Goal: Task Accomplishment & Management: Manage account settings

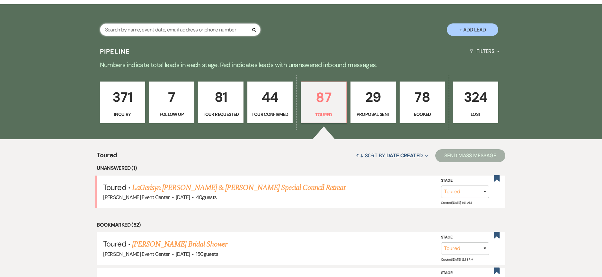
click at [172, 28] on input "text" at bounding box center [180, 29] width 161 height 13
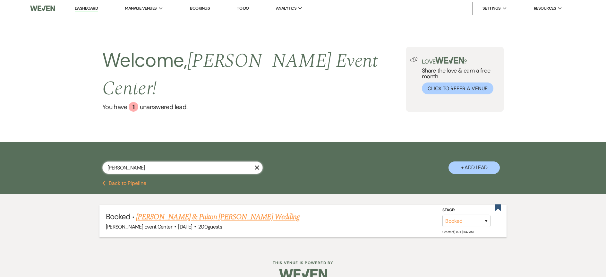
type input "corey"
click at [163, 211] on link "William Peoples & Paiton Maples's Wedding" at bounding box center [218, 217] width 164 height 12
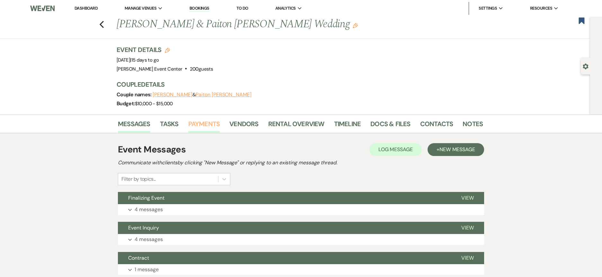
click at [199, 123] on link "Payments" at bounding box center [204, 126] width 32 height 14
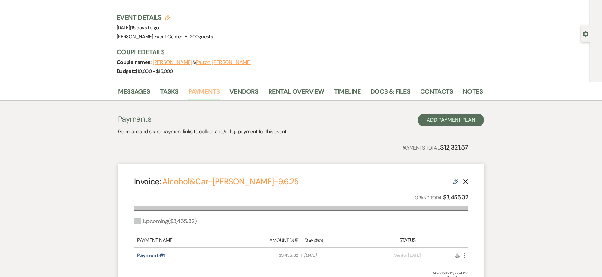
scroll to position [32, 0]
click at [351, 89] on link "Timeline" at bounding box center [347, 94] width 27 height 14
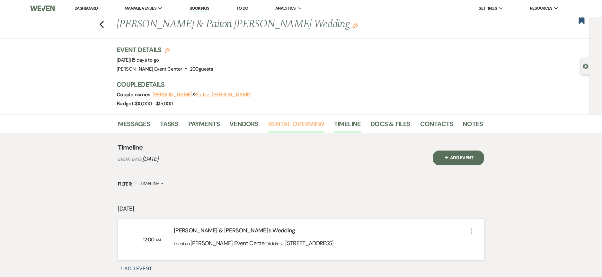
click at [288, 124] on link "Rental Overview" at bounding box center [296, 126] width 56 height 14
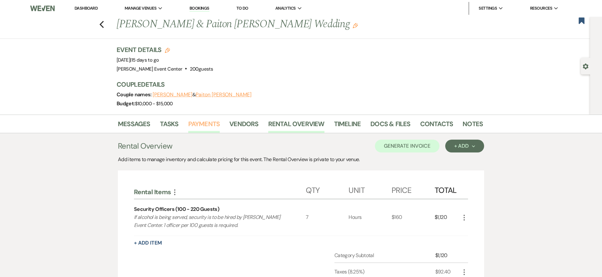
click at [213, 126] on link "Payments" at bounding box center [204, 126] width 32 height 14
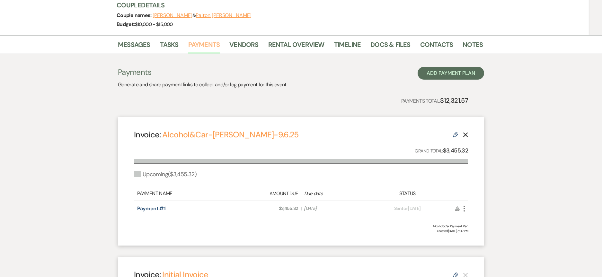
scroll to position [20, 0]
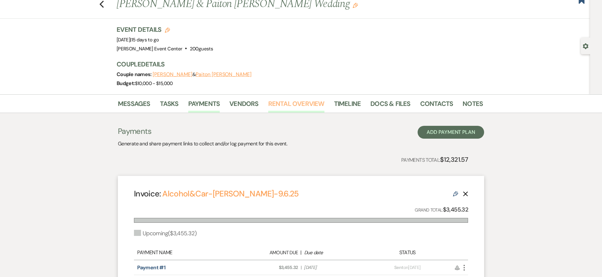
click at [298, 104] on link "Rental Overview" at bounding box center [296, 106] width 56 height 14
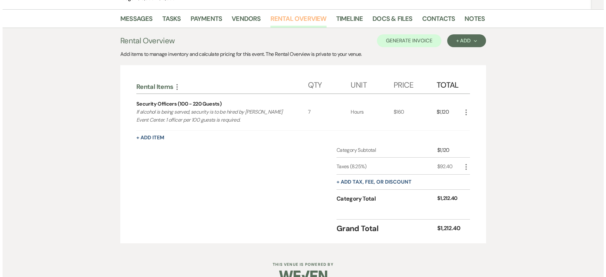
scroll to position [117, 0]
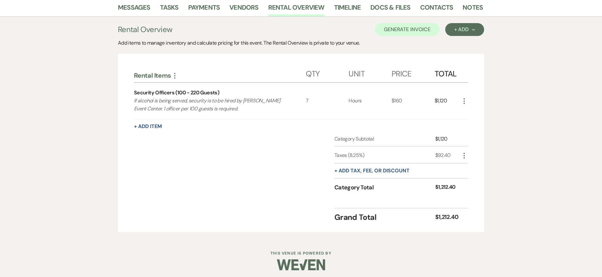
click at [469, 100] on div "Rental Items More Qty Unit Price Total Security Officers (100 - 220 Guests) If …" at bounding box center [301, 143] width 366 height 178
click at [462, 101] on icon "More" at bounding box center [464, 101] width 8 height 8
click at [472, 114] on button "Pencil Edit" at bounding box center [476, 114] width 33 height 10
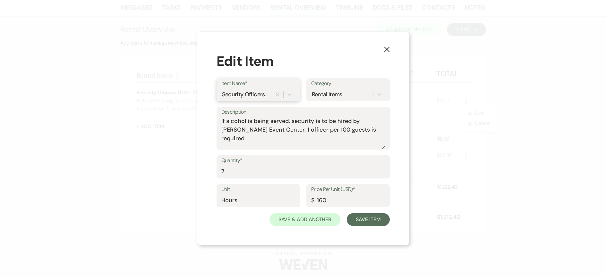
click at [268, 95] on div "Security Officers (100 - 220 Guests)" at bounding box center [246, 94] width 48 height 9
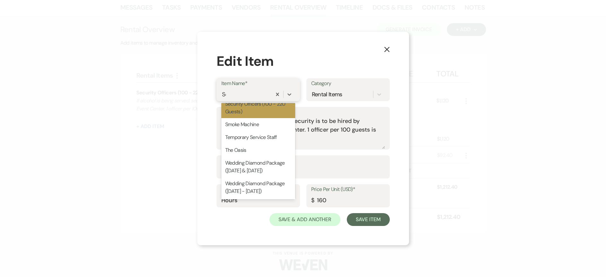
scroll to position [166, 0]
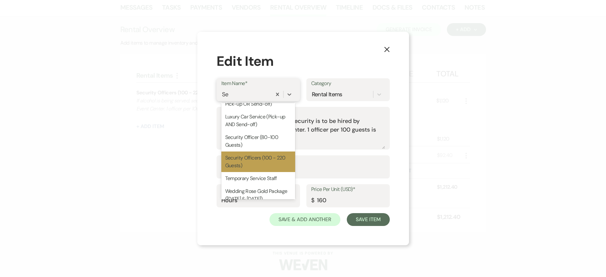
type input "Sec"
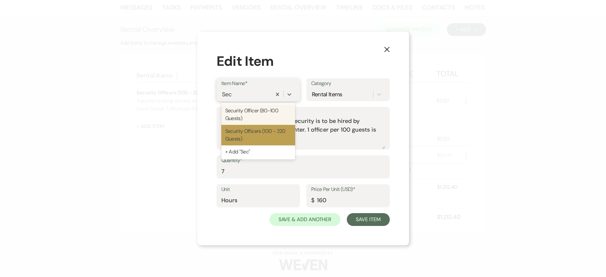
click at [262, 113] on div "Security Officer (80-100 Guests)" at bounding box center [259, 114] width 74 height 21
type input "6"
type input "80"
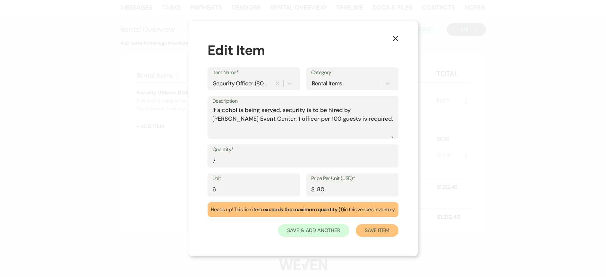
click at [374, 231] on button "Save Item" at bounding box center [377, 230] width 43 height 13
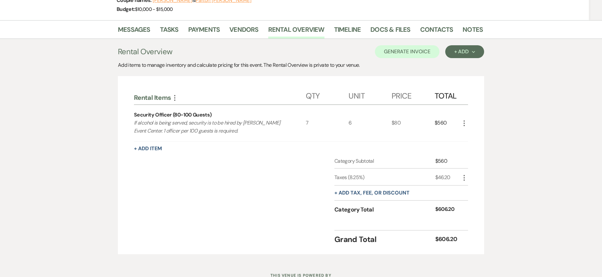
scroll to position [119, 0]
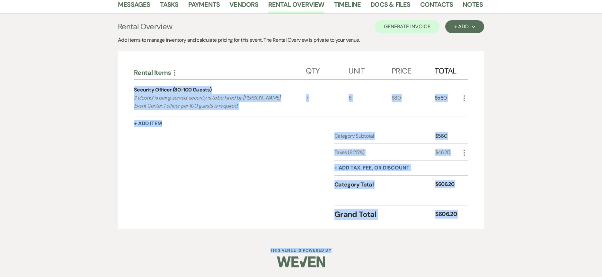
drag, startPoint x: 129, startPoint y: 88, endPoint x: 486, endPoint y: 238, distance: 386.8
click at [486, 238] on div "Dashboard Manage Venues Expand Artis Event Center Bookings To Do Analytics Expa…" at bounding box center [301, 79] width 602 height 397
click at [477, 224] on div "Rental Items More Qty Unit Price Total Security Officer (80-100 Guests) If alco…" at bounding box center [301, 140] width 366 height 178
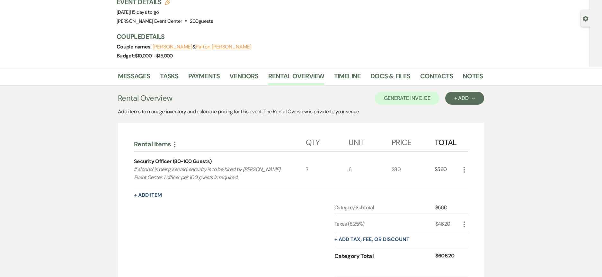
scroll to position [0, 0]
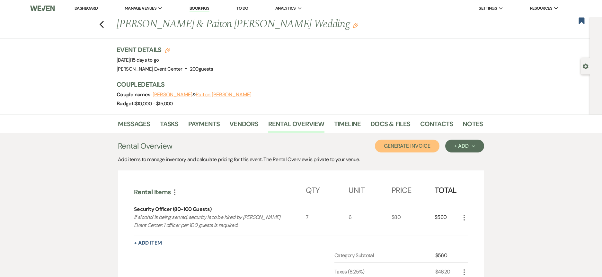
click at [403, 148] on button "Generate Invoice" at bounding box center [407, 146] width 65 height 13
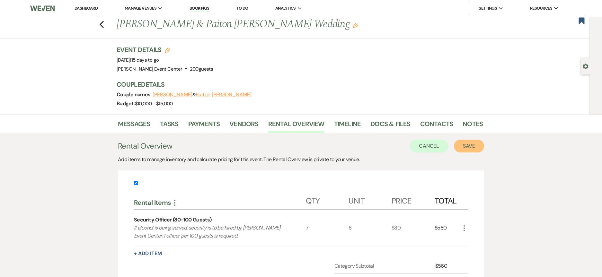
click at [468, 144] on button "Save" at bounding box center [469, 146] width 30 height 13
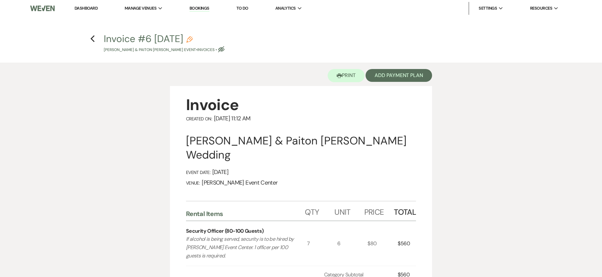
click at [193, 41] on icon "Pencil" at bounding box center [189, 39] width 6 height 6
select select "22"
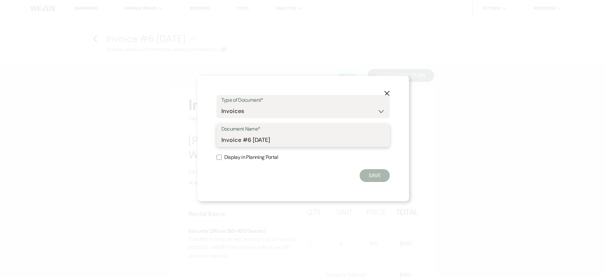
drag, startPoint x: 290, startPoint y: 140, endPoint x: 74, endPoint y: 137, distance: 216.4
click at [92, 137] on div "X Type of Document* Special Event Insurance Vendor Certificate of Insurance Con…" at bounding box center [303, 138] width 606 height 277
click at [222, 138] on input "Maples-9.6.25" at bounding box center [304, 140] width 164 height 13
type input "Security-Maples-9.6.25"
click at [381, 178] on button "Save" at bounding box center [375, 175] width 30 height 13
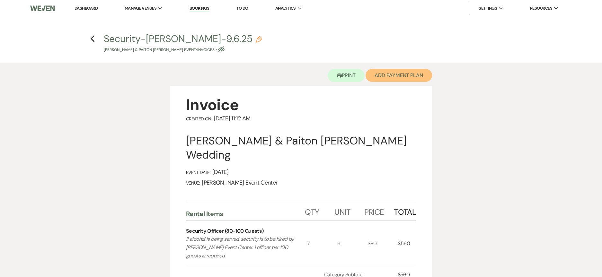
click at [382, 77] on button "Add Payment Plan" at bounding box center [398, 75] width 66 height 13
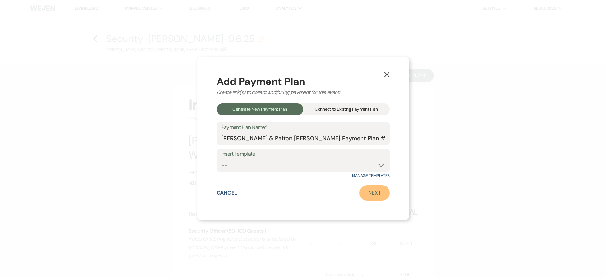
click at [370, 194] on link "Next" at bounding box center [375, 192] width 31 height 15
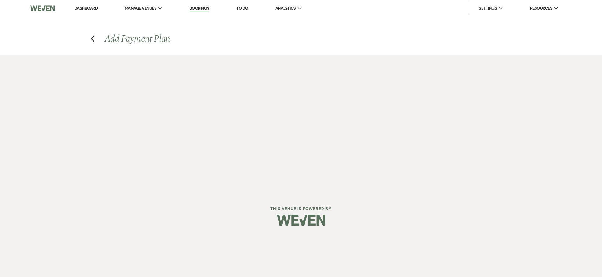
select select "27703"
select select "2"
select select "percentage"
select select "true"
select select "client"
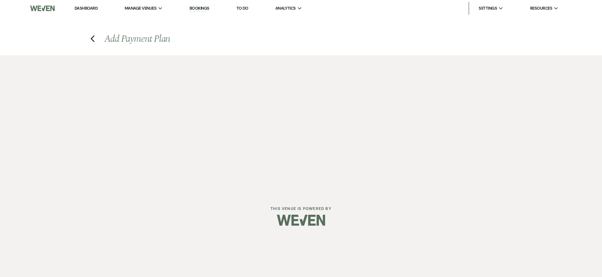
select select "weeks"
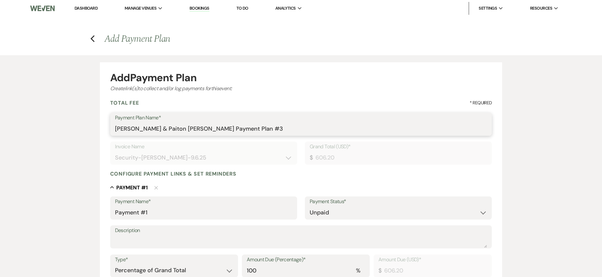
drag, startPoint x: 180, startPoint y: 129, endPoint x: -5, endPoint y: 115, distance: 185.1
click at [0, 115] on html "Dashboard Manage Venues Expand Artis Event Center Bookings To Do Analytics Expa…" at bounding box center [301, 244] width 602 height 488
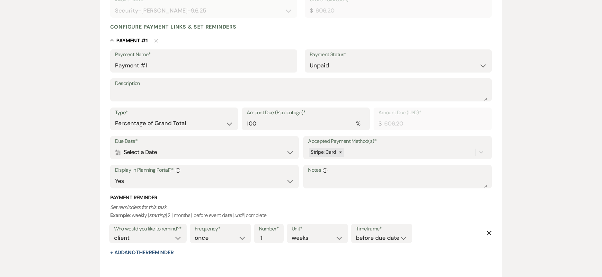
scroll to position [147, 0]
type input "Security-Maples's Payment Plan"
click at [198, 151] on div "Calendar Select a Date Expand" at bounding box center [204, 152] width 179 height 13
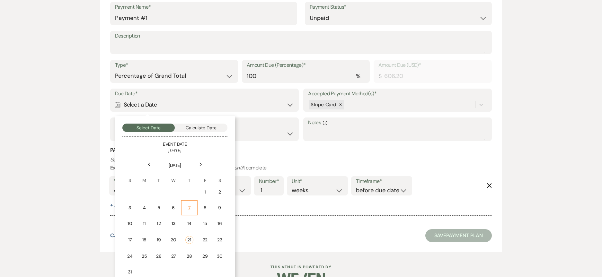
scroll to position [213, 0]
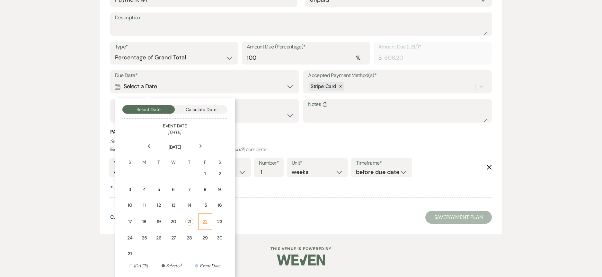
click at [204, 220] on div "22" at bounding box center [204, 221] width 5 height 7
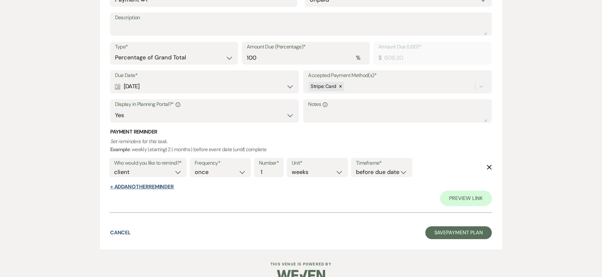
click at [142, 186] on button "+ Add Another Reminder" at bounding box center [142, 186] width 64 height 5
select select "client"
select select "days"
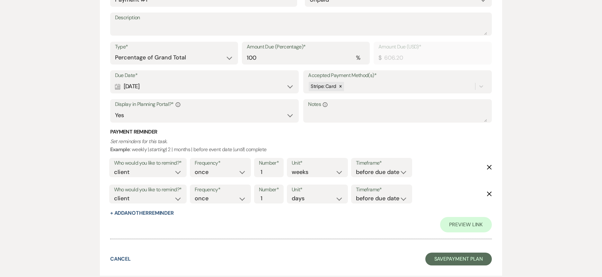
click at [142, 193] on label "Who would you like to remind?*" at bounding box center [148, 189] width 68 height 9
click at [147, 200] on select "client venue both" at bounding box center [148, 198] width 68 height 9
select select "host"
click at [114, 194] on select "client venue both" at bounding box center [148, 198] width 68 height 9
click at [378, 198] on select "before due date after due date on due date on custom date" at bounding box center [381, 198] width 51 height 9
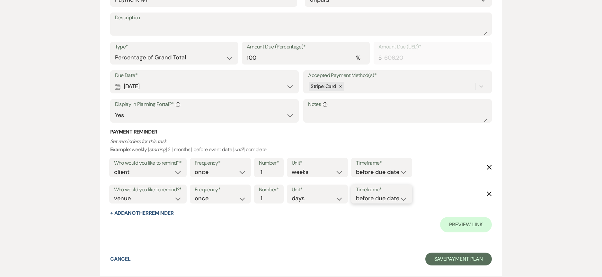
select select "onDueDate"
click at [356, 194] on select "before due date after due date on due date on custom date" at bounding box center [381, 198] width 51 height 9
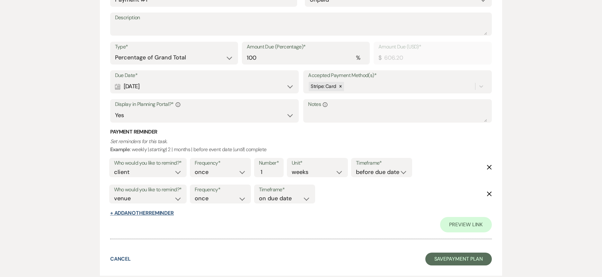
click at [115, 214] on button "+ Add Another Reminder" at bounding box center [142, 213] width 64 height 5
select select "client"
select select "days"
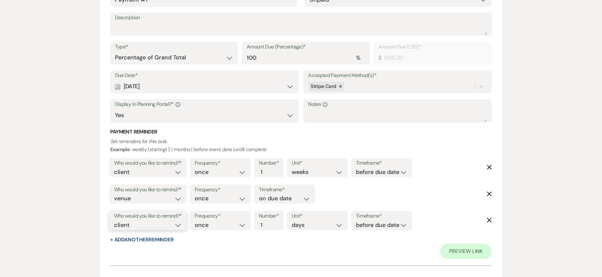
click at [155, 228] on select "client venue both" at bounding box center [148, 225] width 68 height 9
select select "host"
click at [114, 221] on select "client venue both" at bounding box center [148, 225] width 68 height 9
click at [269, 222] on input "2" at bounding box center [265, 225] width 13 height 9
type input "3"
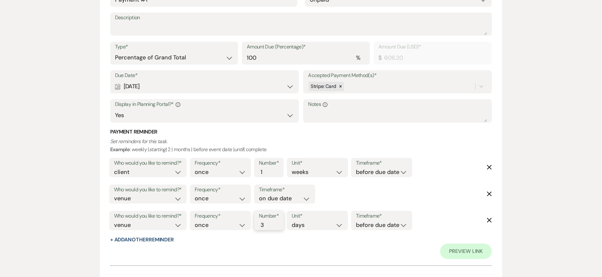
click at [269, 222] on input "3" at bounding box center [265, 225] width 13 height 9
click at [363, 225] on select "before due date after due date on due date on custom date" at bounding box center [381, 225] width 51 height 9
select select "afterDueDate"
click at [357, 221] on select "before due date after due date on due date on custom date" at bounding box center [381, 225] width 51 height 9
click at [448, 248] on link "Preview Link" at bounding box center [466, 251] width 52 height 15
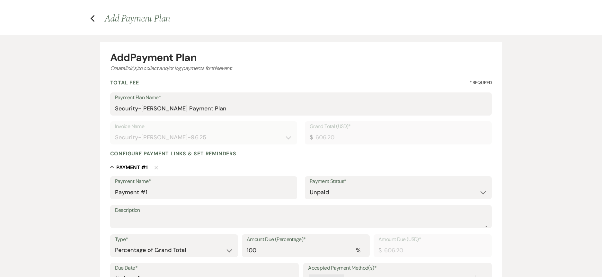
scroll to position [0, 0]
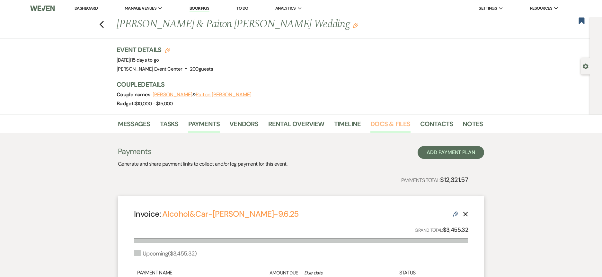
click at [374, 120] on link "Docs & Files" at bounding box center [390, 126] width 40 height 14
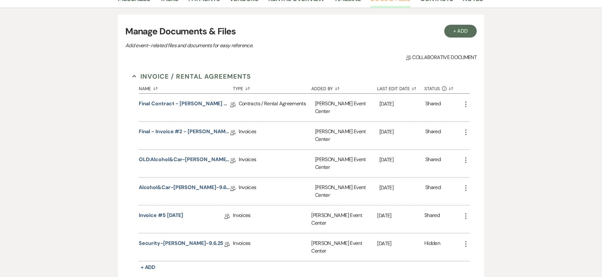
scroll to position [128, 0]
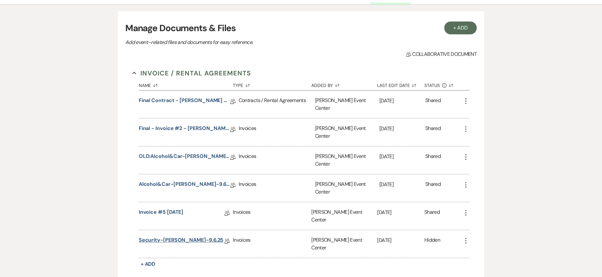
click at [154, 236] on link "Security-[PERSON_NAME]-9.6.25" at bounding box center [181, 241] width 85 height 10
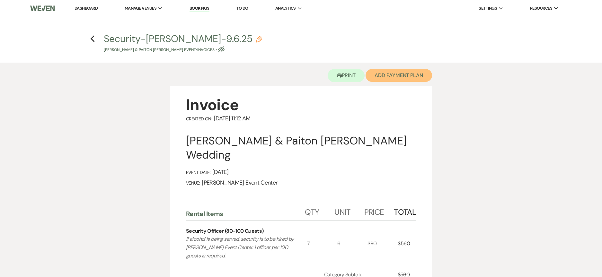
click at [390, 75] on button "Add Payment Plan" at bounding box center [398, 75] width 66 height 13
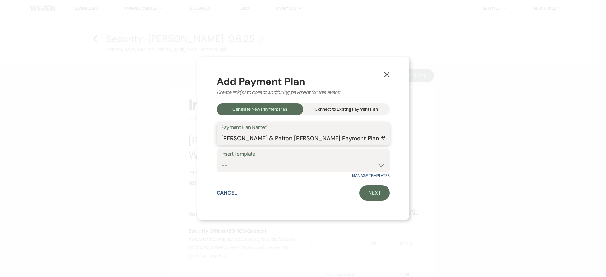
click at [237, 142] on input "[PERSON_NAME] & Paiton [PERSON_NAME] Payment Plan #3" at bounding box center [304, 138] width 164 height 13
drag, startPoint x: 350, startPoint y: 137, endPoint x: 191, endPoint y: 140, distance: 159.3
click at [195, 139] on div "X Add Payment Plan Create link(s) to collect and/or log payment for this event:…" at bounding box center [303, 138] width 606 height 277
type input "Security-[PERSON_NAME]-9.6.25"
click at [373, 196] on link "Next" at bounding box center [375, 192] width 31 height 15
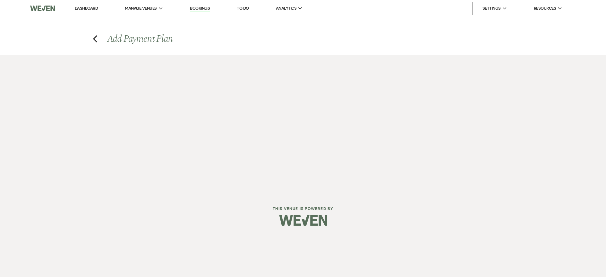
select select "27703"
select select "2"
select select "percentage"
select select "true"
select select "client"
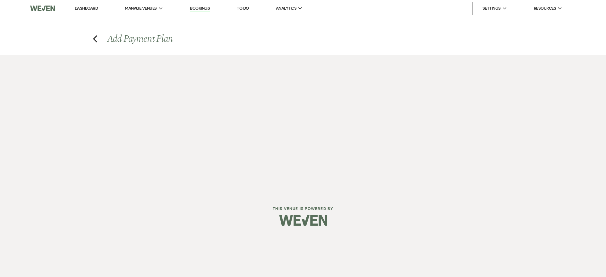
select select "weeks"
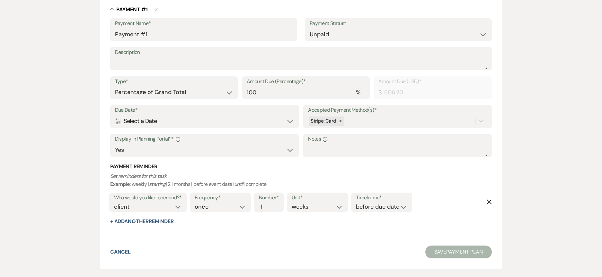
scroll to position [179, 0]
click at [161, 118] on div "Calendar Select a Date Expand" at bounding box center [204, 120] width 179 height 13
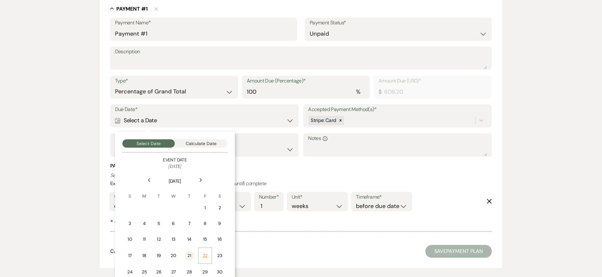
click at [205, 256] on div "22" at bounding box center [204, 255] width 5 height 7
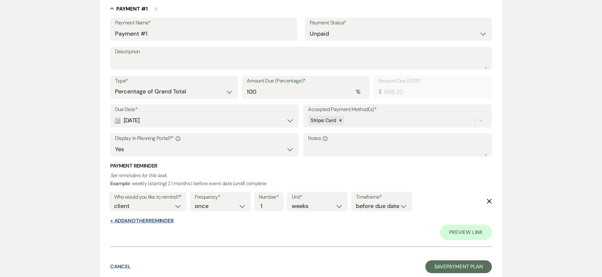
click at [136, 223] on button "+ Add Another Reminder" at bounding box center [142, 220] width 64 height 5
select select "client"
select select "days"
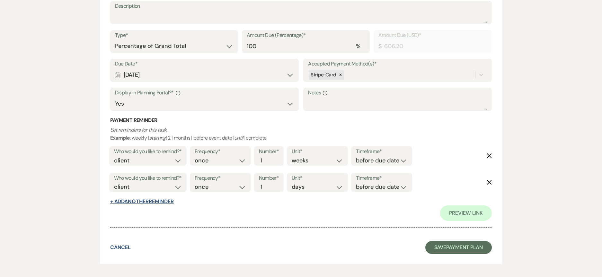
scroll to position [243, 0]
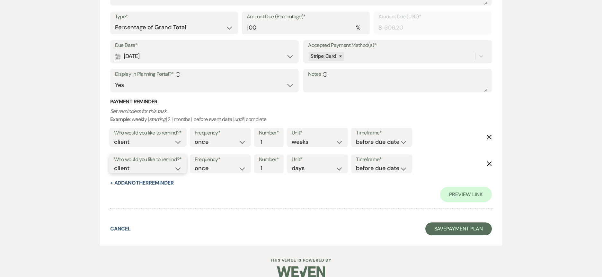
click at [153, 165] on select "client venue both" at bounding box center [148, 168] width 68 height 9
select select "both"
click at [114, 164] on select "client venue both" at bounding box center [148, 168] width 68 height 9
click at [368, 170] on select "before due date after due date on due date on custom date" at bounding box center [381, 168] width 51 height 9
select select "onDueDate"
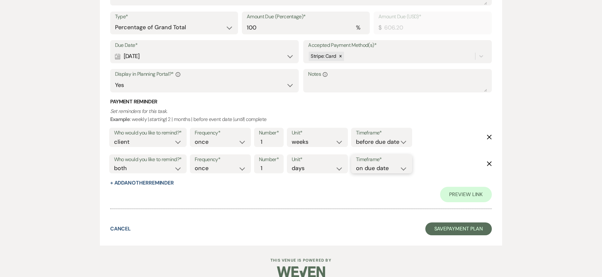
click at [356, 164] on select "before due date after due date on due date on custom date" at bounding box center [381, 168] width 51 height 9
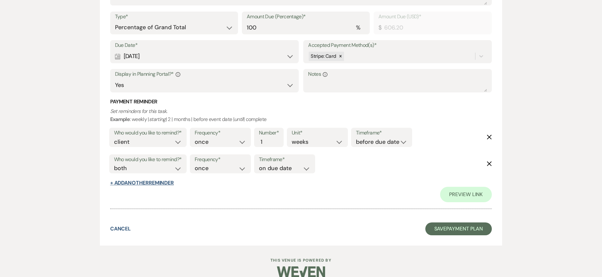
click at [144, 183] on button "+ Add Another Reminder" at bounding box center [142, 182] width 64 height 5
select select "client"
select select "days"
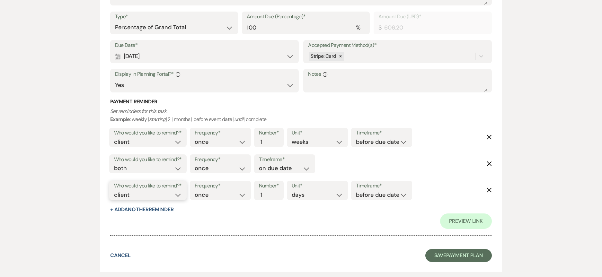
click at [144, 198] on select "client venue both" at bounding box center [148, 195] width 68 height 9
select select "host"
click at [114, 191] on select "client venue both" at bounding box center [148, 195] width 68 height 9
click at [268, 192] on input "2" at bounding box center [265, 195] width 13 height 9
type input "3"
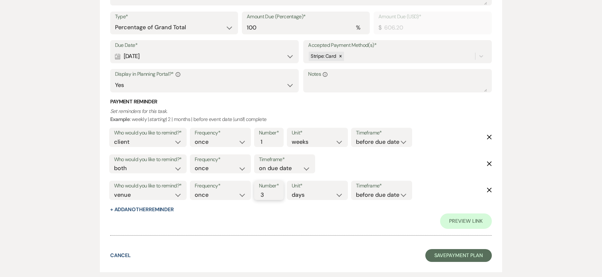
click at [268, 192] on input "3" at bounding box center [265, 195] width 13 height 9
click at [369, 193] on select "before due date after due date on due date on custom date" at bounding box center [381, 195] width 51 height 9
select select "afterDueDate"
click at [357, 191] on select "before due date after due date on due date on custom date" at bounding box center [381, 195] width 51 height 9
click at [362, 224] on div "Preview Link" at bounding box center [301, 221] width 382 height 15
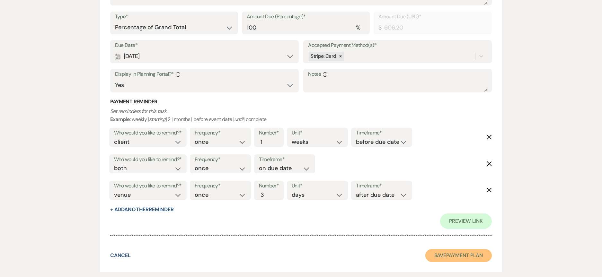
click at [468, 250] on button "Save Payment Plan" at bounding box center [458, 255] width 67 height 13
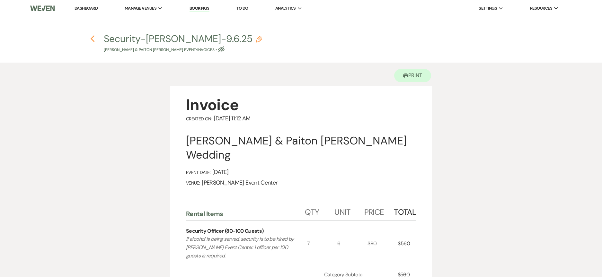
click at [94, 37] on icon "Previous" at bounding box center [92, 39] width 5 height 8
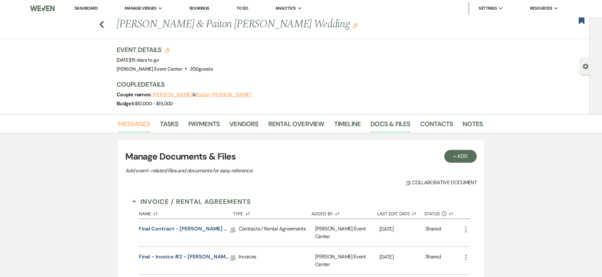
click at [131, 124] on link "Messages" at bounding box center [134, 126] width 32 height 14
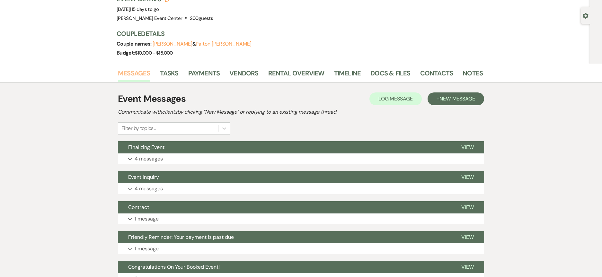
scroll to position [109, 0]
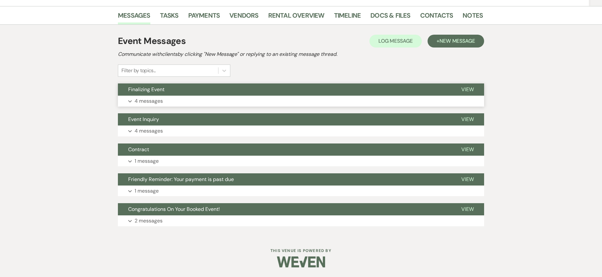
click at [154, 101] on p "4 messages" at bounding box center [149, 101] width 28 height 8
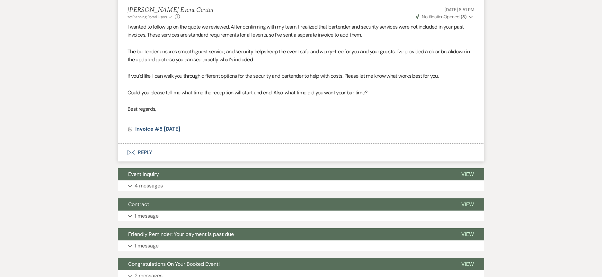
scroll to position [671, 0]
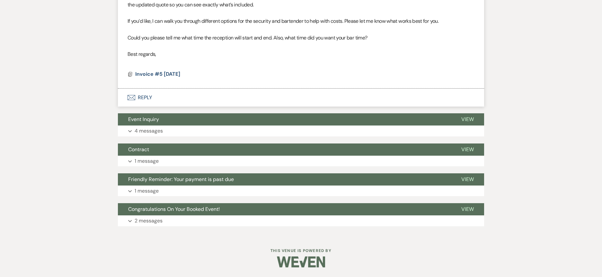
click at [143, 97] on button "Envelope Reply" at bounding box center [301, 98] width 366 height 18
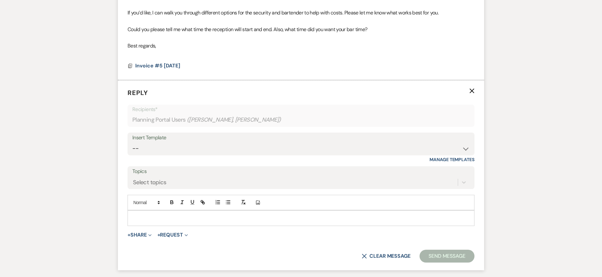
scroll to position [699, 0]
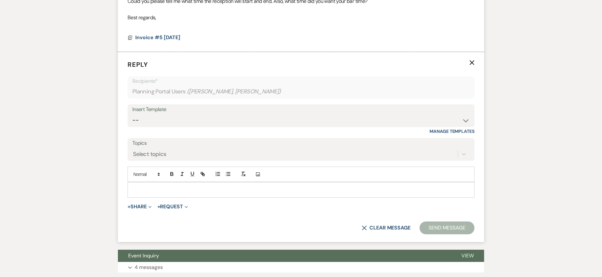
click at [231, 135] on div "Insert Template -- Weven Planning Portal Introduction (Booked Events) Initial I…" at bounding box center [300, 119] width 347 height 30
click at [232, 126] on select "-- Weven Planning Portal Introduction (Booked Events) Initial Inquiry Response …" at bounding box center [300, 120] width 337 height 13
select select "978"
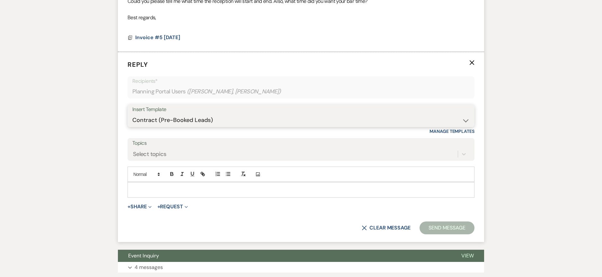
click at [132, 122] on select "-- Weven Planning Portal Introduction (Booked Events) Initial Inquiry Response …" at bounding box center [300, 120] width 337 height 13
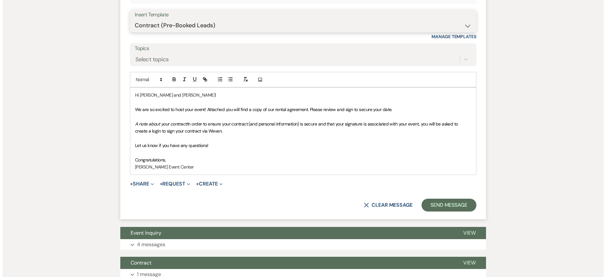
scroll to position [796, 0]
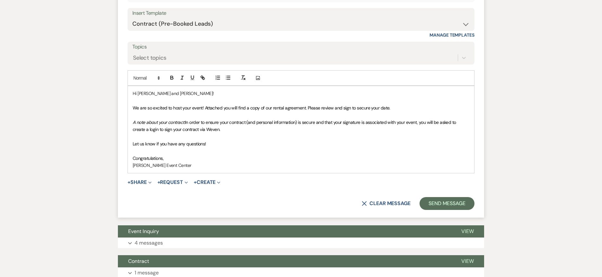
click at [265, 111] on span "We are so excited to host your event! Attached you will find a copy of our rent…" at bounding box center [261, 108] width 257 height 6
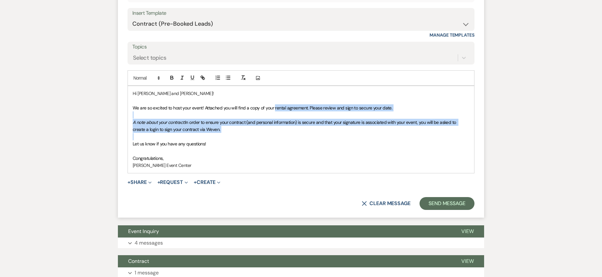
drag, startPoint x: 275, startPoint y: 117, endPoint x: 354, endPoint y: 146, distance: 84.4
click at [354, 146] on div "Hi Zaneta and Corey! We are so excited to host your event! Attached you will fi…" at bounding box center [301, 129] width 346 height 87
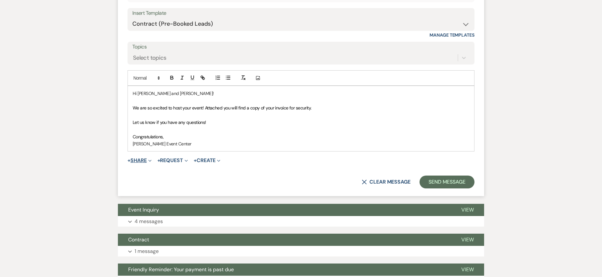
click at [149, 164] on span "Expand" at bounding box center [149, 160] width 5 height 7
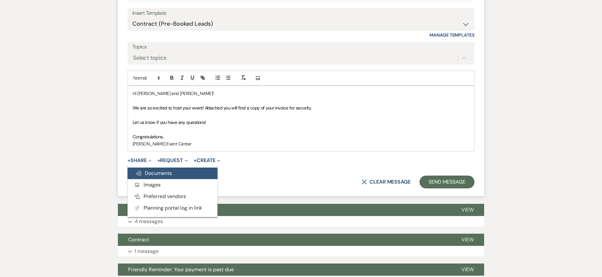
click at [150, 177] on span "Doc Upload Documents" at bounding box center [153, 173] width 37 height 7
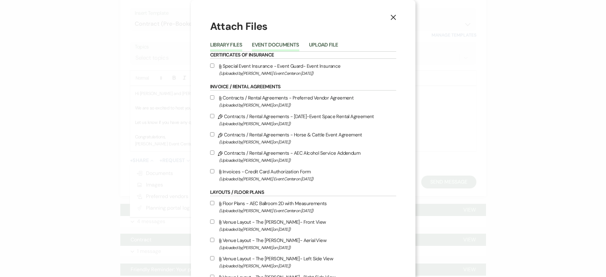
click at [282, 46] on button "Event Documents" at bounding box center [275, 46] width 47 height 9
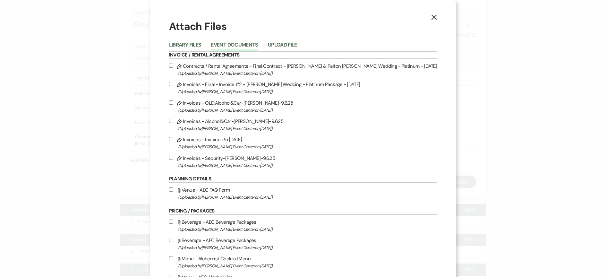
click at [181, 156] on label "Pencil Invoices - Security-Maples-9.6.25 (Uploaded by Artis Event Center on Aug…" at bounding box center [303, 161] width 268 height 15
click at [173, 156] on input "Pencil Invoices - Security-Maples-9.6.25 (Uploaded by Artis Event Center on Aug…" at bounding box center [171, 158] width 4 height 4
checkbox input "true"
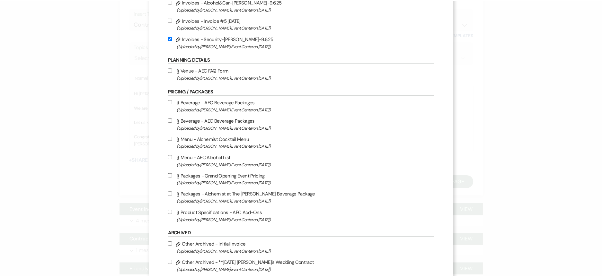
scroll to position [174, 0]
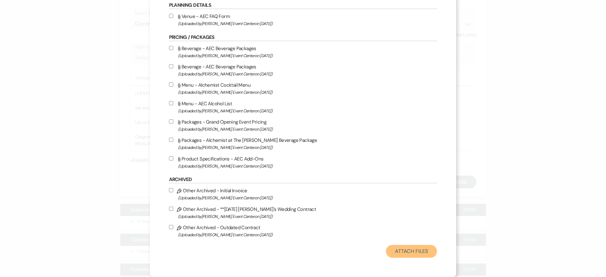
click at [401, 251] on button "Attach Files" at bounding box center [411, 251] width 51 height 13
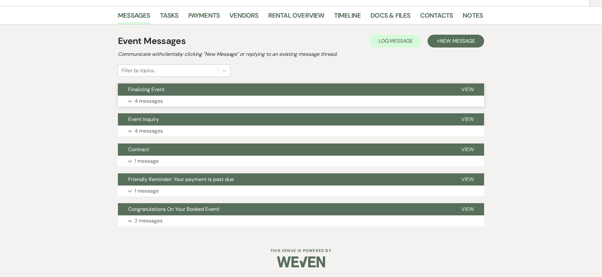
click at [148, 100] on p "4 messages" at bounding box center [149, 101] width 28 height 8
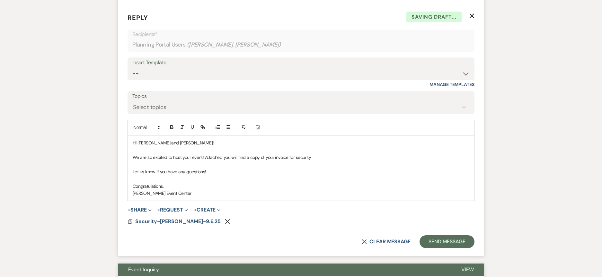
scroll to position [852, 0]
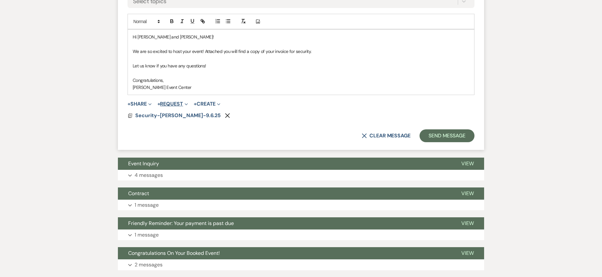
click at [164, 107] on button "+ Request Expand" at bounding box center [172, 103] width 31 height 5
click at [173, 119] on ul "Generate Payment Payment Vendor List Vendor list Doc Upload Document upload" at bounding box center [202, 128] width 90 height 41
click at [179, 107] on button "+ Request Expand" at bounding box center [172, 103] width 31 height 5
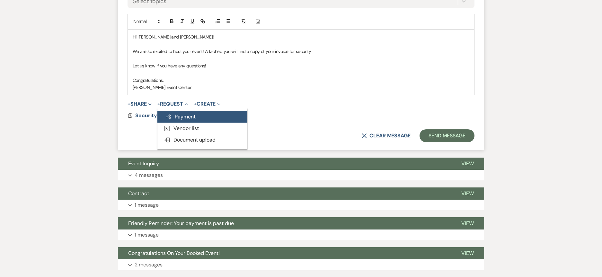
click at [179, 123] on button "Generate Payment Payment" at bounding box center [202, 117] width 90 height 12
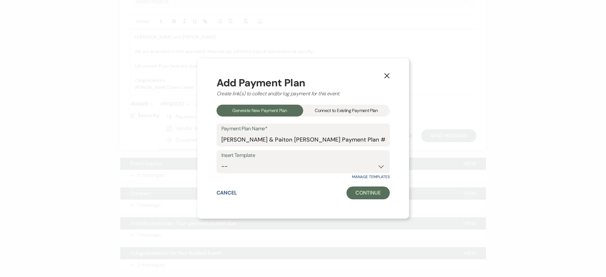
click at [327, 109] on div "Connect to Existing Payment Plan" at bounding box center [346, 111] width 87 height 12
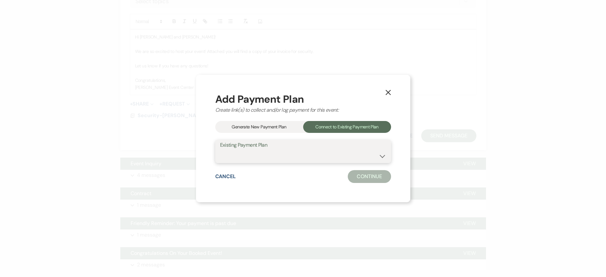
click at [295, 152] on select "Security-Maples-9.6.25 Alcohol&Car Payment Plan William Peoples & Paiton Maples…" at bounding box center [303, 156] width 166 height 13
select select "24899"
click at [221, 150] on select "Security-Maples-9.6.25 Alcohol&Car Payment Plan William Peoples & Paiton Maples…" at bounding box center [303, 156] width 166 height 13
click at [365, 178] on button "Continue" at bounding box center [369, 176] width 43 height 13
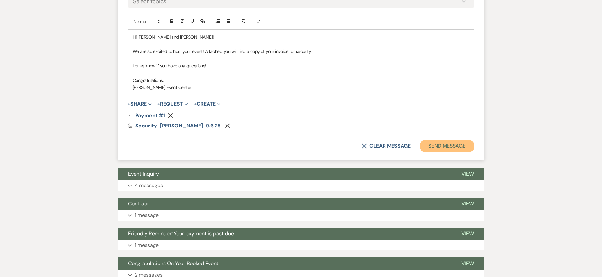
click at [443, 153] on button "Send Message" at bounding box center [446, 146] width 55 height 13
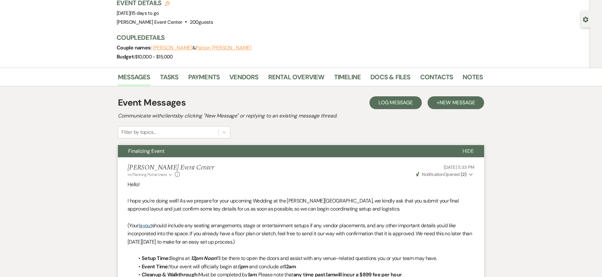
scroll to position [0, 0]
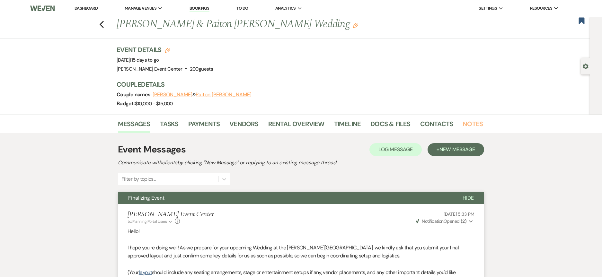
click at [462, 121] on link "Notes" at bounding box center [472, 126] width 20 height 14
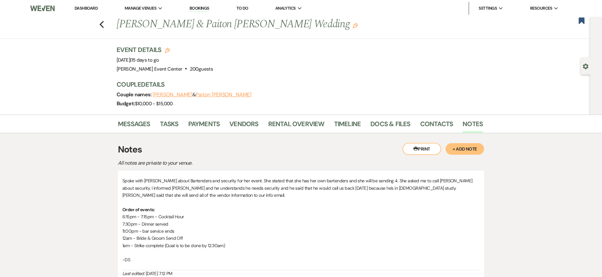
click at [469, 147] on button "+ Add Note" at bounding box center [464, 149] width 39 height 12
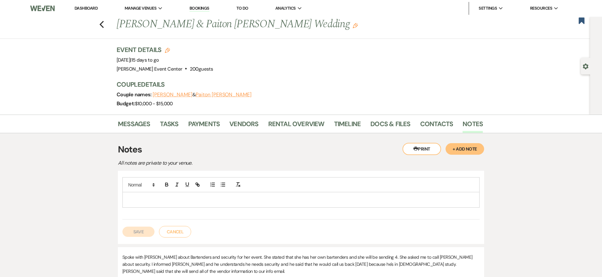
click at [243, 204] on div at bounding box center [301, 199] width 356 height 15
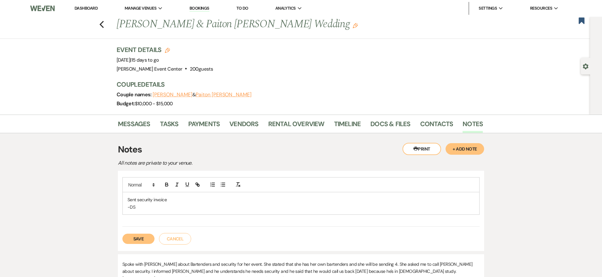
click at [139, 236] on button "Save" at bounding box center [138, 239] width 32 height 10
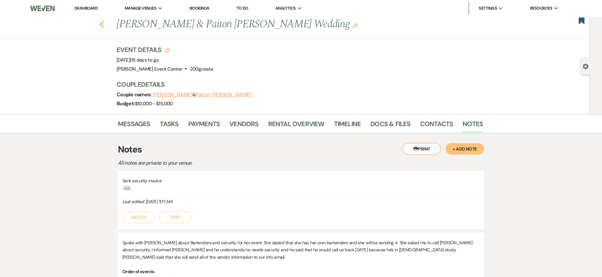
click at [104, 25] on icon "Previous" at bounding box center [101, 25] width 5 height 8
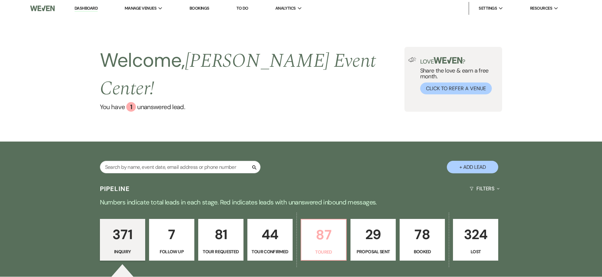
click at [327, 224] on p "87" at bounding box center [323, 235] width 37 height 22
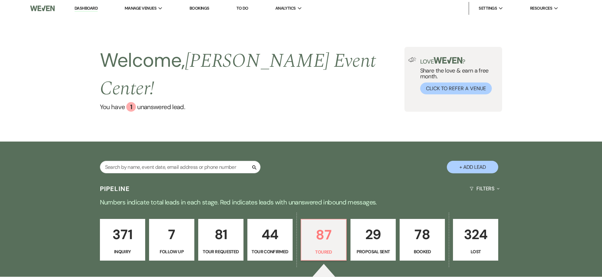
select select "5"
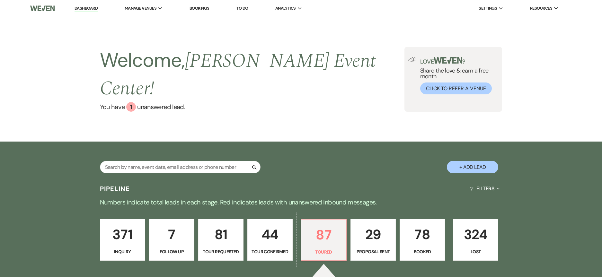
select select "5"
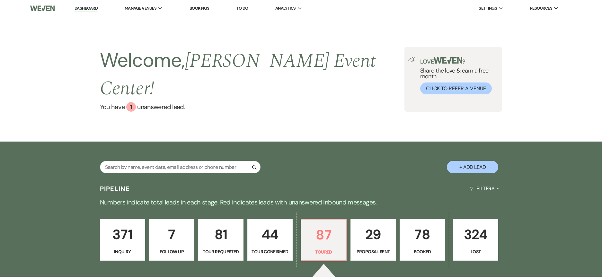
select select "5"
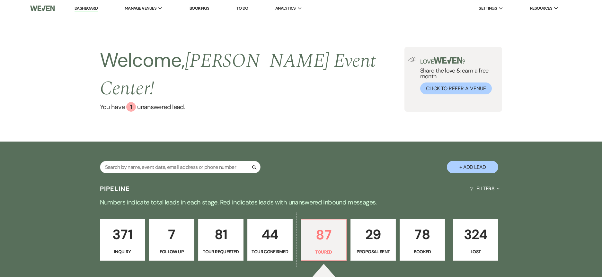
select select "5"
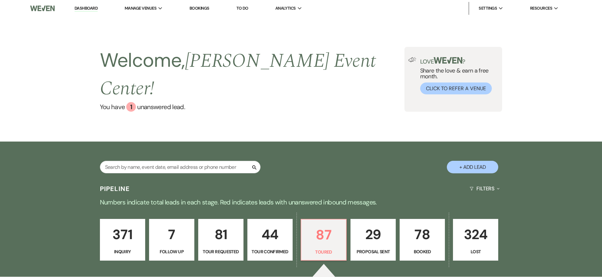
select select "5"
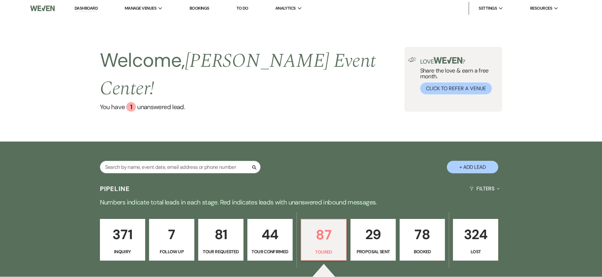
select select "5"
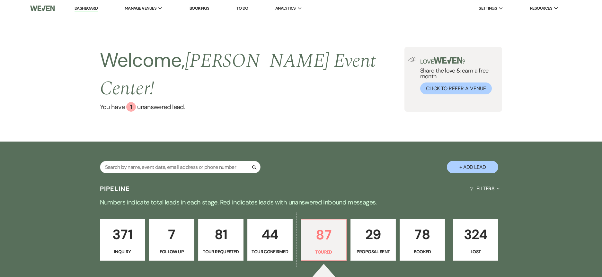
select select "5"
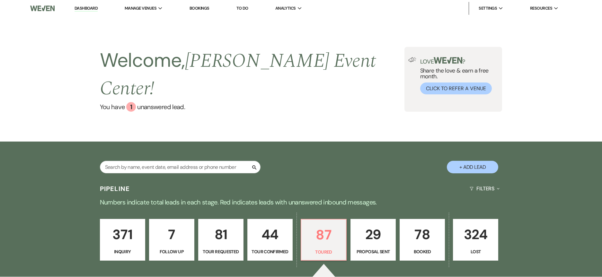
select select "5"
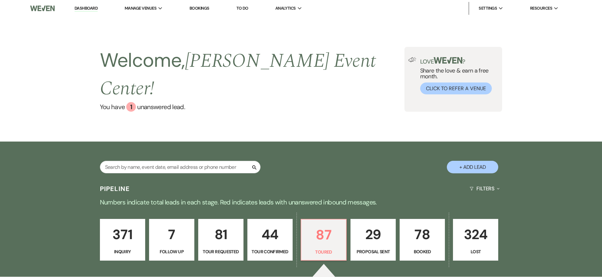
select select "5"
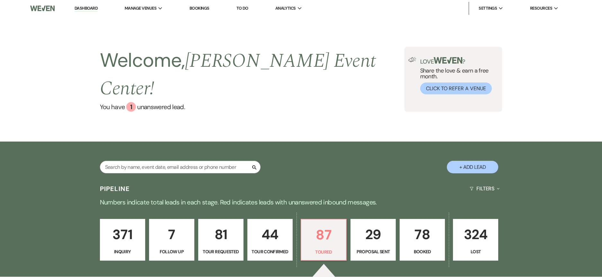
select select "5"
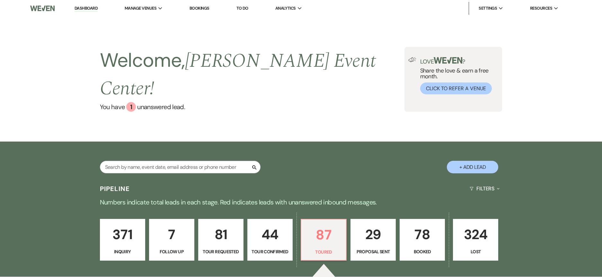
select select "5"
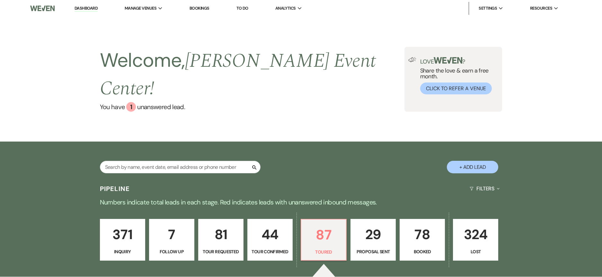
select select "5"
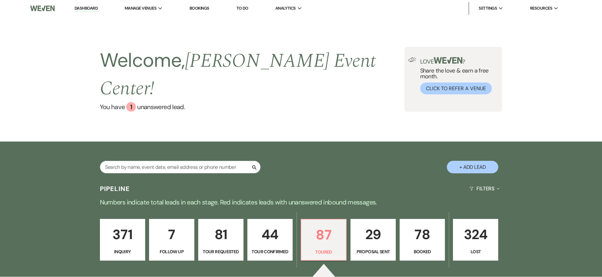
select select "5"
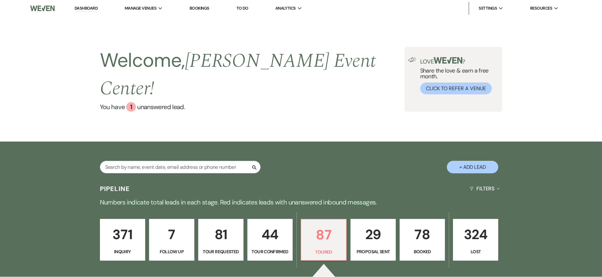
select select "5"
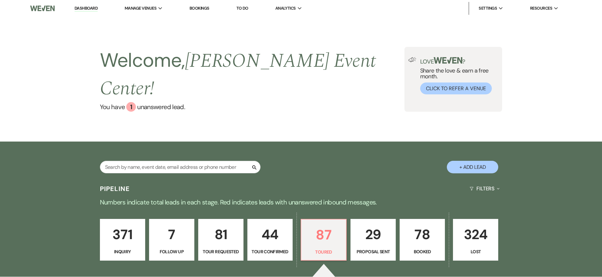
select select "5"
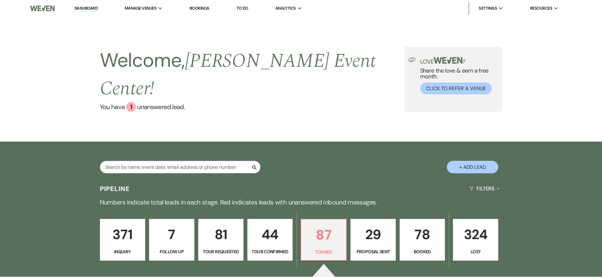
select select "5"
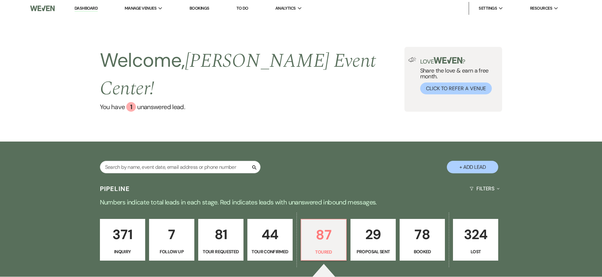
select select "5"
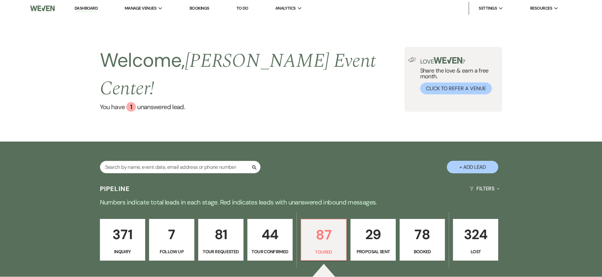
select select "5"
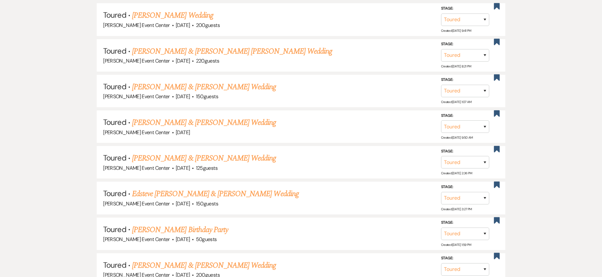
scroll to position [545, 0]
click at [208, 117] on link "[PERSON_NAME] & [PERSON_NAME] Wedding" at bounding box center [204, 123] width 144 height 12
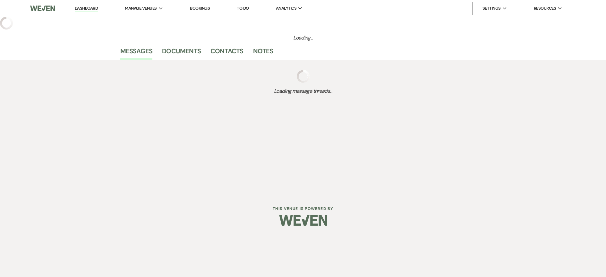
select select "5"
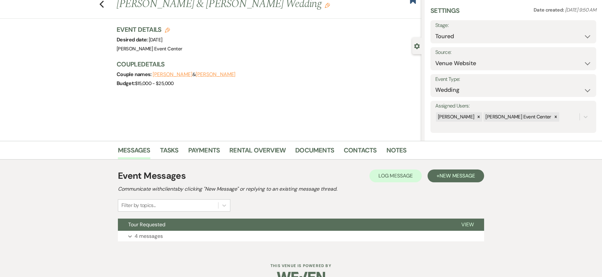
scroll to position [36, 0]
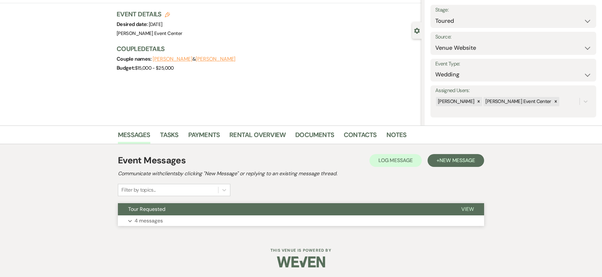
click at [140, 224] on p "4 messages" at bounding box center [149, 221] width 28 height 8
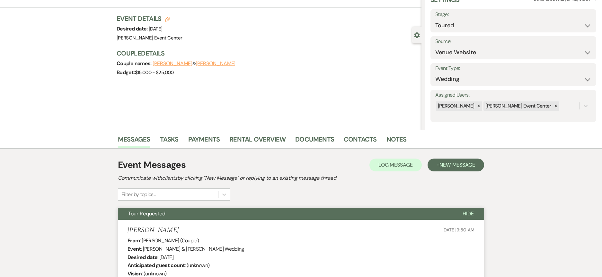
scroll to position [0, 0]
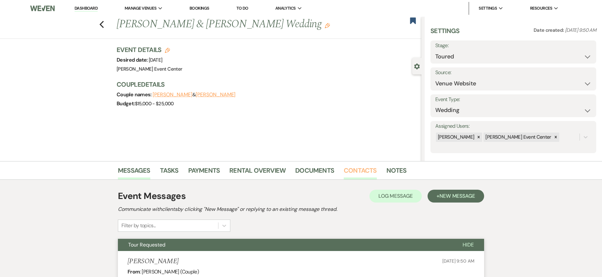
click at [359, 173] on link "Contacts" at bounding box center [360, 172] width 33 height 14
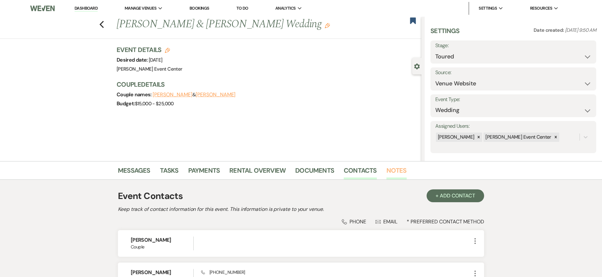
click at [395, 173] on link "Notes" at bounding box center [396, 172] width 20 height 14
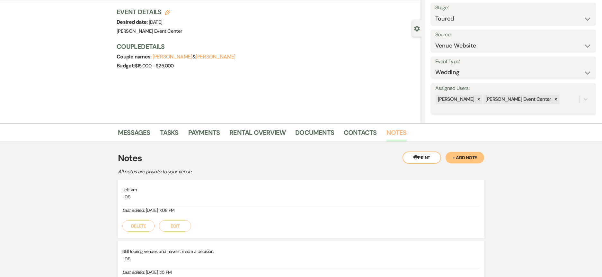
scroll to position [161, 0]
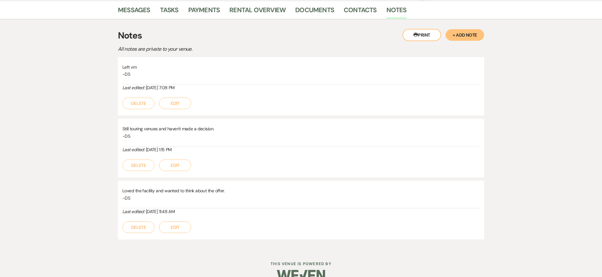
click at [466, 34] on button "+ Add Note" at bounding box center [464, 35] width 39 height 12
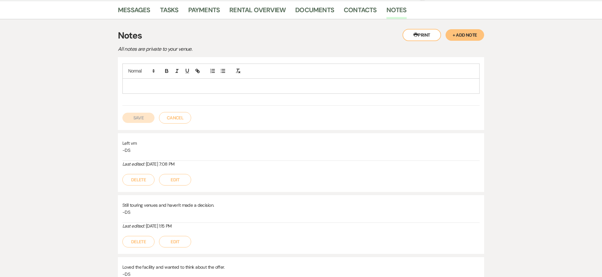
click at [170, 84] on p at bounding box center [300, 86] width 347 height 7
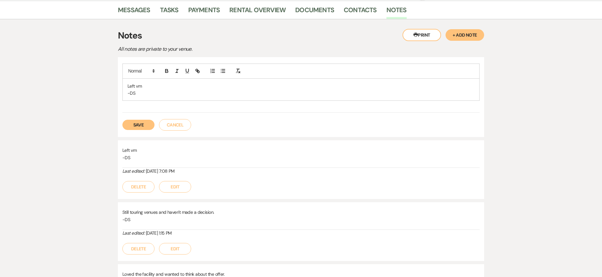
click at [136, 124] on button "Save" at bounding box center [138, 125] width 32 height 10
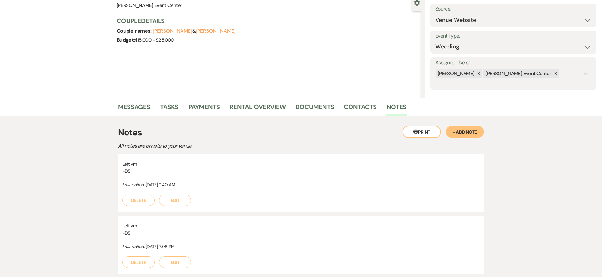
scroll to position [0, 0]
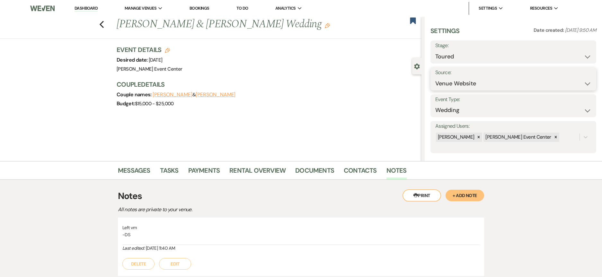
click at [484, 79] on select "Weven Venue Website Instagram Facebook Pinterest Google The Knot Wedding Wire H…" at bounding box center [513, 83] width 156 height 13
click at [407, 84] on h3 "Couple Details" at bounding box center [266, 84] width 298 height 9
click at [135, 174] on link "Messages" at bounding box center [134, 172] width 32 height 14
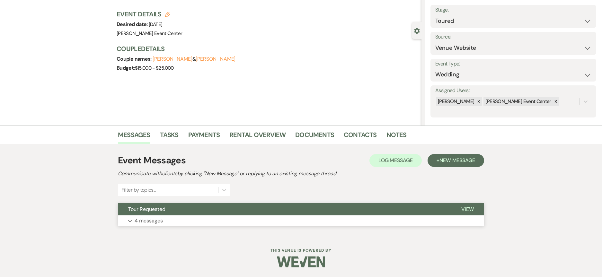
click at [148, 222] on p "4 messages" at bounding box center [149, 221] width 28 height 8
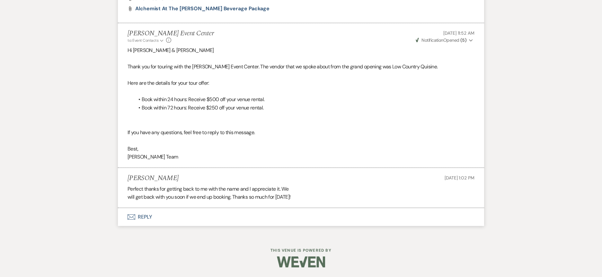
click at [140, 213] on button "Envelope Reply" at bounding box center [301, 217] width 366 height 18
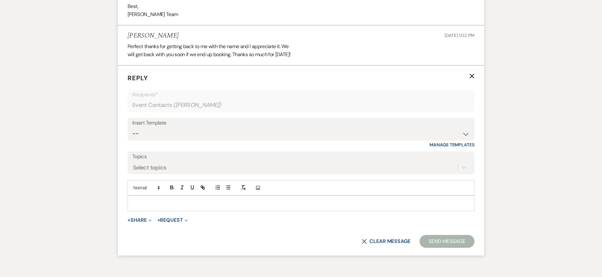
scroll to position [656, 0]
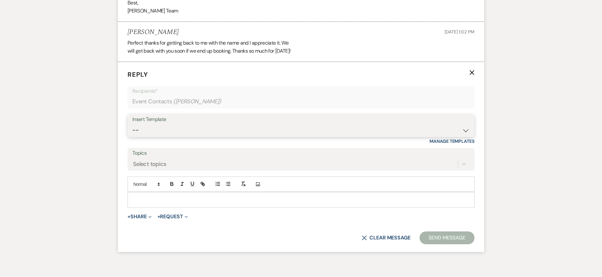
click at [308, 134] on select "-- Weven Planning Portal Introduction (Booked Events) Initial Inquiry Response …" at bounding box center [300, 130] width 337 height 13
select select "5261"
click at [132, 124] on select "-- Weven Planning Portal Introduction (Booked Events) Initial Inquiry Response …" at bounding box center [300, 130] width 337 height 13
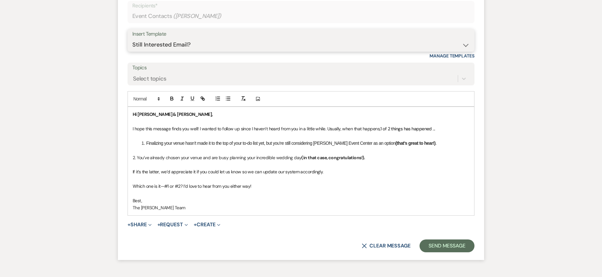
scroll to position [783, 0]
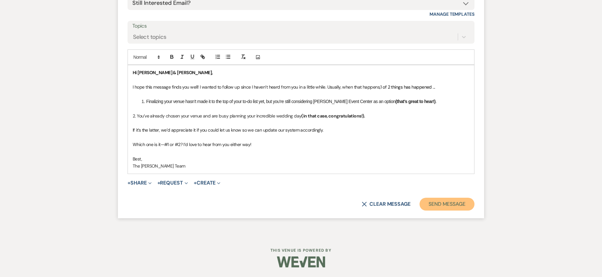
click at [458, 204] on button "Send Message" at bounding box center [446, 204] width 55 height 13
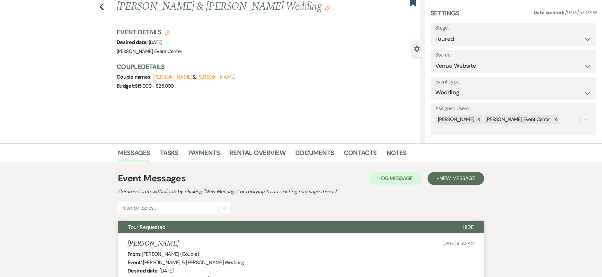
scroll to position [13, 0]
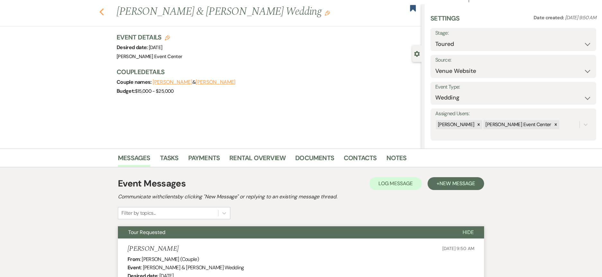
click at [104, 11] on icon "Previous" at bounding box center [101, 12] width 5 height 8
select select "5"
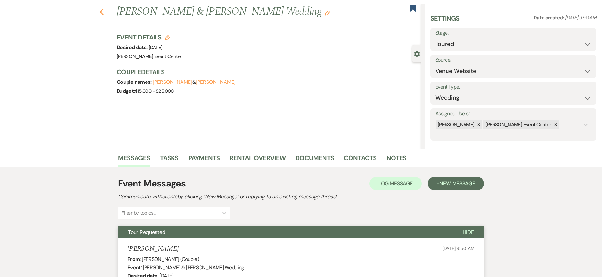
select select "5"
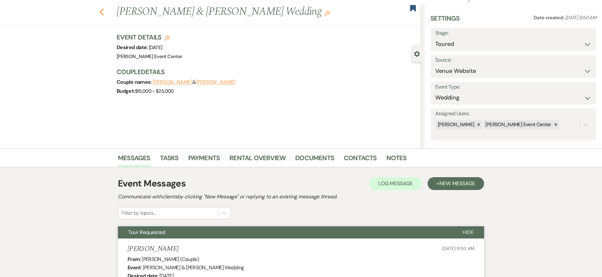
select select "5"
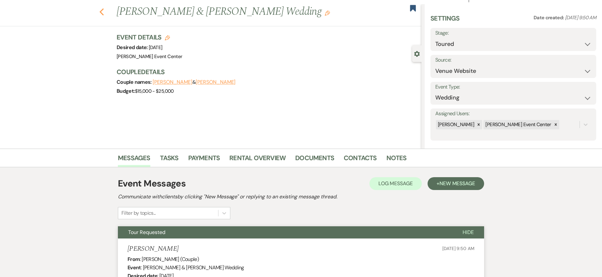
select select "5"
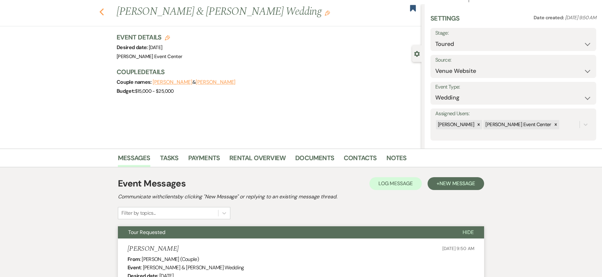
select select "5"
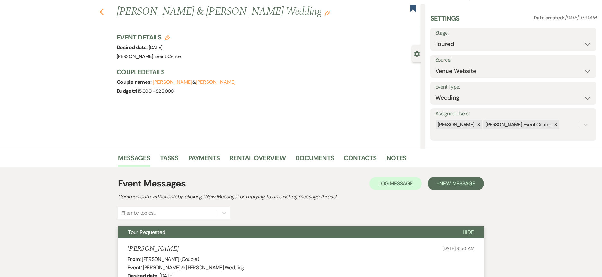
select select "5"
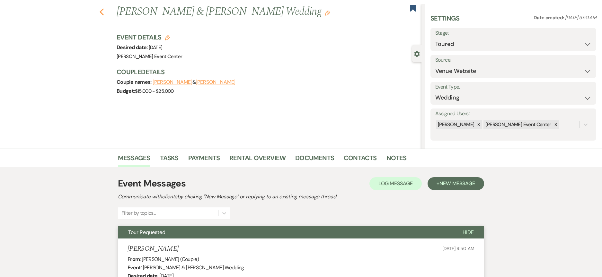
select select "5"
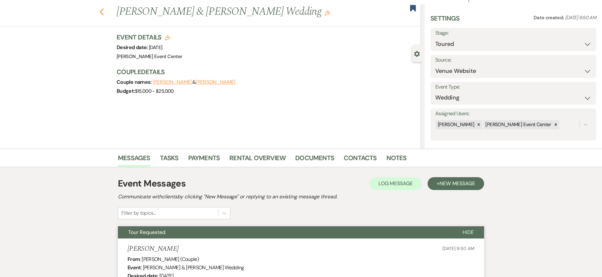
select select "5"
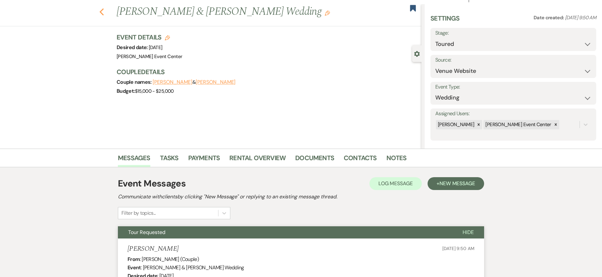
select select "5"
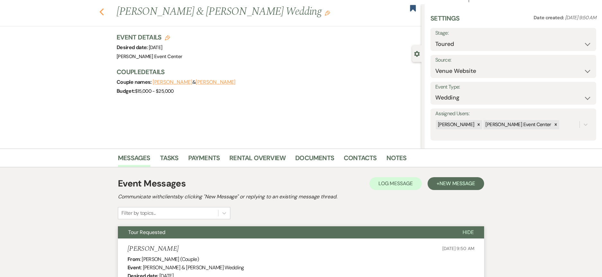
select select "5"
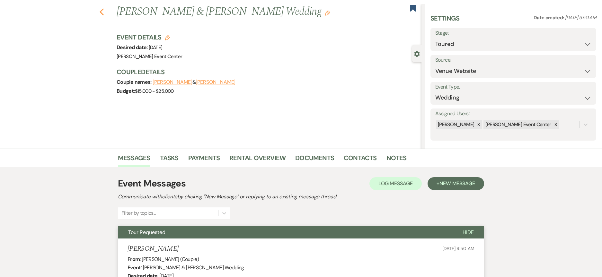
select select "5"
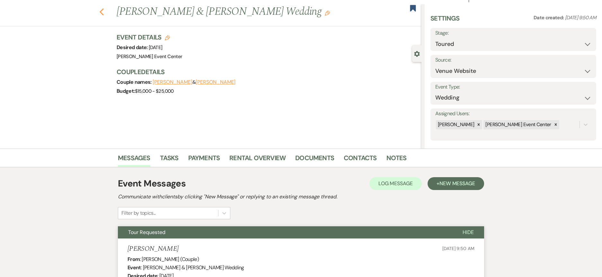
select select "5"
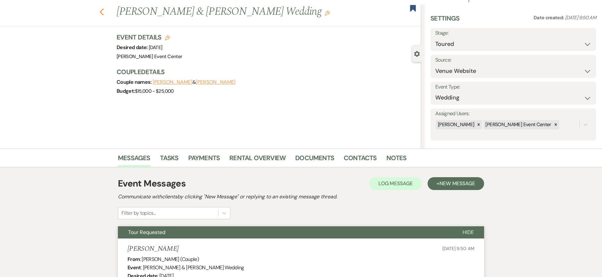
select select "5"
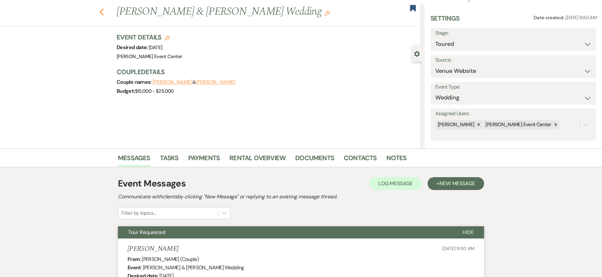
select select "5"
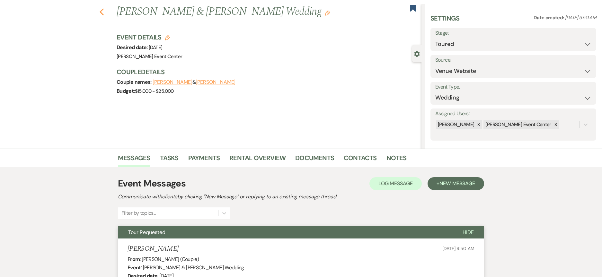
select select "5"
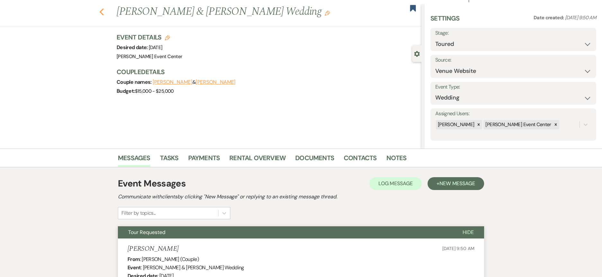
select select "5"
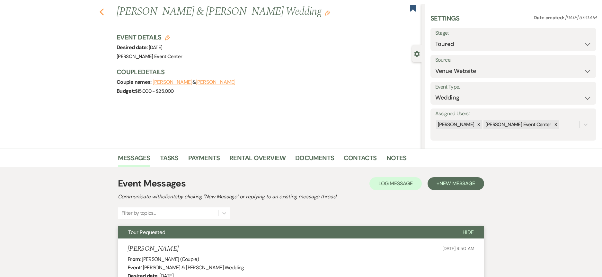
select select "5"
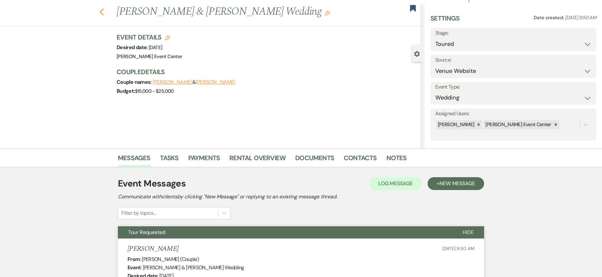
select select "5"
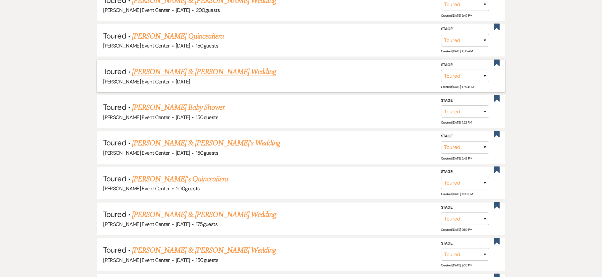
scroll to position [802, 0]
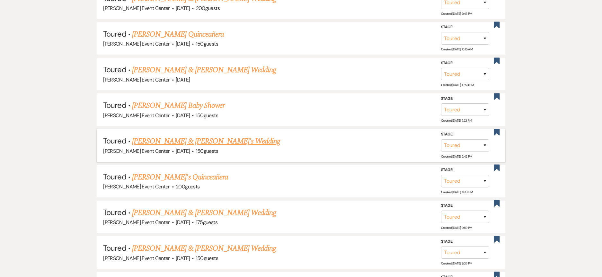
click at [218, 135] on link "[PERSON_NAME] & [PERSON_NAME]'s Wedding" at bounding box center [206, 141] width 148 height 12
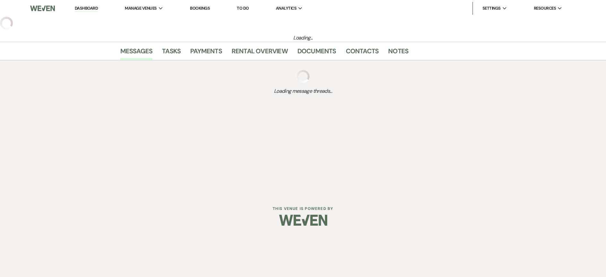
select select "5"
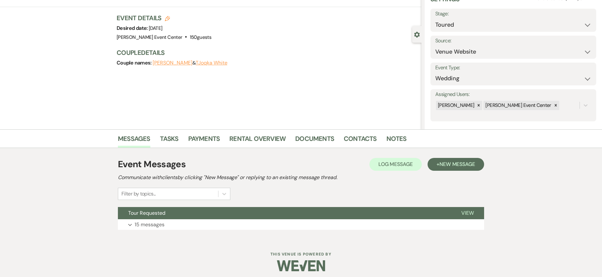
scroll to position [36, 0]
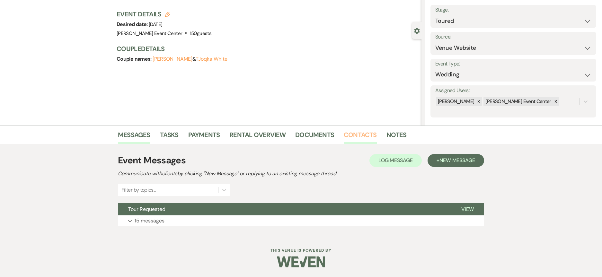
click at [355, 133] on link "Contacts" at bounding box center [360, 137] width 33 height 14
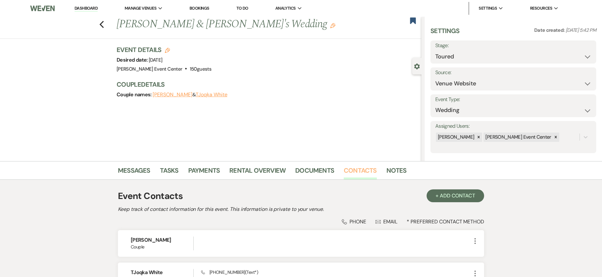
scroll to position [69, 0]
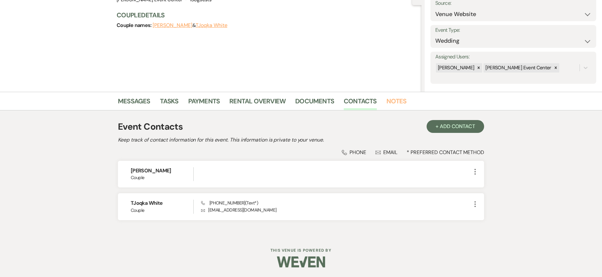
click at [395, 100] on link "Notes" at bounding box center [396, 103] width 20 height 14
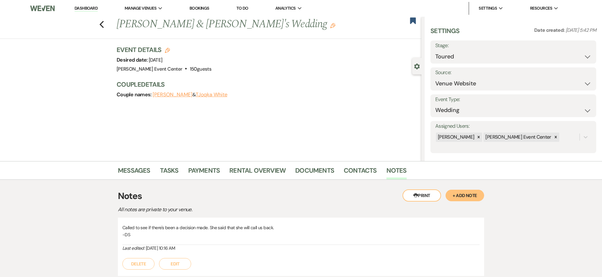
click at [469, 191] on button "+ Add Note" at bounding box center [464, 196] width 39 height 12
click at [174, 252] on div at bounding box center [301, 246] width 356 height 15
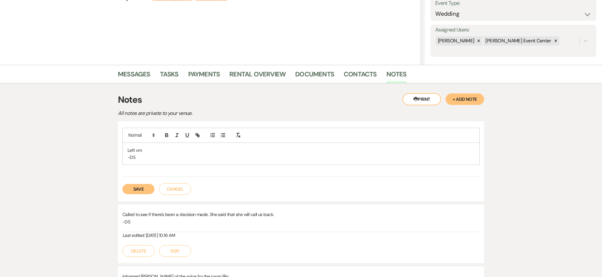
click at [136, 192] on button "Save" at bounding box center [138, 189] width 32 height 10
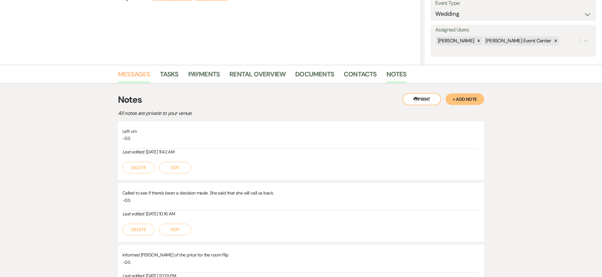
click at [141, 70] on link "Messages" at bounding box center [134, 76] width 32 height 14
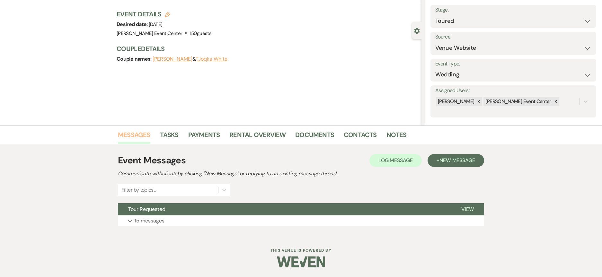
scroll to position [36, 0]
click at [160, 222] on p "15 messages" at bounding box center [150, 221] width 30 height 8
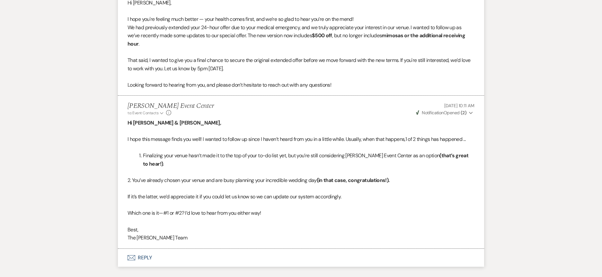
scroll to position [2436, 0]
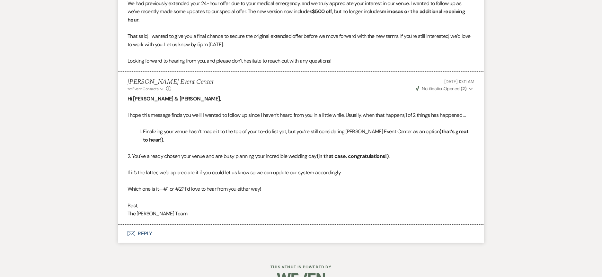
click at [151, 225] on button "Envelope Reply" at bounding box center [301, 234] width 366 height 18
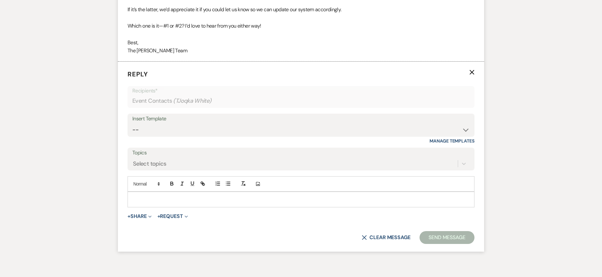
scroll to position [2601, 0]
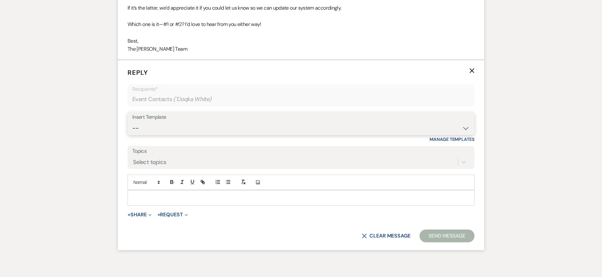
click at [238, 122] on select "-- Weven Planning Portal Introduction (Booked Events) Initial Inquiry Response …" at bounding box center [300, 128] width 337 height 13
select select "5261"
click at [132, 122] on select "-- Weven Planning Portal Introduction (Booked Events) Initial Inquiry Response …" at bounding box center [300, 128] width 337 height 13
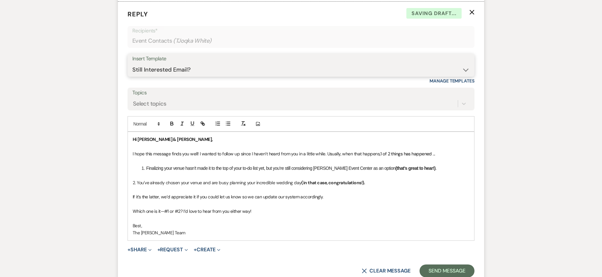
scroll to position [2709, 0]
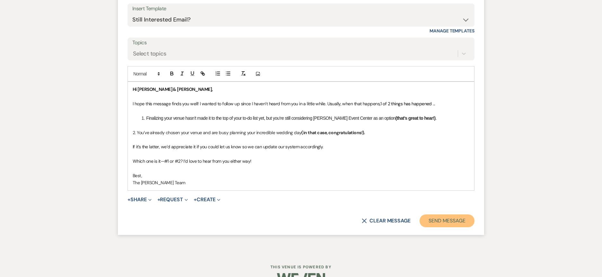
click at [457, 214] on button "Send Message" at bounding box center [446, 220] width 55 height 13
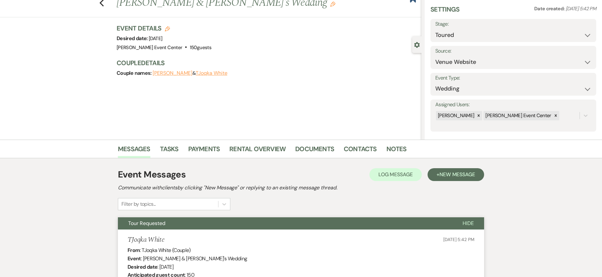
scroll to position [0, 0]
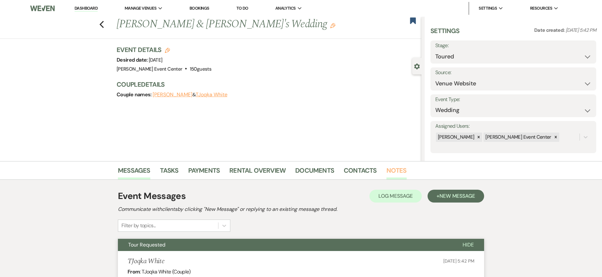
click at [399, 168] on link "Notes" at bounding box center [396, 172] width 20 height 14
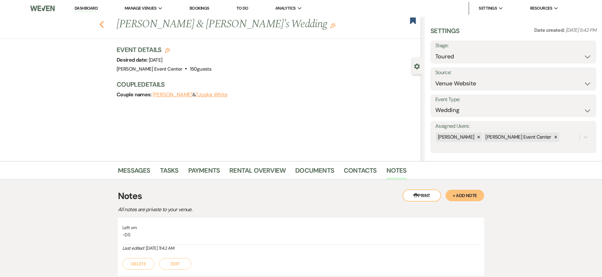
click at [104, 25] on icon "Previous" at bounding box center [101, 25] width 5 height 8
select select "5"
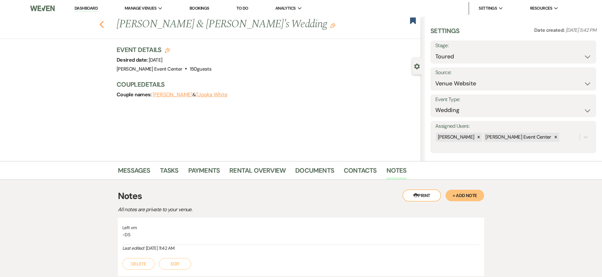
select select "5"
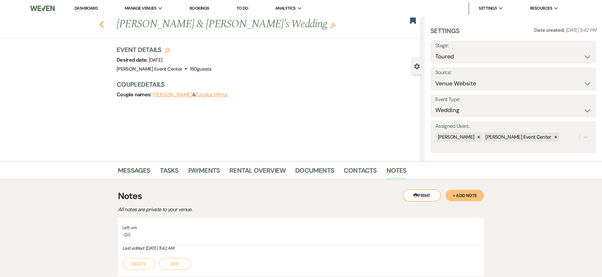
select select "5"
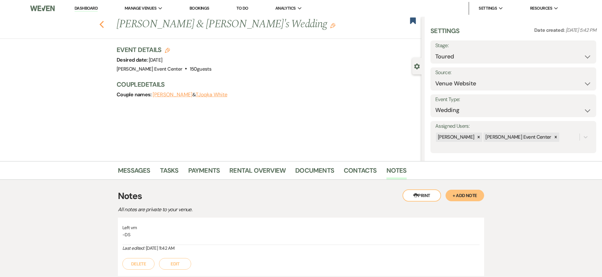
select select "5"
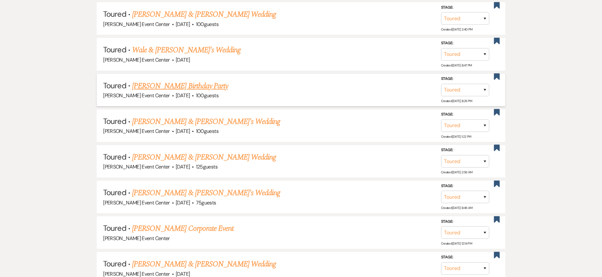
scroll to position [1251, 0]
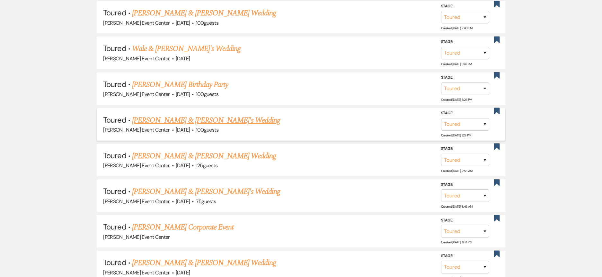
click at [208, 115] on link "[PERSON_NAME] & [PERSON_NAME]'s Wedding" at bounding box center [206, 121] width 148 height 12
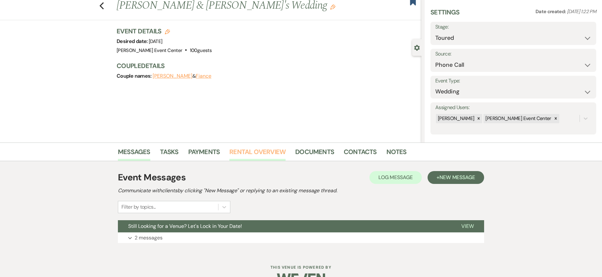
scroll to position [36, 0]
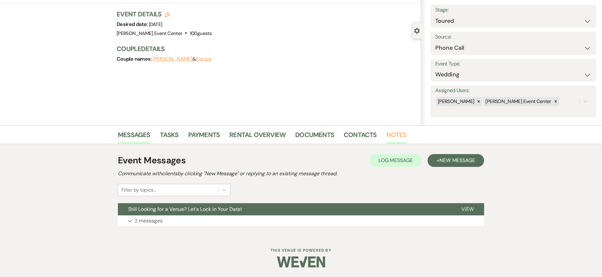
click at [391, 132] on link "Notes" at bounding box center [396, 137] width 20 height 14
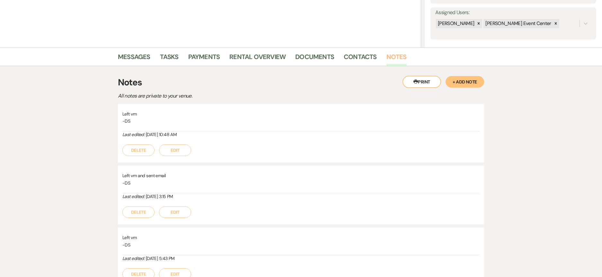
scroll to position [32, 0]
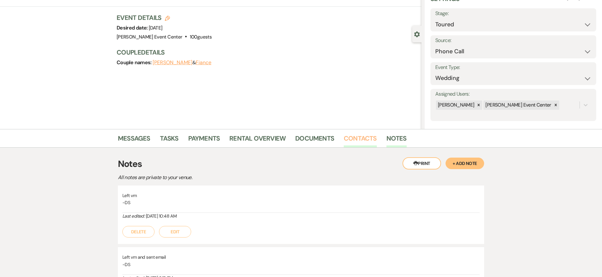
click at [347, 138] on link "Contacts" at bounding box center [360, 140] width 33 height 14
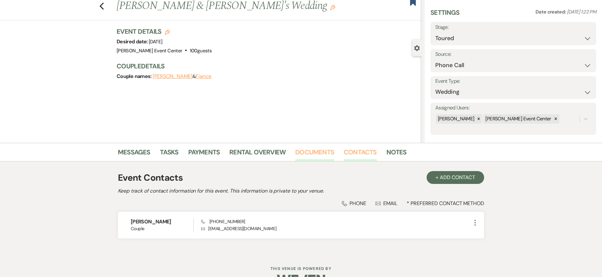
scroll to position [37, 0]
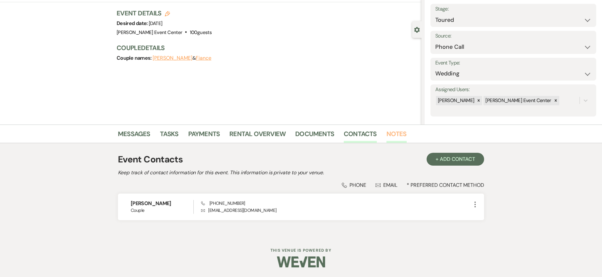
click at [403, 133] on link "Notes" at bounding box center [396, 136] width 20 height 14
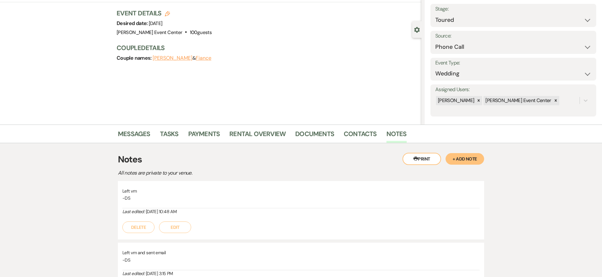
click at [455, 154] on button "+ Add Note" at bounding box center [464, 159] width 39 height 12
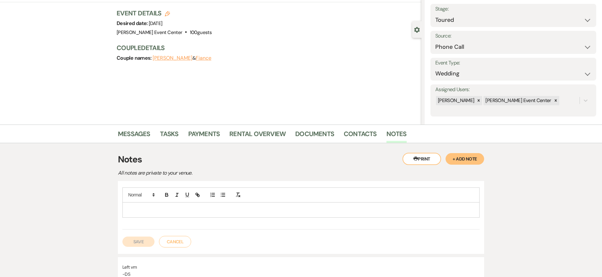
click at [167, 209] on p at bounding box center [300, 209] width 347 height 7
click at [134, 203] on div at bounding box center [300, 202] width 357 height 30
click at [143, 206] on p at bounding box center [300, 209] width 347 height 7
click at [139, 246] on button "Save" at bounding box center [138, 249] width 32 height 10
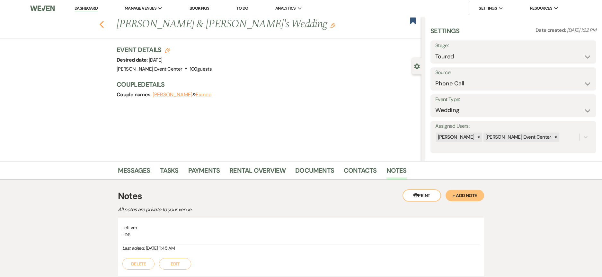
click at [102, 25] on icon "Previous" at bounding box center [101, 25] width 5 height 8
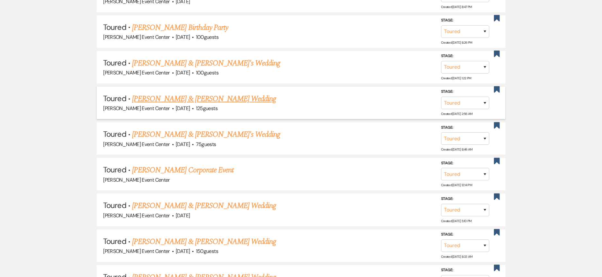
scroll to position [1316, 0]
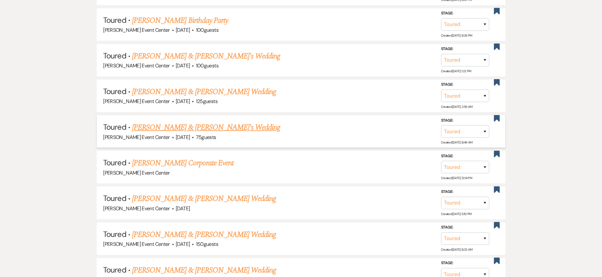
click at [185, 123] on link "[PERSON_NAME] & [PERSON_NAME]'s Wedding" at bounding box center [206, 128] width 148 height 12
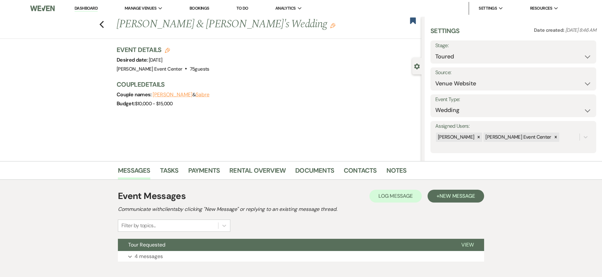
scroll to position [36, 0]
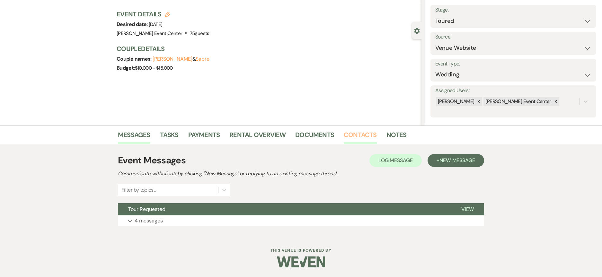
click at [363, 137] on link "Contacts" at bounding box center [360, 137] width 33 height 14
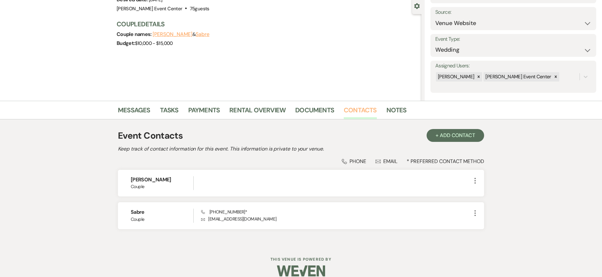
scroll to position [64, 0]
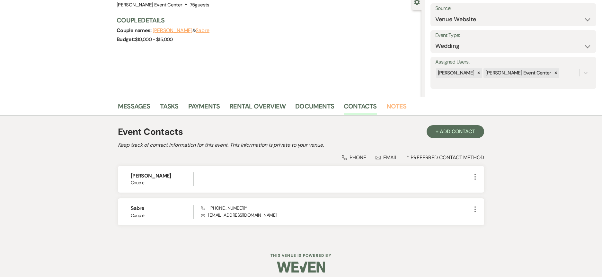
click at [395, 107] on link "Notes" at bounding box center [396, 108] width 20 height 14
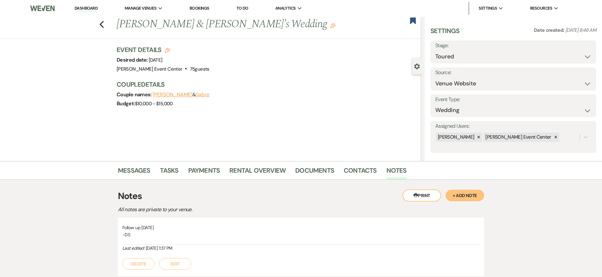
drag, startPoint x: 472, startPoint y: 197, endPoint x: 468, endPoint y: 197, distance: 3.9
click at [472, 197] on button "+ Add Note" at bounding box center [464, 196] width 39 height 12
click at [141, 251] on div at bounding box center [301, 246] width 356 height 15
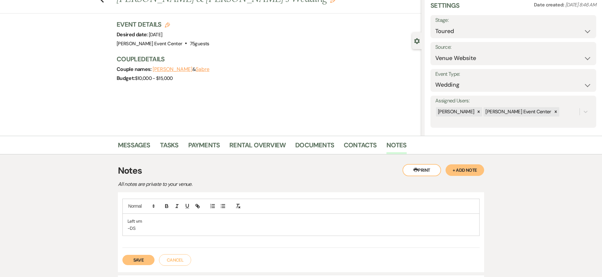
scroll to position [64, 0]
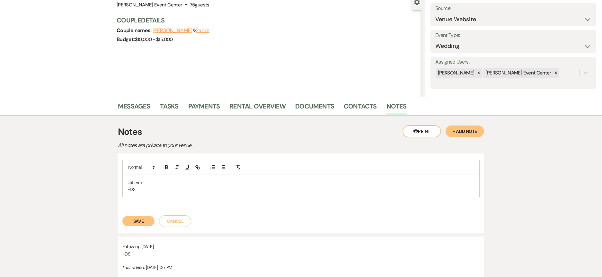
click at [142, 224] on button "Save" at bounding box center [138, 221] width 32 height 10
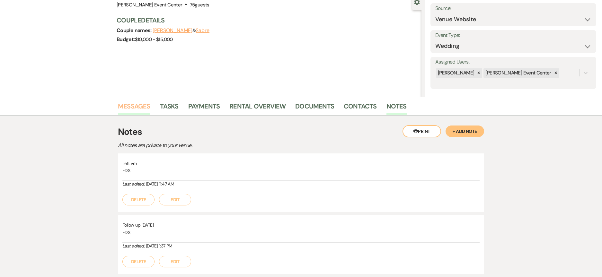
click at [140, 104] on link "Messages" at bounding box center [134, 108] width 32 height 14
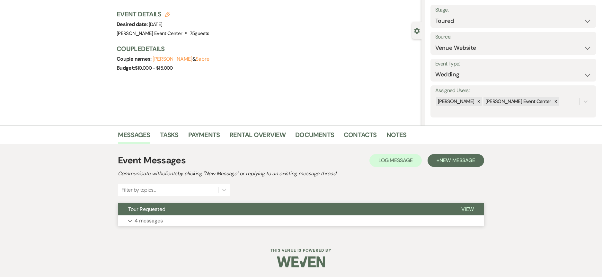
click at [155, 215] on button "Tour Requested" at bounding box center [284, 209] width 333 height 12
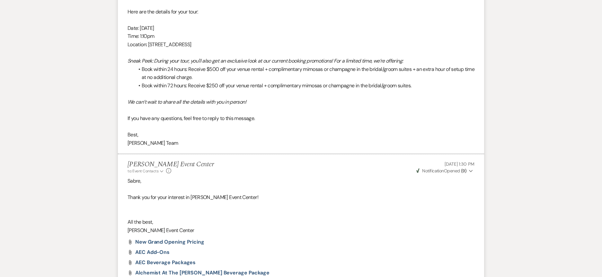
scroll to position [656, 0]
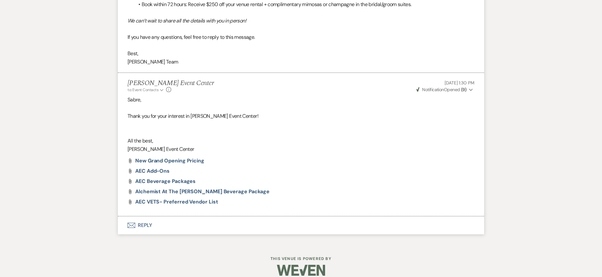
click at [141, 216] on button "Envelope Reply" at bounding box center [301, 225] width 366 height 18
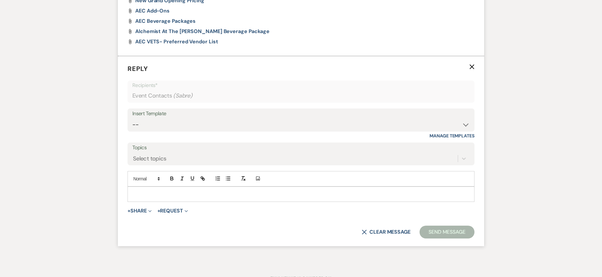
scroll to position [821, 0]
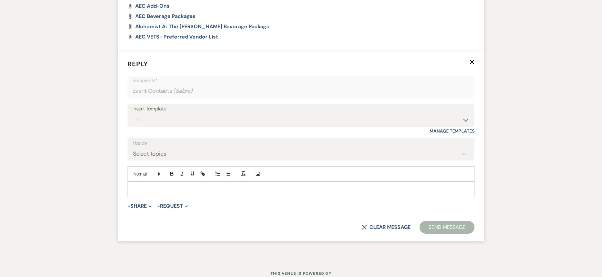
click at [436, 104] on div "Insert Template" at bounding box center [300, 108] width 337 height 9
drag, startPoint x: 436, startPoint y: 103, endPoint x: 438, endPoint y: 109, distance: 6.1
click at [438, 109] on div "Insert Template -- Weven Planning Portal Introduction (Booked Events) Initial I…" at bounding box center [300, 115] width 347 height 23
click at [438, 114] on select "-- Weven Planning Portal Introduction (Booked Events) Initial Inquiry Response …" at bounding box center [300, 120] width 337 height 13
click at [132, 114] on select "-- Weven Planning Portal Introduction (Booked Events) Initial Inquiry Response …" at bounding box center [300, 120] width 337 height 13
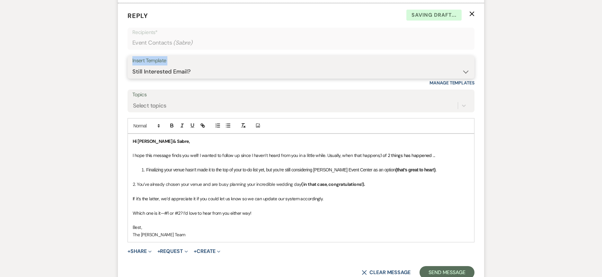
scroll to position [929, 0]
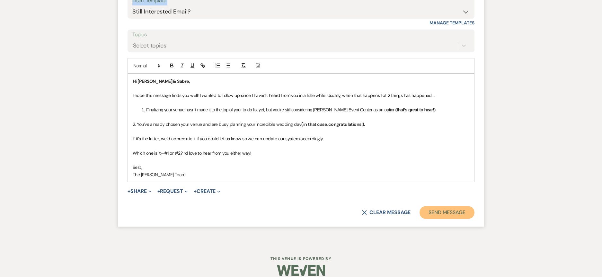
click at [448, 206] on button "Send Message" at bounding box center [446, 212] width 55 height 13
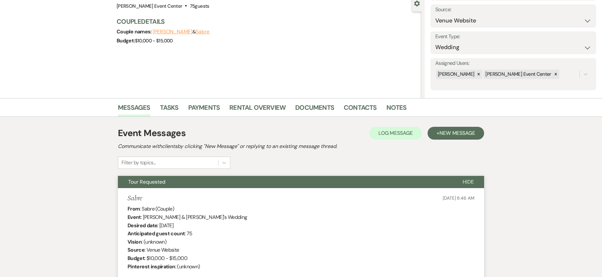
scroll to position [0, 0]
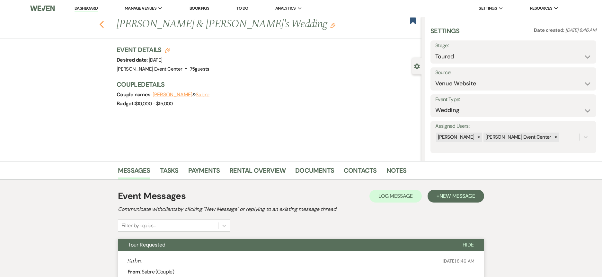
click at [104, 27] on icon "Previous" at bounding box center [101, 25] width 5 height 8
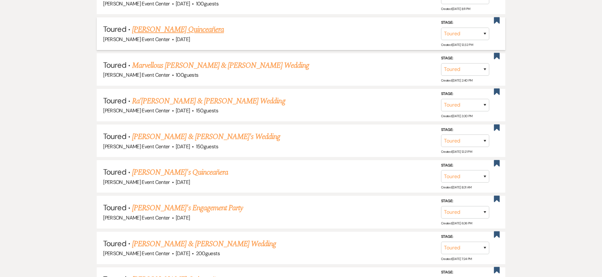
scroll to position [1669, 0]
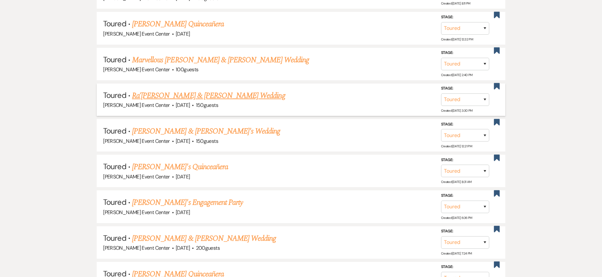
click at [207, 92] on link "Ra’[PERSON_NAME] & [PERSON_NAME] Wedding" at bounding box center [208, 96] width 153 height 12
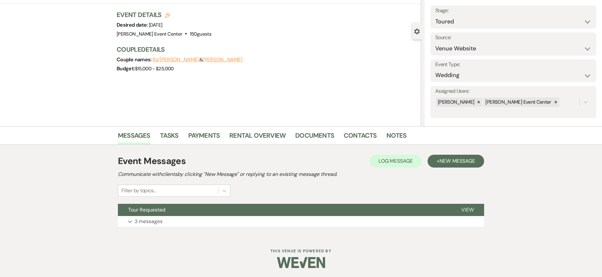
scroll to position [36, 0]
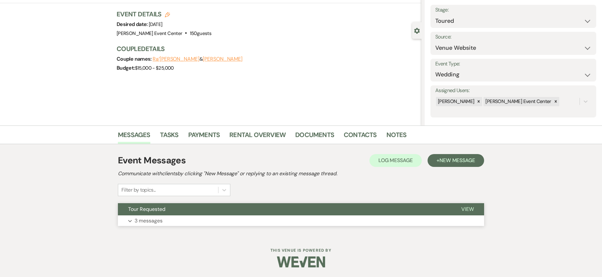
click at [179, 222] on button "Expand 3 messages" at bounding box center [301, 220] width 366 height 11
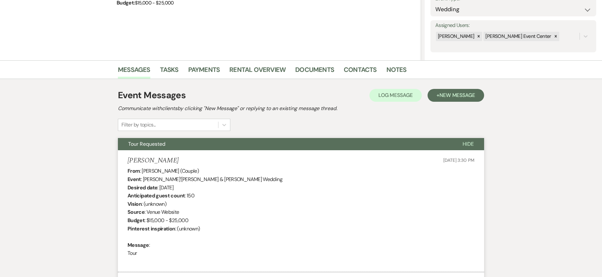
scroll to position [0, 0]
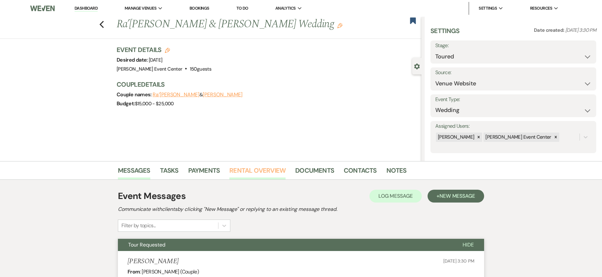
click at [261, 170] on link "Rental Overview" at bounding box center [257, 172] width 56 height 14
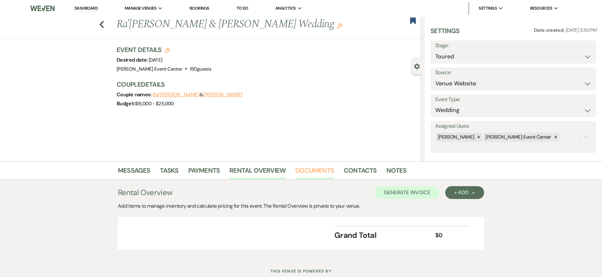
click at [327, 170] on link "Documents" at bounding box center [314, 172] width 39 height 14
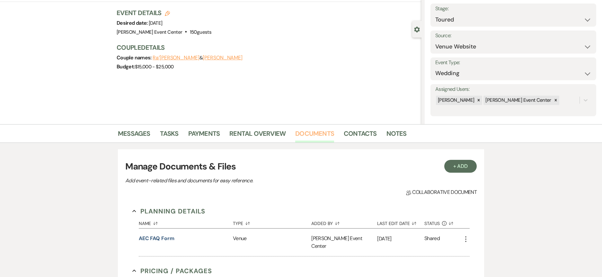
scroll to position [32, 0]
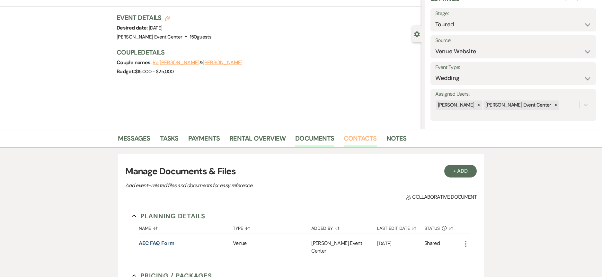
click at [360, 138] on link "Contacts" at bounding box center [360, 140] width 33 height 14
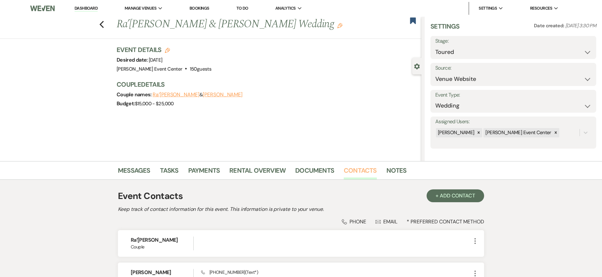
scroll to position [5, 0]
click at [405, 170] on li "Notes" at bounding box center [401, 171] width 30 height 15
click at [403, 170] on link "Notes" at bounding box center [396, 172] width 20 height 14
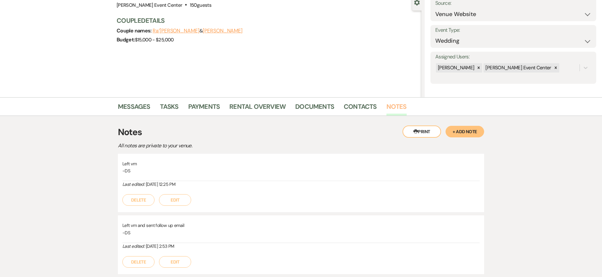
scroll to position [64, 0]
click at [465, 132] on button "+ Add Note" at bounding box center [464, 132] width 39 height 12
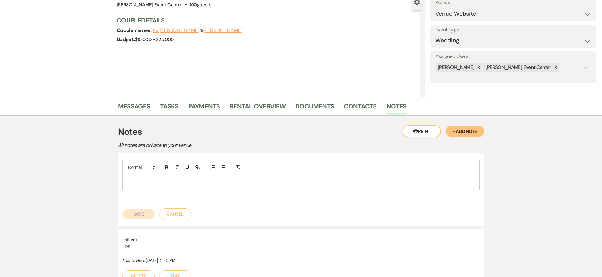
click at [160, 186] on div at bounding box center [301, 182] width 356 height 15
click at [144, 217] on button "Save" at bounding box center [138, 221] width 32 height 10
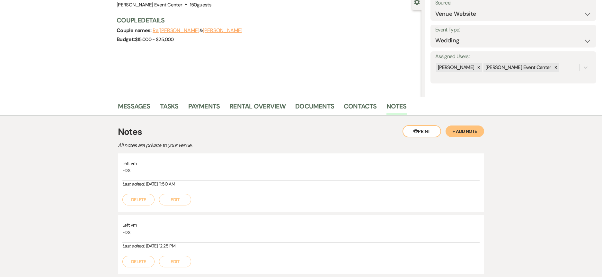
click at [115, 103] on div "Messages Tasks Payments Rental Overview Documents Contacts Notes" at bounding box center [301, 106] width 602 height 19
click at [143, 103] on link "Messages" at bounding box center [134, 108] width 32 height 14
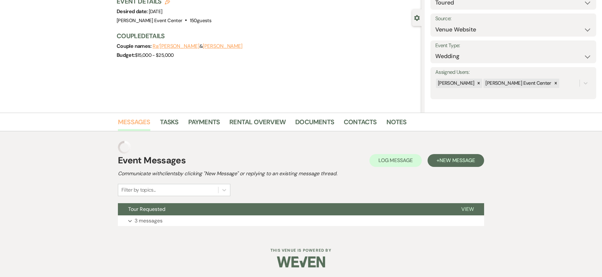
scroll to position [36, 0]
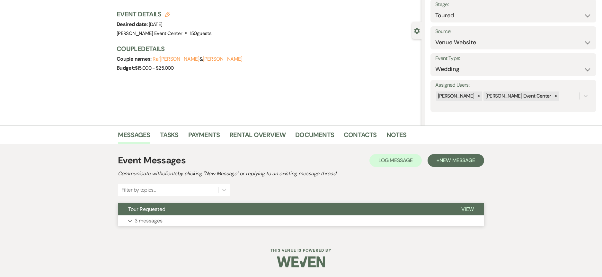
click at [162, 224] on p "3 messages" at bounding box center [149, 221] width 28 height 8
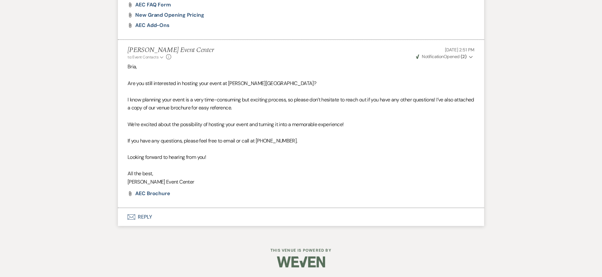
click at [142, 217] on button "Envelope Reply" at bounding box center [301, 217] width 366 height 18
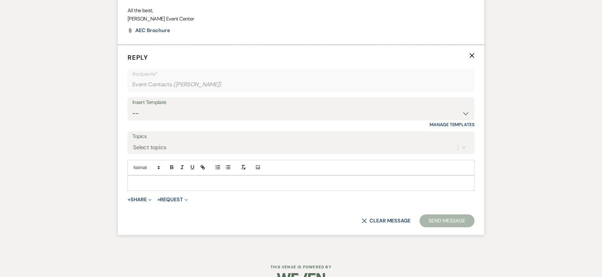
scroll to position [683, 0]
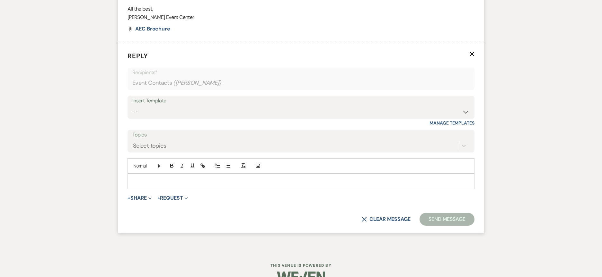
click at [247, 100] on div "Insert Template" at bounding box center [300, 100] width 337 height 9
click at [243, 107] on select "-- Weven Planning Portal Introduction (Booked Events) Initial Inquiry Response …" at bounding box center [300, 112] width 337 height 13
click at [132, 106] on select "-- Weven Planning Portal Introduction (Booked Events) Initial Inquiry Response …" at bounding box center [300, 112] width 337 height 13
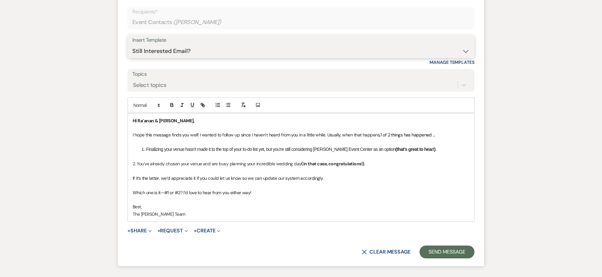
scroll to position [791, 0]
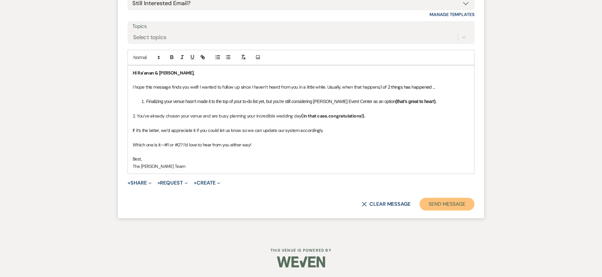
click at [459, 206] on button "Send Message" at bounding box center [446, 204] width 55 height 13
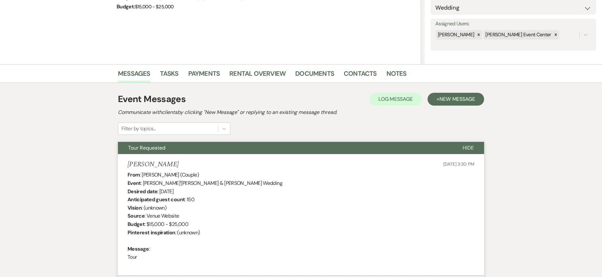
scroll to position [0, 0]
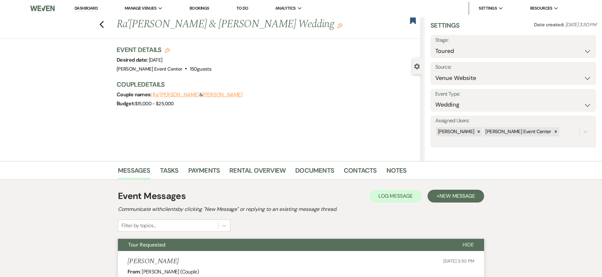
click at [107, 23] on div "Previous Ra’anan Carty & Bria Hawkins's Wedding Edit Bookmark" at bounding box center [209, 28] width 424 height 22
click at [104, 23] on icon "Previous" at bounding box center [101, 25] width 5 height 8
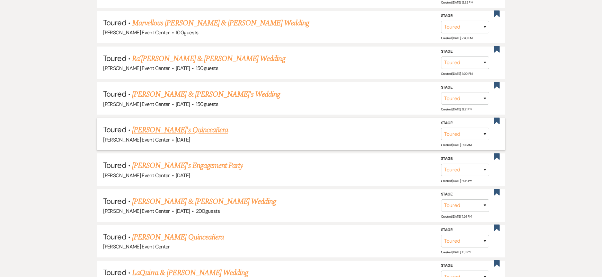
scroll to position [1733, 0]
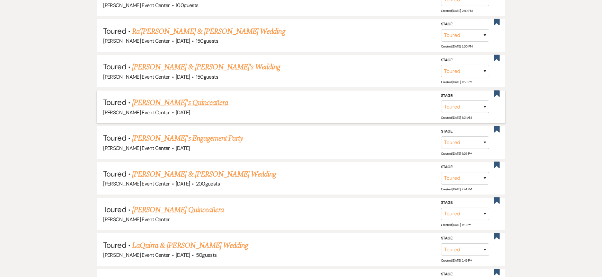
click at [156, 98] on link "[PERSON_NAME]'s Quinceañera" at bounding box center [180, 103] width 96 height 12
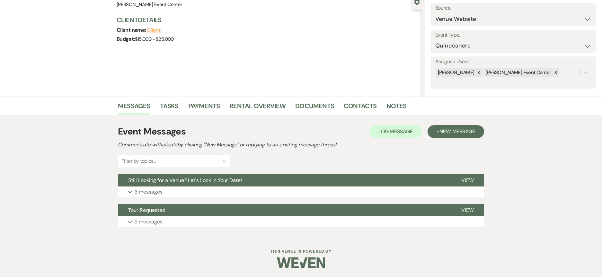
scroll to position [65, 0]
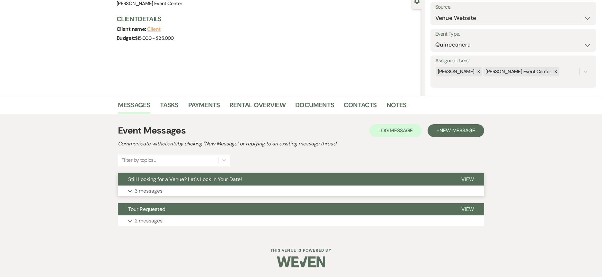
click at [147, 191] on p "3 messages" at bounding box center [149, 191] width 28 height 8
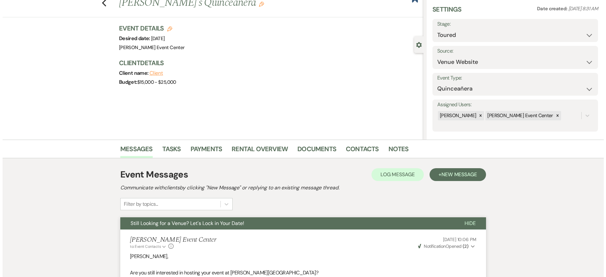
scroll to position [0, 0]
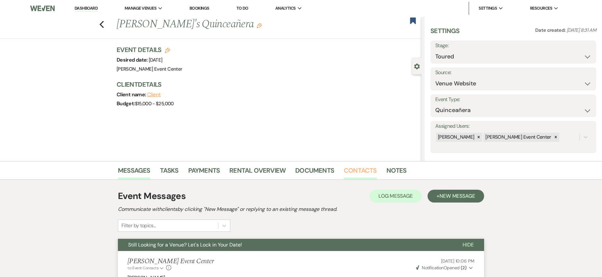
click at [366, 173] on link "Contacts" at bounding box center [360, 172] width 33 height 14
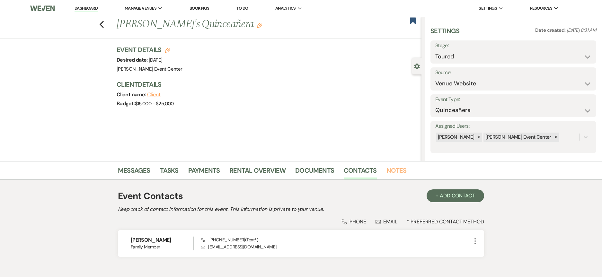
click at [386, 169] on link "Notes" at bounding box center [396, 172] width 20 height 14
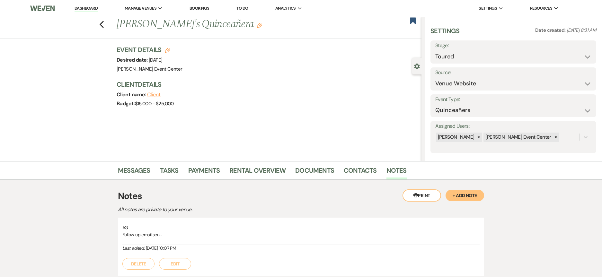
click at [462, 201] on button "+ Add Note" at bounding box center [464, 196] width 39 height 12
drag, startPoint x: 156, startPoint y: 251, endPoint x: 137, endPoint y: 248, distance: 19.3
click at [155, 251] on div at bounding box center [301, 246] width 356 height 15
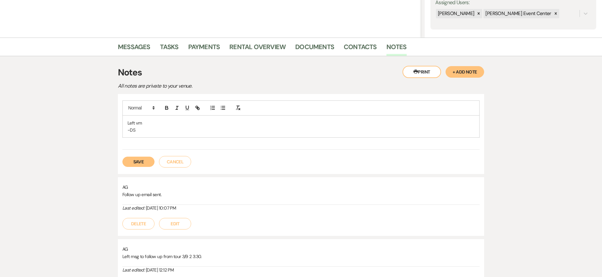
scroll to position [128, 0]
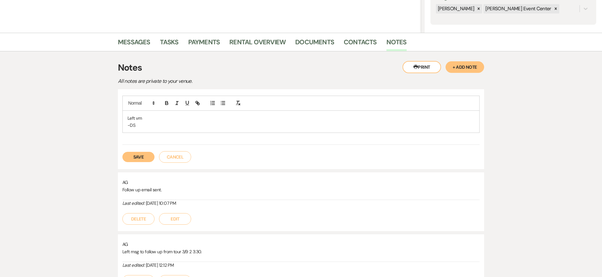
click at [137, 155] on button "Save" at bounding box center [138, 157] width 32 height 10
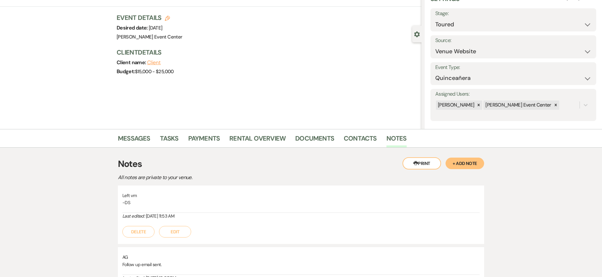
scroll to position [0, 0]
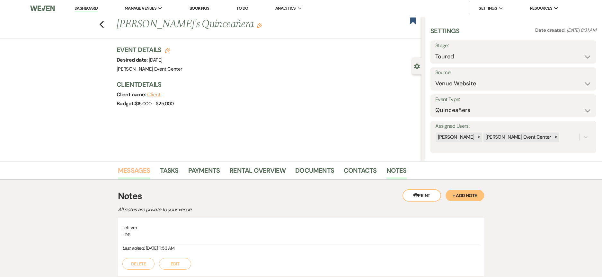
click at [139, 167] on link "Messages" at bounding box center [134, 172] width 32 height 14
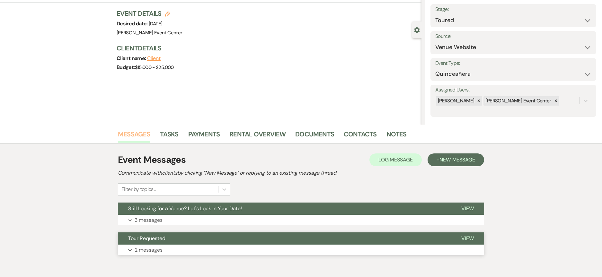
scroll to position [65, 0]
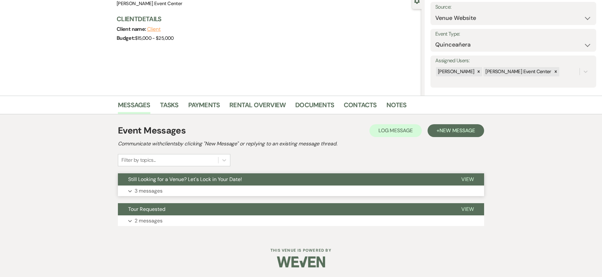
click at [154, 190] on p "3 messages" at bounding box center [149, 191] width 28 height 8
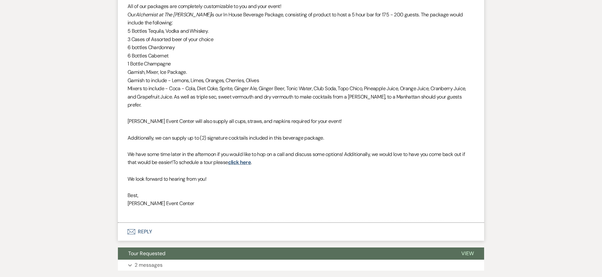
scroll to position [609, 0]
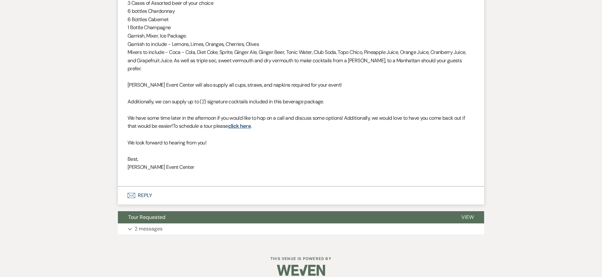
click at [149, 187] on button "Envelope Reply" at bounding box center [301, 196] width 366 height 18
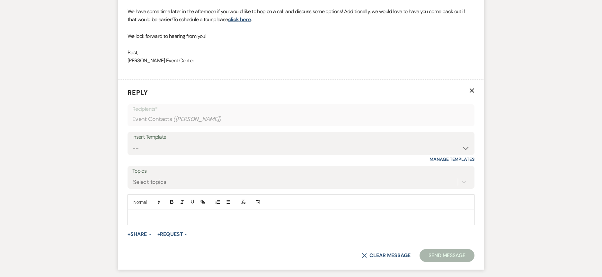
scroll to position [744, 0]
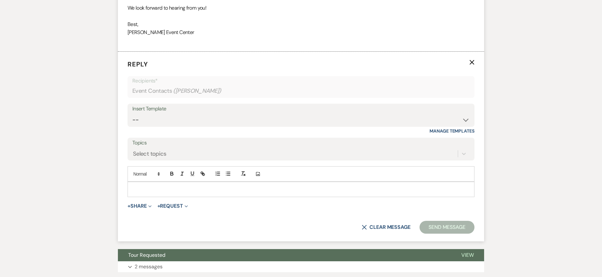
click at [313, 104] on div "Insert Template" at bounding box center [300, 108] width 337 height 9
click at [311, 105] on div "Insert Template" at bounding box center [300, 108] width 337 height 9
click at [307, 114] on select "-- Weven Planning Portal Introduction (Booked Events) Initial Inquiry Response …" at bounding box center [300, 120] width 337 height 13
click at [132, 114] on select "-- Weven Planning Portal Introduction (Booked Events) Initial Inquiry Response …" at bounding box center [300, 120] width 337 height 13
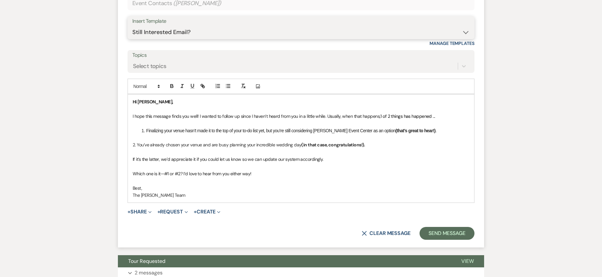
scroll to position [875, 0]
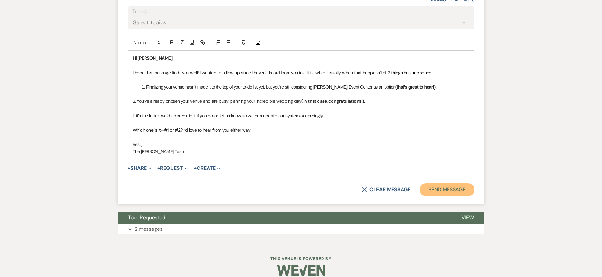
click at [434, 183] on button "Send Message" at bounding box center [446, 189] width 55 height 13
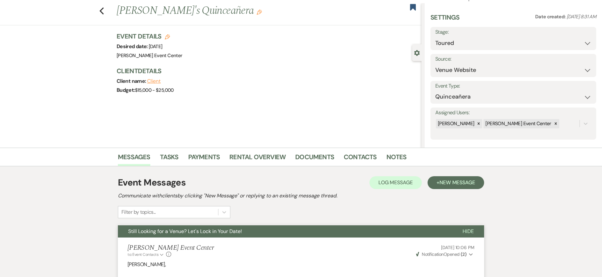
scroll to position [0, 0]
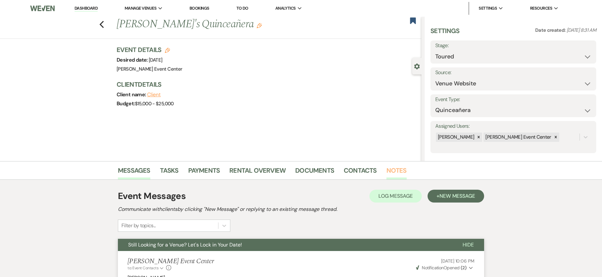
click at [393, 169] on link "Notes" at bounding box center [396, 172] width 20 height 14
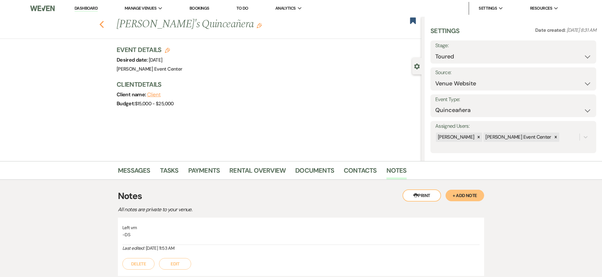
click at [104, 24] on icon "Previous" at bounding box center [101, 25] width 5 height 8
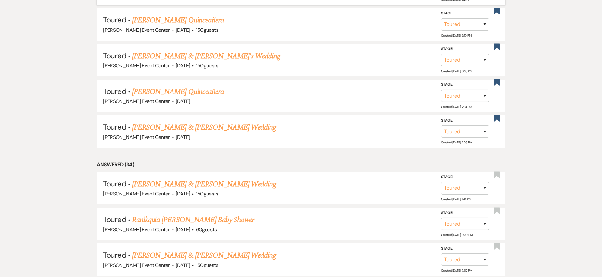
scroll to position [2054, 0]
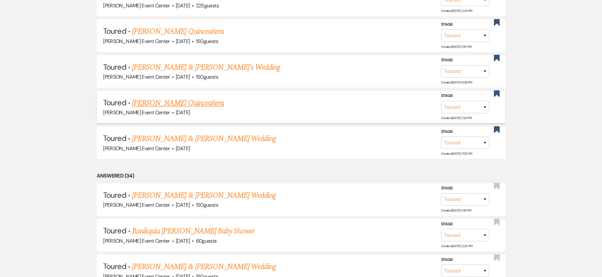
click at [186, 99] on link "Dina Martinez's Quinceañera" at bounding box center [178, 103] width 92 height 12
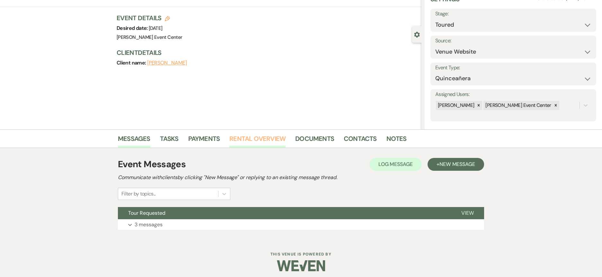
scroll to position [36, 0]
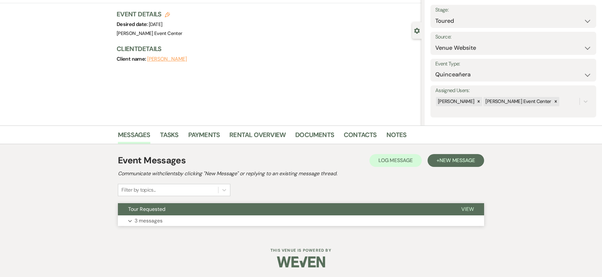
click at [154, 218] on p "3 messages" at bounding box center [149, 221] width 28 height 8
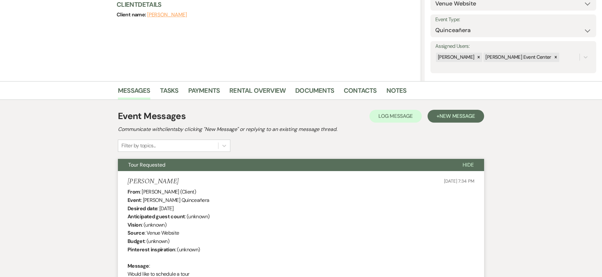
scroll to position [0, 0]
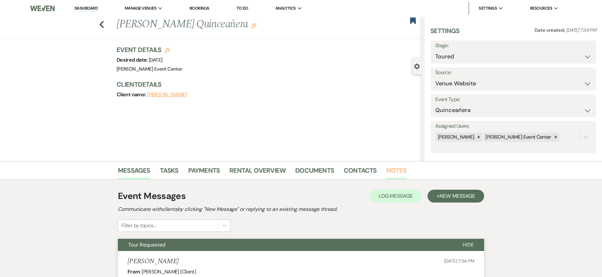
click at [394, 170] on link "Notes" at bounding box center [396, 172] width 20 height 14
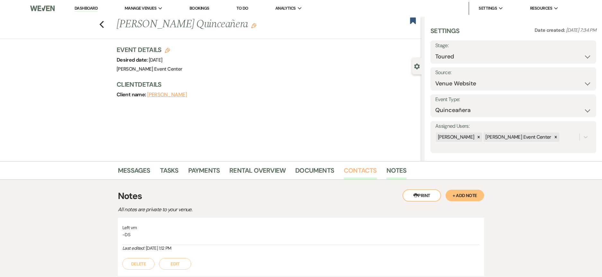
click at [344, 168] on link "Contacts" at bounding box center [360, 172] width 33 height 14
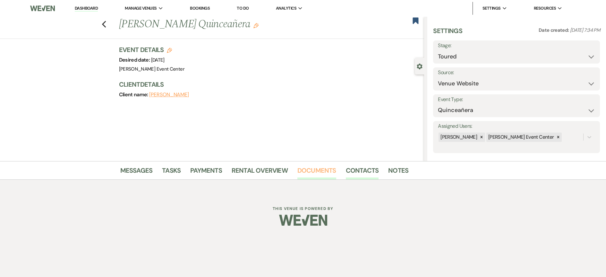
click at [309, 168] on link "Documents" at bounding box center [317, 172] width 39 height 14
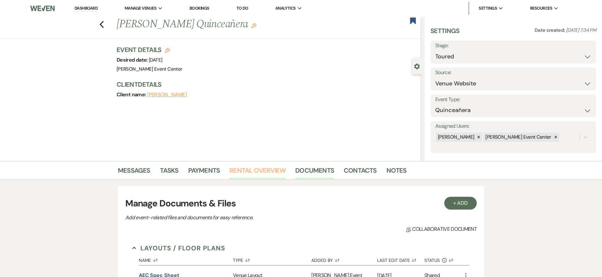
click at [264, 167] on link "Rental Overview" at bounding box center [257, 172] width 56 height 14
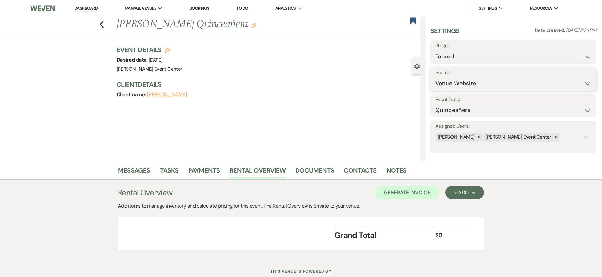
click at [582, 85] on select "Weven Venue Website Instagram Facebook Pinterest Google The Knot Wedding Wire H…" at bounding box center [513, 83] width 156 height 13
click at [409, 47] on div "Event Details Edit Desired date: Saturday, August 2nd, 2025 Venue: Artis Event …" at bounding box center [266, 59] width 298 height 28
click at [544, 49] on label "Stage:" at bounding box center [513, 45] width 156 height 9
click at [543, 53] on select "Inquiry Follow Up Tour Requested Tour Confirmed Toured Proposal Sent Booked Lost" at bounding box center [513, 56] width 156 height 13
click at [435, 50] on select "Inquiry Follow Up Tour Requested Tour Confirmed Toured Proposal Sent Booked Lost" at bounding box center [513, 56] width 156 height 13
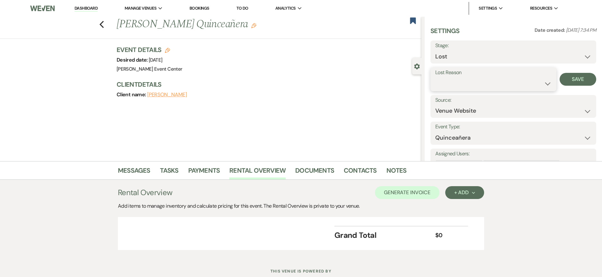
click at [460, 83] on select "Booked Elsewhere Budget Date Unavailable No Response Not a Good Match Capacity …" at bounding box center [493, 83] width 116 height 13
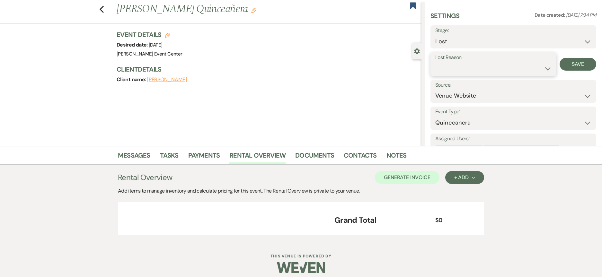
scroll to position [21, 0]
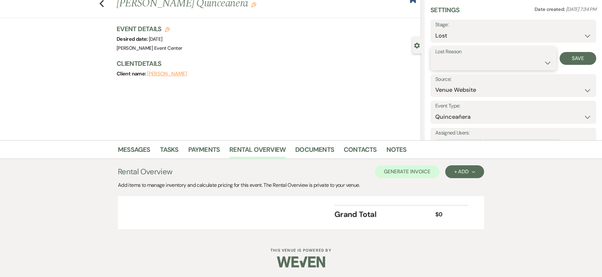
click at [462, 58] on select "Booked Elsewhere Budget Date Unavailable No Response Not a Good Match Capacity …" at bounding box center [493, 63] width 116 height 13
click at [435, 57] on select "Booked Elsewhere Budget Date Unavailable No Response Not a Good Match Capacity …" at bounding box center [493, 63] width 116 height 13
click at [530, 57] on input "Other" at bounding box center [540, 63] width 39 height 13
click at [577, 60] on button "Save" at bounding box center [582, 58] width 28 height 13
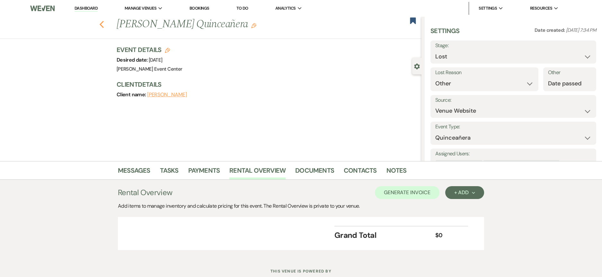
click at [102, 24] on icon "Previous" at bounding box center [101, 25] width 5 height 8
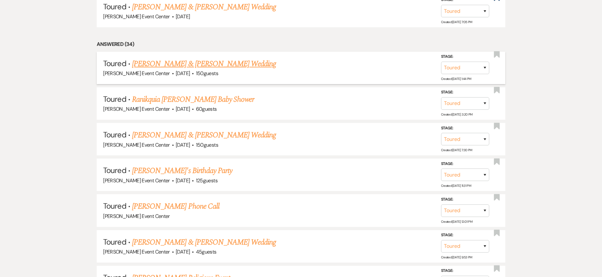
scroll to position [2150, 0]
click at [176, 93] on link "Ranikquia Nash's Baby Shower" at bounding box center [193, 99] width 122 height 12
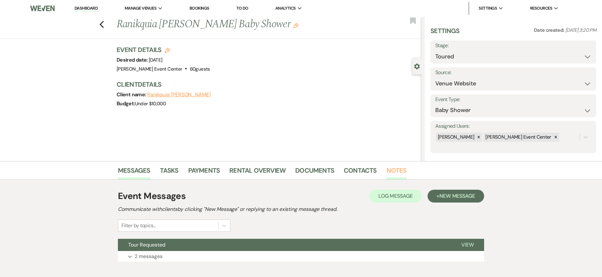
drag, startPoint x: 393, startPoint y: 175, endPoint x: 393, endPoint y: 172, distance: 3.6
click at [393, 175] on link "Notes" at bounding box center [396, 172] width 20 height 14
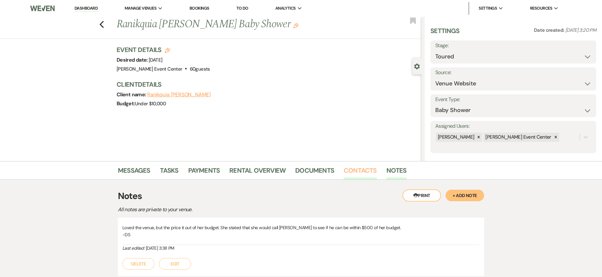
click at [360, 175] on link "Contacts" at bounding box center [360, 172] width 33 height 14
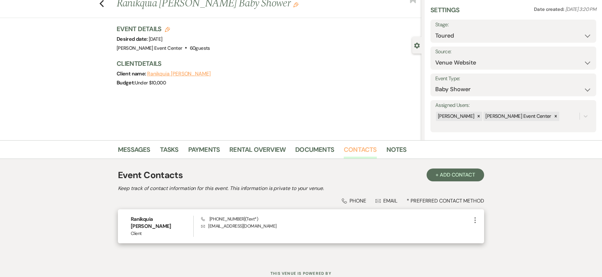
scroll to position [32, 0]
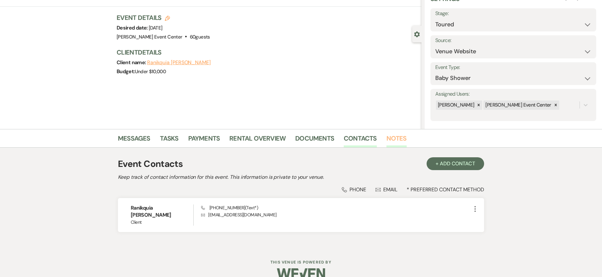
click at [393, 138] on link "Notes" at bounding box center [396, 140] width 20 height 14
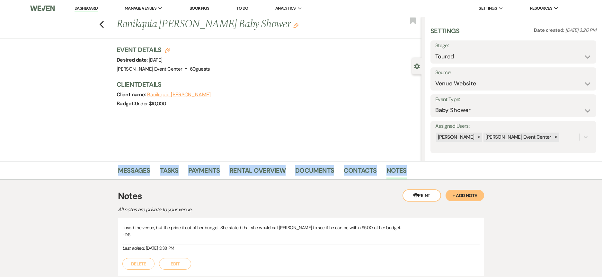
drag, startPoint x: 93, startPoint y: 169, endPoint x: 425, endPoint y: 165, distance: 331.3
click at [425, 165] on div "Messages Tasks Payments Rental Overview Documents Contacts Notes" at bounding box center [301, 170] width 602 height 19
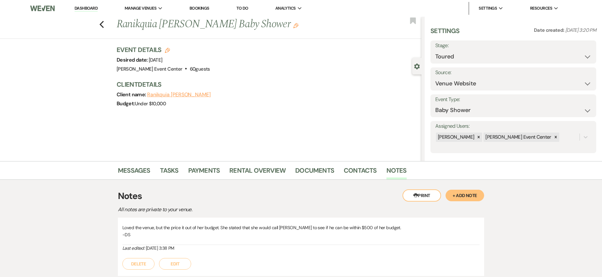
click at [425, 165] on ul "Messages Tasks Payments Rental Overview Documents Contacts Notes" at bounding box center [301, 171] width 366 height 15
click at [474, 58] on select "Inquiry Follow Up Tour Requested Tour Confirmed Toured Proposal Sent Booked Lost" at bounding box center [513, 56] width 156 height 13
click at [435, 50] on select "Inquiry Follow Up Tour Requested Tour Confirmed Toured Proposal Sent Booked Lost" at bounding box center [513, 56] width 156 height 13
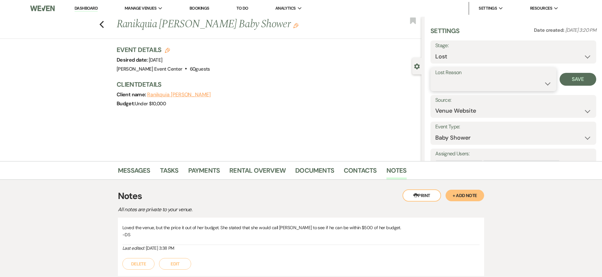
click at [458, 81] on select "Booked Elsewhere Budget Date Unavailable No Response Not a Good Match Capacity …" at bounding box center [493, 83] width 116 height 13
click at [435, 77] on select "Booked Elsewhere Budget Date Unavailable No Response Not a Good Match Capacity …" at bounding box center [493, 83] width 116 height 13
click at [532, 80] on input "Other" at bounding box center [540, 83] width 39 height 13
click at [517, 84] on div "Other" at bounding box center [540, 79] width 49 height 24
click at [523, 84] on input "Other" at bounding box center [540, 83] width 39 height 13
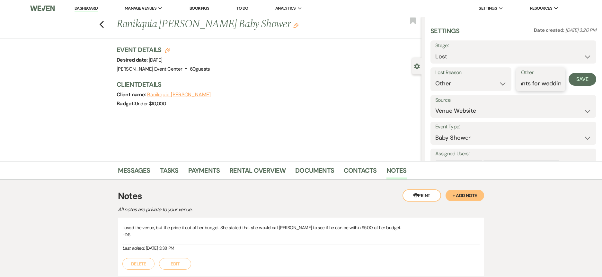
scroll to position [0, 14]
click at [580, 81] on button "Save" at bounding box center [582, 79] width 28 height 13
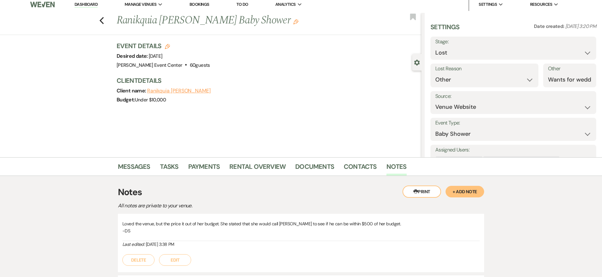
scroll to position [0, 0]
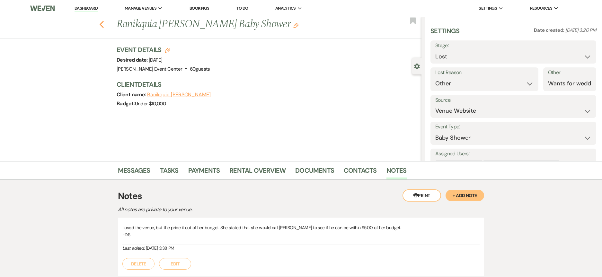
click at [103, 24] on use "button" at bounding box center [102, 24] width 4 height 7
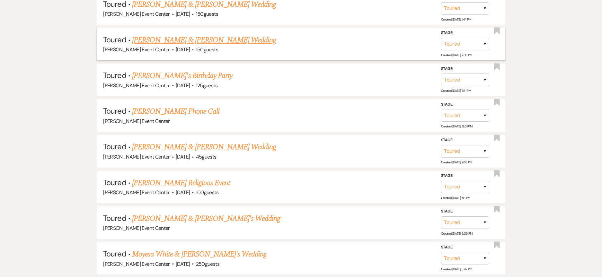
scroll to position [2215, 0]
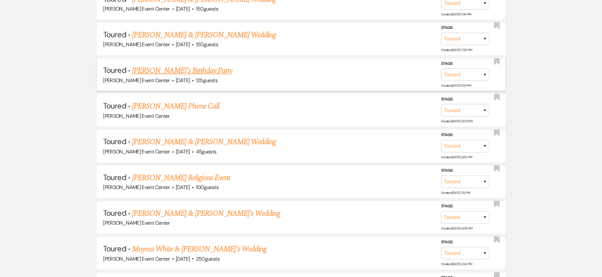
click at [167, 65] on link "[PERSON_NAME]'s Birthday Party" at bounding box center [182, 71] width 100 height 12
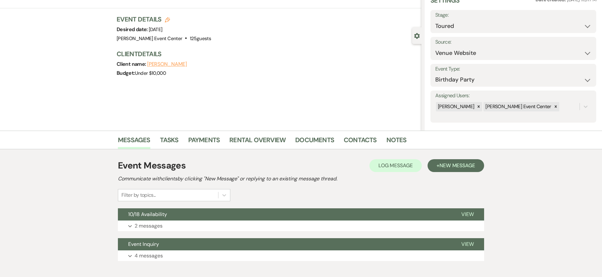
scroll to position [65, 0]
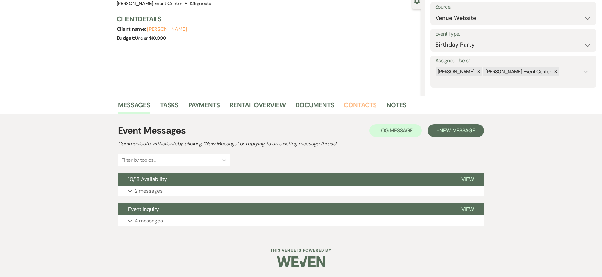
click at [356, 103] on link "Contacts" at bounding box center [360, 107] width 33 height 14
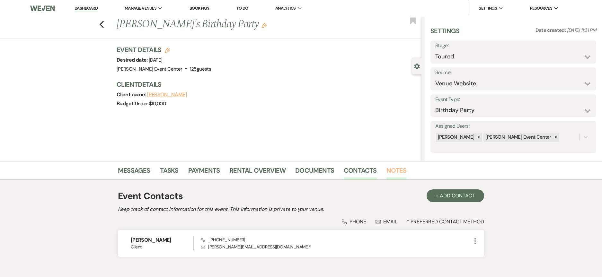
click at [386, 172] on link "Notes" at bounding box center [396, 172] width 20 height 14
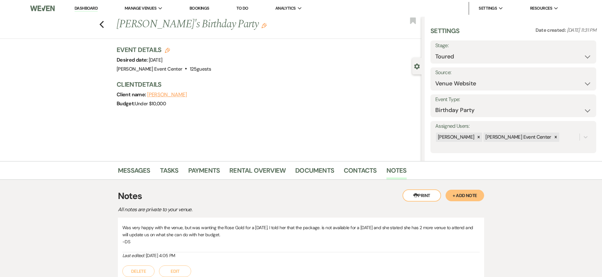
click at [469, 193] on button "+ Add Note" at bounding box center [464, 196] width 39 height 12
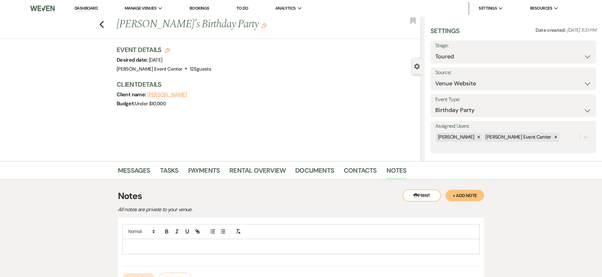
click at [150, 246] on p at bounding box center [300, 246] width 347 height 7
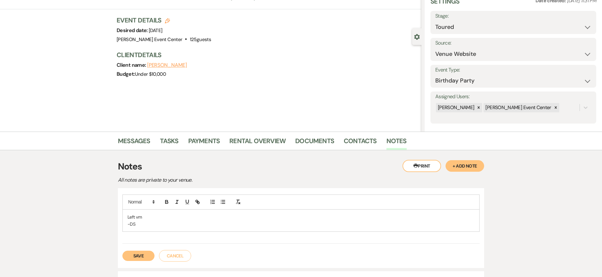
scroll to position [96, 0]
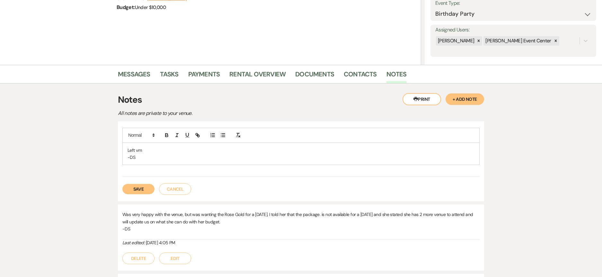
click at [137, 188] on button "Save" at bounding box center [138, 189] width 32 height 10
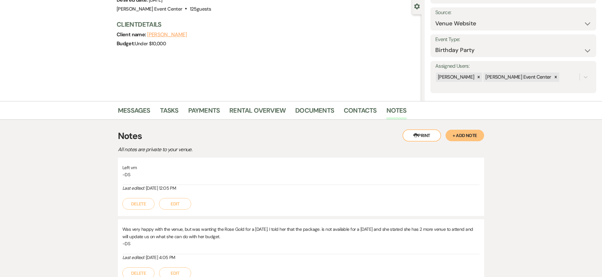
scroll to position [0, 0]
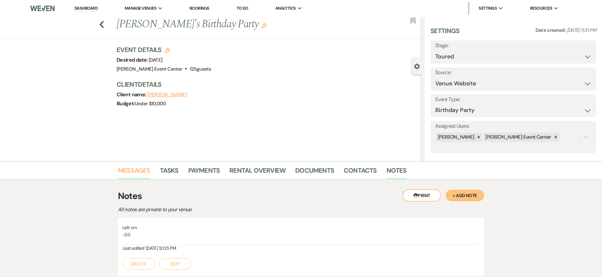
click at [141, 172] on link "Messages" at bounding box center [134, 172] width 32 height 14
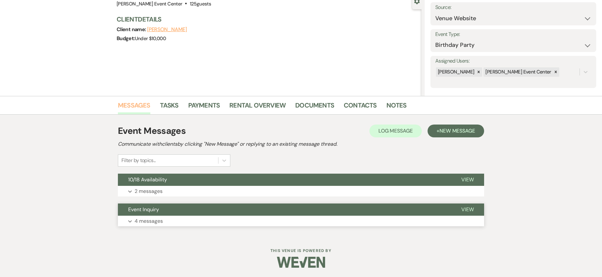
scroll to position [65, 0]
click at [144, 197] on div "Event Messages Log Log Message + New Message Communicate with clients by clicki…" at bounding box center [301, 175] width 366 height 109
click at [146, 193] on p "2 messages" at bounding box center [149, 191] width 28 height 8
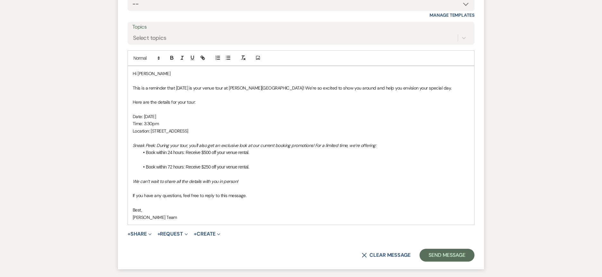
scroll to position [425, 0]
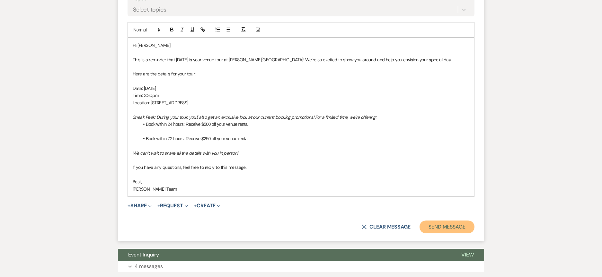
click at [451, 229] on button "Send Message" at bounding box center [446, 227] width 55 height 13
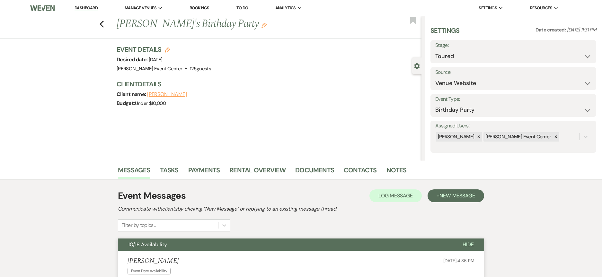
scroll to position [0, 0]
click at [282, 112] on div "Event Details Edit Desired date: Saturday, October 18th, 2025 Venue: Artis Even…" at bounding box center [269, 79] width 305 height 69
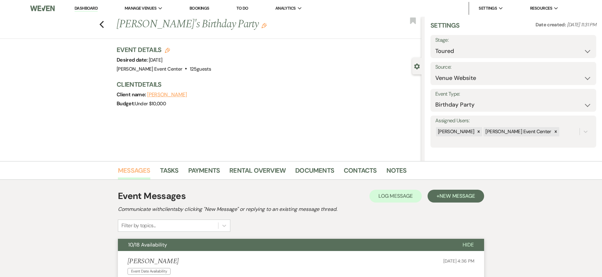
click at [138, 167] on link "Messages" at bounding box center [134, 172] width 32 height 14
click at [393, 170] on link "Notes" at bounding box center [396, 172] width 20 height 14
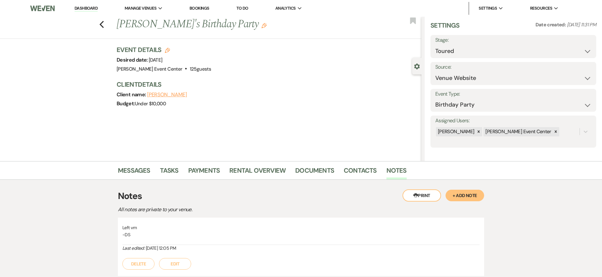
click at [107, 24] on div "Previous Tonya's Birthday Party Edit Bookmark" at bounding box center [209, 28] width 424 height 22
click at [104, 23] on icon "Previous" at bounding box center [101, 25] width 5 height 8
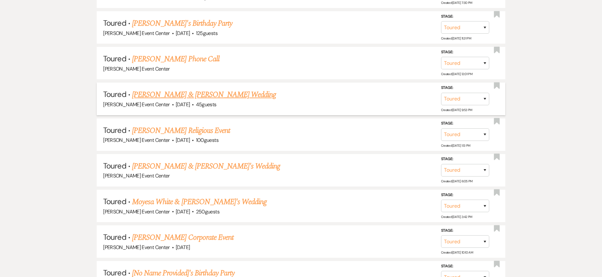
scroll to position [2311, 0]
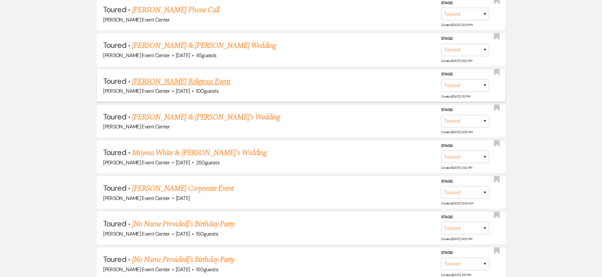
click at [214, 76] on link "[PERSON_NAME] Religious Event" at bounding box center [181, 82] width 98 height 12
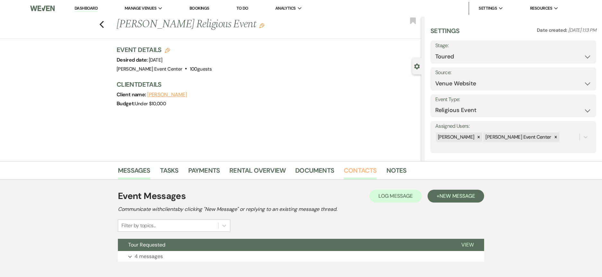
click at [366, 172] on link "Contacts" at bounding box center [360, 172] width 33 height 14
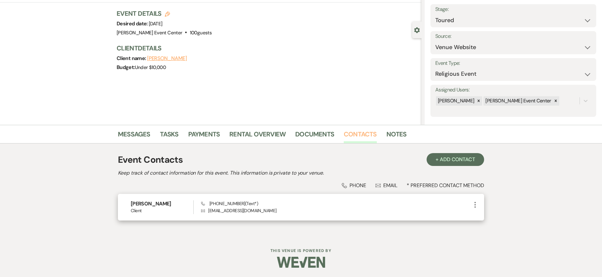
scroll to position [37, 0]
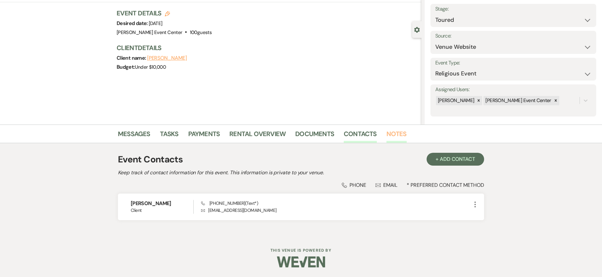
drag, startPoint x: 398, startPoint y: 132, endPoint x: 392, endPoint y: 136, distance: 6.8
click at [398, 132] on link "Notes" at bounding box center [396, 136] width 20 height 14
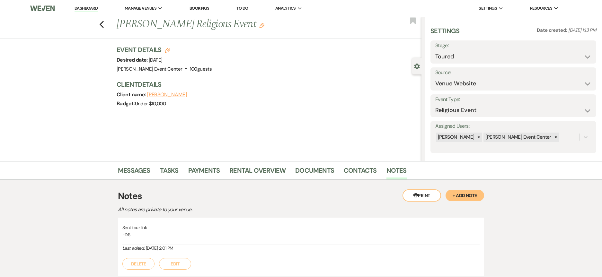
click at [453, 193] on button "+ Add Note" at bounding box center [464, 196] width 39 height 12
click at [248, 260] on div at bounding box center [300, 245] width 357 height 42
drag, startPoint x: 247, startPoint y: 251, endPoint x: 250, endPoint y: 248, distance: 4.1
click at [247, 251] on div at bounding box center [301, 246] width 356 height 15
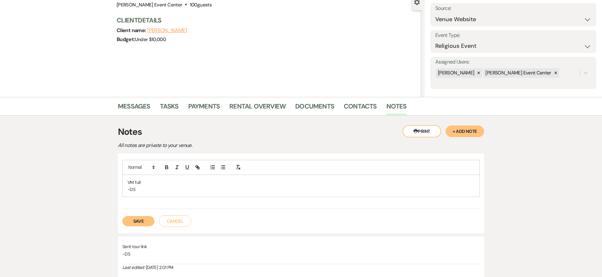
click at [140, 219] on button "Save" at bounding box center [138, 221] width 32 height 10
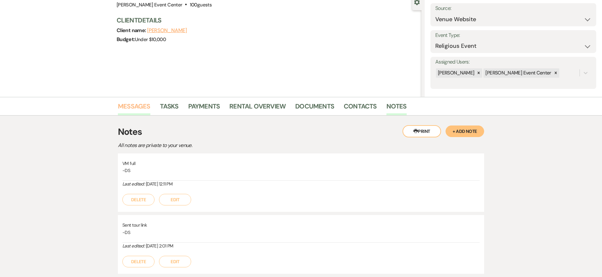
click at [140, 108] on link "Messages" at bounding box center [134, 108] width 32 height 14
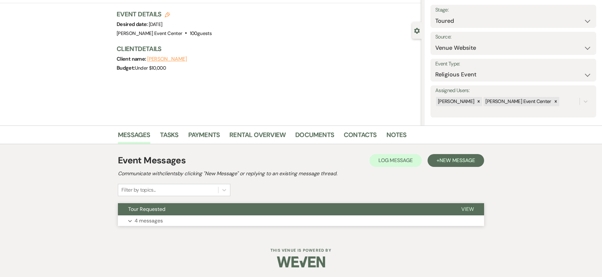
click at [147, 225] on p "4 messages" at bounding box center [149, 221] width 28 height 8
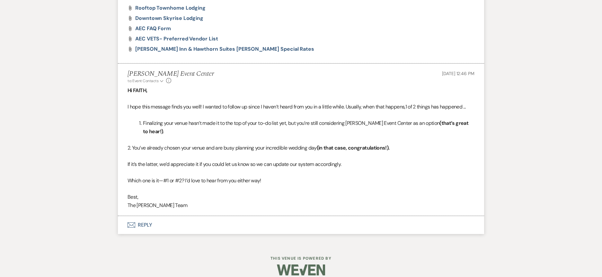
scroll to position [698, 0]
click at [142, 218] on button "Envelope Reply" at bounding box center [301, 225] width 366 height 18
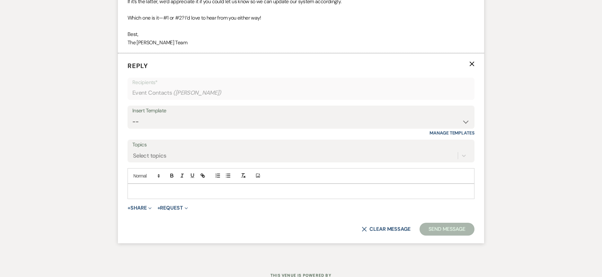
scroll to position [863, 0]
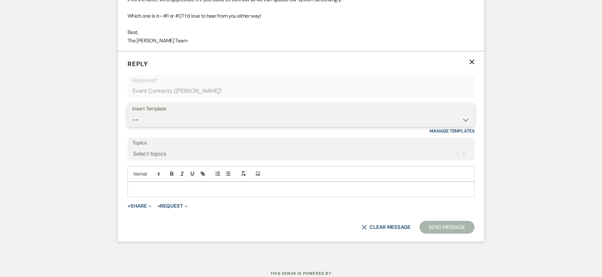
click at [293, 114] on select "-- Weven Planning Portal Introduction (Booked Events) Initial Inquiry Response …" at bounding box center [300, 120] width 337 height 13
click at [132, 114] on select "-- Weven Planning Portal Introduction (Booked Events) Initial Inquiry Response …" at bounding box center [300, 120] width 337 height 13
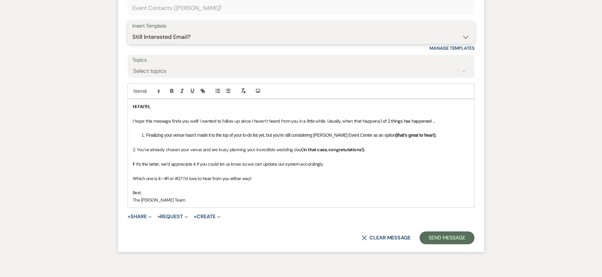
scroll to position [971, 0]
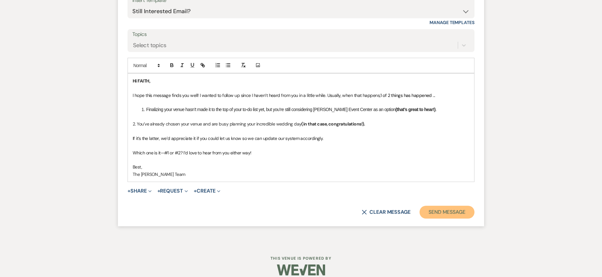
click at [429, 206] on button "Send Message" at bounding box center [446, 212] width 55 height 13
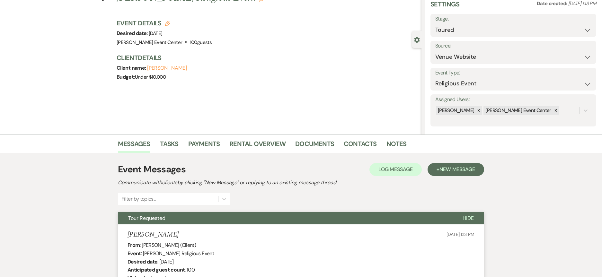
scroll to position [0, 0]
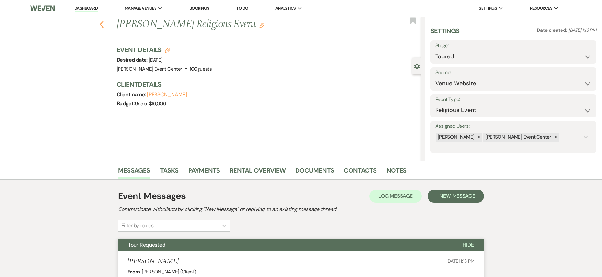
click at [102, 26] on icon "Previous" at bounding box center [101, 25] width 5 height 8
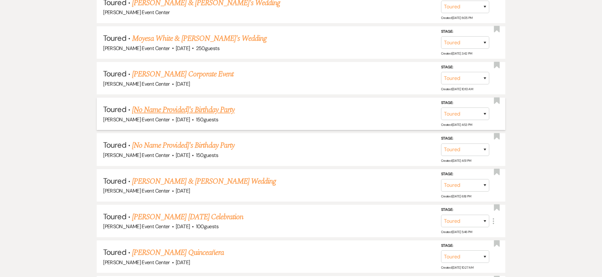
scroll to position [2439, 0]
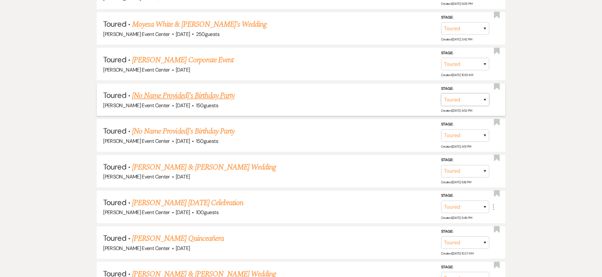
click at [448, 95] on select "Inquiry Follow Up Tour Requested Tour Confirmed Toured Proposal Sent Booked Lost" at bounding box center [465, 99] width 48 height 13
click at [441, 93] on select "Inquiry Follow Up Tour Requested Tour Confirmed Toured Proposal Sent Booked Lost" at bounding box center [465, 99] width 48 height 13
click at [389, 99] on select "Booked Elsewhere Budget Date Unavailable No Response Not a Good Match Capacity …" at bounding box center [374, 99] width 55 height 13
click at [347, 93] on select "Booked Elsewhere Budget Date Unavailable No Response Not a Good Match Capacity …" at bounding box center [374, 99] width 55 height 13
click at [383, 97] on input "Other" at bounding box center [372, 99] width 67 height 13
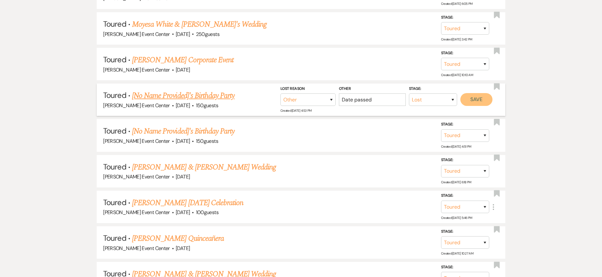
click at [486, 93] on button "Save" at bounding box center [476, 99] width 32 height 13
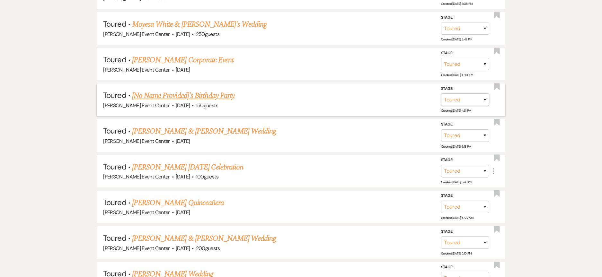
click at [468, 93] on select "Inquiry Follow Up Tour Requested Tour Confirmed Toured Proposal Sent Booked Lost" at bounding box center [465, 99] width 48 height 13
click at [441, 93] on select "Inquiry Follow Up Tour Requested Tour Confirmed Toured Proposal Sent Booked Lost" at bounding box center [465, 99] width 48 height 13
click at [358, 98] on select "Booked Elsewhere Budget Date Unavailable No Response Not a Good Match Capacity …" at bounding box center [374, 99] width 55 height 13
click at [347, 93] on select "Booked Elsewhere Budget Date Unavailable No Response Not a Good Match Capacity …" at bounding box center [374, 99] width 55 height 13
click at [358, 93] on input "Other" at bounding box center [372, 99] width 67 height 13
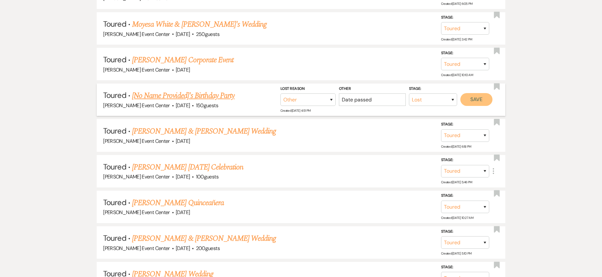
click at [469, 94] on button "Save" at bounding box center [476, 99] width 32 height 13
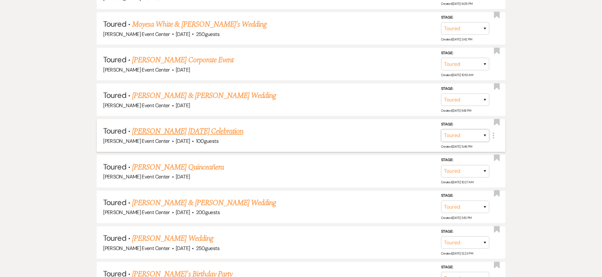
click at [452, 129] on select "Inquiry Follow Up Tour Requested Tour Confirmed Toured Proposal Sent Booked Lost" at bounding box center [465, 135] width 48 height 13
click at [441, 129] on select "Inquiry Follow Up Tour Requested Tour Confirmed Toured Proposal Sent Booked Lost" at bounding box center [465, 135] width 48 height 13
click at [397, 129] on select "Booked Elsewhere Budget Date Unavailable No Response Not a Good Match Capacity …" at bounding box center [374, 135] width 55 height 13
click at [347, 129] on select "Booked Elsewhere Budget Date Unavailable No Response Not a Good Match Capacity …" at bounding box center [374, 135] width 55 height 13
click at [376, 131] on input "Other" at bounding box center [372, 135] width 67 height 13
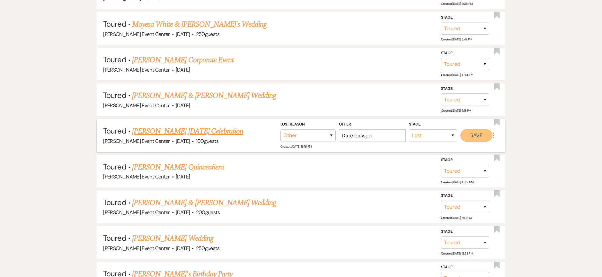
click at [468, 129] on button "Save" at bounding box center [476, 135] width 32 height 13
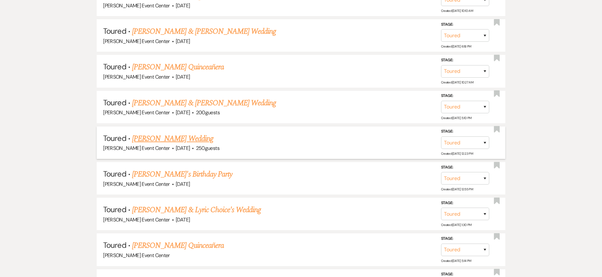
scroll to position [2536, 0]
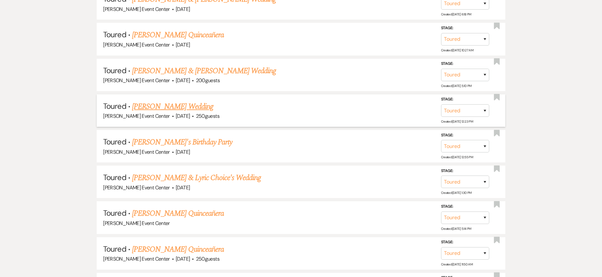
click at [198, 101] on link "[PERSON_NAME] Wedding" at bounding box center [172, 107] width 81 height 12
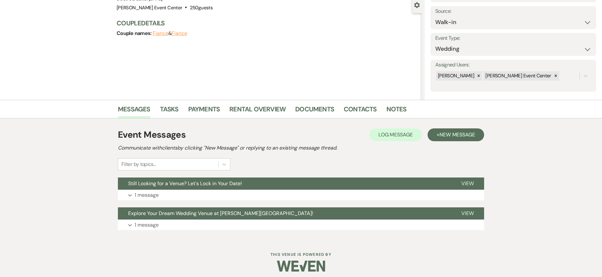
scroll to position [65, 0]
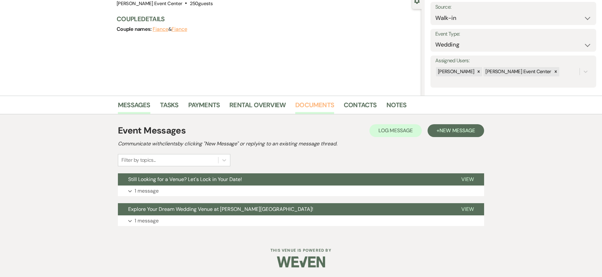
click at [301, 109] on link "Documents" at bounding box center [314, 107] width 39 height 14
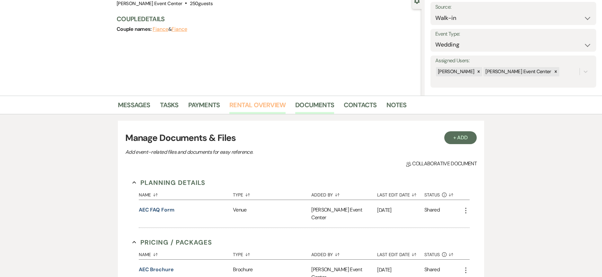
click at [271, 108] on link "Rental Overview" at bounding box center [257, 107] width 56 height 14
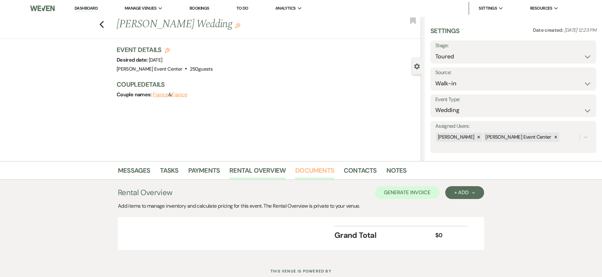
click at [312, 174] on link "Documents" at bounding box center [314, 172] width 39 height 14
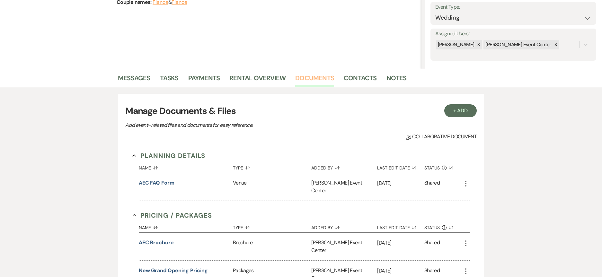
scroll to position [96, 0]
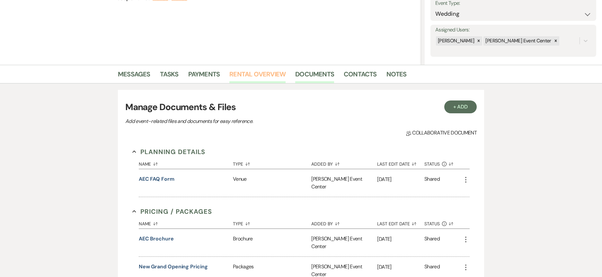
click at [267, 75] on link "Rental Overview" at bounding box center [257, 76] width 56 height 14
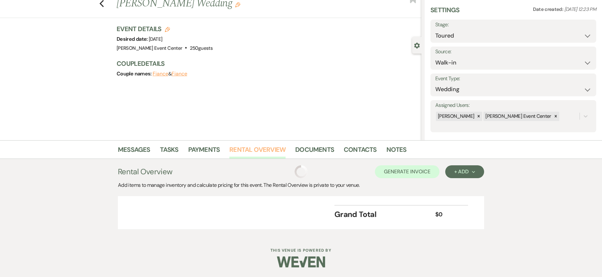
scroll to position [21, 0]
click at [363, 154] on link "Contacts" at bounding box center [360, 151] width 33 height 14
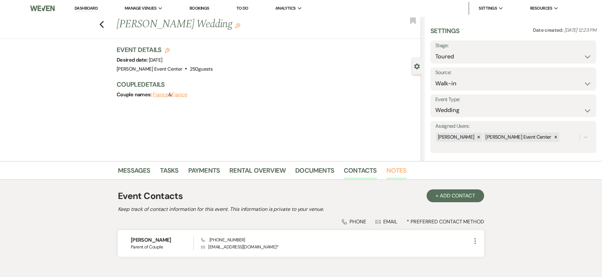
click at [386, 169] on link "Notes" at bounding box center [396, 172] width 20 height 14
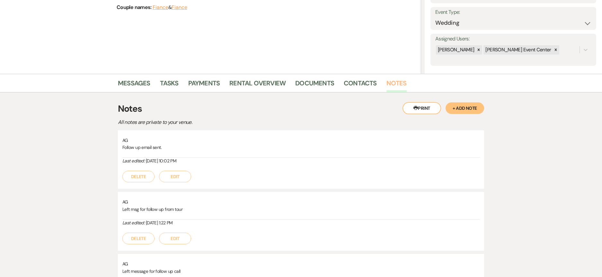
scroll to position [11, 0]
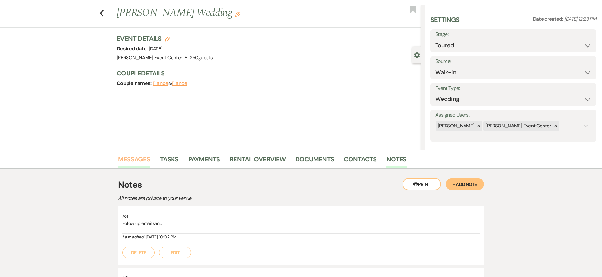
click at [143, 160] on link "Messages" at bounding box center [134, 161] width 32 height 14
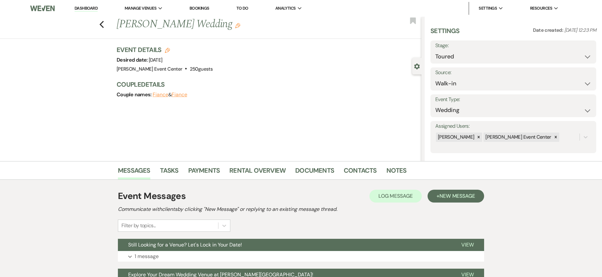
drag, startPoint x: 117, startPoint y: 48, endPoint x: 328, endPoint y: 71, distance: 212.2
click at [328, 71] on div "Previous Mohammad Tariq's Wedding Edit Bookmark Gear Settings Settings Date cre…" at bounding box center [210, 89] width 421 height 144
click at [236, 80] on h3 "Couple Details" at bounding box center [266, 84] width 298 height 9
click at [245, 170] on link "Rental Overview" at bounding box center [257, 172] width 56 height 14
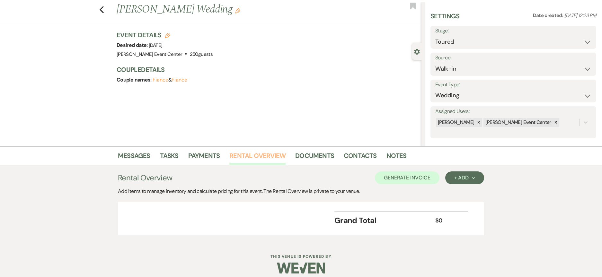
scroll to position [21, 0]
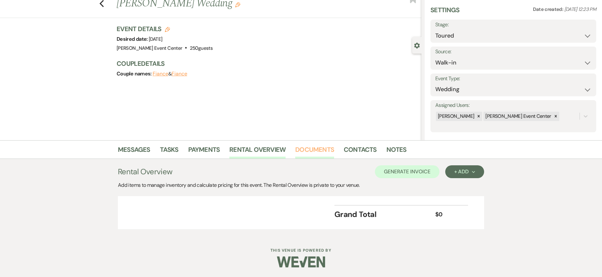
click at [319, 151] on link "Documents" at bounding box center [314, 151] width 39 height 14
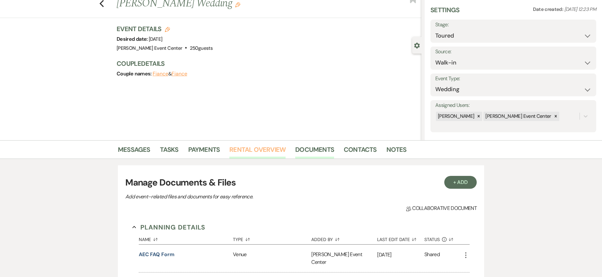
click at [268, 151] on link "Rental Overview" at bounding box center [257, 151] width 56 height 14
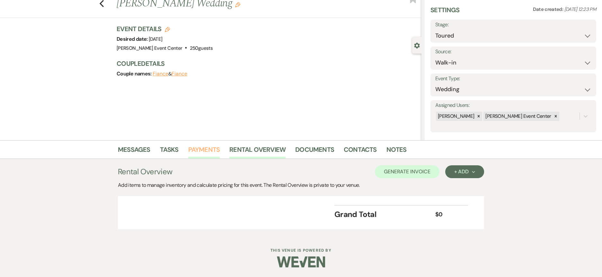
click at [216, 148] on link "Payments" at bounding box center [204, 151] width 32 height 14
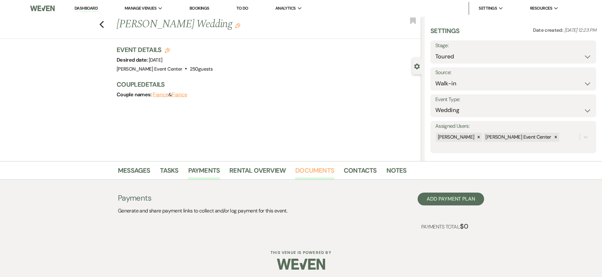
click at [332, 171] on link "Documents" at bounding box center [314, 172] width 39 height 14
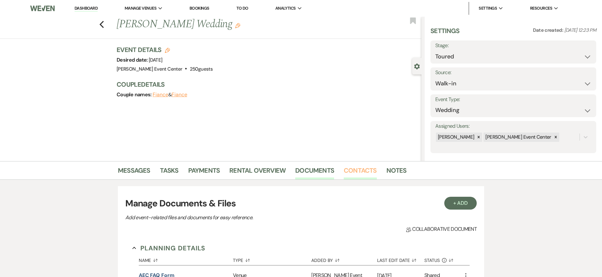
click at [360, 170] on link "Contacts" at bounding box center [360, 172] width 33 height 14
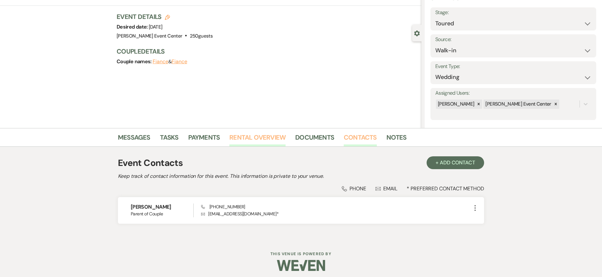
scroll to position [37, 0]
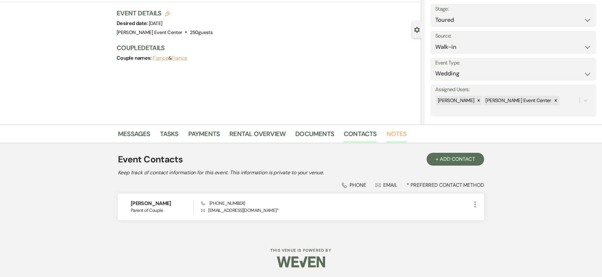
click at [399, 138] on link "Notes" at bounding box center [396, 136] width 20 height 14
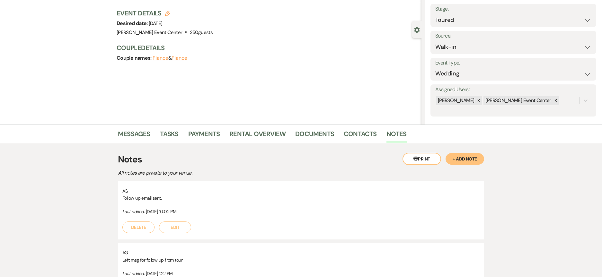
click at [464, 157] on button "+ Add Note" at bounding box center [464, 159] width 39 height 12
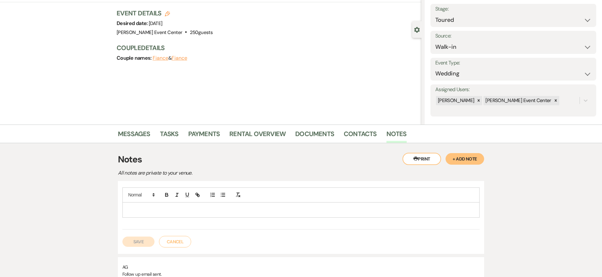
click at [198, 210] on p at bounding box center [300, 209] width 347 height 7
click at [136, 251] on button "Save" at bounding box center [138, 249] width 32 height 10
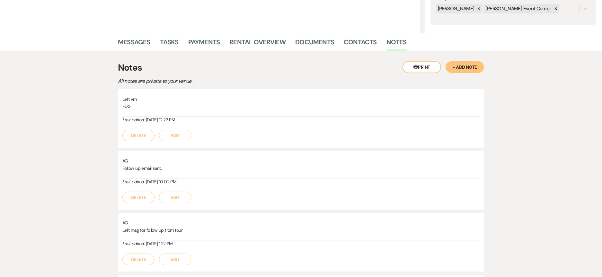
scroll to position [32, 0]
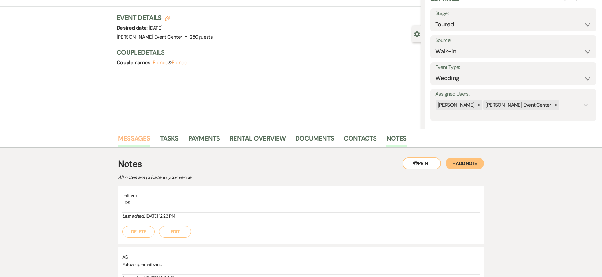
click at [144, 136] on link "Messages" at bounding box center [134, 140] width 32 height 14
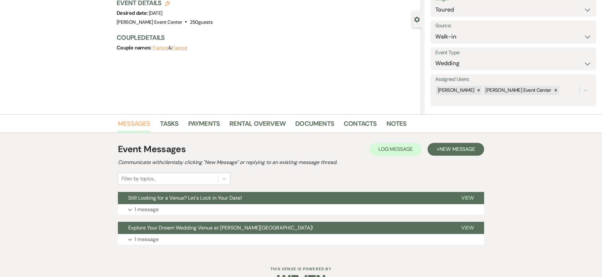
scroll to position [65, 0]
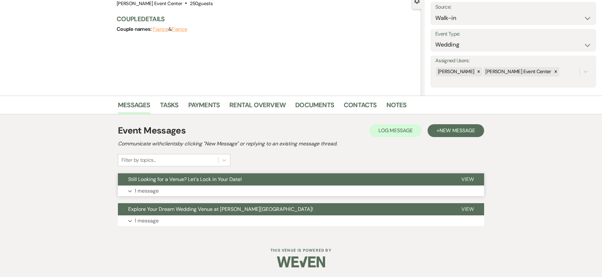
click at [142, 191] on p "1 message" at bounding box center [147, 191] width 24 height 8
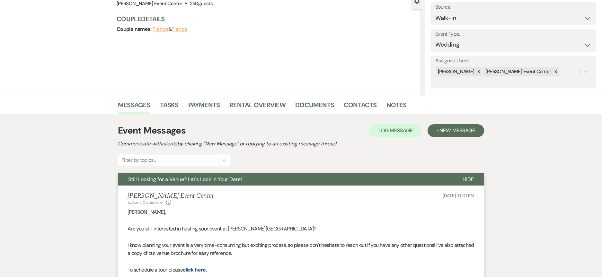
scroll to position [257, 0]
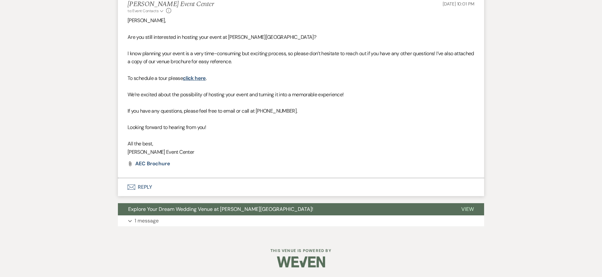
click at [142, 188] on button "Envelope Reply" at bounding box center [301, 187] width 366 height 18
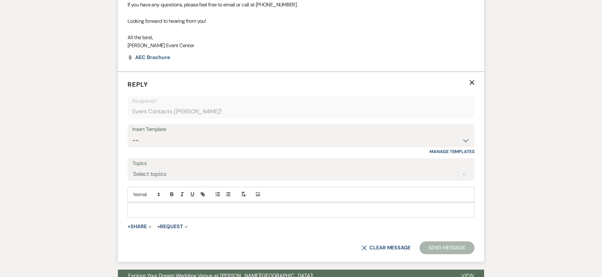
scroll to position [392, 0]
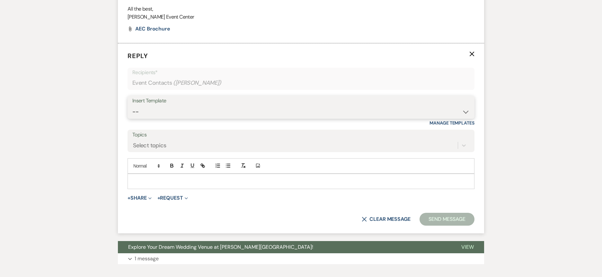
click at [239, 115] on select "-- Weven Planning Portal Introduction (Booked Events) Initial Inquiry Response …" at bounding box center [300, 112] width 337 height 13
click at [132, 106] on select "-- Weven Planning Portal Introduction (Booked Events) Initial Inquiry Response …" at bounding box center [300, 112] width 337 height 13
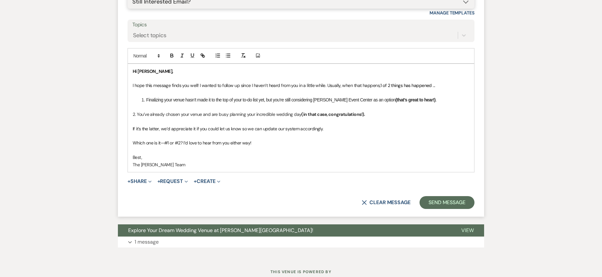
scroll to position [524, 0]
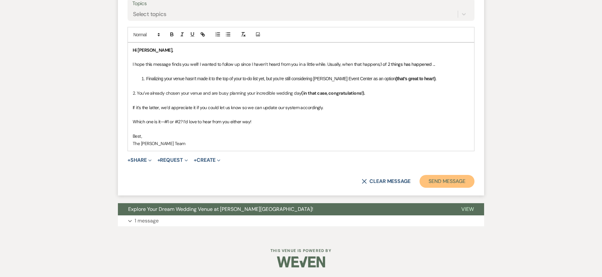
click at [443, 178] on button "Send Message" at bounding box center [446, 181] width 55 height 13
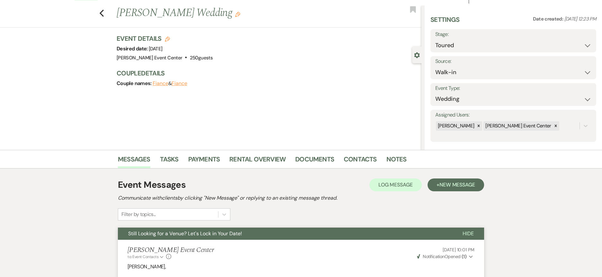
scroll to position [0, 0]
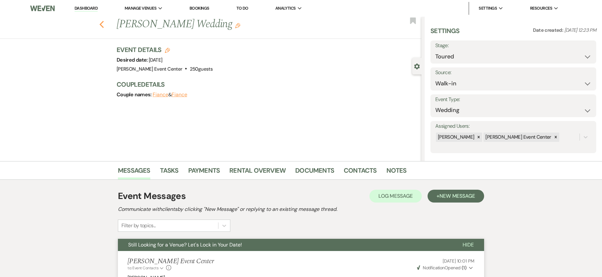
click at [102, 26] on icon "Previous" at bounding box center [101, 25] width 5 height 8
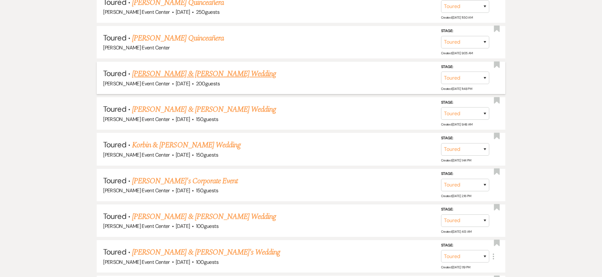
scroll to position [2793, 0]
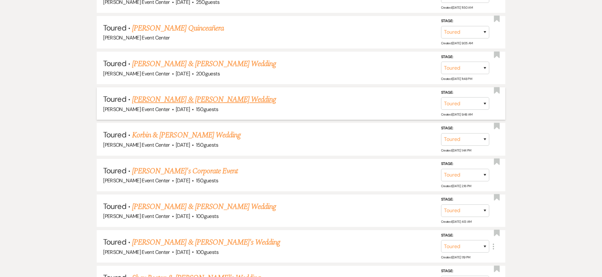
click at [181, 95] on link "[PERSON_NAME] & [PERSON_NAME] Wedding" at bounding box center [204, 100] width 144 height 12
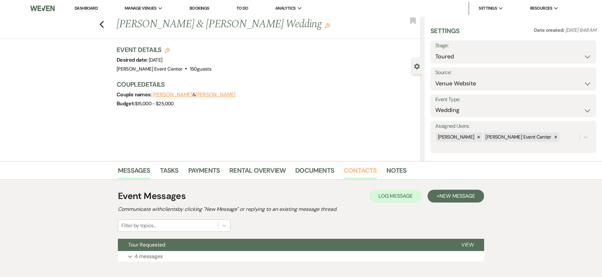
click at [366, 170] on link "Contacts" at bounding box center [360, 172] width 33 height 14
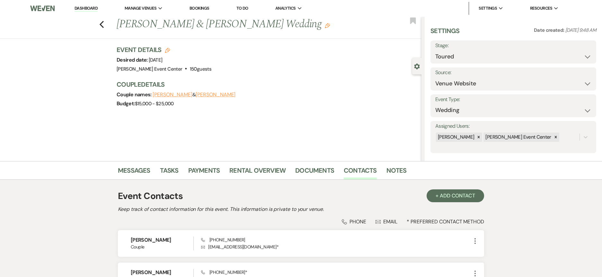
click at [404, 173] on li "Notes" at bounding box center [401, 171] width 30 height 15
click at [400, 169] on link "Notes" at bounding box center [396, 172] width 20 height 14
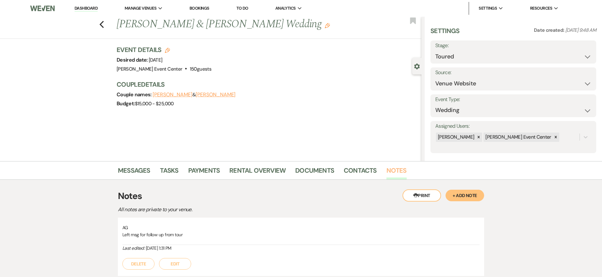
scroll to position [96, 0]
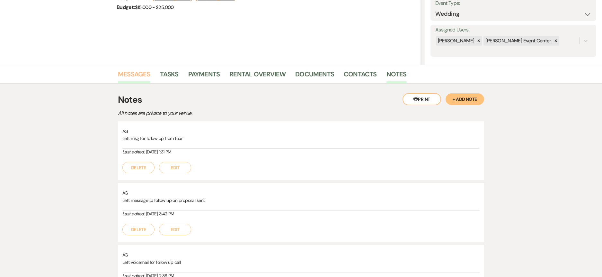
click at [136, 75] on link "Messages" at bounding box center [134, 76] width 32 height 14
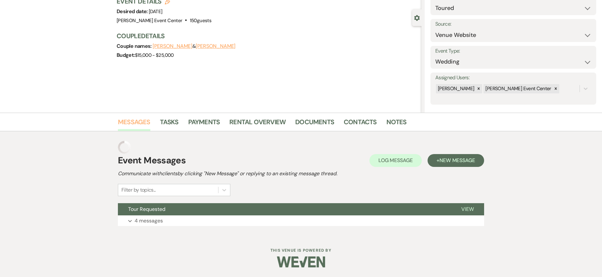
scroll to position [36, 0]
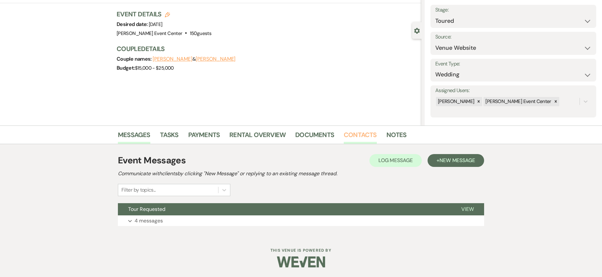
click at [371, 133] on link "Contacts" at bounding box center [360, 137] width 33 height 14
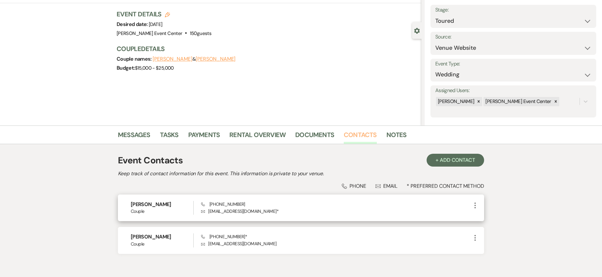
scroll to position [68, 0]
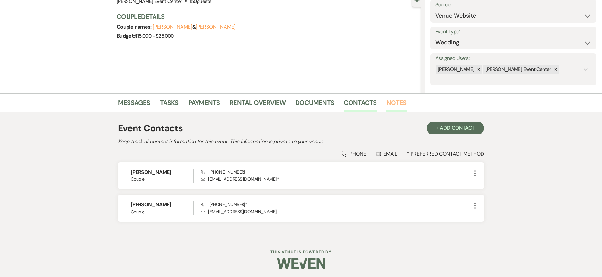
click at [401, 102] on link "Notes" at bounding box center [396, 105] width 20 height 14
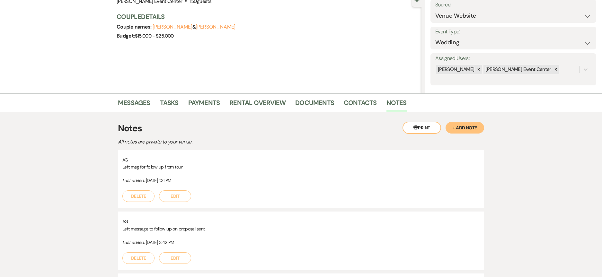
click at [462, 130] on button "+ Add Note" at bounding box center [464, 128] width 39 height 12
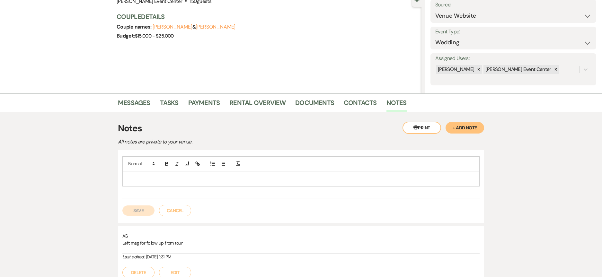
click at [254, 183] on div at bounding box center [301, 178] width 356 height 15
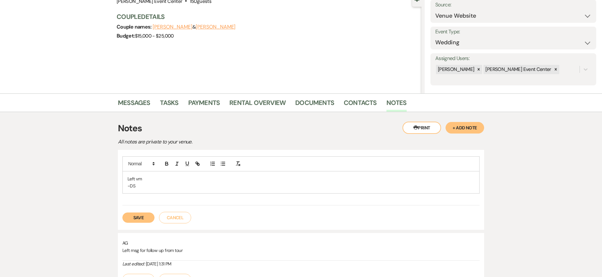
click at [134, 218] on button "Save" at bounding box center [138, 218] width 32 height 10
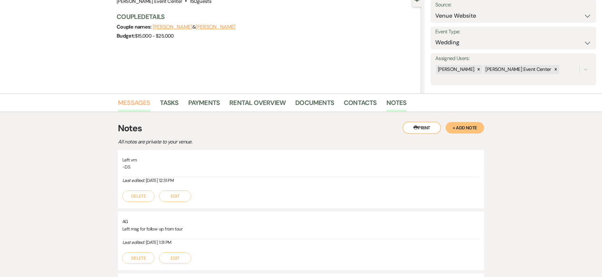
click at [124, 104] on link "Messages" at bounding box center [134, 105] width 32 height 14
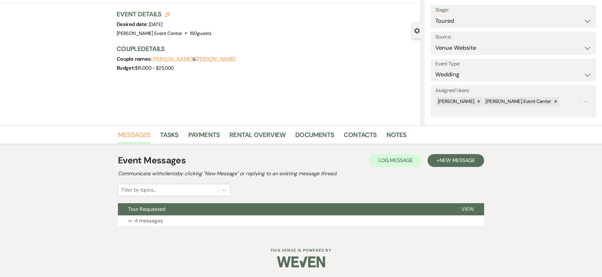
scroll to position [36, 0]
click at [150, 221] on p "4 messages" at bounding box center [149, 221] width 28 height 8
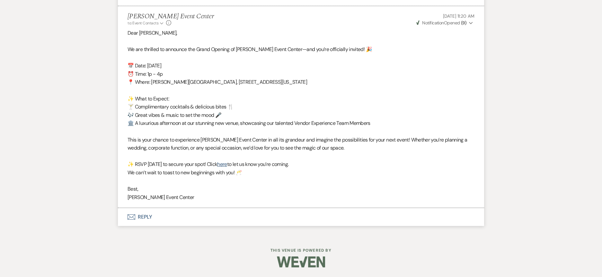
click at [147, 216] on button "Envelope Reply" at bounding box center [301, 217] width 366 height 18
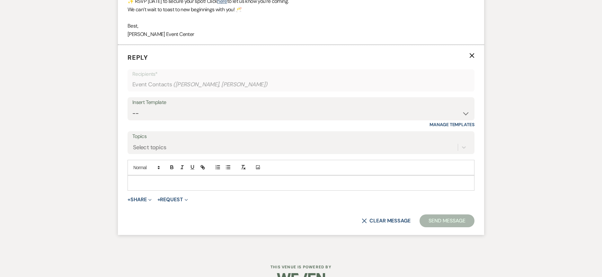
scroll to position [881, 0]
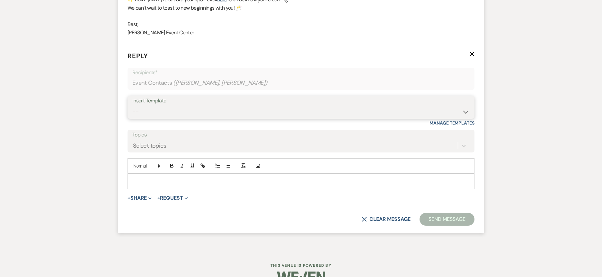
click at [388, 109] on select "-- Weven Planning Portal Introduction (Booked Events) Initial Inquiry Response …" at bounding box center [300, 112] width 337 height 13
click at [132, 106] on select "-- Weven Planning Portal Introduction (Booked Events) Initial Inquiry Response …" at bounding box center [300, 112] width 337 height 13
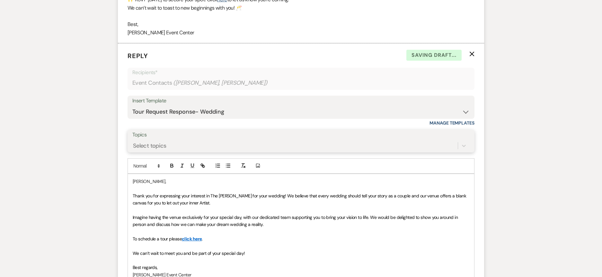
click at [416, 142] on div "Select topics" at bounding box center [294, 145] width 325 height 11
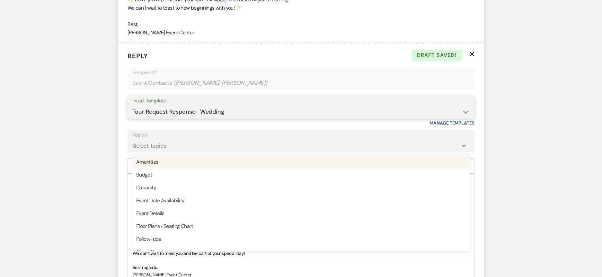
click at [261, 114] on select "-- Weven Planning Portal Introduction (Booked Events) Initial Inquiry Response …" at bounding box center [300, 112] width 337 height 13
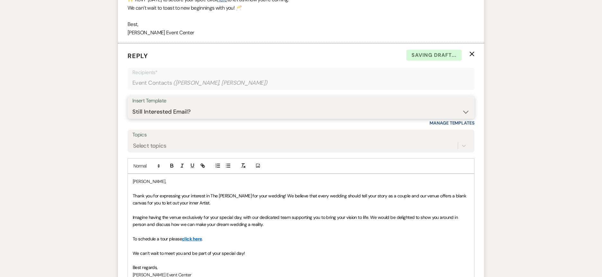
click at [132, 106] on select "-- Weven Planning Portal Introduction (Booked Events) Initial Inquiry Response …" at bounding box center [300, 112] width 337 height 13
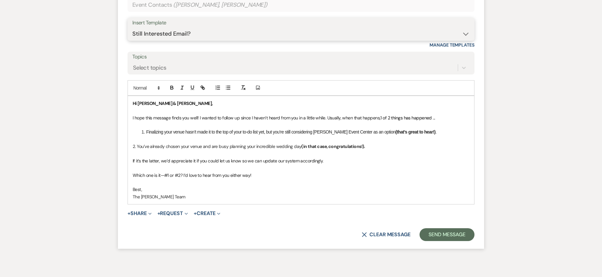
scroll to position [989, 0]
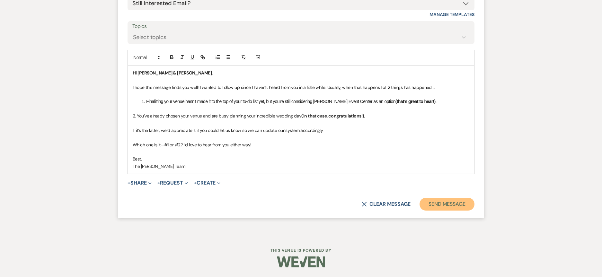
click at [435, 205] on button "Send Message" at bounding box center [446, 204] width 55 height 13
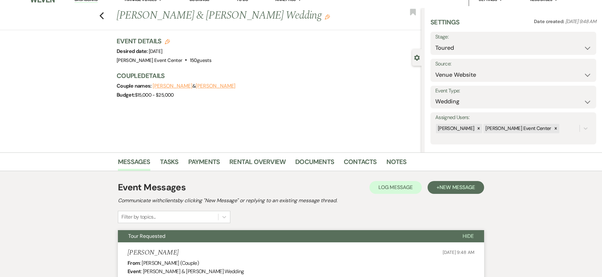
scroll to position [0, 0]
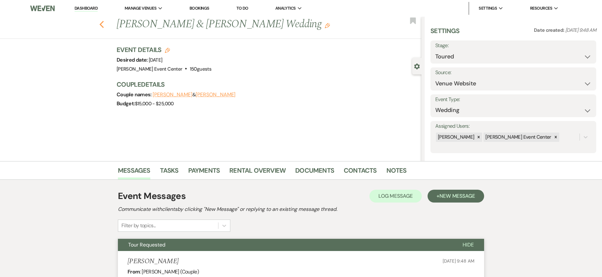
click at [104, 25] on use "button" at bounding box center [102, 24] width 4 height 7
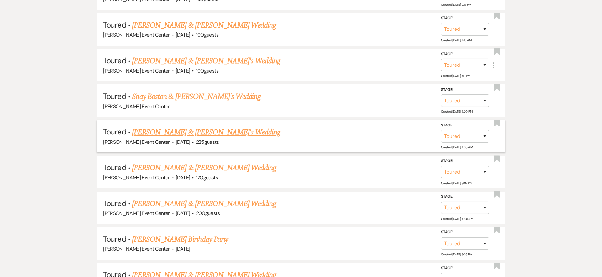
scroll to position [2985, 0]
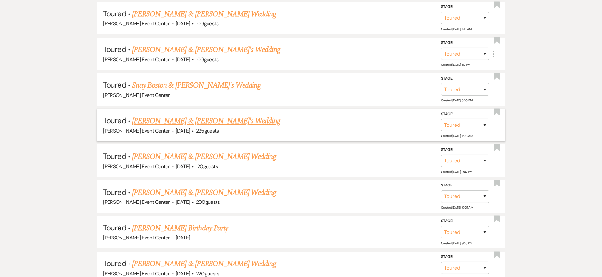
click at [180, 115] on link "[PERSON_NAME] & [PERSON_NAME]'s Wedding" at bounding box center [206, 121] width 148 height 12
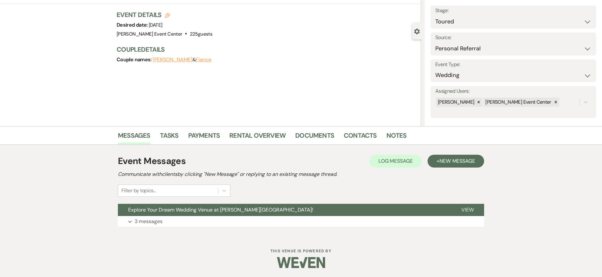
scroll to position [36, 0]
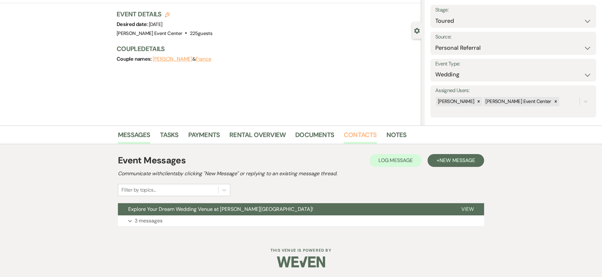
click at [361, 137] on link "Contacts" at bounding box center [360, 137] width 33 height 14
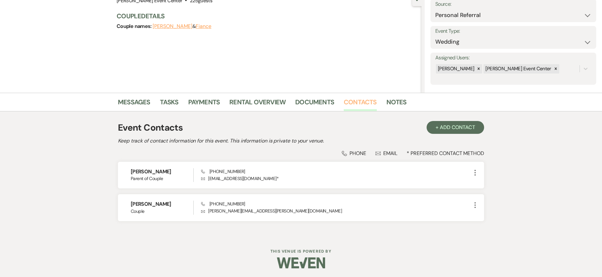
scroll to position [69, 0]
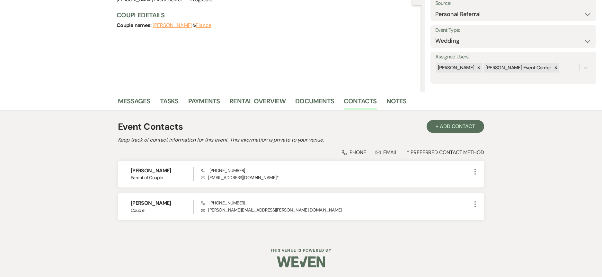
click at [380, 100] on li "Contacts" at bounding box center [365, 102] width 43 height 15
click at [388, 102] on link "Notes" at bounding box center [396, 103] width 20 height 14
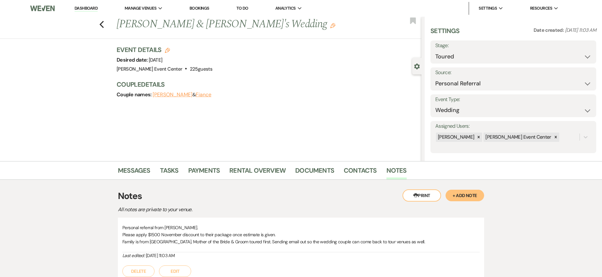
click at [467, 193] on button "+ Add Note" at bounding box center [464, 196] width 39 height 12
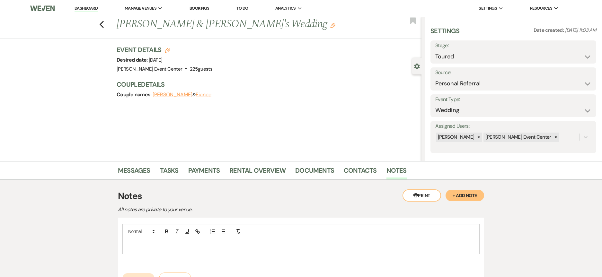
click at [147, 253] on div at bounding box center [301, 246] width 356 height 15
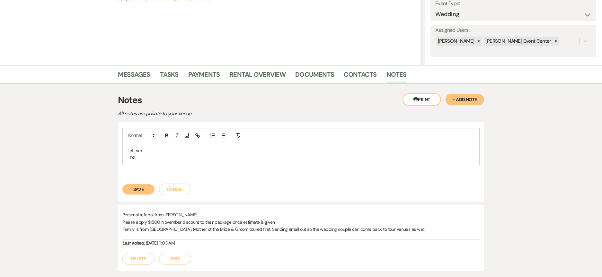
scroll to position [96, 0]
click at [138, 187] on button "Save" at bounding box center [138, 189] width 32 height 10
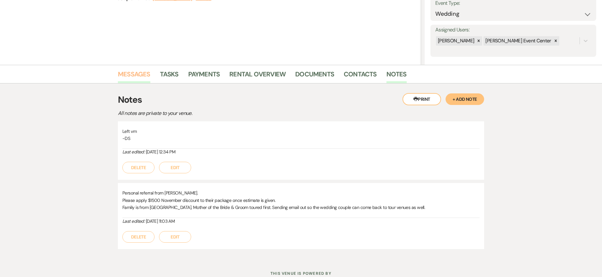
click at [134, 71] on link "Messages" at bounding box center [134, 76] width 32 height 14
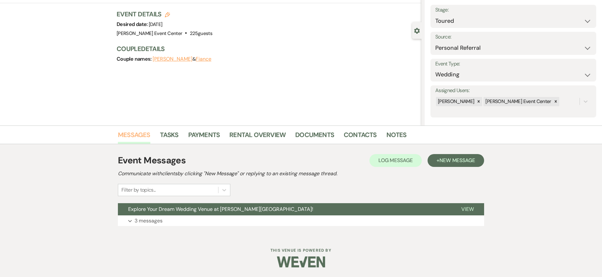
scroll to position [36, 0]
click at [152, 219] on p "3 messages" at bounding box center [149, 221] width 28 height 8
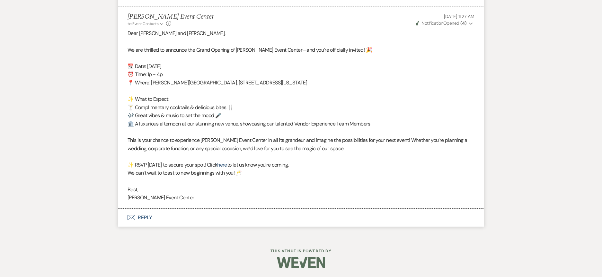
click at [150, 218] on button "Envelope Reply" at bounding box center [301, 218] width 366 height 18
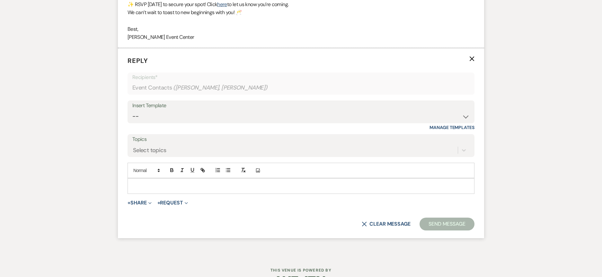
scroll to position [843, 0]
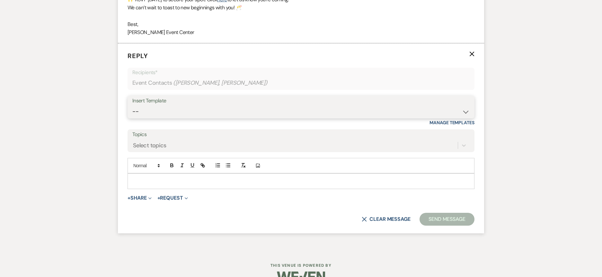
click at [179, 109] on select "-- Weven Planning Portal Introduction (Booked Events) Initial Inquiry Response …" at bounding box center [300, 111] width 337 height 13
click at [132, 105] on select "-- Weven Planning Portal Introduction (Booked Events) Initial Inquiry Response …" at bounding box center [300, 111] width 337 height 13
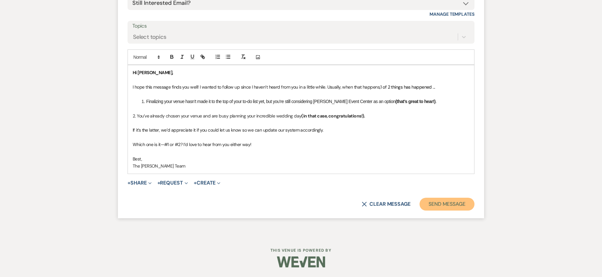
click at [444, 204] on button "Send Message" at bounding box center [446, 204] width 55 height 13
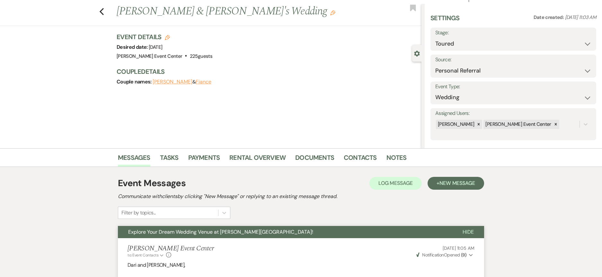
scroll to position [0, 0]
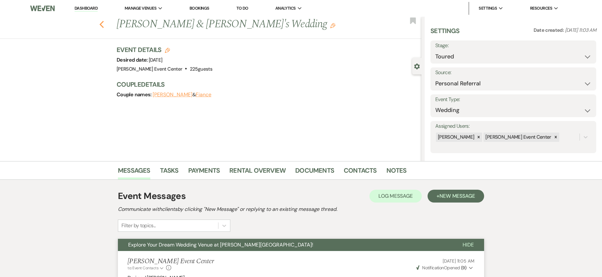
click at [102, 28] on icon "Previous" at bounding box center [101, 25] width 5 height 8
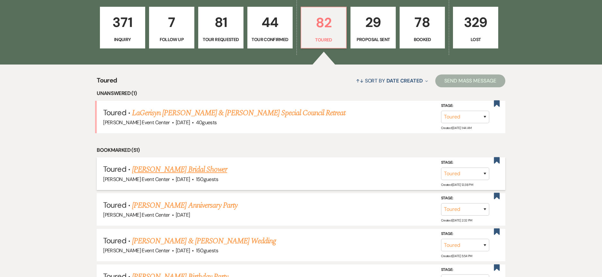
scroll to position [214, 0]
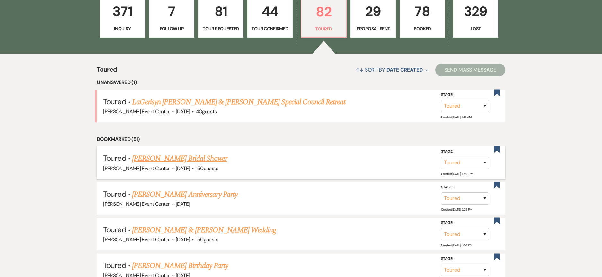
click at [181, 154] on link "[PERSON_NAME] Bridal Shower" at bounding box center [179, 159] width 95 height 12
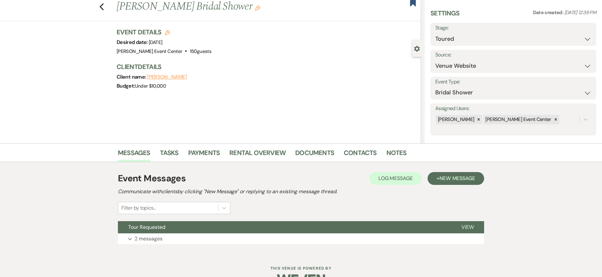
scroll to position [36, 0]
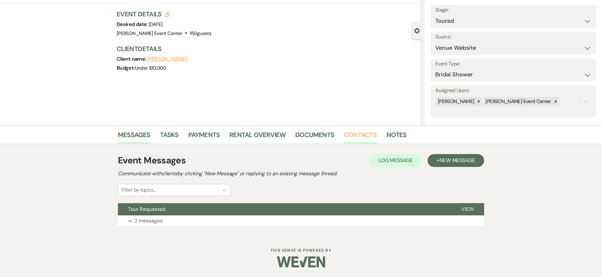
click at [349, 135] on link "Contacts" at bounding box center [360, 137] width 33 height 14
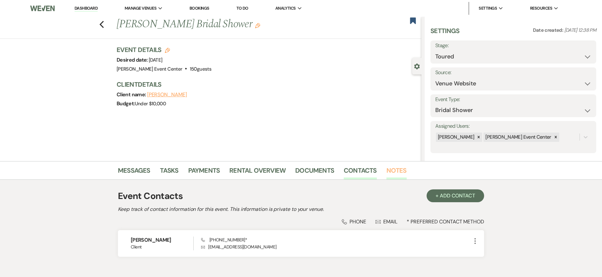
click at [389, 173] on link "Notes" at bounding box center [396, 172] width 20 height 14
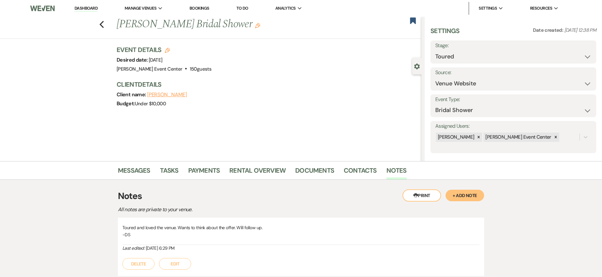
click at [458, 195] on button "+ Add Note" at bounding box center [464, 196] width 39 height 12
click at [212, 246] on p at bounding box center [300, 246] width 347 height 7
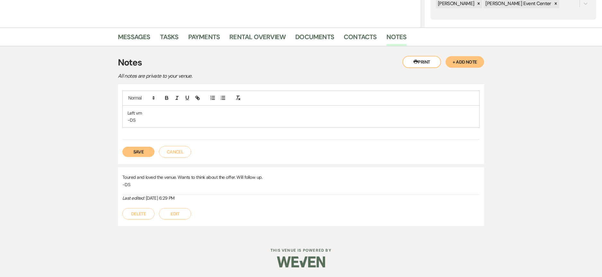
click at [134, 151] on button "Save" at bounding box center [138, 152] width 32 height 10
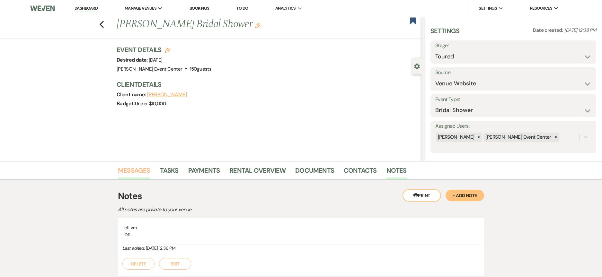
click at [129, 167] on link "Messages" at bounding box center [134, 172] width 32 height 14
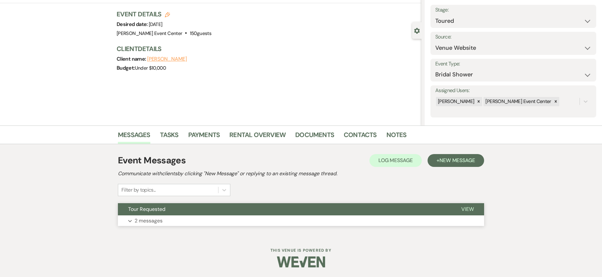
click at [142, 216] on button "Expand 2 messages" at bounding box center [301, 220] width 366 height 11
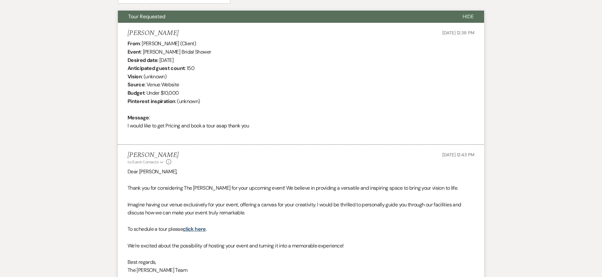
scroll to position [379, 0]
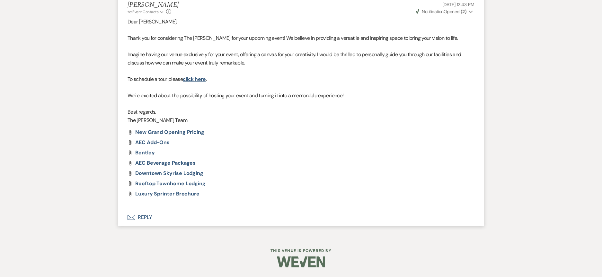
click at [150, 217] on button "Envelope Reply" at bounding box center [301, 217] width 366 height 18
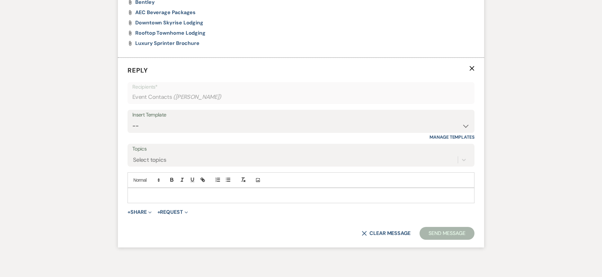
scroll to position [544, 0]
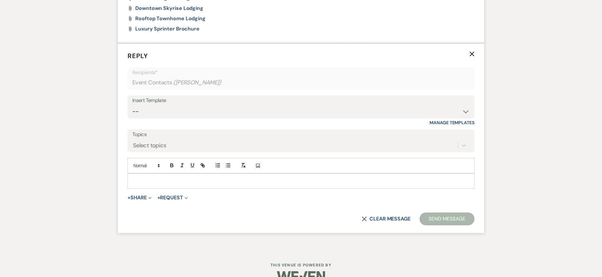
click at [260, 103] on div "Insert Template" at bounding box center [300, 100] width 337 height 9
click at [262, 103] on div "Insert Template" at bounding box center [300, 100] width 337 height 9
click at [263, 108] on select "-- Weven Planning Portal Introduction (Booked Events) Initial Inquiry Response …" at bounding box center [300, 111] width 337 height 13
click at [132, 105] on select "-- Weven Planning Portal Introduction (Booked Events) Initial Inquiry Response …" at bounding box center [300, 111] width 337 height 13
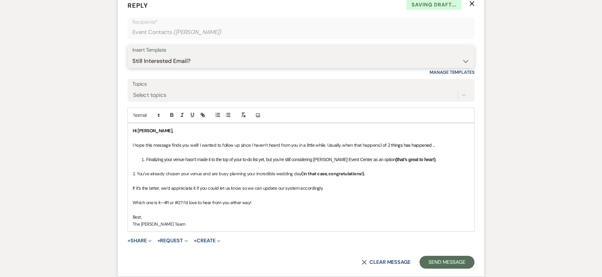
scroll to position [652, 0]
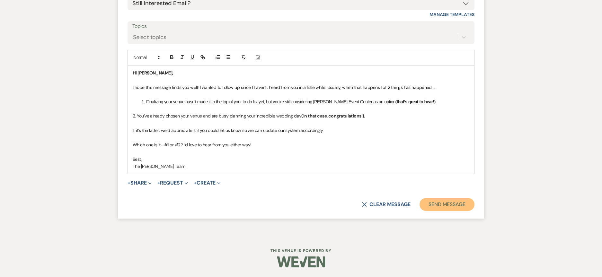
click at [451, 198] on button "Send Message" at bounding box center [446, 204] width 55 height 13
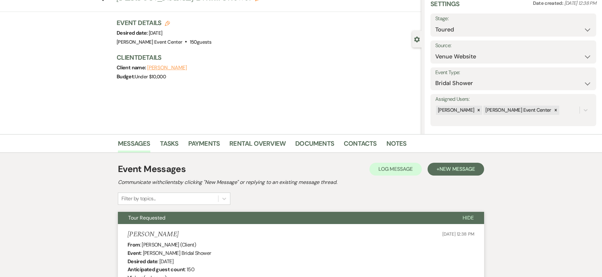
scroll to position [0, 0]
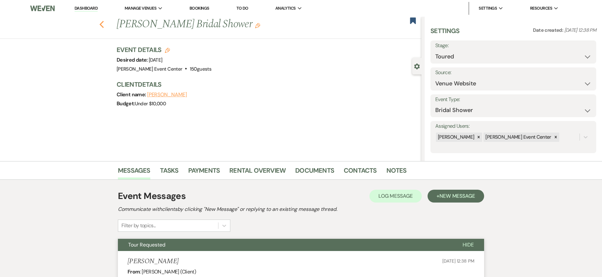
click at [102, 26] on icon "Previous" at bounding box center [101, 25] width 5 height 8
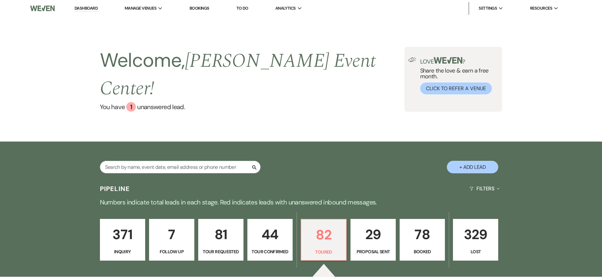
click at [90, 8] on link "Dashboard" at bounding box center [85, 8] width 23 height 6
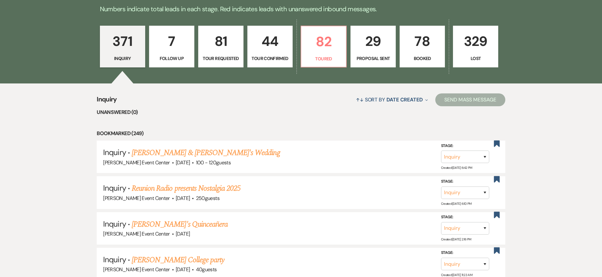
scroll to position [128, 0]
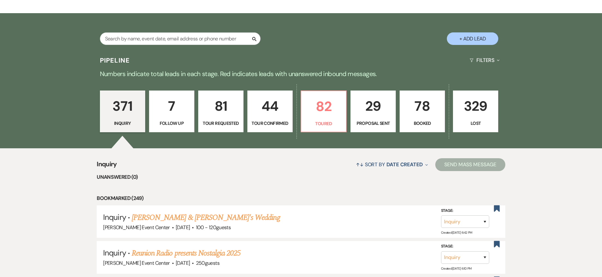
click at [222, 99] on p "81" at bounding box center [220, 106] width 37 height 22
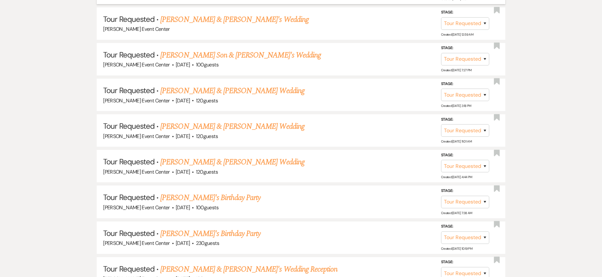
scroll to position [3003, 0]
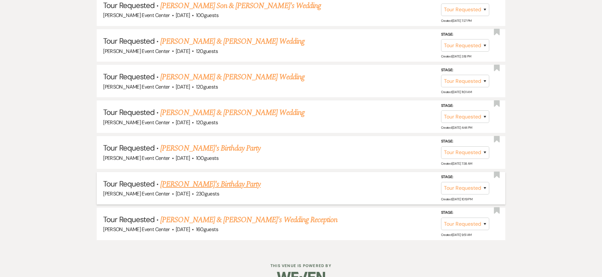
click at [194, 179] on link "Cathy's Birthday Party" at bounding box center [210, 185] width 100 height 12
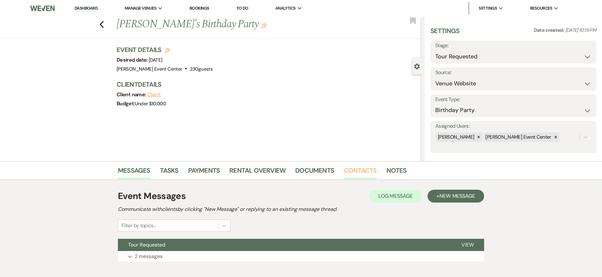
click at [368, 166] on link "Contacts" at bounding box center [360, 172] width 33 height 14
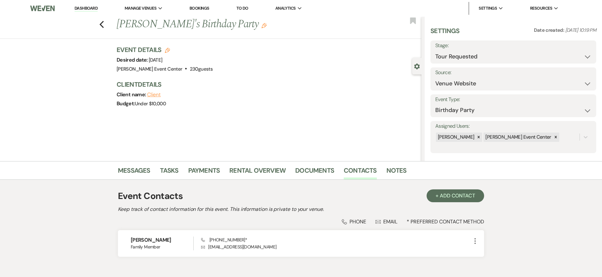
drag, startPoint x: 220, startPoint y: 59, endPoint x: 111, endPoint y: 63, distance: 108.6
click at [111, 63] on div "Previous Cathy's Birthday Party Edit Bookmark Gear Settings Settings Date creat…" at bounding box center [210, 89] width 421 height 144
drag, startPoint x: 170, startPoint y: 66, endPoint x: 175, endPoint y: 67, distance: 4.5
click at [190, 66] on span "230 guests" at bounding box center [201, 69] width 23 height 6
drag, startPoint x: 193, startPoint y: 71, endPoint x: 115, endPoint y: 62, distance: 78.8
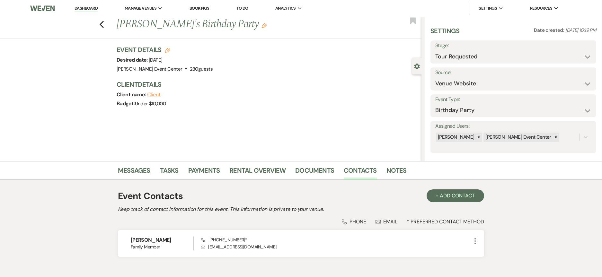
click at [115, 62] on div "Previous Cathy's Birthday Party Edit Bookmark Gear Settings Settings Date creat…" at bounding box center [210, 89] width 421 height 144
click at [246, 170] on link "Rental Overview" at bounding box center [257, 172] width 56 height 14
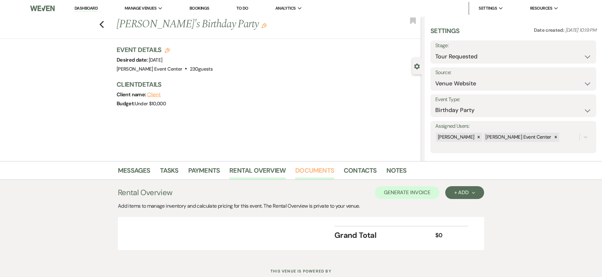
click at [311, 168] on link "Documents" at bounding box center [314, 172] width 39 height 14
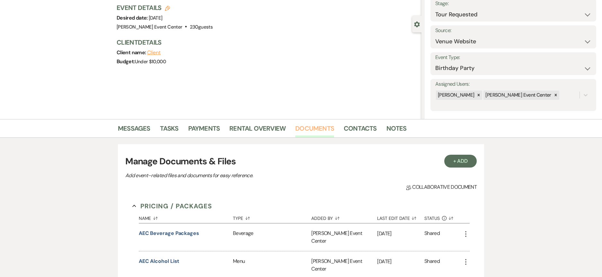
scroll to position [20, 0]
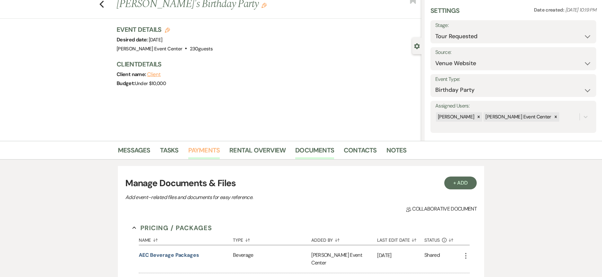
click at [213, 150] on link "Payments" at bounding box center [204, 152] width 32 height 14
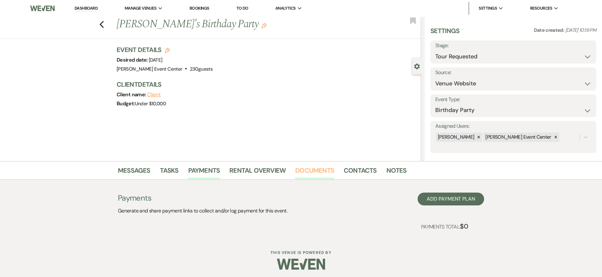
click at [309, 168] on link "Documents" at bounding box center [314, 172] width 39 height 14
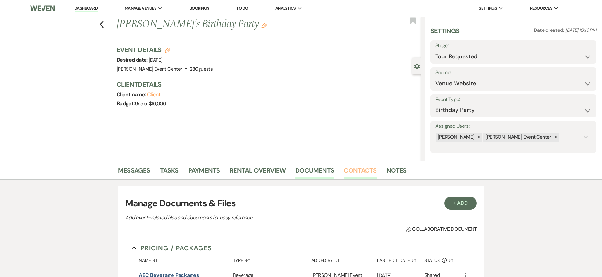
click at [360, 170] on link "Contacts" at bounding box center [360, 172] width 33 height 14
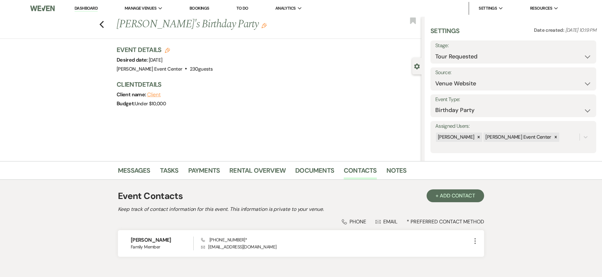
click at [194, 69] on div "Venue: Artis Event Center . 230 guests Venue Address: 160 Seahawk Drive DeSoto …" at bounding box center [165, 69] width 96 height 9
drag, startPoint x: 190, startPoint y: 74, endPoint x: 182, endPoint y: 76, distance: 8.2
click at [190, 74] on div "Event Details Edit Desired date: Saturday, November 15th, 2025 Venue: Artis Eve…" at bounding box center [269, 79] width 305 height 69
click at [170, 77] on div "Event Details Edit Desired date: Saturday, November 15th, 2025 Venue: Artis Eve…" at bounding box center [269, 79] width 305 height 69
drag, startPoint x: 196, startPoint y: 68, endPoint x: 109, endPoint y: 62, distance: 88.2
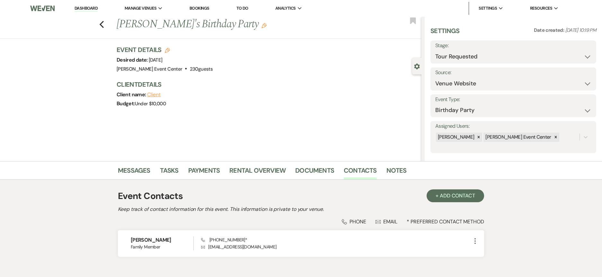
click at [109, 62] on div "Previous Cathy's Birthday Party Edit Bookmark Gear Settings Settings Date creat…" at bounding box center [210, 89] width 421 height 144
click at [391, 176] on link "Notes" at bounding box center [396, 172] width 20 height 14
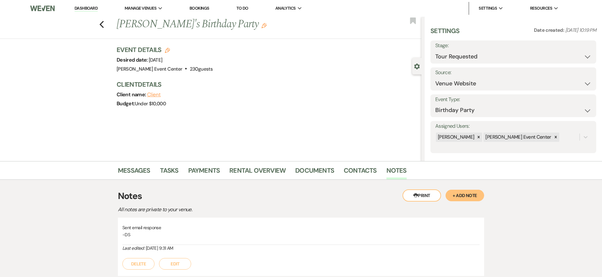
click at [459, 197] on button "+ Add Note" at bounding box center [464, 196] width 39 height 12
click at [135, 250] on p at bounding box center [300, 246] width 347 height 7
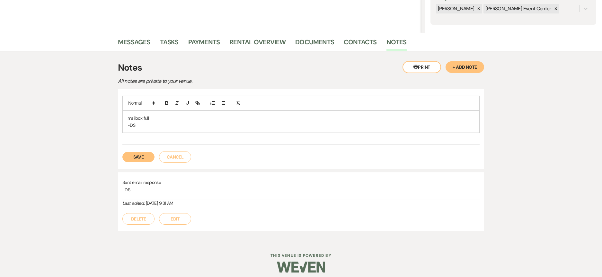
click at [149, 156] on button "Save" at bounding box center [138, 157] width 32 height 10
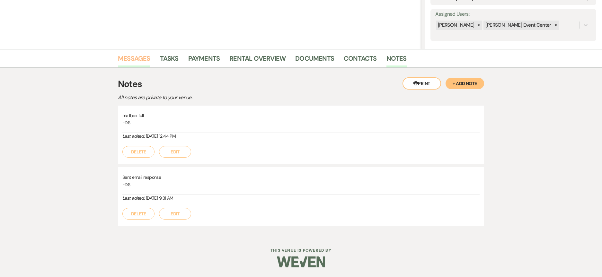
click at [138, 64] on link "Messages" at bounding box center [134, 60] width 32 height 14
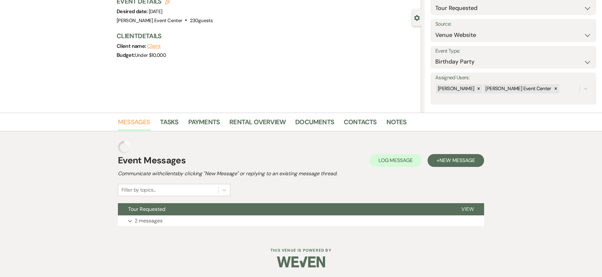
scroll to position [36, 0]
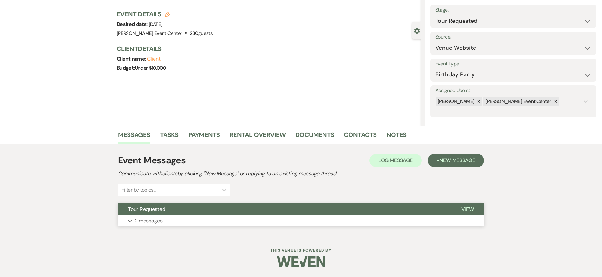
click at [148, 223] on p "2 messages" at bounding box center [149, 221] width 28 height 8
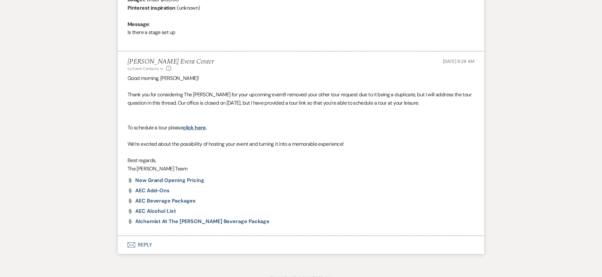
scroll to position [350, 0]
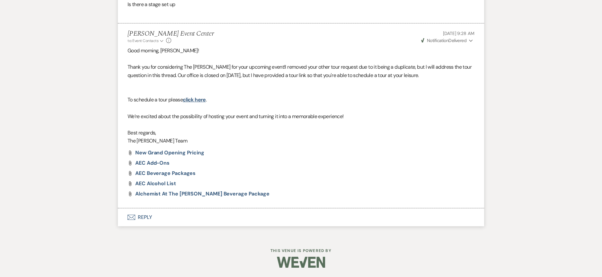
click at [139, 218] on button "Envelope Reply" at bounding box center [301, 217] width 366 height 18
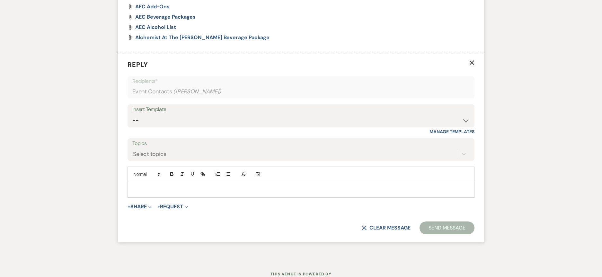
scroll to position [515, 0]
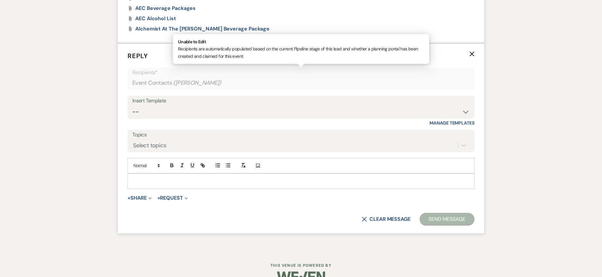
click at [240, 90] on form "Reply X Recipients* Event Contacts ( Cathy ) Unable to Edit Recipients are auto…" at bounding box center [301, 138] width 366 height 190
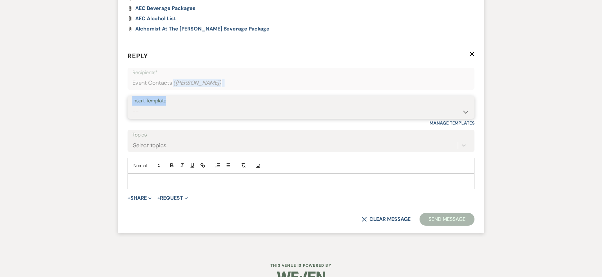
click at [245, 107] on select "-- Weven Planning Portal Introduction (Booked Events) Initial Inquiry Response …" at bounding box center [300, 112] width 337 height 13
click at [132, 106] on select "-- Weven Planning Portal Introduction (Booked Events) Initial Inquiry Response …" at bounding box center [300, 112] width 337 height 13
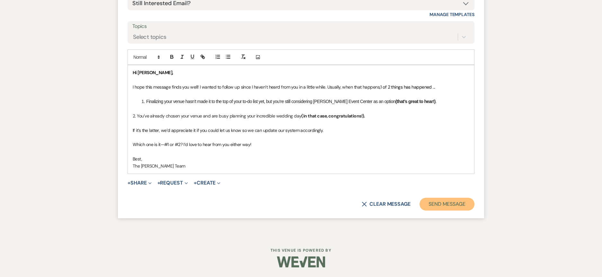
click at [443, 207] on button "Send Message" at bounding box center [446, 204] width 55 height 13
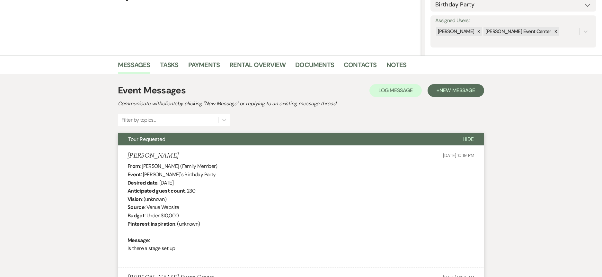
scroll to position [0, 0]
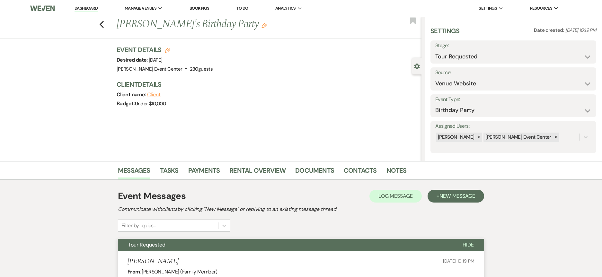
click at [107, 26] on div "Previous Cathy's Birthday Party Edit Bookmark" at bounding box center [209, 28] width 424 height 22
click at [104, 26] on icon "Previous" at bounding box center [101, 25] width 5 height 8
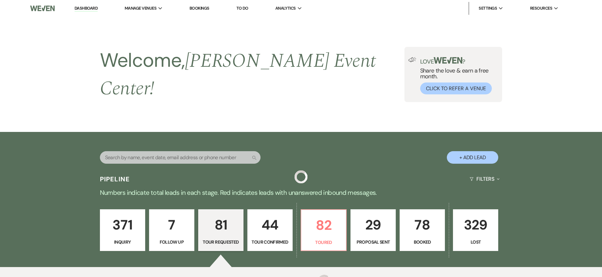
scroll to position [3003, 0]
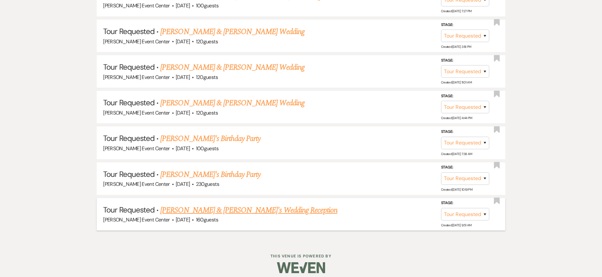
click at [239, 205] on link "Rishab & Irma's Wedding Reception" at bounding box center [248, 211] width 177 height 12
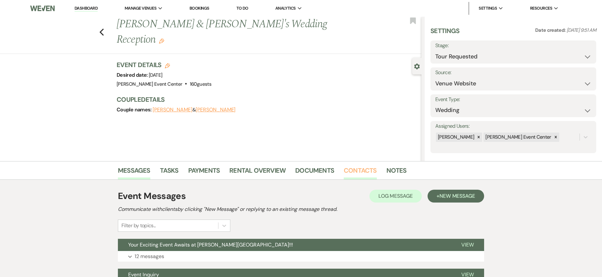
click at [360, 172] on link "Contacts" at bounding box center [360, 172] width 33 height 14
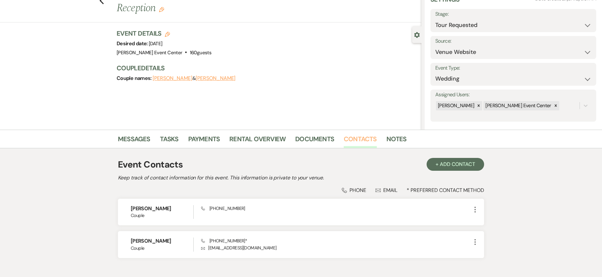
scroll to position [69, 0]
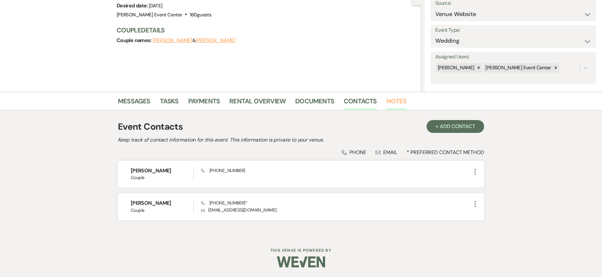
click at [388, 103] on link "Notes" at bounding box center [396, 103] width 20 height 14
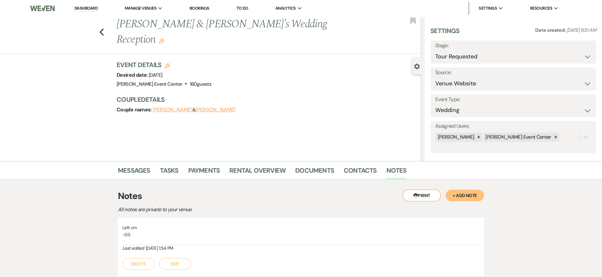
click at [459, 197] on button "+ Add Note" at bounding box center [464, 196] width 39 height 12
click at [250, 247] on p at bounding box center [300, 246] width 347 height 7
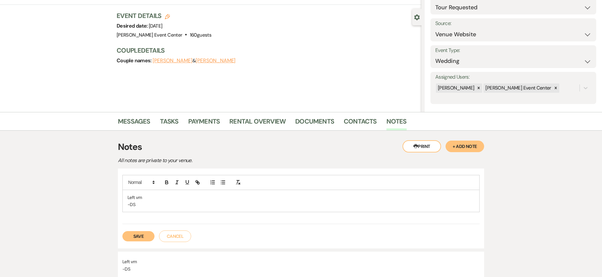
scroll to position [128, 0]
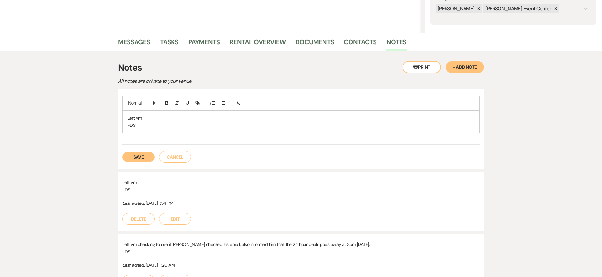
click at [126, 154] on button "Save" at bounding box center [138, 157] width 32 height 10
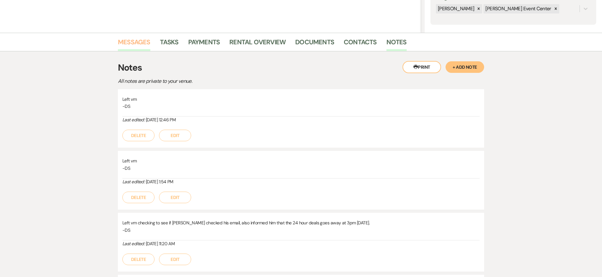
click at [145, 48] on link "Messages" at bounding box center [134, 44] width 32 height 14
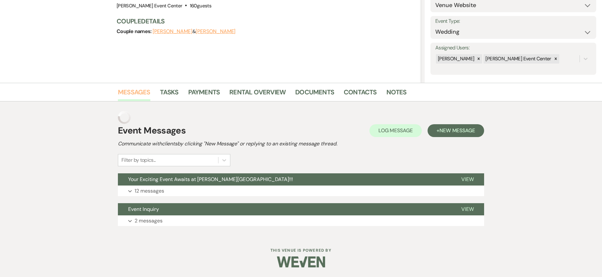
scroll to position [65, 0]
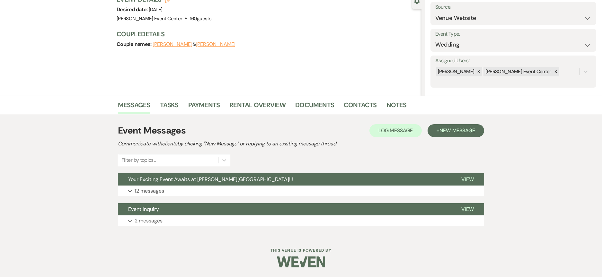
click at [147, 197] on div "Event Messages Log Log Message + New Message Communicate with clients by clicki…" at bounding box center [301, 175] width 366 height 109
click at [137, 189] on p "12 messages" at bounding box center [150, 191] width 30 height 8
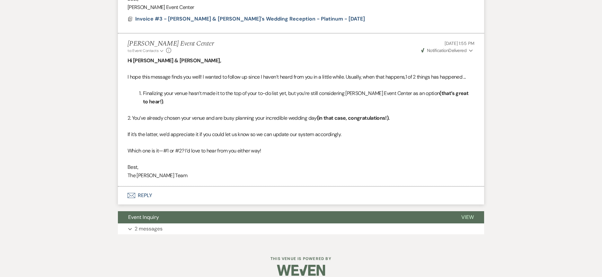
click at [148, 187] on button "Envelope Reply" at bounding box center [301, 196] width 366 height 18
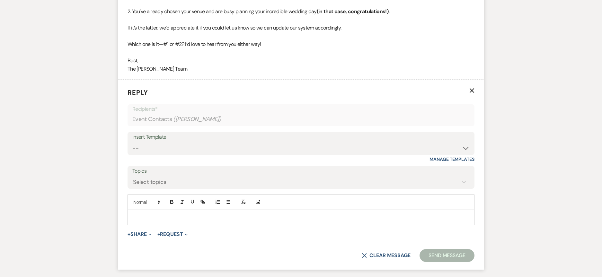
scroll to position [1284, 0]
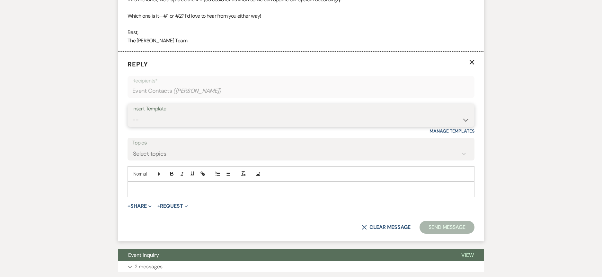
click at [343, 114] on select "-- Weven Planning Portal Introduction (Booked Events) Initial Inquiry Response …" at bounding box center [300, 120] width 337 height 13
click at [132, 114] on select "-- Weven Planning Portal Introduction (Booked Events) Initial Inquiry Response …" at bounding box center [300, 120] width 337 height 13
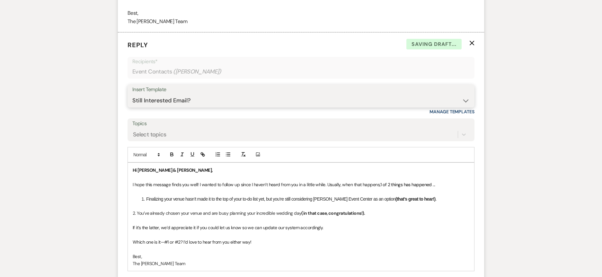
scroll to position [1416, 0]
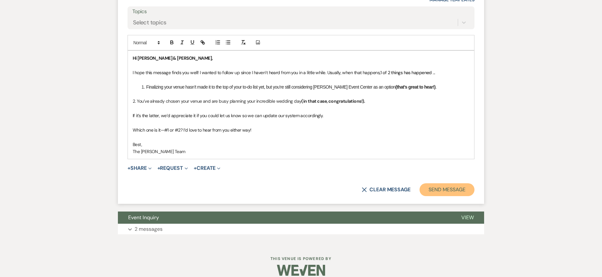
click at [449, 184] on button "Send Message" at bounding box center [446, 189] width 55 height 13
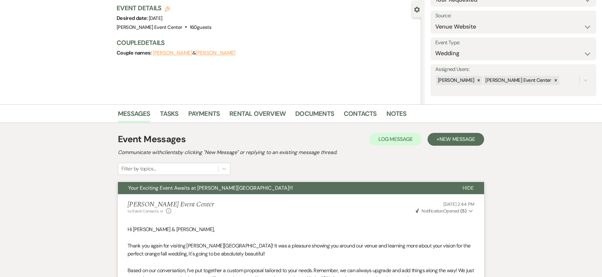
scroll to position [0, 0]
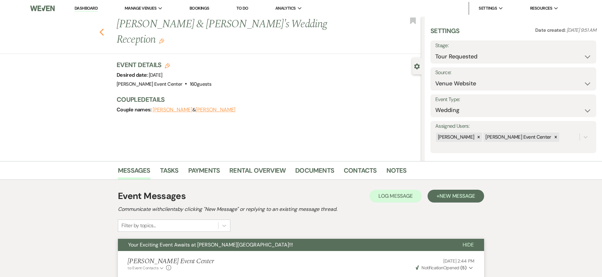
click at [103, 28] on icon "Previous" at bounding box center [101, 32] width 5 height 8
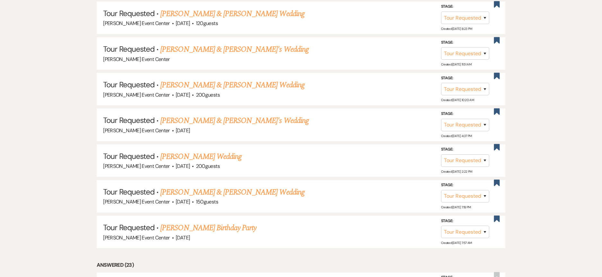
scroll to position [2136, 0]
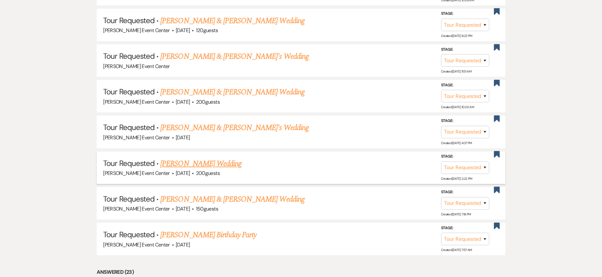
click at [203, 159] on link "Ashley Givens's Wedding" at bounding box center [200, 164] width 81 height 12
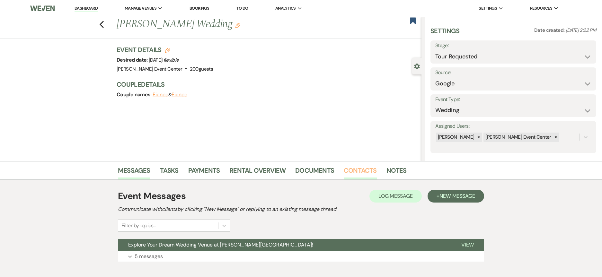
click at [355, 173] on link "Contacts" at bounding box center [360, 172] width 33 height 14
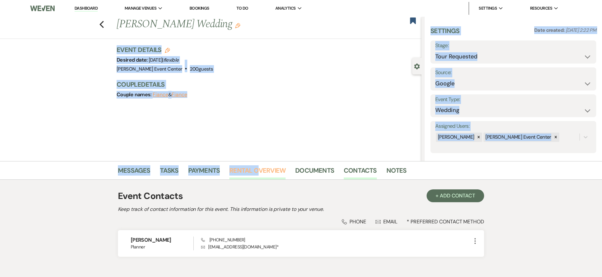
drag, startPoint x: 115, startPoint y: 50, endPoint x: 244, endPoint y: 172, distance: 177.6
click at [256, 175] on main "Previous Ashley Givens's Wedding Edit Bookmark Gear Settings Settings Date crea…" at bounding box center [301, 145] width 602 height 256
click at [187, 115] on div "Previous Ashley Givens's Wedding Edit Bookmark Gear Settings Settings Date crea…" at bounding box center [210, 89] width 421 height 144
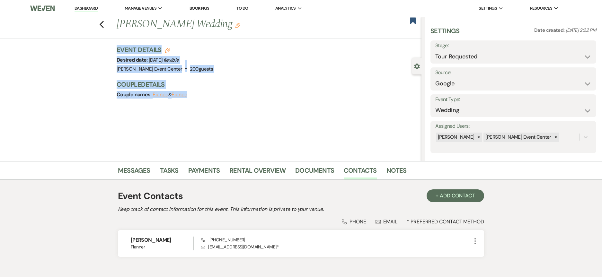
drag, startPoint x: 219, startPoint y: 131, endPoint x: 107, endPoint y: 44, distance: 142.5
click at [107, 44] on div "Previous Ashley Givens's Wedding Edit Bookmark Gear Settings Settings Date crea…" at bounding box center [210, 89] width 421 height 144
click at [103, 48] on div "Previous Ashley Givens's Wedding Edit Bookmark Gear Settings Settings Date crea…" at bounding box center [210, 89] width 421 height 144
drag, startPoint x: 189, startPoint y: 95, endPoint x: 106, endPoint y: 48, distance: 95.8
click at [109, 48] on div "Previous Ashley Givens's Wedding Edit Bookmark Gear Settings Settings Date crea…" at bounding box center [210, 89] width 421 height 144
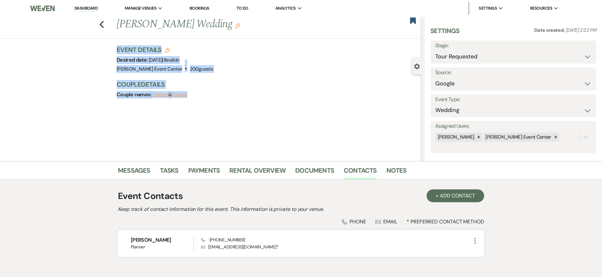
click at [105, 47] on div "Previous Ashley Givens's Wedding Edit Bookmark Gear Settings Settings Date crea…" at bounding box center [210, 89] width 421 height 144
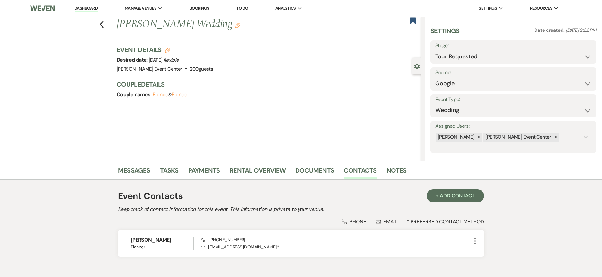
click at [212, 106] on div "Previous Ashley Givens's Wedding Edit Bookmark Gear Settings Settings Date crea…" at bounding box center [210, 89] width 421 height 144
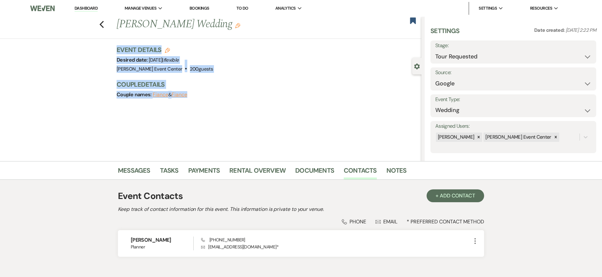
drag, startPoint x: 118, startPoint y: 44, endPoint x: 240, endPoint y: 120, distance: 144.0
click at [240, 120] on div "Previous Ashley Givens's Wedding Edit Bookmark Gear Settings Settings Date crea…" at bounding box center [210, 89] width 421 height 144
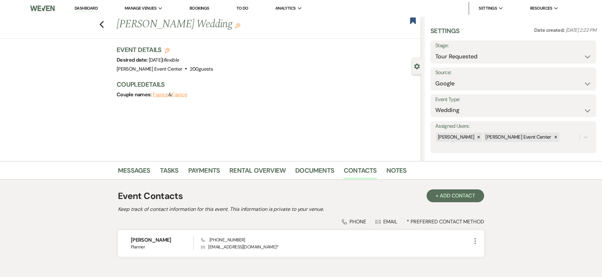
click at [208, 107] on div "Previous Ashley Givens's Wedding Edit Bookmark Gear Settings Settings Date crea…" at bounding box center [210, 89] width 421 height 144
click at [396, 168] on link "Notes" at bounding box center [396, 172] width 20 height 14
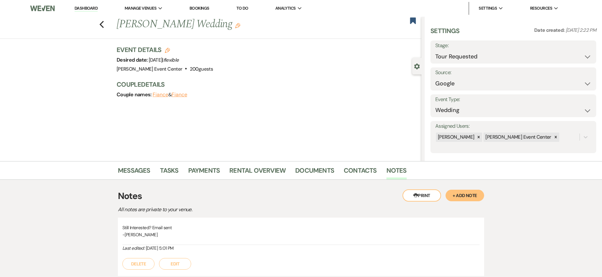
click at [472, 200] on button "+ Add Note" at bounding box center [464, 196] width 39 height 12
click at [400, 172] on link "Notes" at bounding box center [396, 172] width 20 height 14
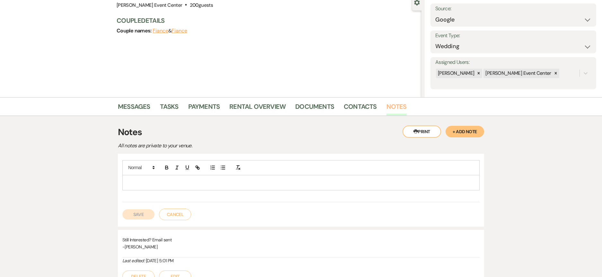
scroll to position [193, 0]
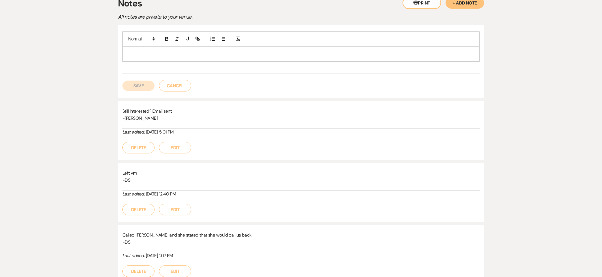
click at [201, 53] on p at bounding box center [300, 53] width 347 height 7
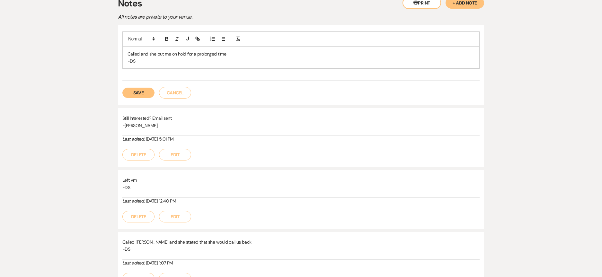
click at [136, 95] on button "Save" at bounding box center [138, 93] width 32 height 10
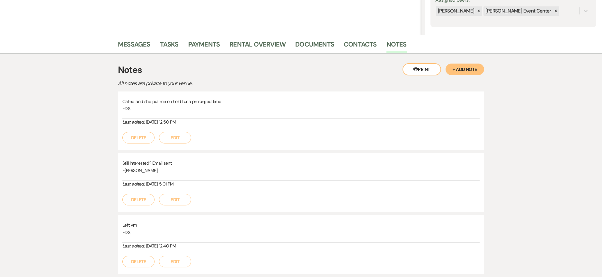
scroll to position [0, 0]
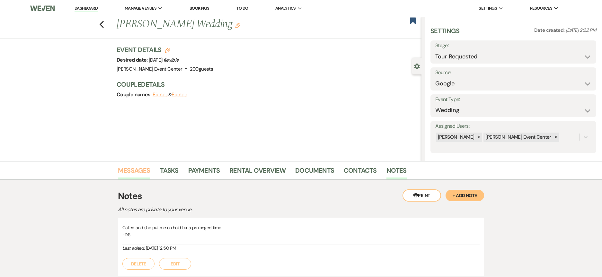
click at [143, 170] on link "Messages" at bounding box center [134, 172] width 32 height 14
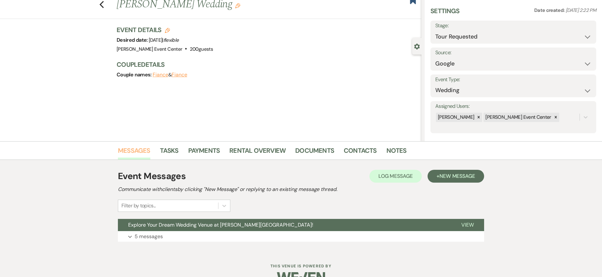
scroll to position [36, 0]
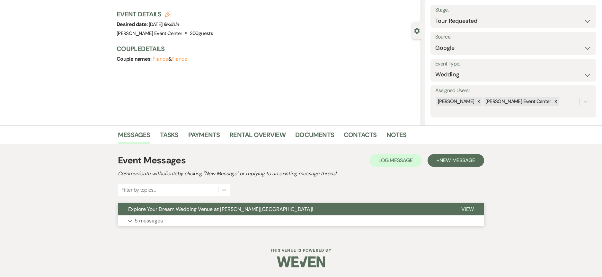
click at [168, 219] on button "Expand 5 messages" at bounding box center [301, 220] width 366 height 11
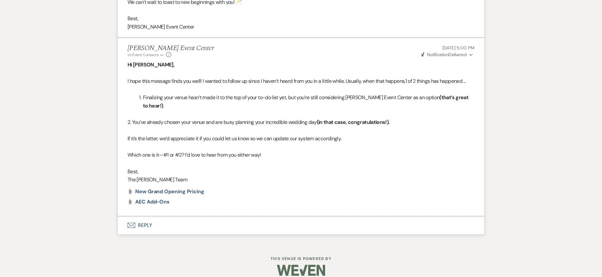
click at [141, 216] on button "Envelope Reply" at bounding box center [301, 225] width 366 height 18
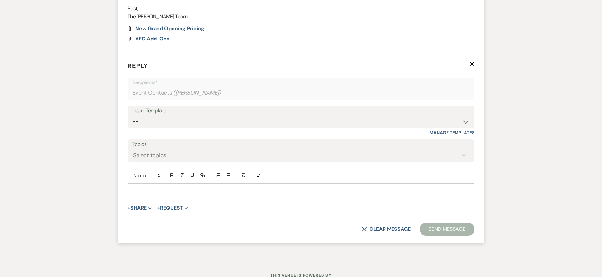
scroll to position [1204, 0]
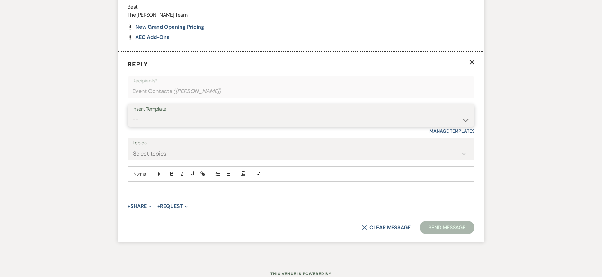
click at [226, 114] on select "-- Weven Planning Portal Introduction (Booked Events) Initial Inquiry Response …" at bounding box center [300, 120] width 337 height 13
click at [132, 114] on select "-- Weven Planning Portal Introduction (Booked Events) Initial Inquiry Response …" at bounding box center [300, 120] width 337 height 13
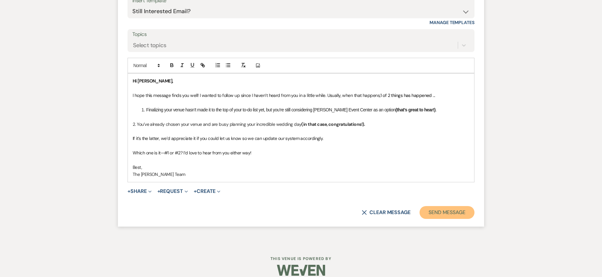
click at [450, 206] on button "Send Message" at bounding box center [446, 212] width 55 height 13
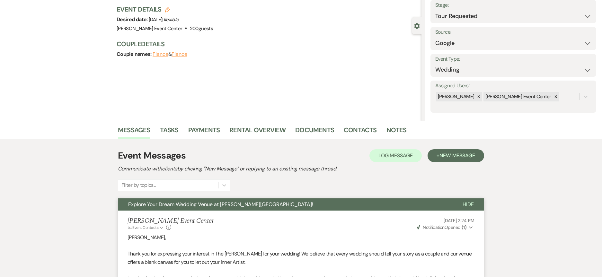
scroll to position [0, 0]
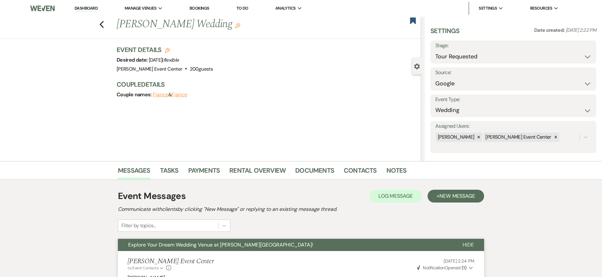
click at [100, 24] on div "Previous Ashley Givens's Wedding Edit Bookmark" at bounding box center [209, 28] width 424 height 22
click at [103, 25] on icon "Previous" at bounding box center [101, 25] width 5 height 8
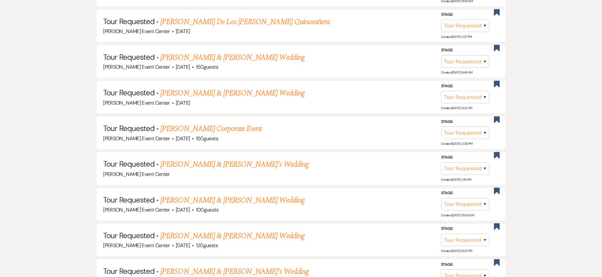
scroll to position [1912, 0]
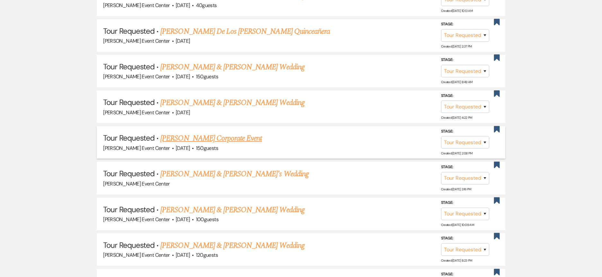
click at [205, 135] on link "Paul Haynes's Corporate Event" at bounding box center [210, 139] width 101 height 12
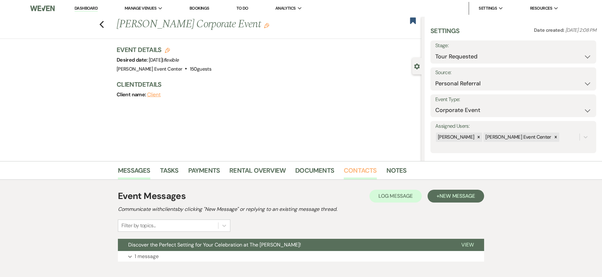
click at [358, 167] on link "Contacts" at bounding box center [360, 172] width 33 height 14
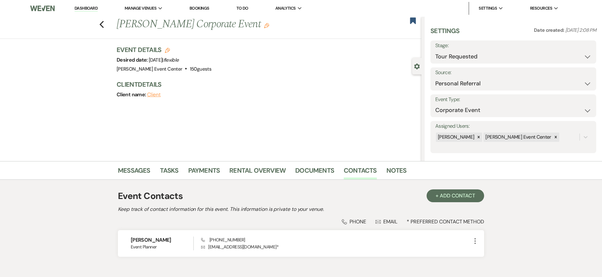
click at [389, 164] on div "Messages Tasks Payments Rental Overview Documents Contacts Notes" at bounding box center [301, 170] width 602 height 19
click at [400, 169] on link "Notes" at bounding box center [396, 172] width 20 height 14
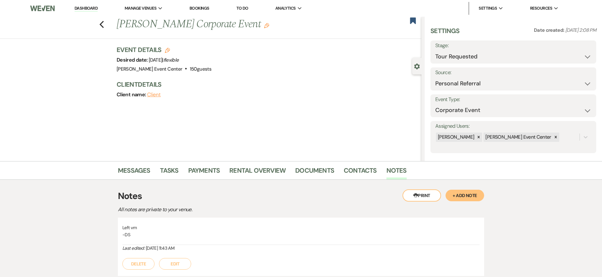
click at [451, 196] on button "+ Add Note" at bounding box center [464, 196] width 39 height 12
click at [161, 244] on p at bounding box center [300, 246] width 347 height 7
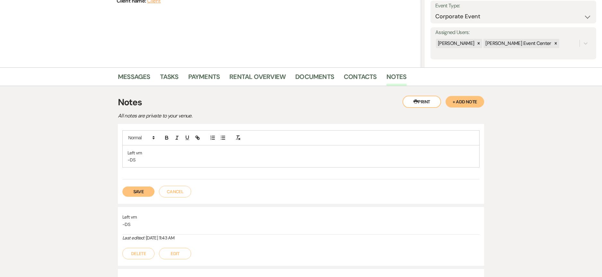
scroll to position [96, 0]
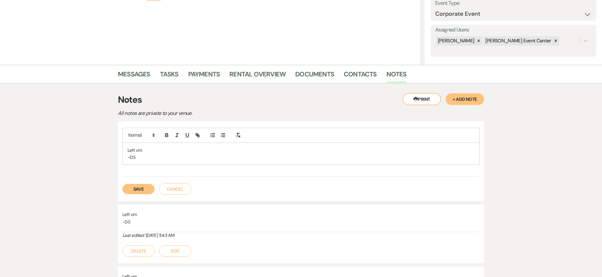
click at [135, 189] on button "Save" at bounding box center [138, 189] width 32 height 10
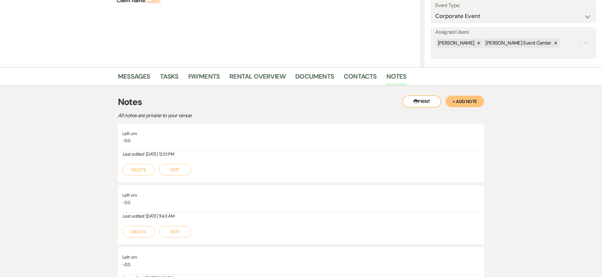
scroll to position [0, 0]
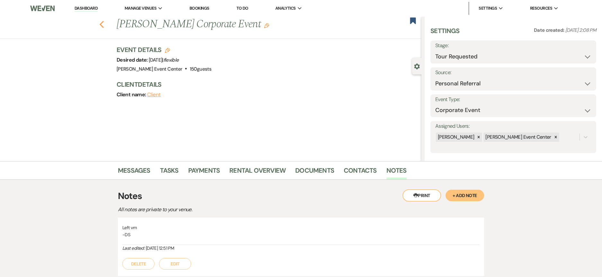
click at [104, 23] on icon "Previous" at bounding box center [101, 25] width 5 height 8
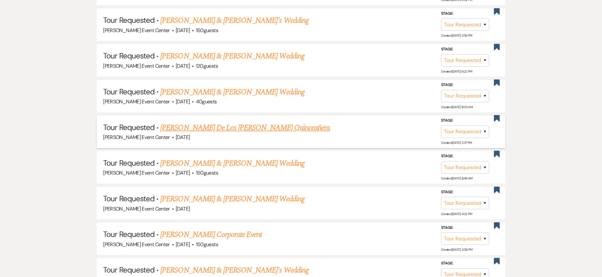
scroll to position [1783, 0]
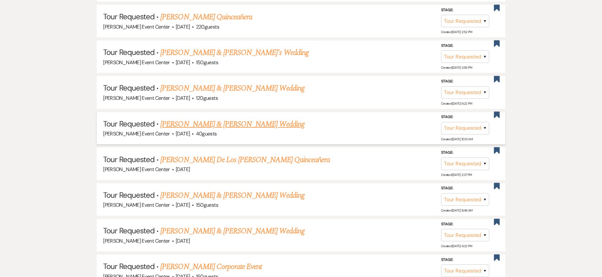
click at [212, 118] on link "Cordarrius Green & Irene Bethel's Wedding" at bounding box center [232, 124] width 144 height 12
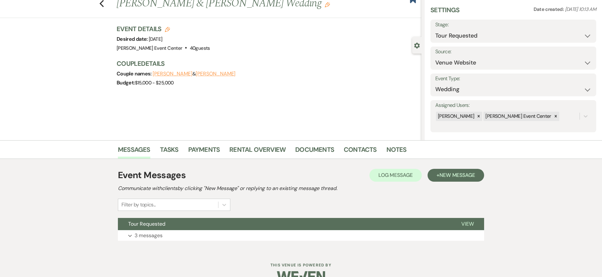
scroll to position [32, 0]
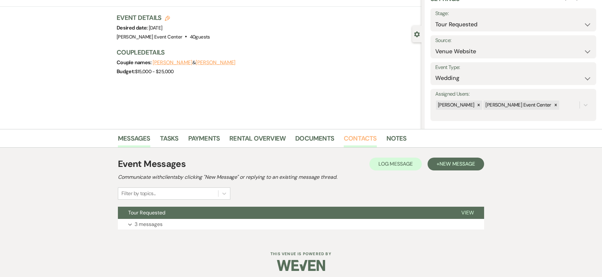
click at [363, 138] on link "Contacts" at bounding box center [360, 140] width 33 height 14
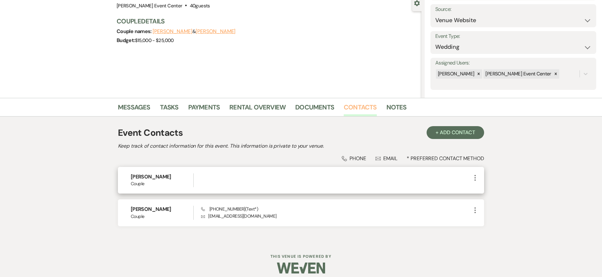
scroll to position [69, 0]
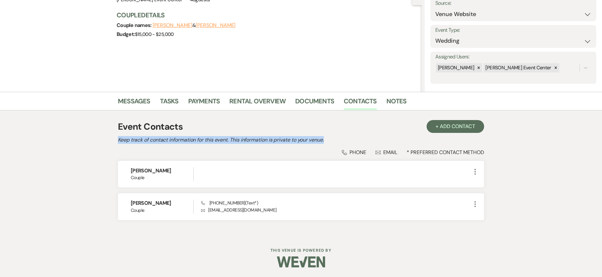
drag, startPoint x: 328, startPoint y: 139, endPoint x: 47, endPoint y: 139, distance: 281.9
click at [47, 139] on div "Messages Tasks Payments Rental Overview Documents Contacts Notes Event Contacts…" at bounding box center [301, 164] width 602 height 144
click at [391, 99] on link "Notes" at bounding box center [396, 103] width 20 height 14
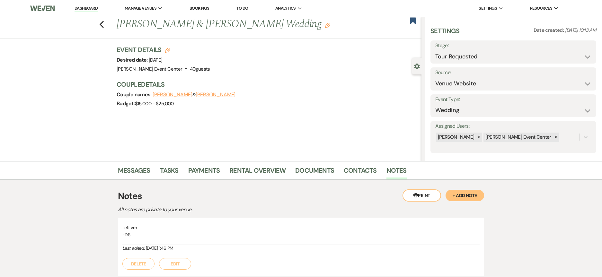
click at [477, 205] on div "Notes All notes are private to your venue." at bounding box center [301, 201] width 366 height 24
click at [469, 195] on button "+ Add Note" at bounding box center [464, 196] width 39 height 12
click at [239, 241] on div at bounding box center [301, 246] width 356 height 15
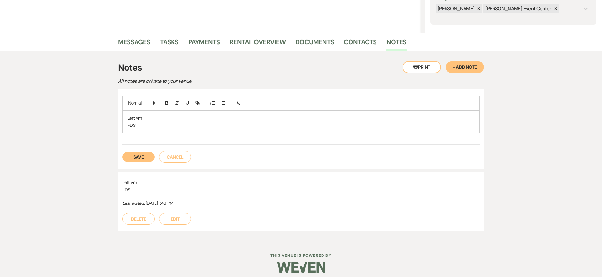
click at [139, 159] on button "Save" at bounding box center [138, 157] width 32 height 10
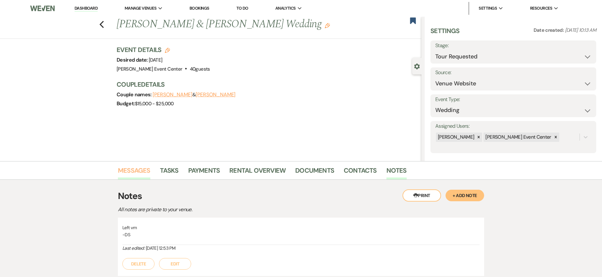
click at [134, 169] on link "Messages" at bounding box center [134, 172] width 32 height 14
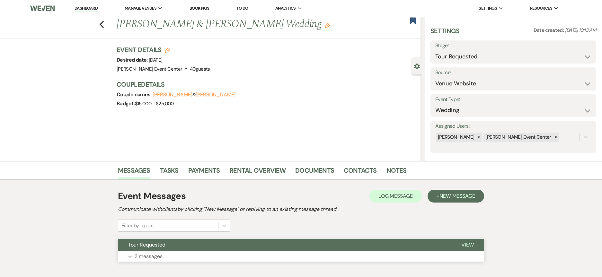
click at [162, 254] on p "3 messages" at bounding box center [149, 256] width 28 height 8
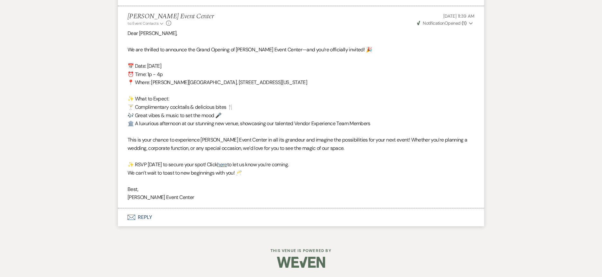
click at [144, 217] on button "Envelope Reply" at bounding box center [301, 217] width 366 height 18
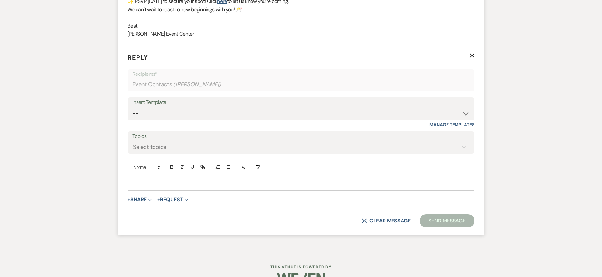
scroll to position [702, 0]
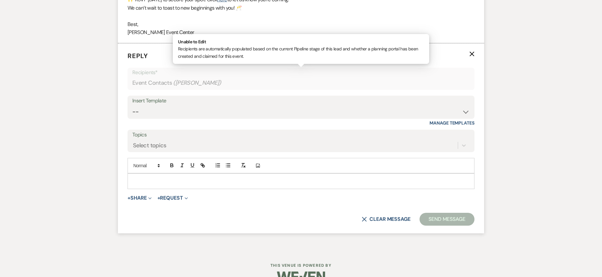
click at [356, 83] on div "Event Contacts ( Irene Bethel )" at bounding box center [300, 83] width 337 height 13
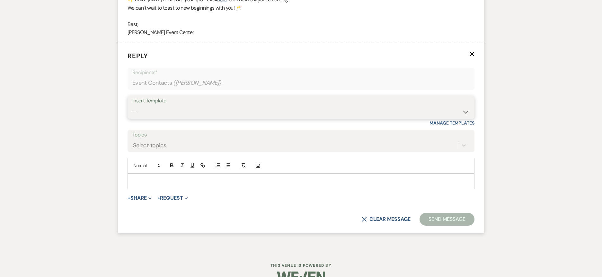
click at [336, 106] on select "-- Weven Planning Portal Introduction (Booked Events) Initial Inquiry Response …" at bounding box center [300, 112] width 337 height 13
click at [132, 106] on select "-- Weven Planning Portal Introduction (Booked Events) Initial Inquiry Response …" at bounding box center [300, 112] width 337 height 13
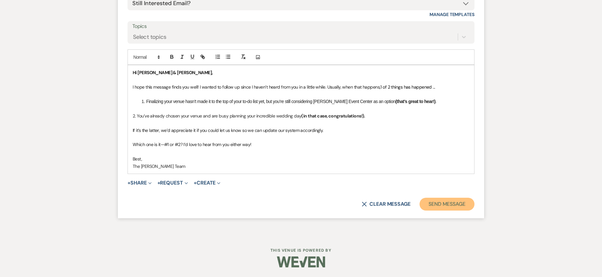
click at [459, 201] on button "Send Message" at bounding box center [446, 204] width 55 height 13
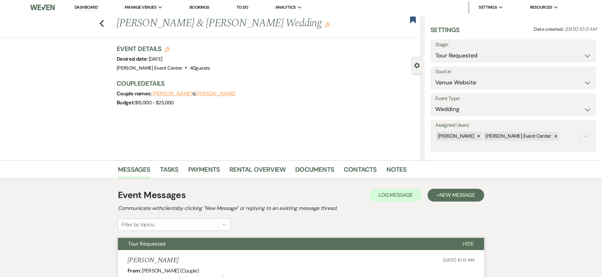
scroll to position [0, 0]
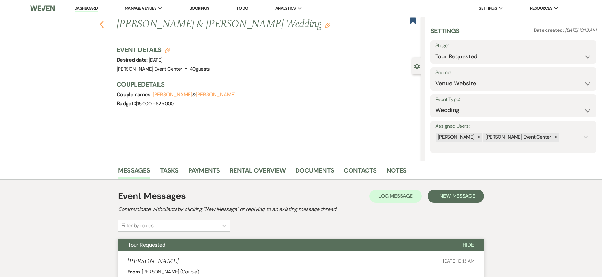
click at [104, 24] on icon "Previous" at bounding box center [101, 25] width 5 height 8
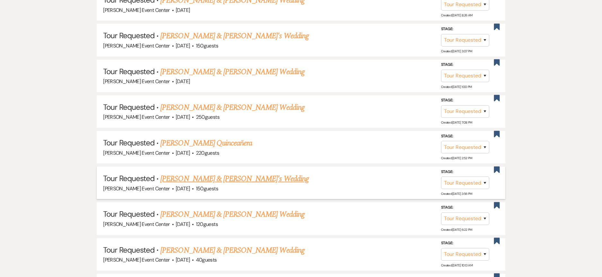
scroll to position [1655, 0]
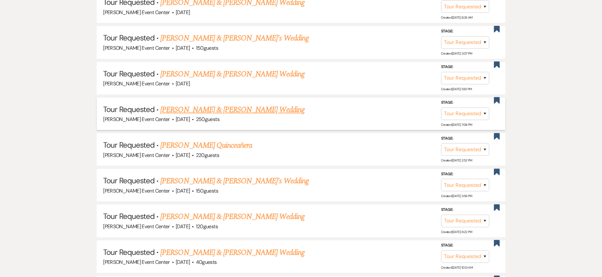
click at [235, 104] on link "Matthew Lamb & Olivia Smith's Wedding" at bounding box center [232, 110] width 144 height 12
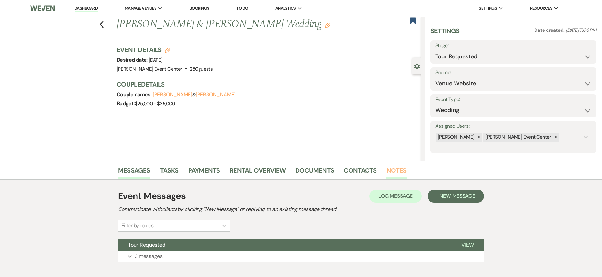
click at [399, 170] on link "Notes" at bounding box center [396, 172] width 20 height 14
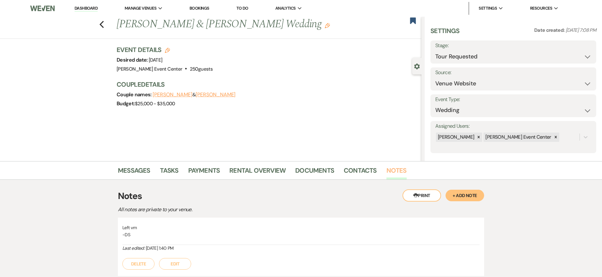
scroll to position [50, 0]
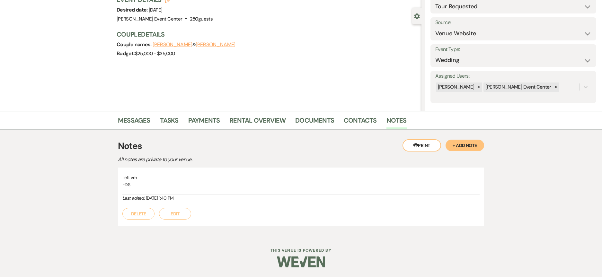
click at [468, 144] on button "+ Add Note" at bounding box center [464, 146] width 39 height 12
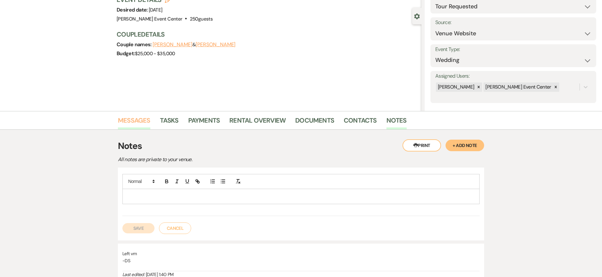
click at [135, 119] on link "Messages" at bounding box center [134, 122] width 32 height 14
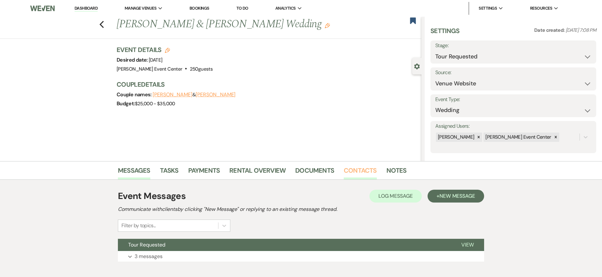
click at [362, 172] on link "Contacts" at bounding box center [360, 172] width 33 height 14
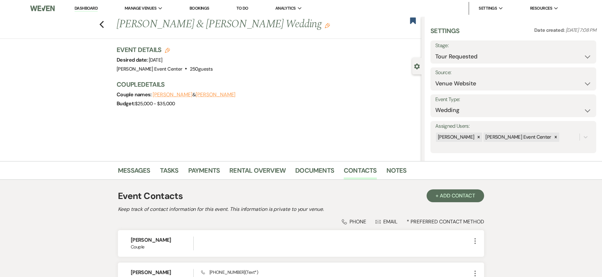
click at [523, 48] on label "Stage:" at bounding box center [513, 45] width 156 height 9
click at [524, 48] on label "Stage:" at bounding box center [513, 45] width 156 height 9
click at [514, 55] on select "Inquiry Follow Up Tour Requested Tour Confirmed Toured Proposal Sent Booked Lost" at bounding box center [513, 56] width 156 height 13
click at [435, 50] on select "Inquiry Follow Up Tour Requested Tour Confirmed Toured Proposal Sent Booked Lost" at bounding box center [513, 56] width 156 height 13
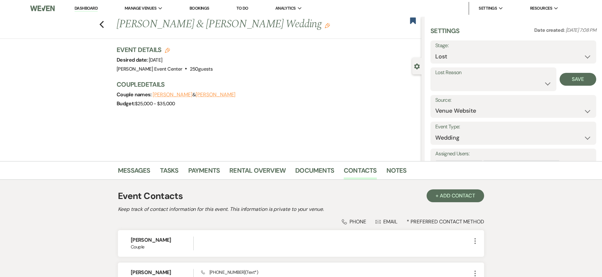
click at [457, 75] on label "Lost Reason" at bounding box center [493, 72] width 116 height 9
click at [455, 82] on select "Booked Elsewhere Budget Date Unavailable No Response Not a Good Match Capacity …" at bounding box center [493, 83] width 116 height 13
click at [435, 77] on select "Booked Elsewhere Budget Date Unavailable No Response Not a Good Match Capacity …" at bounding box center [493, 83] width 116 height 13
click at [578, 75] on button "Save" at bounding box center [577, 79] width 37 height 13
click at [400, 167] on link "Notes" at bounding box center [396, 172] width 20 height 14
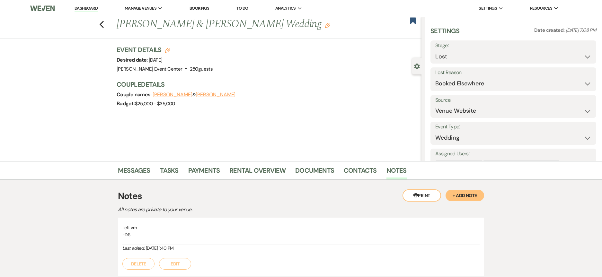
click at [459, 194] on button "+ Add Note" at bounding box center [464, 196] width 39 height 12
click at [232, 245] on p at bounding box center [300, 246] width 347 height 7
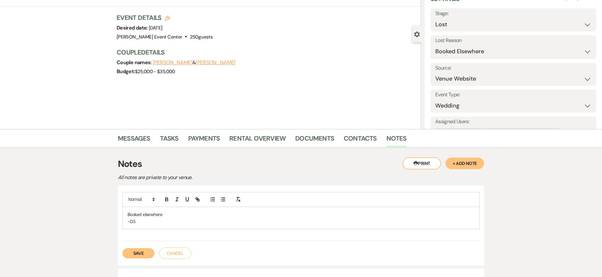
click at [142, 257] on button "Save" at bounding box center [138, 253] width 32 height 10
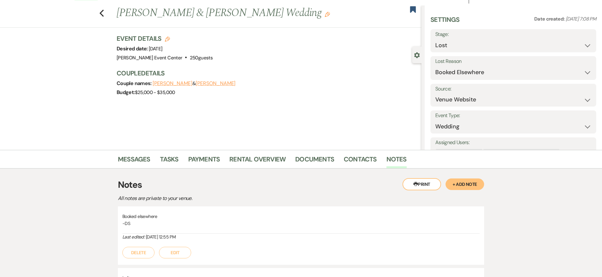
scroll to position [0, 0]
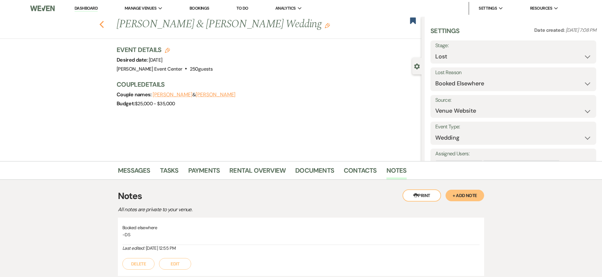
click at [104, 24] on icon "Previous" at bounding box center [101, 25] width 5 height 8
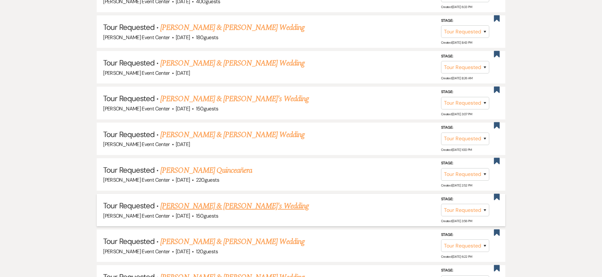
scroll to position [1591, 0]
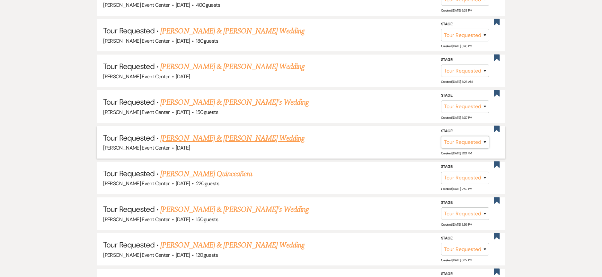
click at [468, 136] on select "Inquiry Follow Up Tour Requested Tour Confirmed Toured Proposal Sent Booked Lost" at bounding box center [465, 142] width 48 height 13
click at [441, 136] on select "Inquiry Follow Up Tour Requested Tour Confirmed Toured Proposal Sent Booked Lost" at bounding box center [465, 142] width 48 height 13
click at [379, 137] on select "Booked Elsewhere Budget Date Unavailable No Response Not a Good Match Capacity …" at bounding box center [374, 142] width 55 height 13
click at [347, 136] on select "Booked Elsewhere Budget Date Unavailable No Response Not a Good Match Capacity …" at bounding box center [374, 142] width 55 height 13
click at [384, 138] on input "Other" at bounding box center [372, 142] width 67 height 13
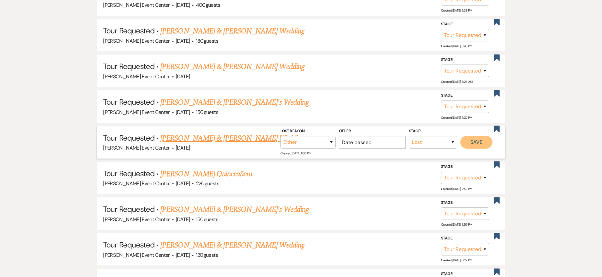
click at [484, 138] on button "Save" at bounding box center [476, 142] width 32 height 13
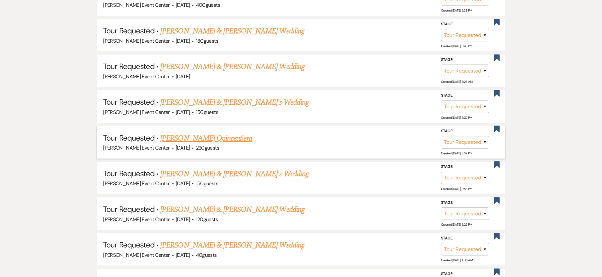
click at [222, 134] on link "Jessica Marquez's Quinceañera" at bounding box center [206, 139] width 92 height 12
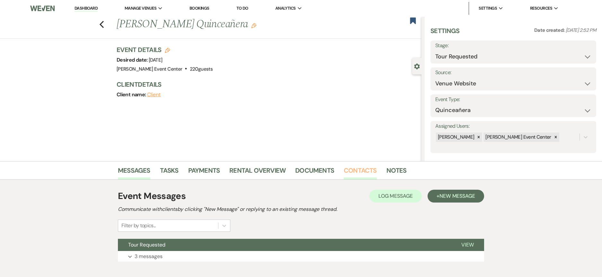
click at [369, 168] on link "Contacts" at bounding box center [360, 172] width 33 height 14
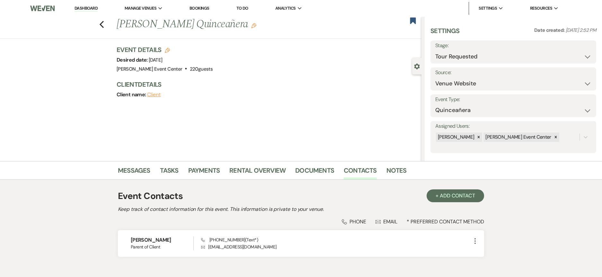
click at [133, 181] on div "Event Contacts + Add Contact Keep track of contact information for this event. …" at bounding box center [301, 226] width 366 height 92
click at [137, 172] on link "Messages" at bounding box center [134, 172] width 32 height 14
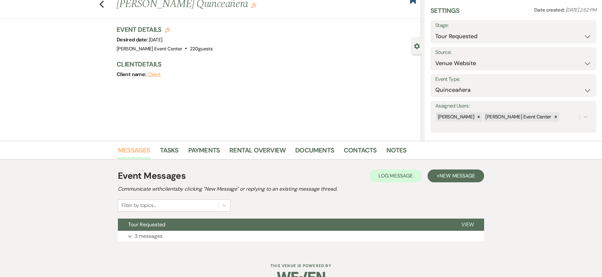
scroll to position [36, 0]
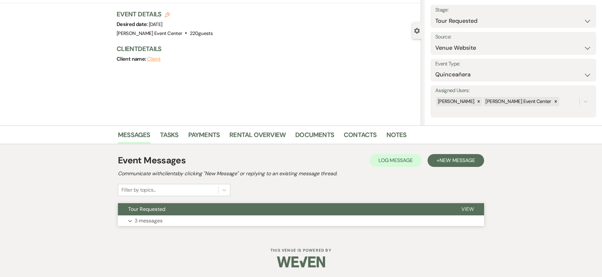
click at [153, 222] on p "3 messages" at bounding box center [149, 221] width 28 height 8
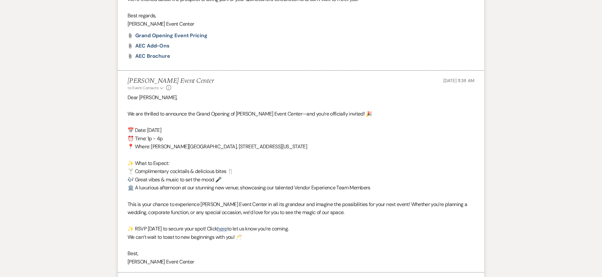
scroll to position [556, 0]
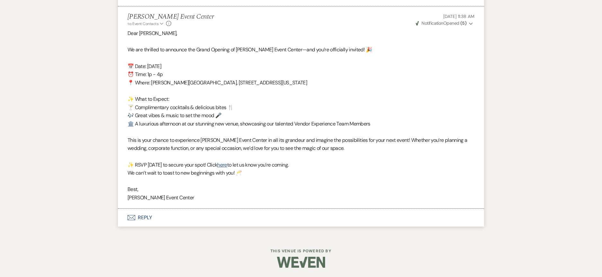
click at [140, 219] on button "Envelope Reply" at bounding box center [301, 218] width 366 height 18
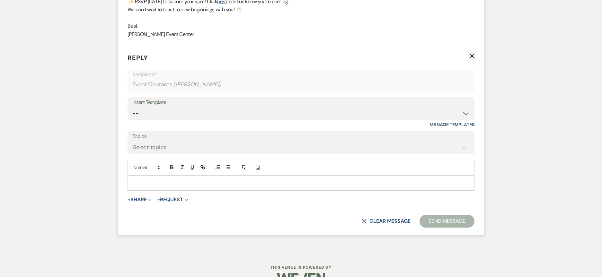
scroll to position [721, 0]
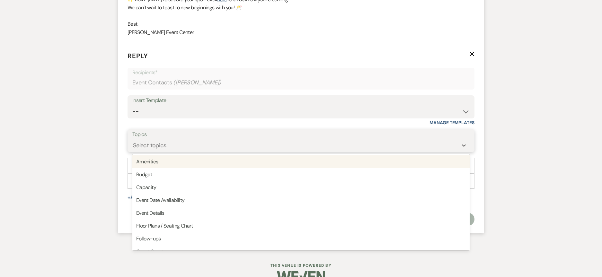
click at [217, 145] on div "Select topics" at bounding box center [294, 145] width 325 height 11
click at [230, 106] on select "-- Weven Planning Portal Introduction (Booked Events) Initial Inquiry Response …" at bounding box center [300, 111] width 337 height 13
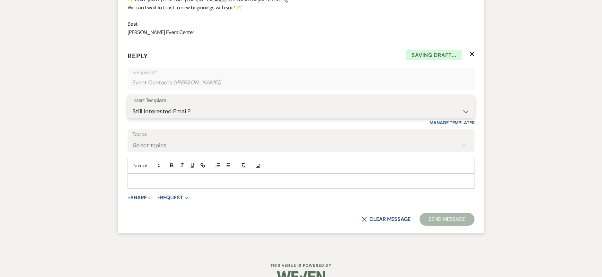
click at [132, 105] on select "-- Weven Planning Portal Introduction (Booked Events) Initial Inquiry Response …" at bounding box center [300, 111] width 337 height 13
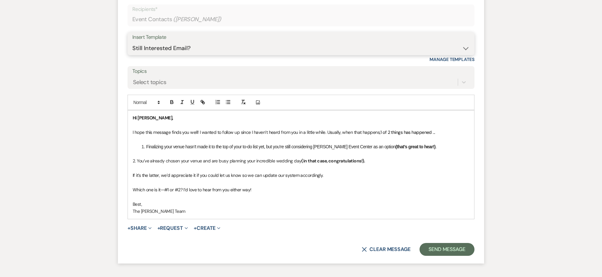
scroll to position [829, 0]
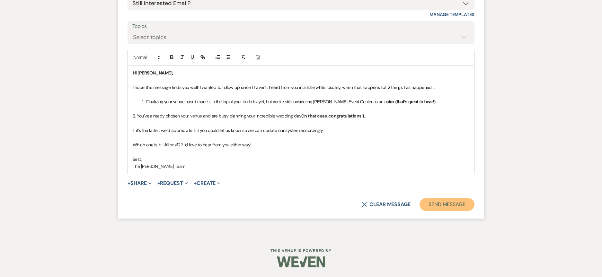
click at [426, 201] on button "Send Message" at bounding box center [446, 204] width 55 height 13
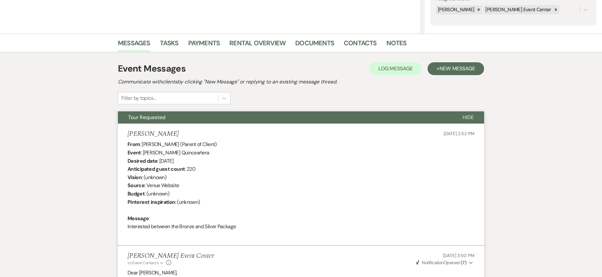
scroll to position [26, 0]
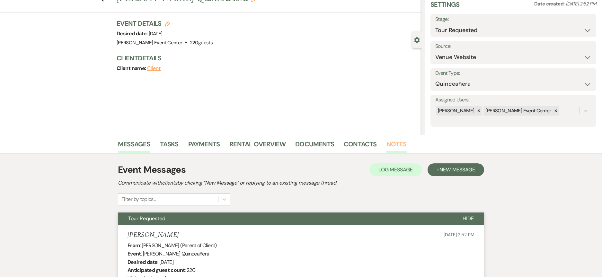
click at [393, 143] on link "Notes" at bounding box center [396, 146] width 20 height 14
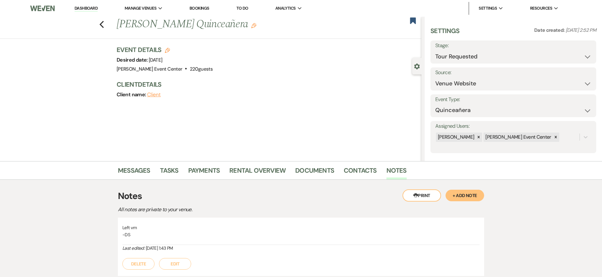
click at [460, 196] on button "+ Add Note" at bounding box center [464, 196] width 39 height 12
click at [187, 245] on p at bounding box center [300, 246] width 347 height 7
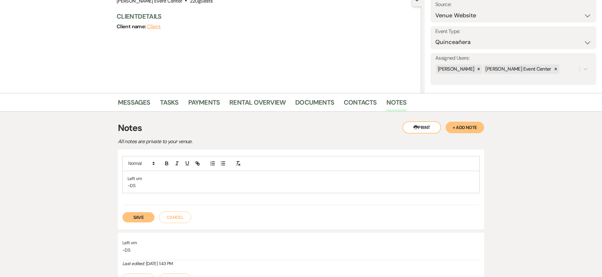
scroll to position [134, 0]
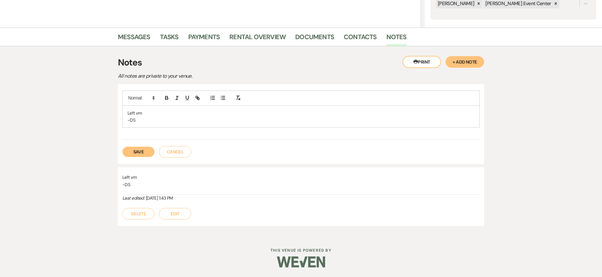
click at [128, 146] on div "Save Cancel" at bounding box center [300, 149] width 357 height 18
click at [131, 151] on button "Save" at bounding box center [138, 152] width 32 height 10
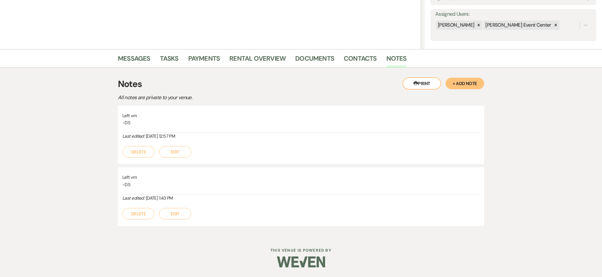
scroll to position [0, 0]
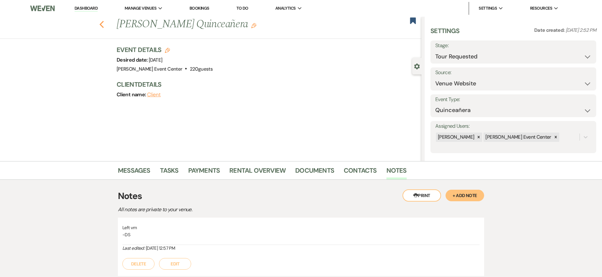
click at [103, 23] on icon "Previous" at bounding box center [101, 25] width 5 height 8
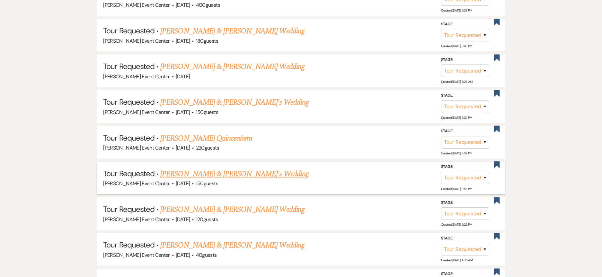
scroll to position [1558, 0]
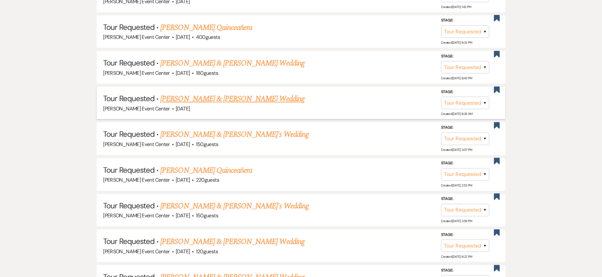
click at [234, 93] on link "Richard Taylor & Alicia Wallace's Wedding" at bounding box center [232, 99] width 144 height 12
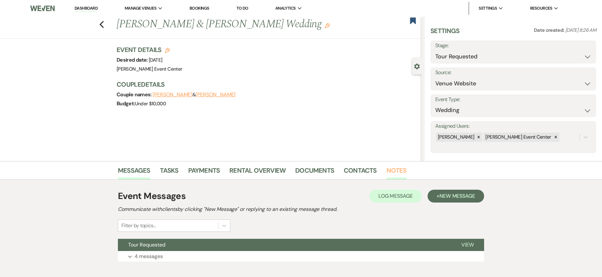
click at [393, 173] on link "Notes" at bounding box center [396, 172] width 20 height 14
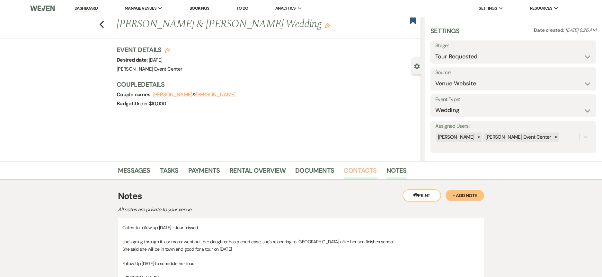
click at [344, 170] on link "Contacts" at bounding box center [360, 172] width 33 height 14
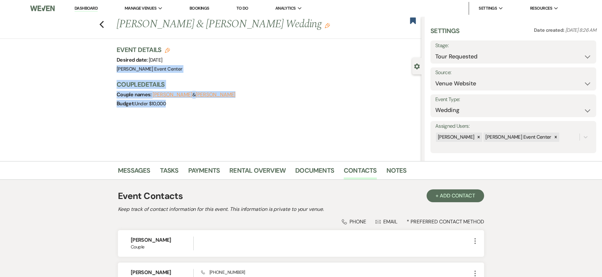
drag, startPoint x: 175, startPoint y: 107, endPoint x: 71, endPoint y: 62, distance: 112.5
click at [70, 64] on div "Previous Richard Taylor & Alicia Wallace's Wedding Edit Bookmark Gear Settings …" at bounding box center [210, 89] width 421 height 144
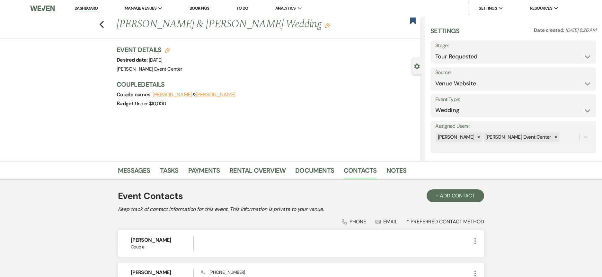
click at [108, 50] on div "Previous Richard Taylor & Alicia Wallace's Wedding Edit Bookmark Gear Settings …" at bounding box center [210, 89] width 421 height 144
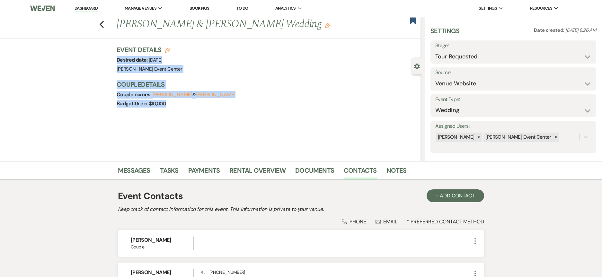
drag, startPoint x: 116, startPoint y: 57, endPoint x: 184, endPoint y: 105, distance: 83.4
click at [184, 105] on div "Previous Richard Taylor & Alicia Wallace's Wedding Edit Bookmark Gear Settings …" at bounding box center [210, 89] width 421 height 144
click at [177, 103] on div "Budget: Under $10,000" at bounding box center [266, 103] width 298 height 9
drag, startPoint x: 168, startPoint y: 105, endPoint x: 118, endPoint y: 61, distance: 66.4
click at [118, 61] on div "Previous Richard Taylor & Alicia Wallace's Wedding Edit Bookmark Gear Settings …" at bounding box center [210, 89] width 421 height 144
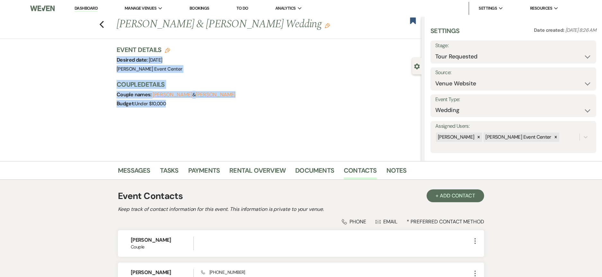
click at [133, 68] on span "[PERSON_NAME] Event Center" at bounding box center [149, 69] width 65 height 6
drag, startPoint x: 174, startPoint y: 107, endPoint x: 119, endPoint y: 60, distance: 72.4
click at [119, 60] on div "Event Details Edit Desired date: Saturday, November 1st, 2025 Venue: Artis Even…" at bounding box center [269, 79] width 305 height 69
click at [169, 107] on div "Budget: Under $10,000" at bounding box center [266, 103] width 298 height 9
drag, startPoint x: 168, startPoint y: 104, endPoint x: 113, endPoint y: 62, distance: 69.2
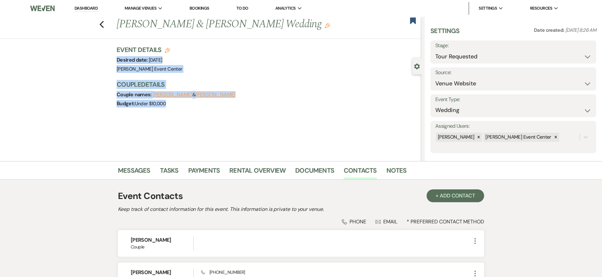
click at [113, 62] on div "Previous Richard Taylor & Alicia Wallace's Wedding Edit Bookmark Gear Settings …" at bounding box center [210, 89] width 421 height 144
click at [549, 55] on select "Inquiry Follow Up Tour Requested Tour Confirmed Toured Proposal Sent Booked Lost" at bounding box center [513, 56] width 156 height 13
click at [435, 50] on select "Inquiry Follow Up Tour Requested Tour Confirmed Toured Proposal Sent Booked Lost" at bounding box center [513, 56] width 156 height 13
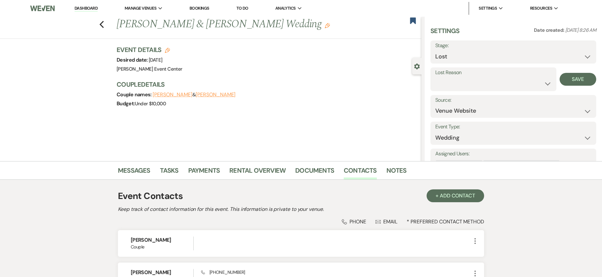
click at [458, 76] on label "Lost Reason" at bounding box center [493, 72] width 116 height 9
click at [453, 83] on select "Booked Elsewhere Budget Date Unavailable No Response Not a Good Match Capacity …" at bounding box center [493, 83] width 116 height 13
click at [435, 77] on select "Booked Elsewhere Budget Date Unavailable No Response Not a Good Match Capacity …" at bounding box center [493, 83] width 116 height 13
click at [525, 80] on input "Other" at bounding box center [540, 83] width 39 height 13
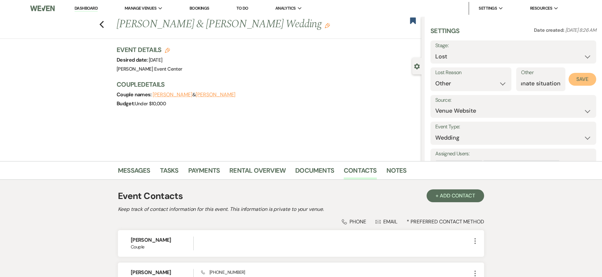
click at [571, 74] on button "Save" at bounding box center [582, 79] width 28 height 13
click at [393, 171] on link "Notes" at bounding box center [396, 172] width 20 height 14
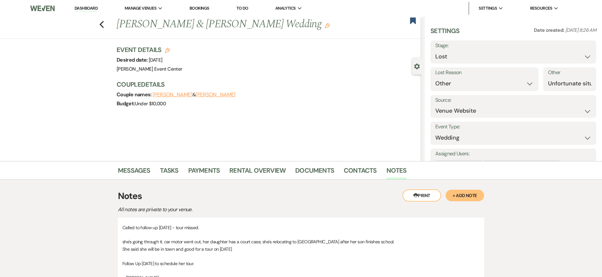
click at [460, 195] on button "+ Add Note" at bounding box center [464, 196] width 39 height 12
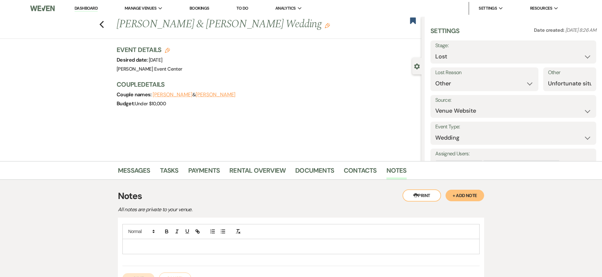
click at [172, 251] on div at bounding box center [301, 246] width 356 height 15
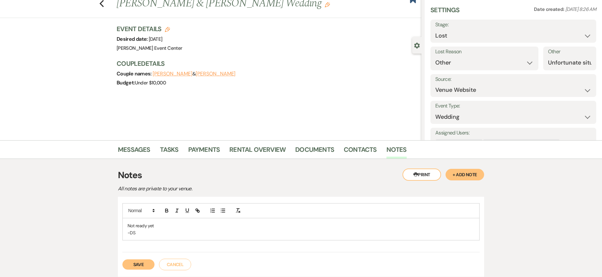
scroll to position [32, 0]
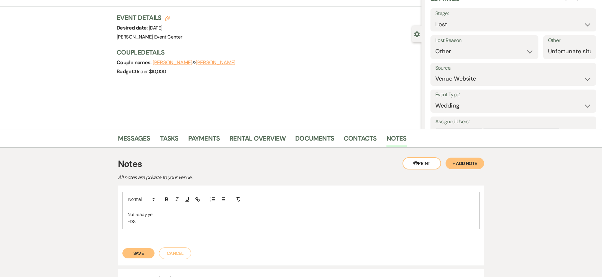
click at [135, 257] on button "Save" at bounding box center [138, 253] width 32 height 10
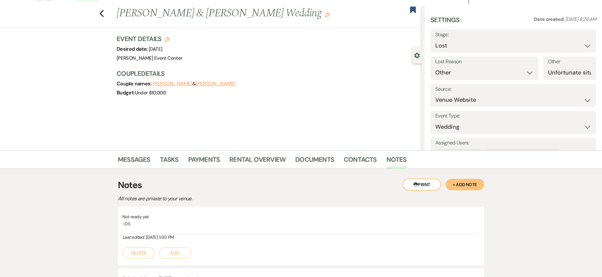
scroll to position [0, 0]
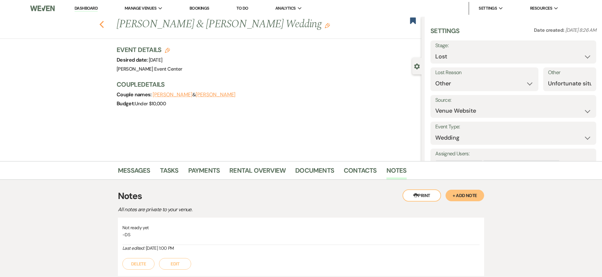
click at [102, 24] on use "button" at bounding box center [102, 24] width 4 height 7
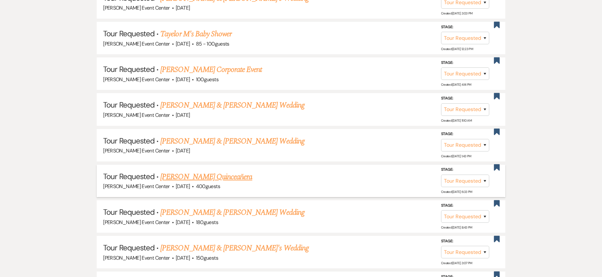
scroll to position [1398, 0]
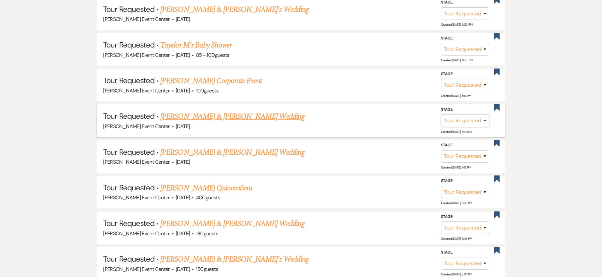
click at [466, 115] on select "Inquiry Follow Up Tour Requested Tour Confirmed Toured Proposal Sent Booked Lost" at bounding box center [465, 121] width 48 height 13
click at [441, 115] on select "Inquiry Follow Up Tour Requested Tour Confirmed Toured Proposal Sent Booked Lost" at bounding box center [465, 121] width 48 height 13
click at [390, 115] on select "Booked Elsewhere Budget Date Unavailable No Response Not a Good Match Capacity …" at bounding box center [374, 121] width 55 height 13
click at [347, 115] on select "Booked Elsewhere Budget Date Unavailable No Response Not a Good Match Capacity …" at bounding box center [374, 121] width 55 height 13
click at [381, 121] on input "Other" at bounding box center [372, 121] width 67 height 13
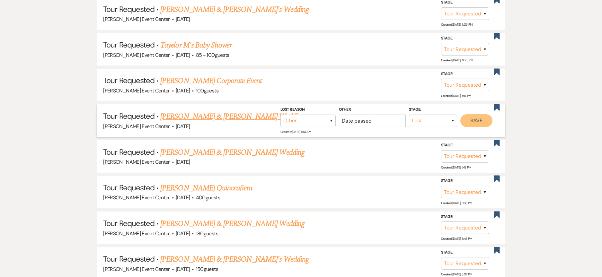
click at [479, 114] on button "Save" at bounding box center [476, 120] width 32 height 13
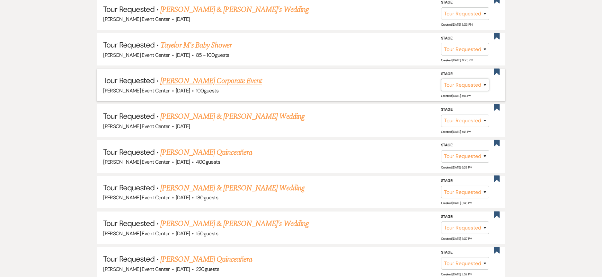
click at [473, 81] on select "Inquiry Follow Up Tour Requested Tour Confirmed Toured Proposal Sent Booked Lost" at bounding box center [465, 85] width 48 height 13
click at [441, 79] on select "Inquiry Follow Up Tour Requested Tour Confirmed Toured Proposal Sent Booked Lost" at bounding box center [465, 85] width 48 height 13
click at [380, 79] on select "Booked Elsewhere Budget Date Unavailable No Response Not a Good Match Capacity …" at bounding box center [374, 85] width 55 height 13
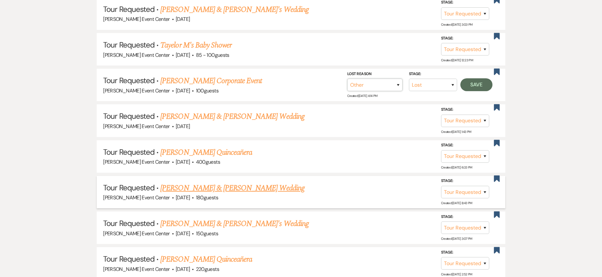
click at [347, 79] on select "Booked Elsewhere Budget Date Unavailable No Response Not a Good Match Capacity …" at bounding box center [374, 85] width 55 height 13
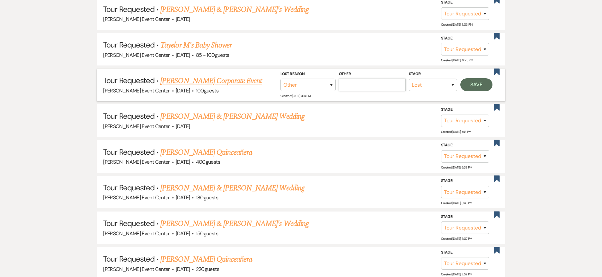
click at [383, 80] on input "Other" at bounding box center [372, 85] width 67 height 13
click at [468, 81] on button "Save" at bounding box center [476, 84] width 32 height 13
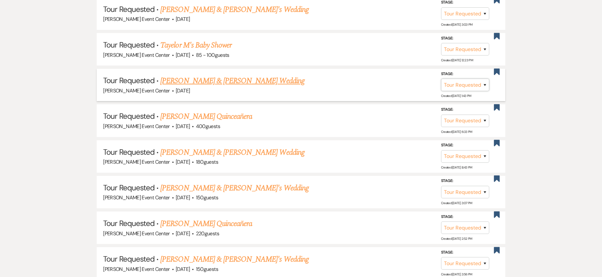
click at [473, 79] on select "Inquiry Follow Up Tour Requested Tour Confirmed Toured Proposal Sent Booked Lost" at bounding box center [465, 85] width 48 height 13
click at [441, 79] on select "Inquiry Follow Up Tour Requested Tour Confirmed Toured Proposal Sent Booked Lost" at bounding box center [465, 85] width 48 height 13
click at [373, 79] on select "Booked Elsewhere Budget Date Unavailable No Response Not a Good Match Capacity …" at bounding box center [374, 85] width 55 height 13
click at [347, 79] on select "Booked Elsewhere Budget Date Unavailable No Response Not a Good Match Capacity …" at bounding box center [374, 85] width 55 height 13
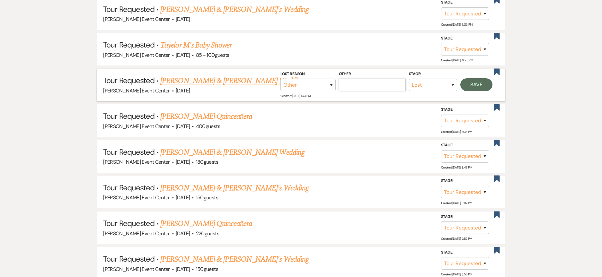
click at [372, 79] on input "Other" at bounding box center [372, 85] width 67 height 13
click at [474, 83] on button "Save" at bounding box center [476, 84] width 32 height 13
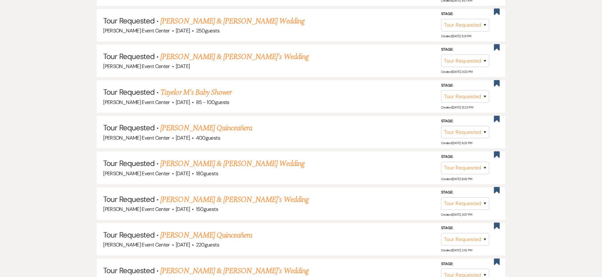
scroll to position [1334, 0]
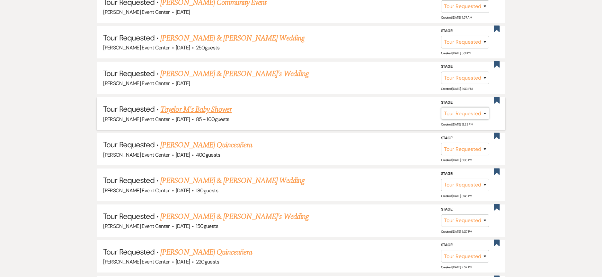
click at [458, 107] on select "Inquiry Follow Up Tour Requested Tour Confirmed Toured Proposal Sent Booked Lost" at bounding box center [465, 113] width 48 height 13
click at [441, 107] on select "Inquiry Follow Up Tour Requested Tour Confirmed Toured Proposal Sent Booked Lost" at bounding box center [465, 113] width 48 height 13
click at [355, 107] on select "Booked Elsewhere Budget Date Unavailable No Response Not a Good Match Capacity …" at bounding box center [374, 113] width 55 height 13
click at [347, 107] on select "Booked Elsewhere Budget Date Unavailable No Response Not a Good Match Capacity …" at bounding box center [374, 113] width 55 height 13
click at [373, 107] on input "Other" at bounding box center [372, 113] width 67 height 13
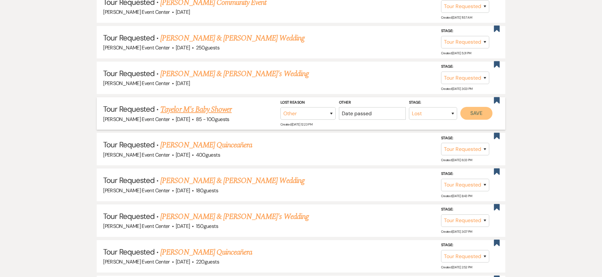
click at [474, 109] on button "Save" at bounding box center [476, 113] width 32 height 13
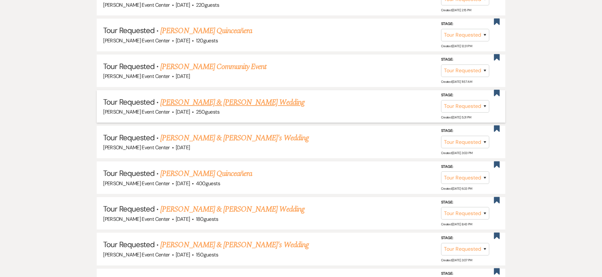
scroll to position [1237, 0]
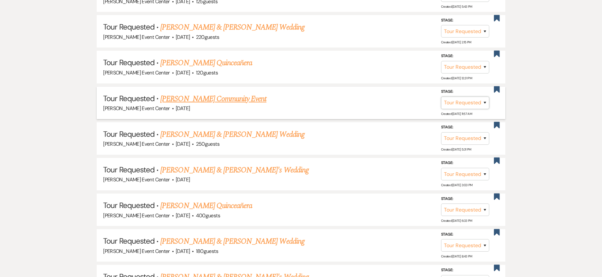
click at [469, 97] on select "Inquiry Follow Up Tour Requested Tour Confirmed Toured Proposal Sent Booked Lost" at bounding box center [465, 103] width 48 height 13
click at [441, 97] on select "Inquiry Follow Up Tour Requested Tour Confirmed Toured Proposal Sent Booked Lost" at bounding box center [465, 103] width 48 height 13
click at [391, 100] on select "Booked Elsewhere Budget Date Unavailable No Response Not a Good Match Capacity …" at bounding box center [374, 103] width 55 height 13
click at [347, 97] on select "Booked Elsewhere Budget Date Unavailable No Response Not a Good Match Capacity …" at bounding box center [374, 103] width 55 height 13
click at [373, 99] on input "Other" at bounding box center [372, 103] width 67 height 13
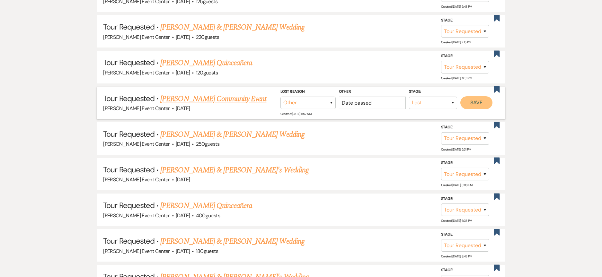
click at [490, 98] on button "Save" at bounding box center [476, 102] width 32 height 13
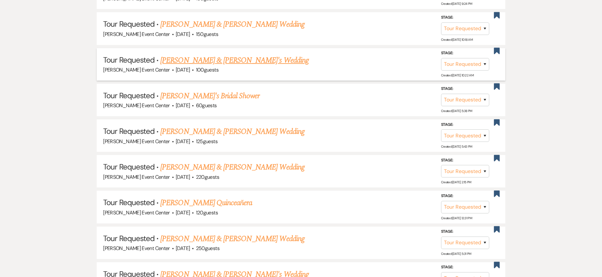
scroll to position [1077, 0]
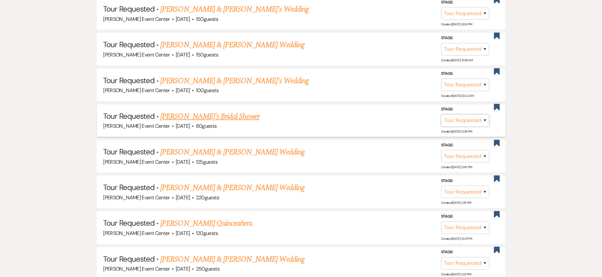
click at [470, 116] on select "Inquiry Follow Up Tour Requested Tour Confirmed Toured Proposal Sent Booked Lost" at bounding box center [465, 120] width 48 height 13
click at [442, 201] on span "Created: Feb 26, 2025, 2:15 PM" at bounding box center [456, 203] width 30 height 4
click at [453, 117] on select "Inquiry Follow Up Tour Requested Tour Confirmed Toured Proposal Sent Booked Lost" at bounding box center [465, 120] width 48 height 13
click at [441, 114] on select "Inquiry Follow Up Tour Requested Tour Confirmed Toured Proposal Sent Booked Lost" at bounding box center [465, 120] width 48 height 13
click at [380, 114] on select "Booked Elsewhere Budget Date Unavailable No Response Not a Good Match Capacity …" at bounding box center [374, 120] width 55 height 13
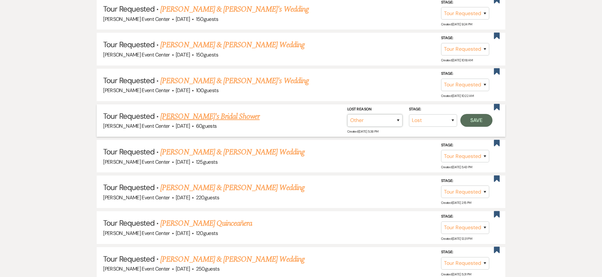
click at [347, 114] on select "Booked Elsewhere Budget Date Unavailable No Response Not a Good Match Capacity …" at bounding box center [374, 120] width 55 height 13
click at [390, 117] on input "Other" at bounding box center [372, 120] width 67 height 13
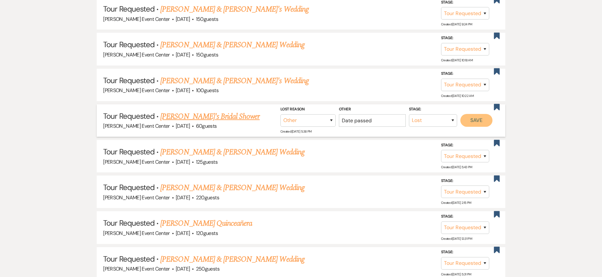
click at [475, 114] on button "Save" at bounding box center [476, 120] width 32 height 13
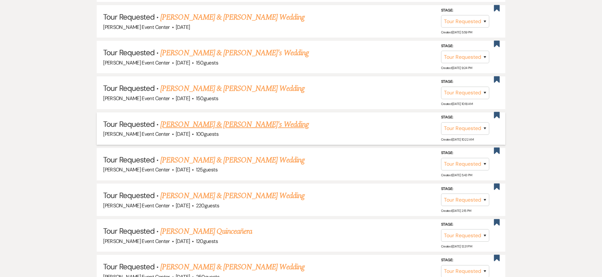
scroll to position [1013, 0]
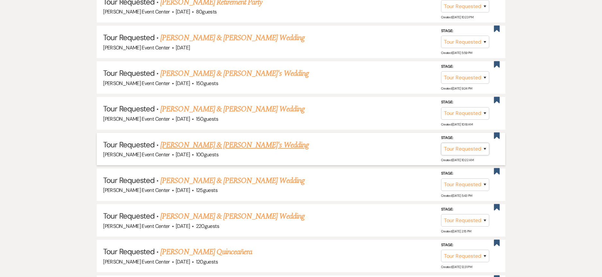
click at [453, 145] on select "Inquiry Follow Up Tour Requested Tour Confirmed Toured Proposal Sent Booked Lost" at bounding box center [465, 149] width 48 height 13
click at [441, 143] on select "Inquiry Follow Up Tour Requested Tour Confirmed Toured Proposal Sent Booked Lost" at bounding box center [465, 149] width 48 height 13
click at [362, 147] on select "Booked Elsewhere Budget Date Unavailable No Response Not a Good Match Capacity …" at bounding box center [374, 149] width 55 height 13
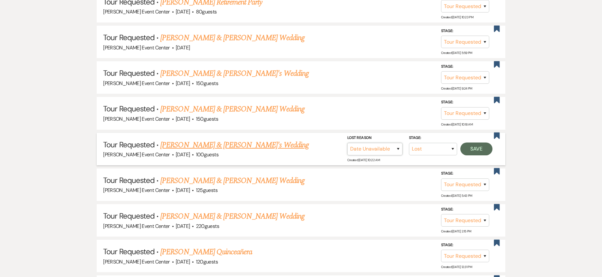
click at [347, 143] on select "Booked Elsewhere Budget Date Unavailable No Response Not a Good Match Capacity …" at bounding box center [374, 149] width 55 height 13
click at [467, 143] on button "Save" at bounding box center [476, 149] width 32 height 13
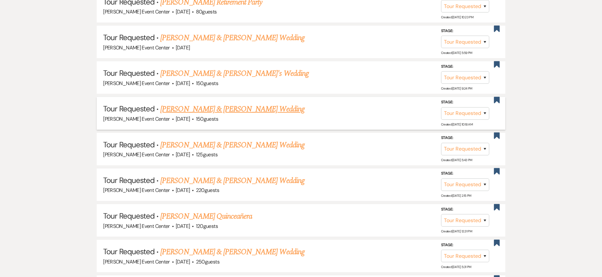
click at [251, 103] on link "Herbert Finney & Alexis Armington's Wedding" at bounding box center [232, 109] width 144 height 12
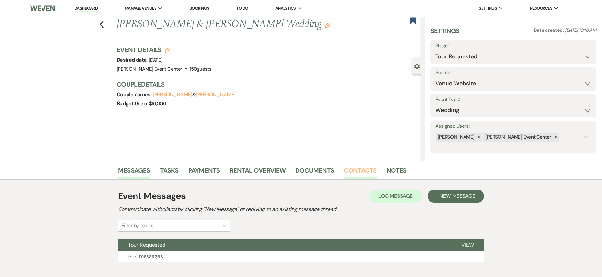
click at [348, 175] on link "Contacts" at bounding box center [360, 172] width 33 height 14
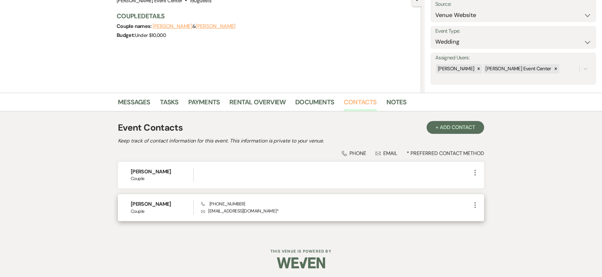
scroll to position [69, 0]
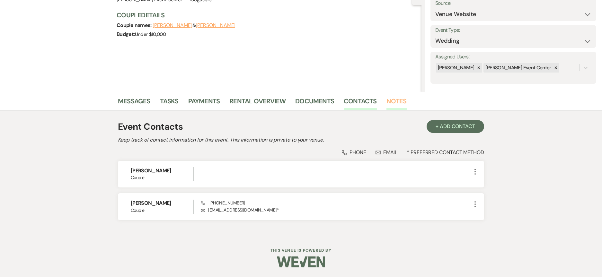
click at [394, 103] on link "Notes" at bounding box center [396, 103] width 20 height 14
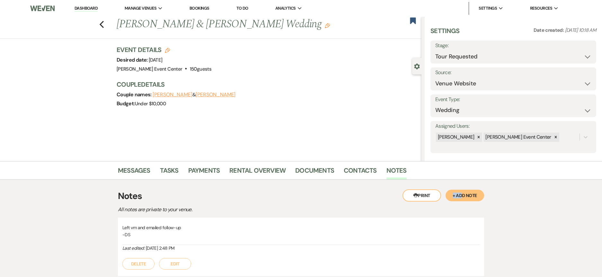
drag, startPoint x: 461, startPoint y: 189, endPoint x: 454, endPoint y: 194, distance: 8.5
click at [461, 190] on div "Printer Print + Add Note" at bounding box center [443, 195] width 82 height 12
click at [476, 196] on button "+ Add Note" at bounding box center [464, 196] width 39 height 12
click at [258, 242] on div at bounding box center [301, 246] width 356 height 15
click at [127, 248] on div "Unavailable" at bounding box center [301, 246] width 356 height 15
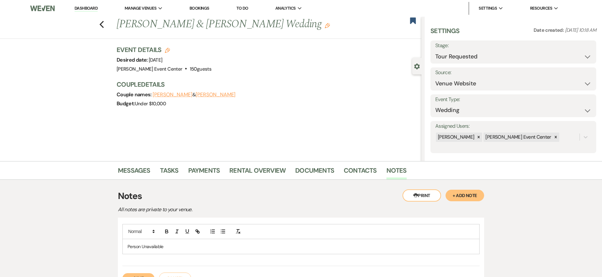
click at [224, 244] on p "Person Unavailable" at bounding box center [300, 246] width 347 height 7
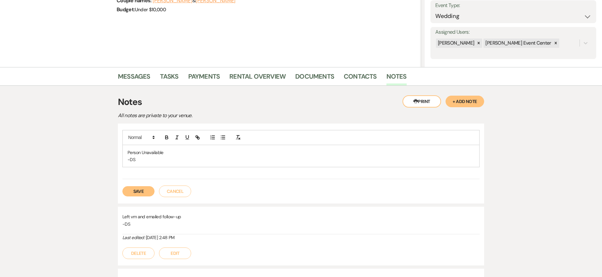
scroll to position [96, 0]
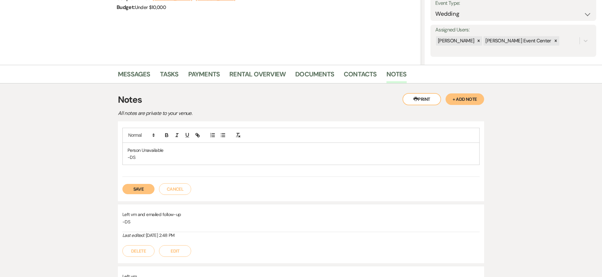
click at [131, 184] on div "Save Cancel" at bounding box center [300, 186] width 357 height 18
click at [130, 186] on button "Save" at bounding box center [138, 189] width 32 height 10
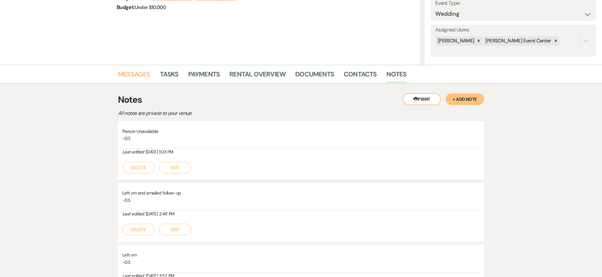
click at [121, 72] on link "Messages" at bounding box center [134, 76] width 32 height 14
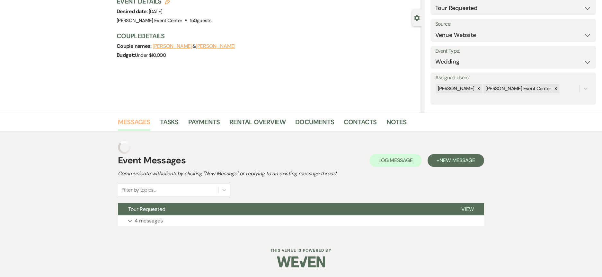
scroll to position [36, 0]
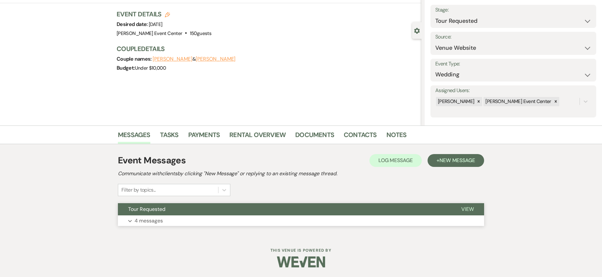
click at [141, 218] on p "4 messages" at bounding box center [149, 221] width 28 height 8
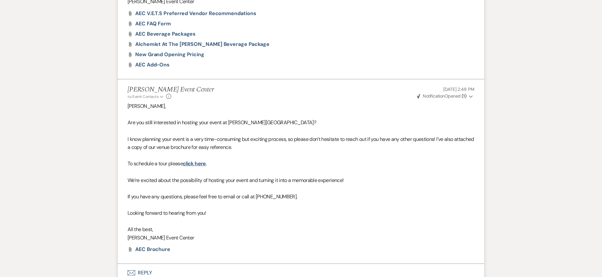
scroll to position [793, 0]
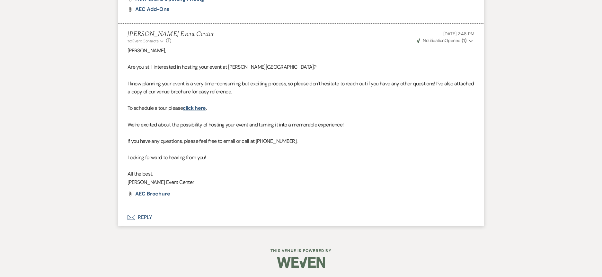
click at [149, 220] on button "Envelope Reply" at bounding box center [301, 217] width 366 height 18
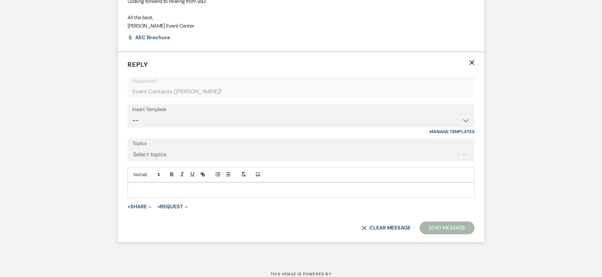
scroll to position [958, 0]
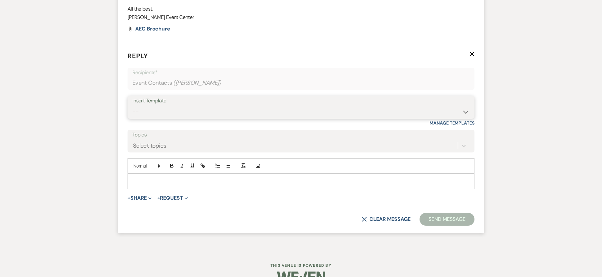
click at [331, 111] on select "-- Weven Planning Portal Introduction (Booked Events) Initial Inquiry Response …" at bounding box center [300, 112] width 337 height 13
click at [132, 106] on select "-- Weven Planning Portal Introduction (Booked Events) Initial Inquiry Response …" at bounding box center [300, 112] width 337 height 13
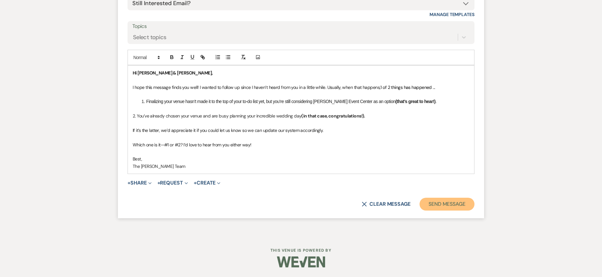
click at [440, 206] on button "Send Message" at bounding box center [446, 204] width 55 height 13
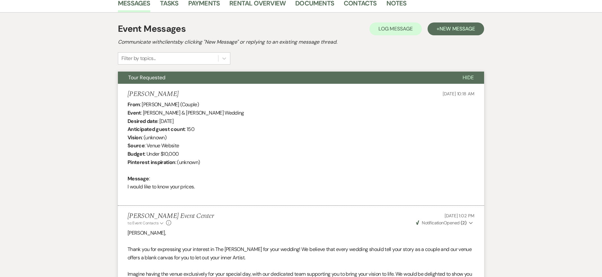
scroll to position [7, 0]
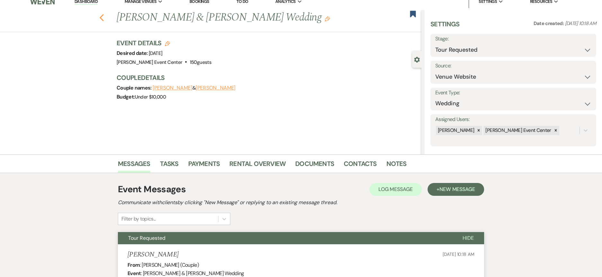
click at [104, 19] on icon "Previous" at bounding box center [101, 18] width 5 height 8
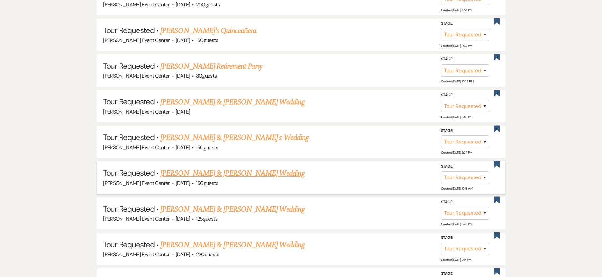
scroll to position [916, 0]
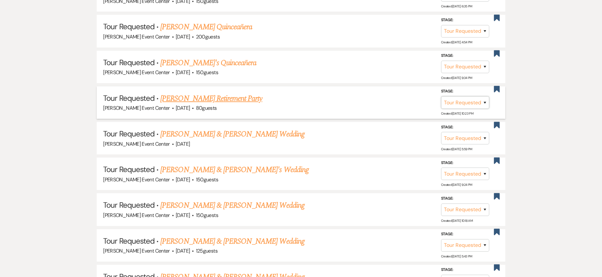
click at [455, 99] on select "Inquiry Follow Up Tour Requested Tour Confirmed Toured Proposal Sent Booked Lost" at bounding box center [465, 102] width 48 height 13
click at [441, 96] on select "Inquiry Follow Up Tour Requested Tour Confirmed Toured Proposal Sent Booked Lost" at bounding box center [465, 102] width 48 height 13
click at [373, 98] on select "Booked Elsewhere Budget Date Unavailable No Response Not a Good Match Capacity …" at bounding box center [374, 102] width 55 height 13
click at [347, 96] on select "Booked Elsewhere Budget Date Unavailable No Response Not a Good Match Capacity …" at bounding box center [374, 102] width 55 height 13
click at [376, 96] on input "Other" at bounding box center [372, 102] width 67 height 13
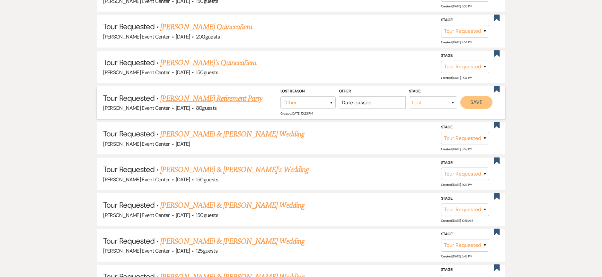
click at [473, 96] on button "Save" at bounding box center [476, 102] width 32 height 13
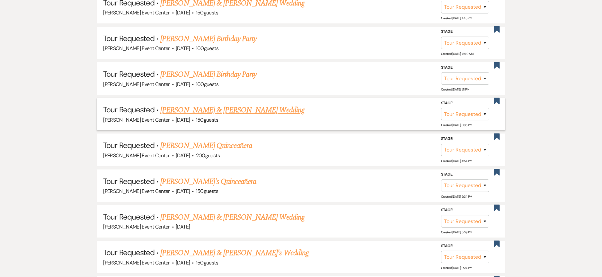
scroll to position [788, 0]
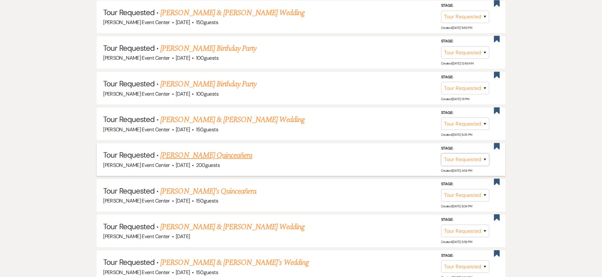
click at [475, 155] on select "Inquiry Follow Up Tour Requested Tour Confirmed Toured Proposal Sent Booked Lost" at bounding box center [465, 159] width 48 height 13
click at [441, 153] on select "Inquiry Follow Up Tour Requested Tour Confirmed Toured Proposal Sent Booked Lost" at bounding box center [465, 159] width 48 height 13
click at [389, 153] on select "Booked Elsewhere Budget Date Unavailable No Response Not a Good Match Capacity …" at bounding box center [374, 159] width 55 height 13
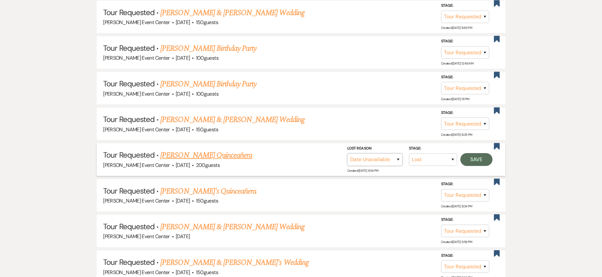
click at [347, 153] on select "Booked Elsewhere Budget Date Unavailable No Response Not a Good Match Capacity …" at bounding box center [374, 159] width 55 height 13
click at [478, 154] on button "Save" at bounding box center [476, 159] width 32 height 13
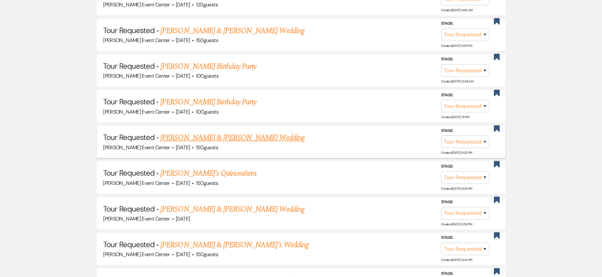
scroll to position [756, 0]
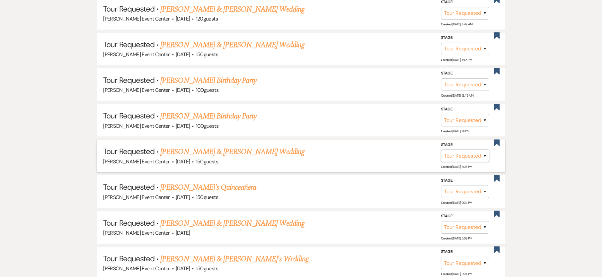
click at [470, 150] on select "Inquiry Follow Up Tour Requested Tour Confirmed Toured Proposal Sent Booked Lost" at bounding box center [465, 156] width 48 height 13
click at [441, 150] on select "Inquiry Follow Up Tour Requested Tour Confirmed Toured Proposal Sent Booked Lost" at bounding box center [465, 156] width 48 height 13
click at [384, 153] on select "Booked Elsewhere Budget Date Unavailable No Response Not a Good Match Capacity …" at bounding box center [374, 156] width 55 height 13
click at [347, 150] on select "Booked Elsewhere Budget Date Unavailable No Response Not a Good Match Capacity …" at bounding box center [374, 156] width 55 height 13
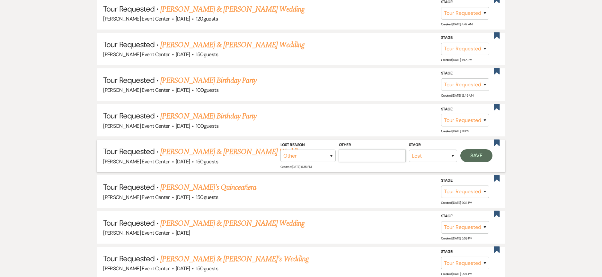
click at [364, 151] on input "Other" at bounding box center [372, 156] width 67 height 13
click at [336, 150] on select "Booked Elsewhere Budget Date Unavailable No Response Not a Good Match Capacity …" at bounding box center [307, 156] width 55 height 13
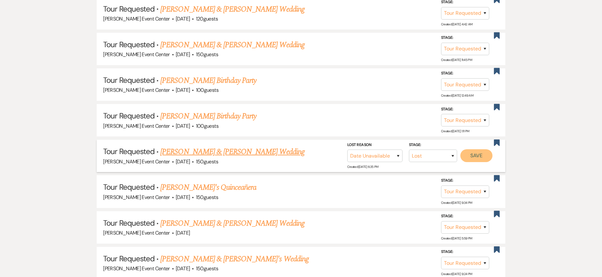
click at [473, 149] on button "Save" at bounding box center [476, 155] width 32 height 13
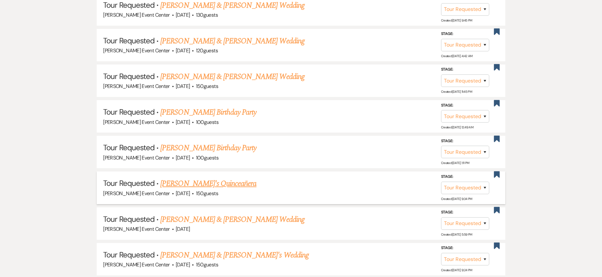
scroll to position [759, 0]
click at [457, 146] on select "Inquiry Follow Up Tour Requested Tour Confirmed Toured Proposal Sent Booked Lost" at bounding box center [465, 152] width 48 height 13
click at [441, 146] on select "Inquiry Follow Up Tour Requested Tour Confirmed Toured Proposal Sent Booked Lost" at bounding box center [465, 152] width 48 height 13
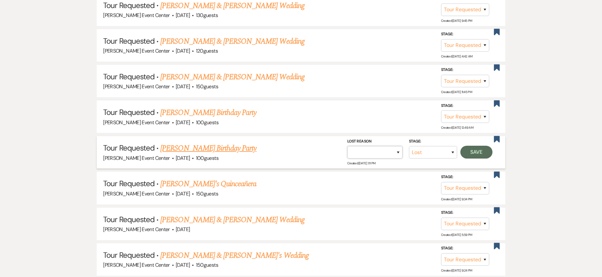
click at [360, 151] on select "Booked Elsewhere Budget Date Unavailable No Response Not a Good Match Capacity …" at bounding box center [374, 152] width 55 height 13
click at [347, 146] on select "Booked Elsewhere Budget Date Unavailable No Response Not a Good Match Capacity …" at bounding box center [374, 152] width 55 height 13
click at [377, 146] on input "Other" at bounding box center [372, 152] width 67 height 13
click at [472, 150] on button "Save" at bounding box center [476, 152] width 32 height 13
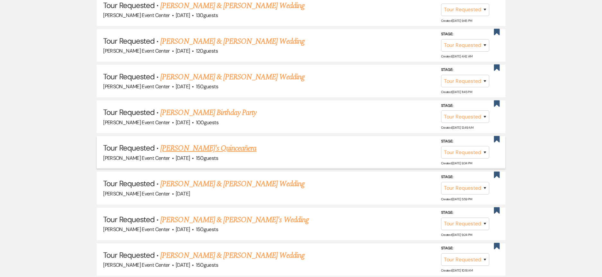
scroll to position [727, 0]
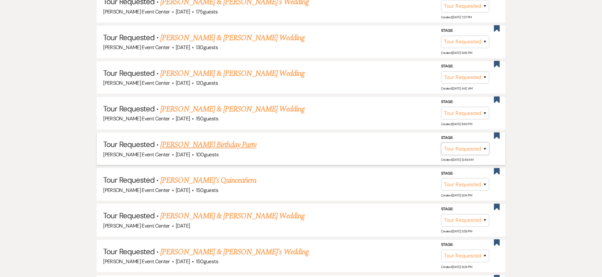
click at [454, 146] on select "Inquiry Follow Up Tour Requested Tour Confirmed Toured Proposal Sent Booked Lost" at bounding box center [465, 149] width 48 height 13
click at [441, 143] on select "Inquiry Follow Up Tour Requested Tour Confirmed Toured Proposal Sent Booked Lost" at bounding box center [465, 149] width 48 height 13
click at [384, 143] on select "Booked Elsewhere Budget Date Unavailable No Response Not a Good Match Capacity …" at bounding box center [374, 149] width 55 height 13
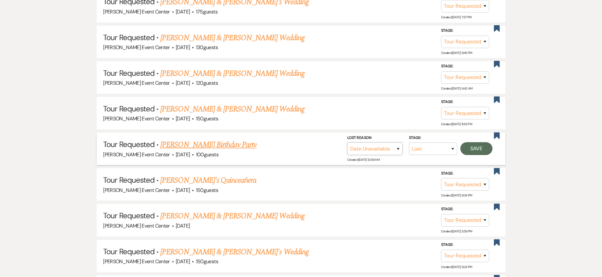
click at [347, 143] on select "Booked Elsewhere Budget Date Unavailable No Response Not a Good Match Capacity …" at bounding box center [374, 149] width 55 height 13
click at [465, 145] on button "Save" at bounding box center [476, 148] width 32 height 13
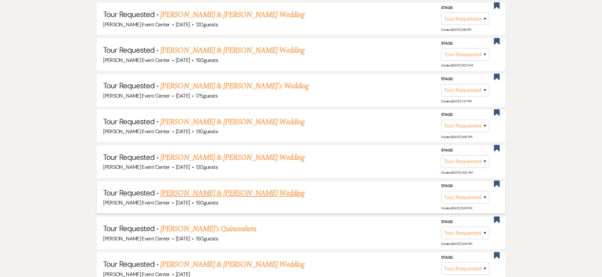
scroll to position [631, 0]
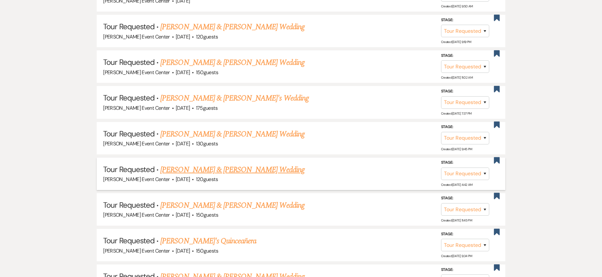
click at [256, 166] on link "Maklia Slater & Varrien Oliver's Wedding" at bounding box center [232, 170] width 144 height 12
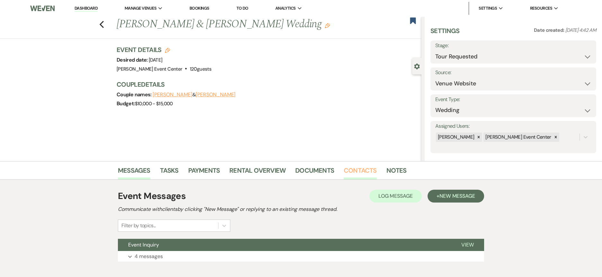
click at [353, 169] on link "Contacts" at bounding box center [360, 172] width 33 height 14
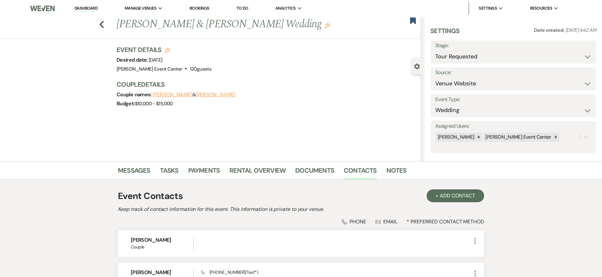
drag, startPoint x: 217, startPoint y: 61, endPoint x: 148, endPoint y: 63, distance: 68.7
click at [148, 63] on div "Event Details Edit Desired date: Saturday, November 15th, 2025 Venue: Artis Eve…" at bounding box center [266, 59] width 298 height 28
drag, startPoint x: 181, startPoint y: 50, endPoint x: 120, endPoint y: 48, distance: 60.7
click at [120, 48] on h3 "Event Details Edit" at bounding box center [164, 49] width 95 height 9
drag, startPoint x: 118, startPoint y: 59, endPoint x: 292, endPoint y: 76, distance: 175.8
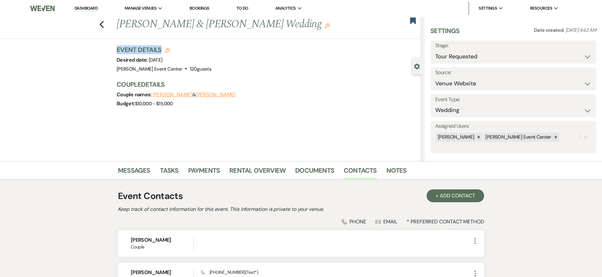
click at [292, 76] on div "Previous Maklia Slater & Varrien Oliver's Wedding Edit Bookmark Gear Settings S…" at bounding box center [210, 89] width 421 height 144
click at [266, 75] on div "Event Details Edit Desired date: Saturday, November 15th, 2025 Venue: Artis Eve…" at bounding box center [269, 79] width 305 height 69
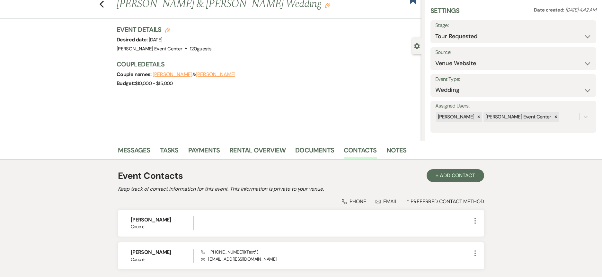
scroll to position [69, 0]
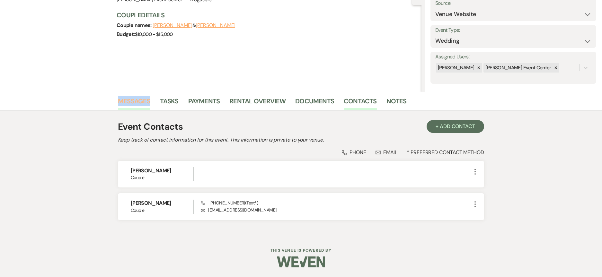
click at [149, 95] on li "Messages" at bounding box center [139, 102] width 42 height 15
click at [143, 99] on link "Messages" at bounding box center [134, 103] width 32 height 14
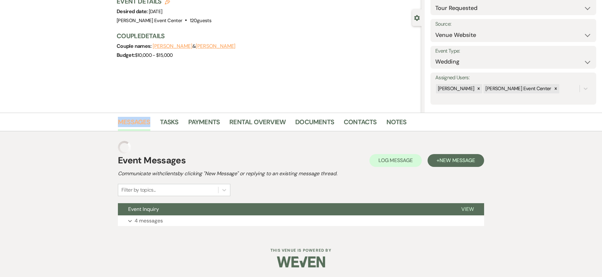
scroll to position [36, 0]
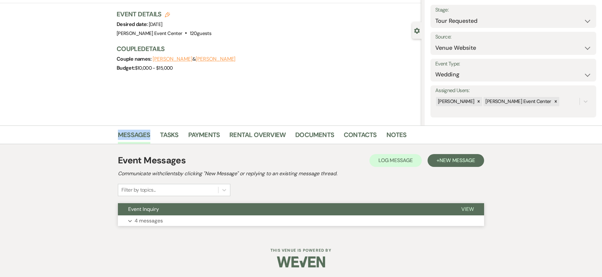
click at [151, 226] on button "Expand 4 messages" at bounding box center [301, 220] width 366 height 11
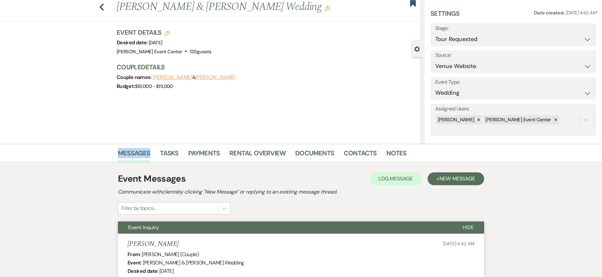
scroll to position [0, 0]
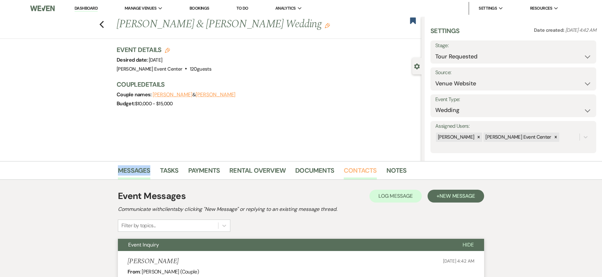
click at [344, 170] on link "Contacts" at bounding box center [360, 172] width 33 height 14
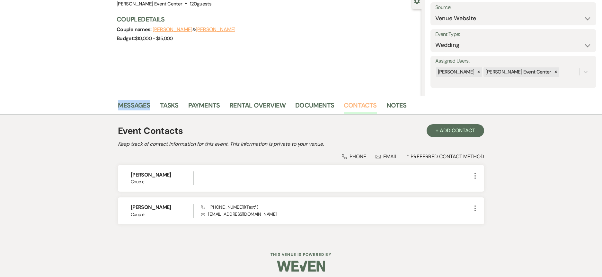
scroll to position [69, 0]
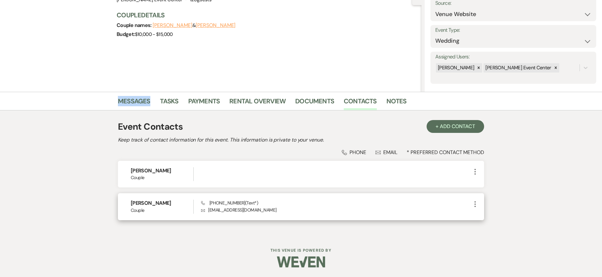
drag, startPoint x: 167, startPoint y: 203, endPoint x: 123, endPoint y: 205, distance: 43.7
click at [123, 205] on div "Varrien Oliver Couple Phone (469) 412-3403 (Text*) Envelope ovarrien@gmail.com …" at bounding box center [301, 206] width 366 height 27
copy h6 "Varrien Oliver"
drag, startPoint x: 239, startPoint y: 203, endPoint x: 209, endPoint y: 203, distance: 29.9
click at [209, 203] on span "Phone (469) 412-3403 (Text*)" at bounding box center [229, 203] width 57 height 6
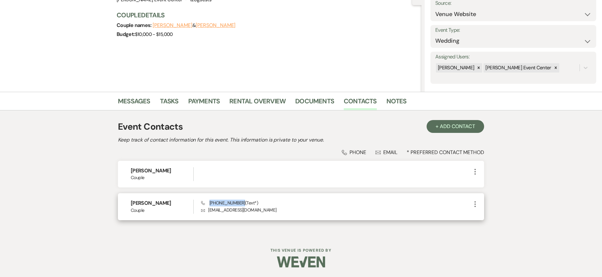
copy span "(469) 412-3403"
drag, startPoint x: 251, startPoint y: 211, endPoint x: 209, endPoint y: 212, distance: 42.1
click at [209, 212] on p "Envelope ovarrien@gmail.com" at bounding box center [336, 209] width 270 height 7
copy p "ovarrien@gmail.com"
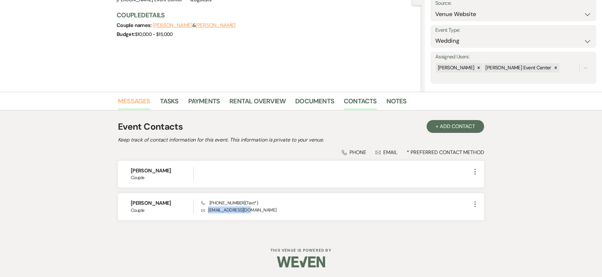
click at [137, 101] on link "Messages" at bounding box center [134, 103] width 32 height 14
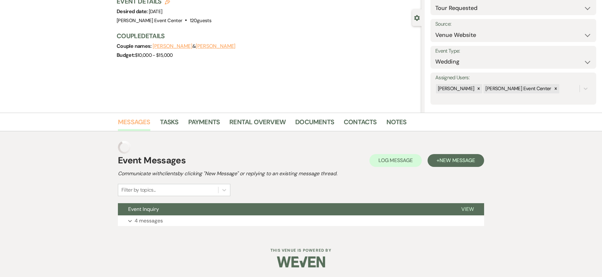
scroll to position [36, 0]
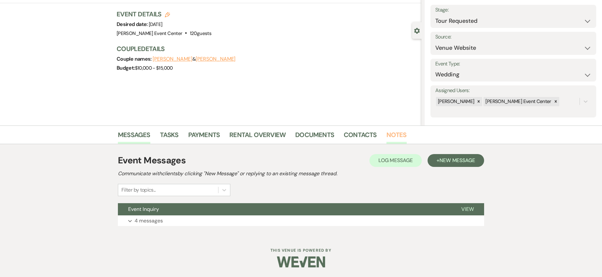
click at [396, 135] on link "Notes" at bounding box center [396, 137] width 20 height 14
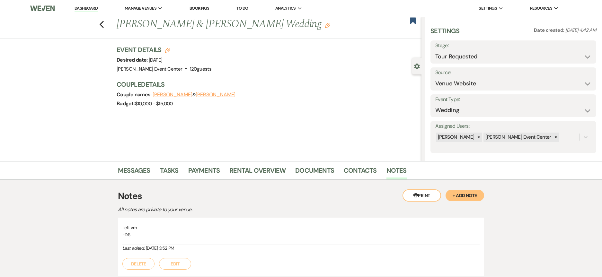
click at [467, 188] on div "Printer Print + Add Note Notes All notes are private to your venue. Left vm -DS…" at bounding box center [301, 267] width 366 height 175
click at [463, 194] on button "+ Add Note" at bounding box center [464, 196] width 39 height 12
click at [191, 250] on p at bounding box center [300, 246] width 347 height 7
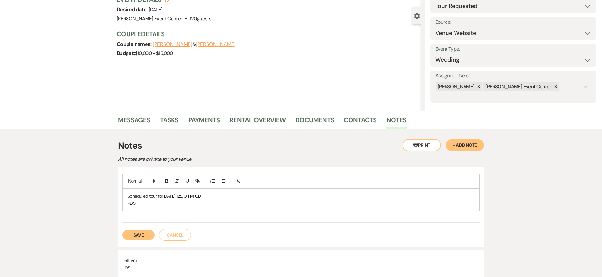
scroll to position [96, 0]
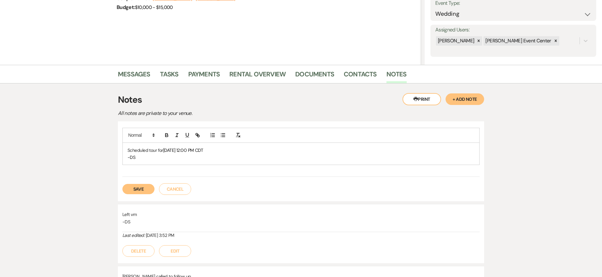
click at [135, 189] on button "Save" at bounding box center [138, 189] width 32 height 10
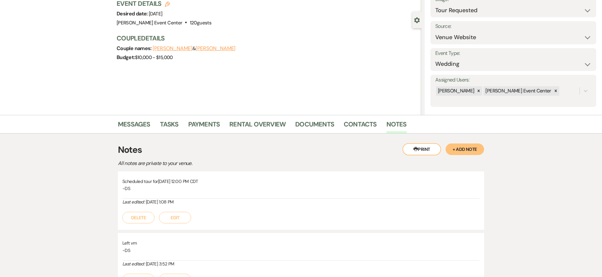
scroll to position [0, 0]
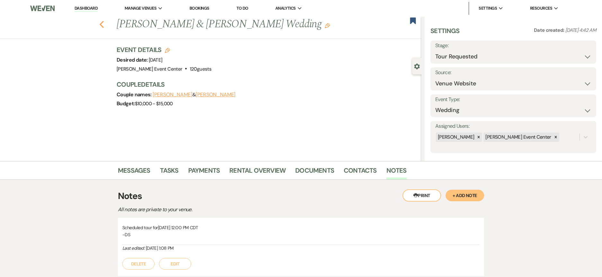
click at [104, 22] on use "button" at bounding box center [102, 24] width 4 height 7
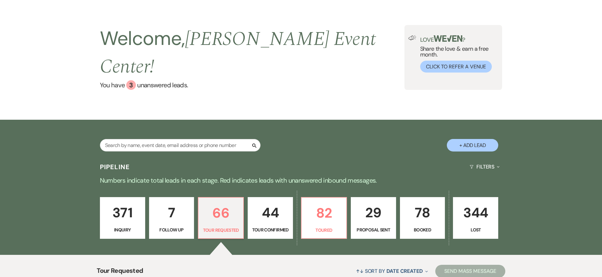
scroll to position [21, 0]
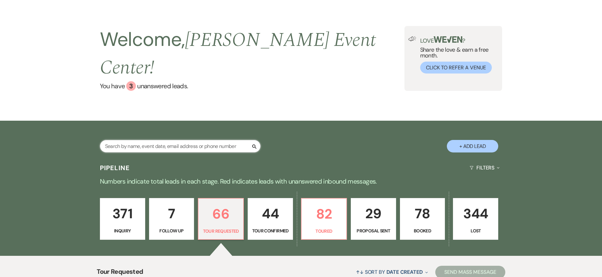
click at [171, 140] on input "text" at bounding box center [180, 146] width 161 height 13
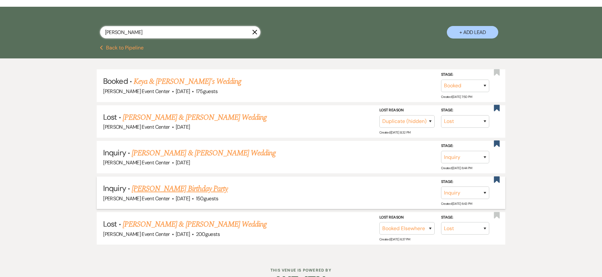
scroll to position [139, 0]
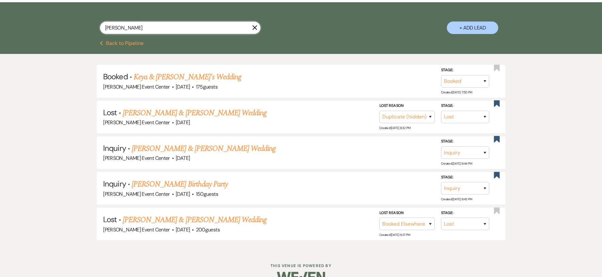
drag, startPoint x: 139, startPoint y: 12, endPoint x: -5, endPoint y: 21, distance: 143.8
click at [0, 21] on html "Dashboard Manage Venues Expand Artis Event Center Bookings To Do Analytics Expa…" at bounding box center [301, 77] width 602 height 432
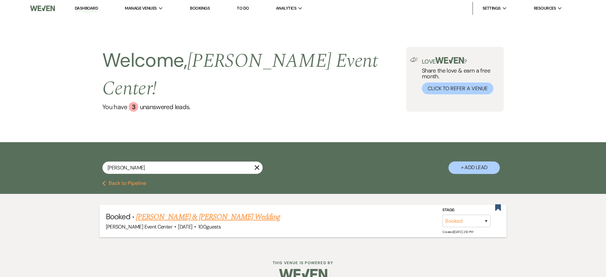
click at [240, 211] on link "Randy Cowart & Takisha Cowart's Wedding" at bounding box center [208, 217] width 144 height 12
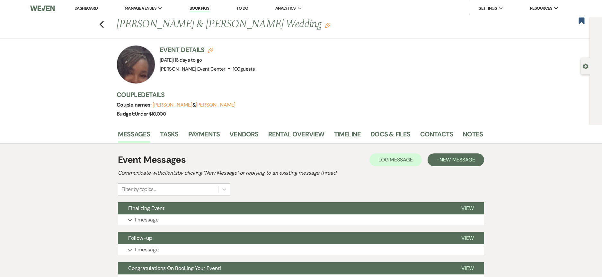
click at [451, 131] on li "Contacts" at bounding box center [441, 135] width 43 height 15
click at [441, 134] on link "Contacts" at bounding box center [436, 136] width 33 height 14
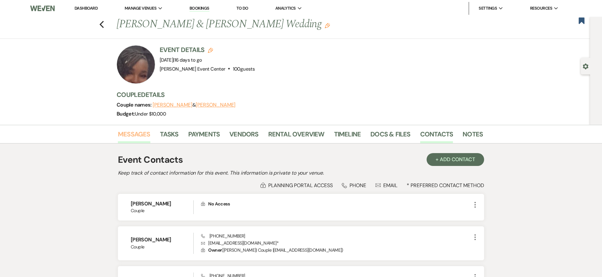
click at [140, 136] on link "Messages" at bounding box center [134, 136] width 32 height 14
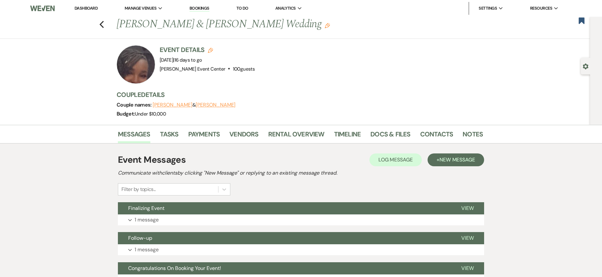
click at [458, 128] on li "Contacts" at bounding box center [441, 135] width 43 height 15
click at [464, 131] on link "Notes" at bounding box center [472, 136] width 20 height 14
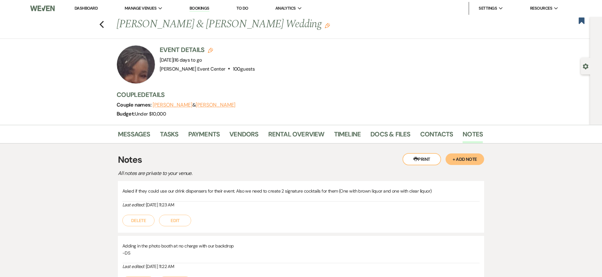
click at [473, 162] on button "+ Add Note" at bounding box center [464, 159] width 39 height 12
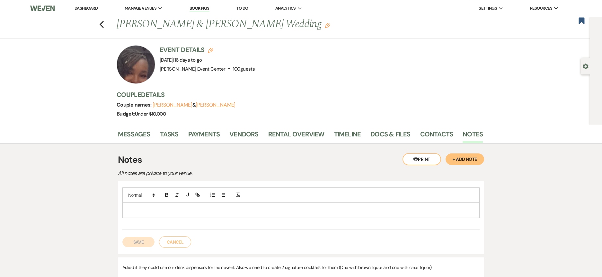
drag, startPoint x: 188, startPoint y: 217, endPoint x: 177, endPoint y: 220, distance: 11.4
click at [185, 219] on div at bounding box center [300, 208] width 357 height 42
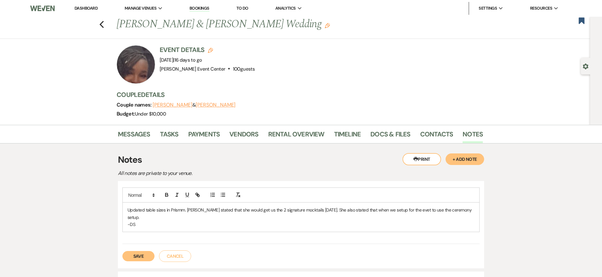
click at [139, 251] on button "Save" at bounding box center [138, 256] width 32 height 10
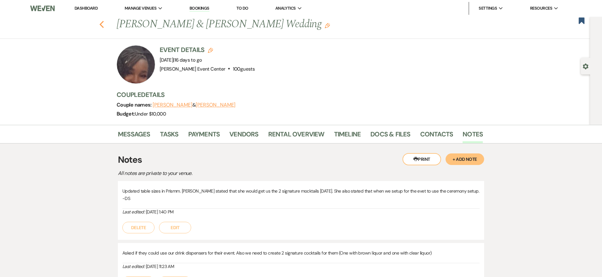
click at [104, 26] on icon "Previous" at bounding box center [101, 25] width 5 height 8
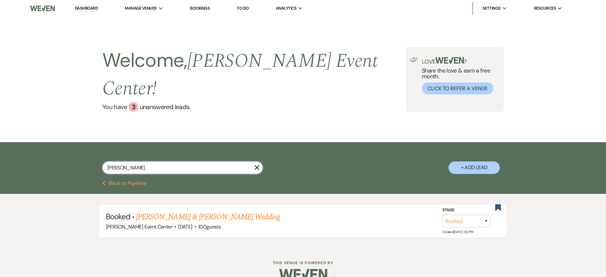
drag, startPoint x: 132, startPoint y: 152, endPoint x: 75, endPoint y: 150, distance: 56.2
click at [101, 154] on div "cowart X + Add Lead" at bounding box center [303, 162] width 462 height 34
click at [80, 7] on link "Dashboard" at bounding box center [86, 8] width 23 height 6
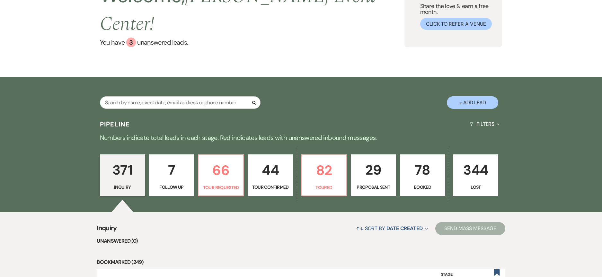
scroll to position [64, 0]
click at [225, 160] on p "66" at bounding box center [220, 171] width 37 height 22
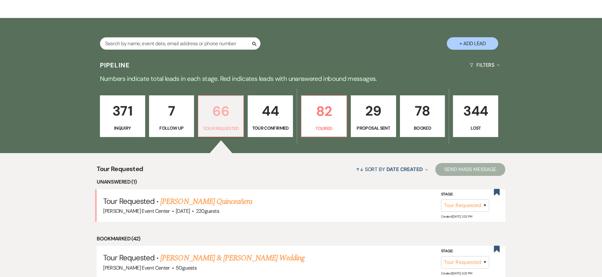
scroll to position [193, 0]
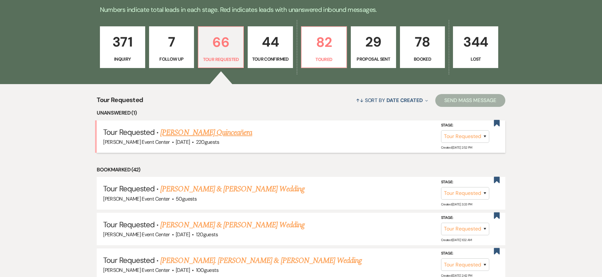
click at [198, 127] on link "Jessica Marquez's Quinceañera" at bounding box center [206, 133] width 92 height 12
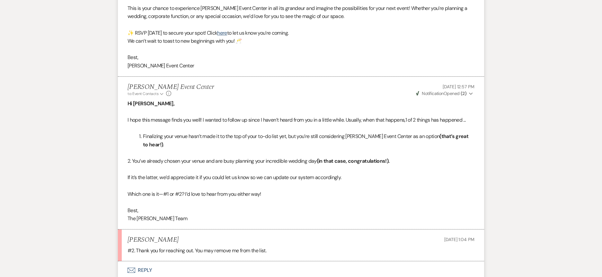
scroll to position [733, 0]
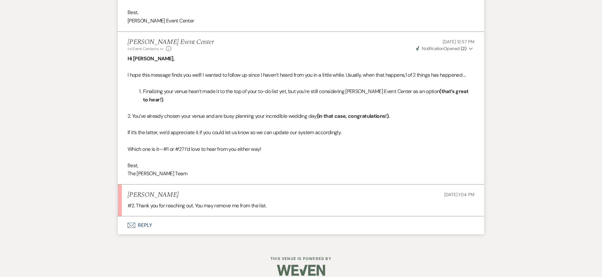
click at [138, 220] on button "Envelope Reply" at bounding box center [301, 225] width 366 height 18
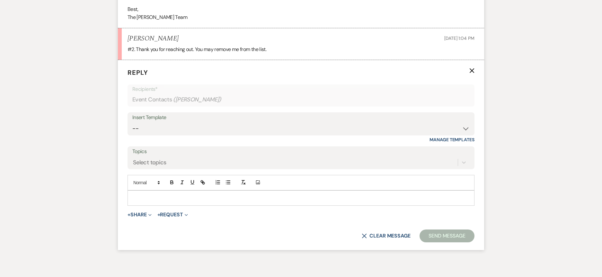
scroll to position [898, 0]
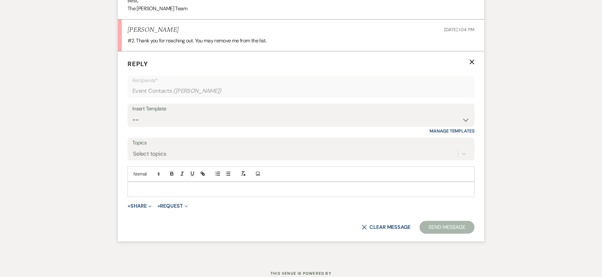
click at [176, 186] on p at bounding box center [301, 189] width 336 height 7
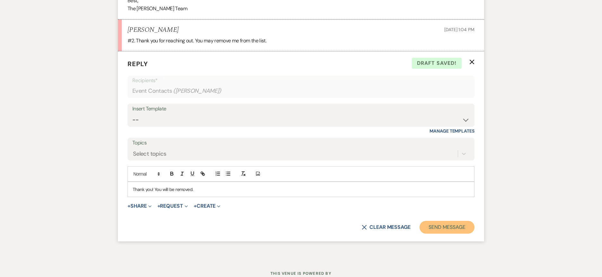
click at [463, 221] on button "Send Message" at bounding box center [446, 227] width 55 height 13
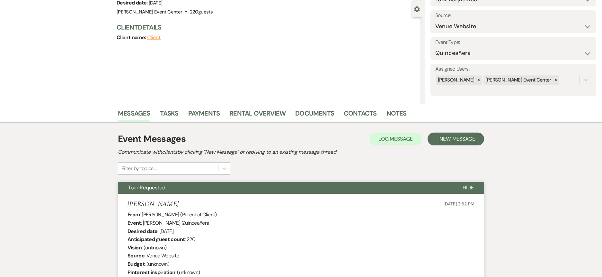
scroll to position [0, 0]
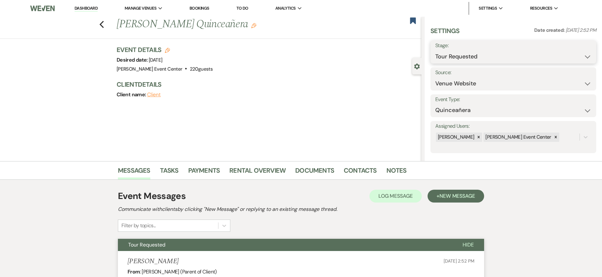
click at [459, 54] on select "Inquiry Follow Up Tour Requested Tour Confirmed Toured Proposal Sent Booked Lost" at bounding box center [513, 56] width 156 height 13
click at [435, 50] on select "Inquiry Follow Up Tour Requested Tour Confirmed Toured Proposal Sent Booked Lost" at bounding box center [513, 56] width 156 height 13
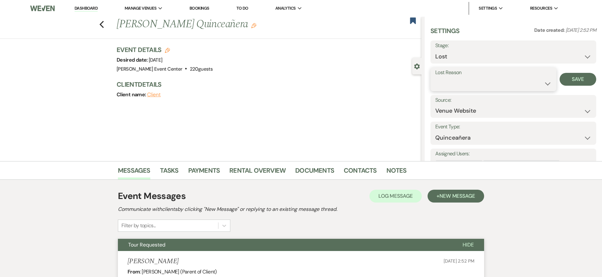
click at [456, 83] on select "Booked Elsewhere Budget Date Unavailable No Response Not a Good Match Capacity …" at bounding box center [493, 83] width 116 height 13
click at [435, 77] on select "Booked Elsewhere Budget Date Unavailable No Response Not a Good Match Capacity …" at bounding box center [493, 83] width 116 height 13
click at [535, 82] on input "Other" at bounding box center [540, 83] width 39 height 13
click at [490, 82] on select "Booked Elsewhere Budget Date Unavailable No Response Not a Good Match Capacity …" at bounding box center [471, 83] width 72 height 13
click at [435, 77] on select "Booked Elsewhere Budget Date Unavailable No Response Not a Good Match Capacity …" at bounding box center [471, 83] width 72 height 13
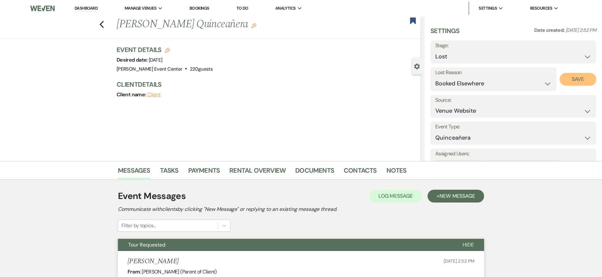
click at [569, 77] on button "Save" at bounding box center [577, 79] width 37 height 13
click at [102, 25] on icon "Previous" at bounding box center [101, 25] width 5 height 8
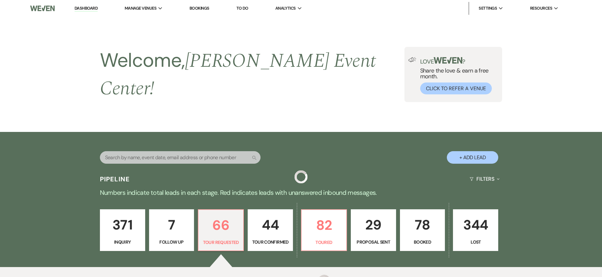
scroll to position [193, 0]
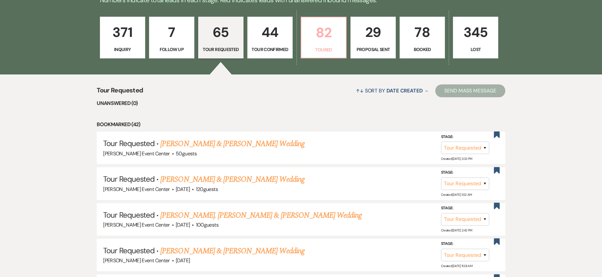
click at [319, 39] on link "82 Toured" at bounding box center [324, 38] width 46 height 42
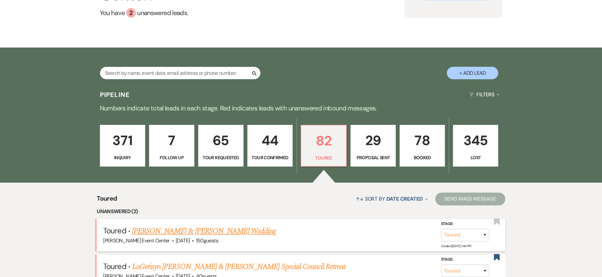
scroll to position [193, 0]
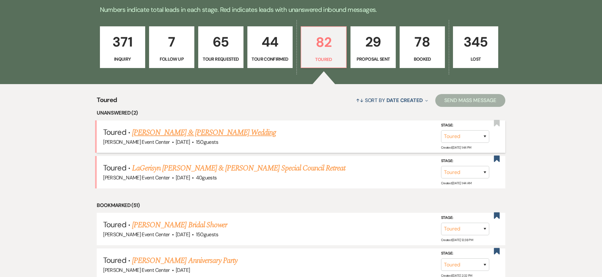
click at [206, 127] on link "[PERSON_NAME] & [PERSON_NAME] Wedding" at bounding box center [204, 133] width 144 height 12
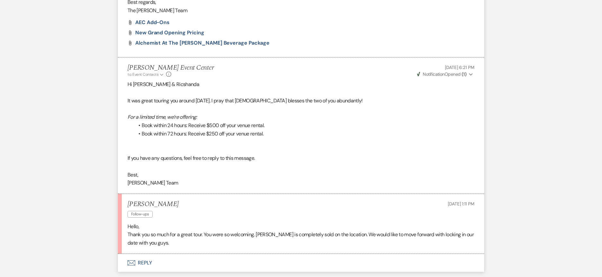
scroll to position [534, 0]
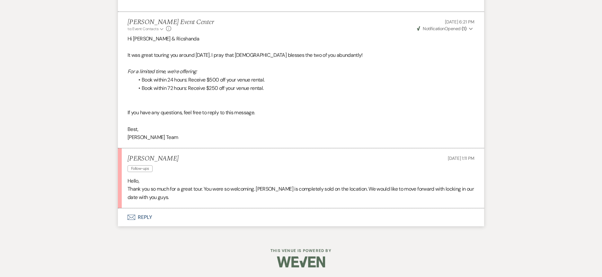
click at [147, 215] on button "Envelope Reply" at bounding box center [301, 217] width 366 height 18
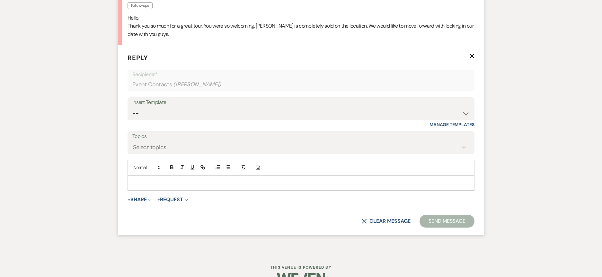
scroll to position [699, 0]
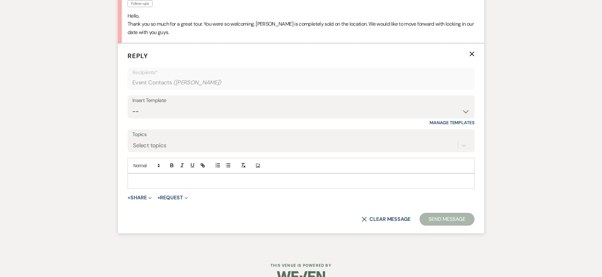
click at [161, 187] on div at bounding box center [301, 181] width 346 height 15
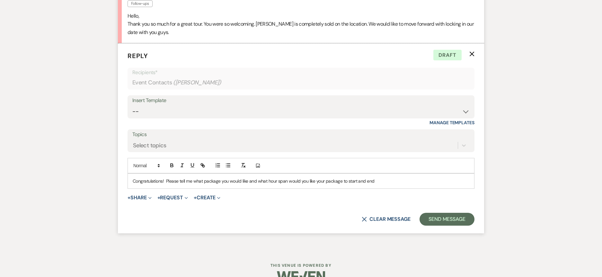
click at [257, 180] on p "Congratulations! Please tell me what package you would like and what hour span …" at bounding box center [301, 181] width 336 height 7
drag, startPoint x: 331, startPoint y: 182, endPoint x: 442, endPoint y: 176, distance: 111.3
click at [447, 183] on p "Congratulations! Please tell me what package you would like and depending on th…" at bounding box center [301, 181] width 336 height 7
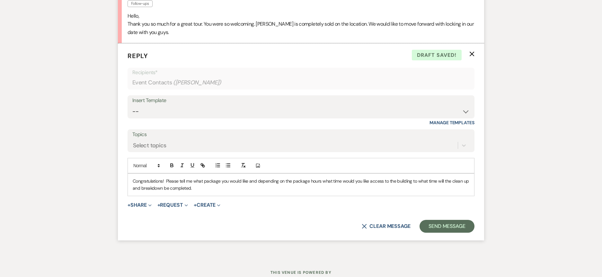
click at [411, 180] on p "Congratulations! Please tell me what package you would like and depending on th…" at bounding box center [301, 185] width 336 height 14
click at [263, 189] on p "Congratulations! Please tell me what package you would like and depending on th…" at bounding box center [301, 185] width 336 height 14
click at [438, 225] on button "Send Message" at bounding box center [446, 226] width 55 height 13
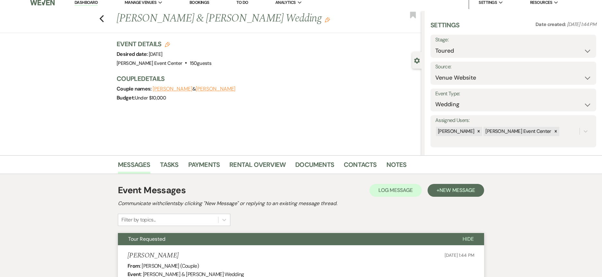
scroll to position [0, 0]
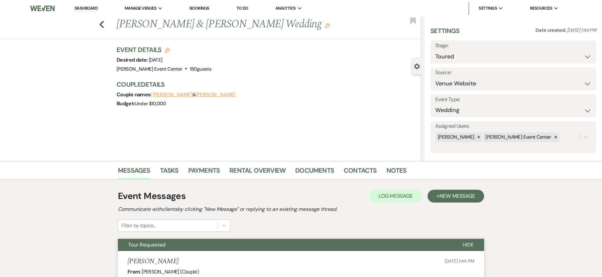
click at [359, 123] on div "Previous Erron Moore & Ricshanda Bickham's Wedding Edit Bookmark Gear Settings …" at bounding box center [210, 89] width 421 height 144
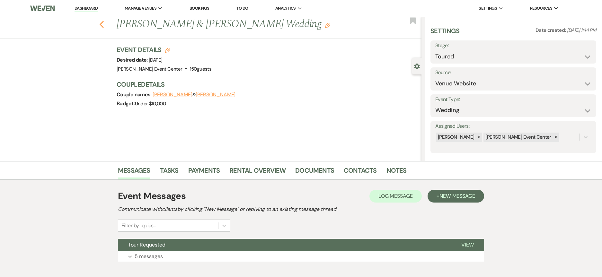
click at [103, 25] on use "button" at bounding box center [102, 24] width 4 height 7
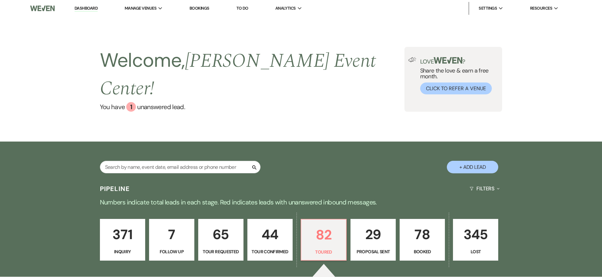
select select "5"
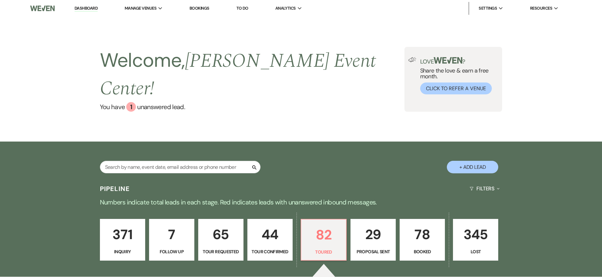
select select "5"
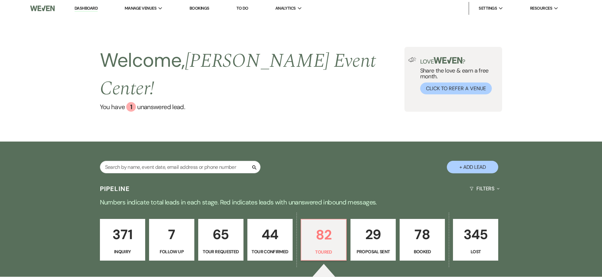
select select "5"
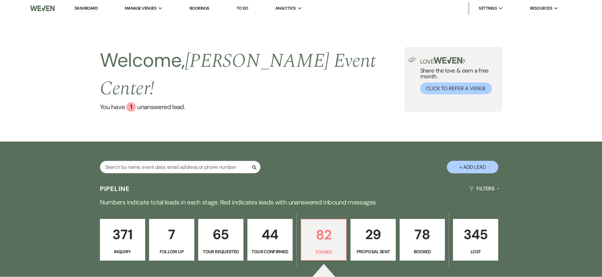
select select "5"
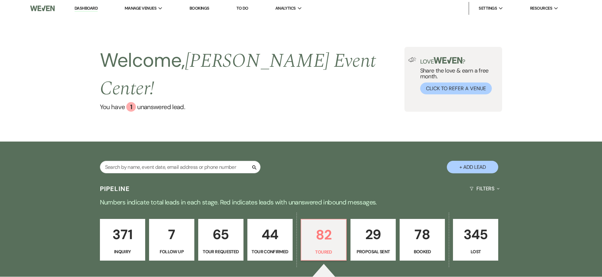
select select "5"
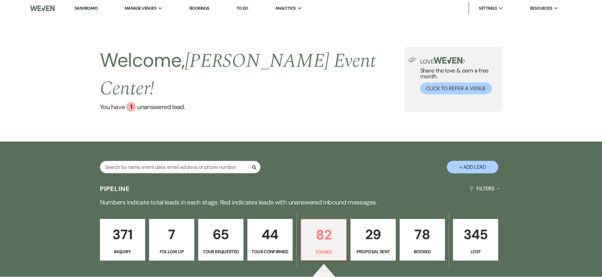
select select "5"
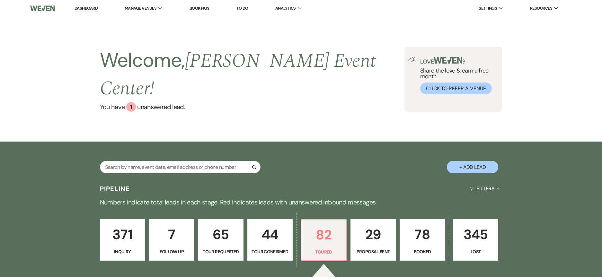
select select "5"
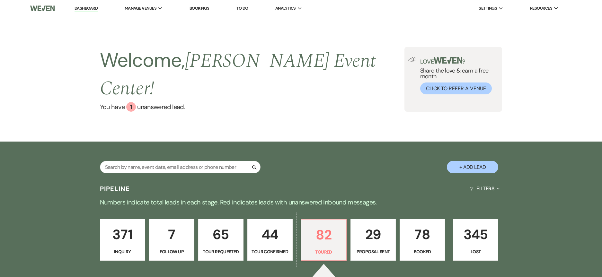
select select "5"
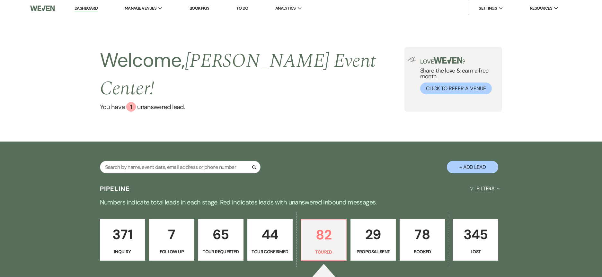
select select "5"
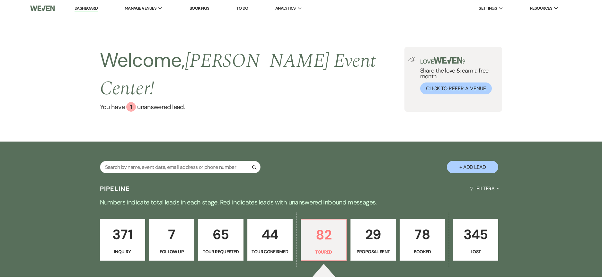
select select "5"
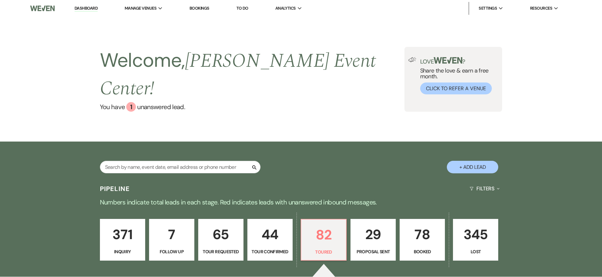
select select "5"
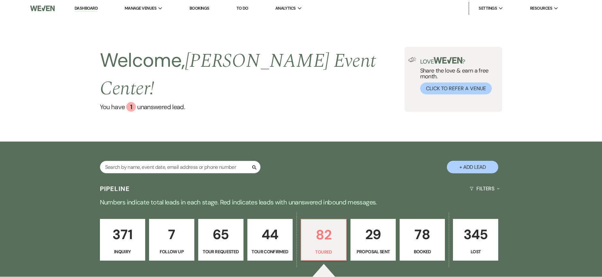
select select "5"
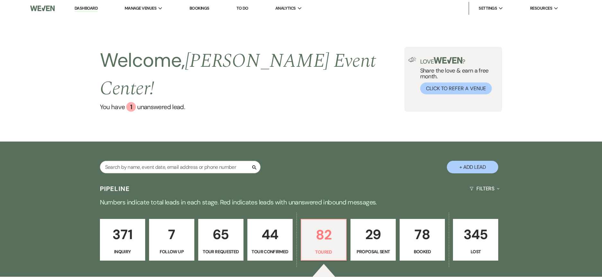
select select "5"
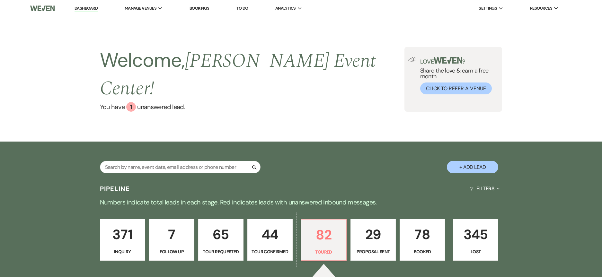
select select "5"
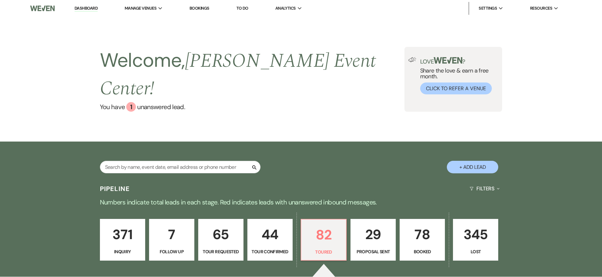
select select "5"
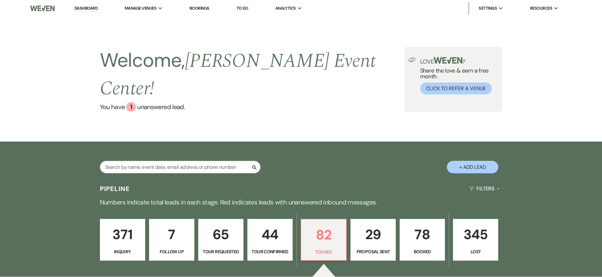
select select "5"
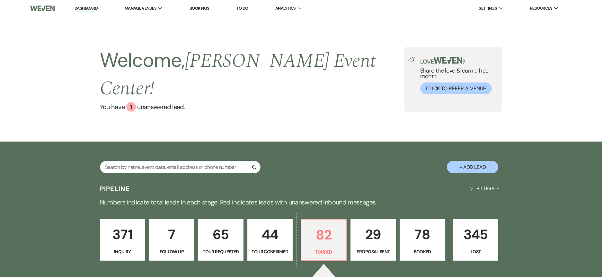
select select "5"
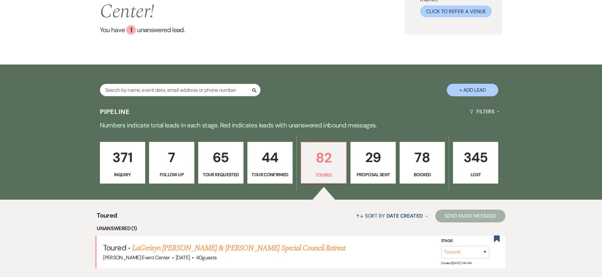
scroll to position [161, 0]
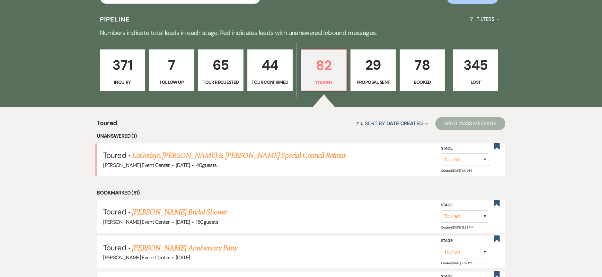
click at [206, 150] on link "LaGerisyn [PERSON_NAME] & [PERSON_NAME] Special Council Retreat" at bounding box center [239, 156] width 214 height 12
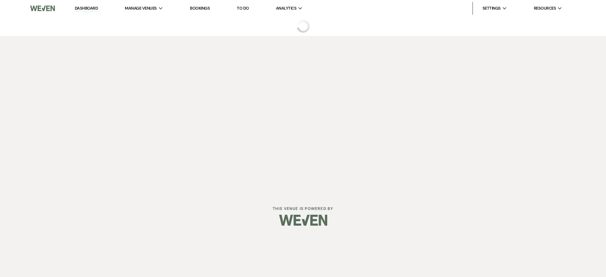
select select "5"
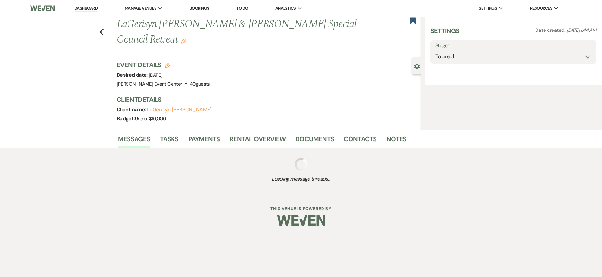
select select "5"
select select "13"
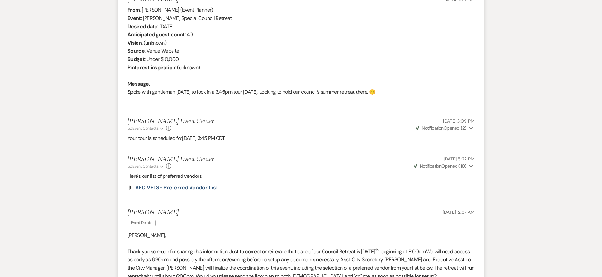
scroll to position [103, 0]
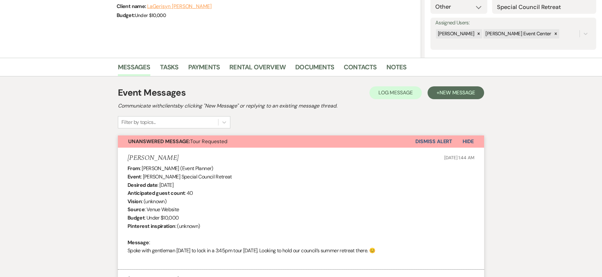
click at [226, 67] on li "Payments" at bounding box center [208, 68] width 41 height 15
click at [246, 67] on link "Rental Overview" at bounding box center [257, 69] width 56 height 14
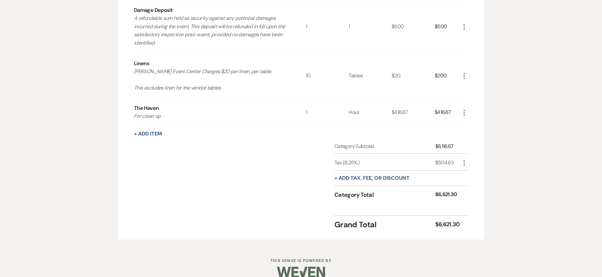
scroll to position [313, 0]
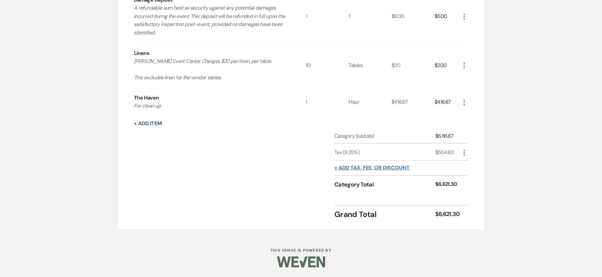
click at [373, 167] on button "+ Add tax, fee, or discount" at bounding box center [371, 167] width 75 height 5
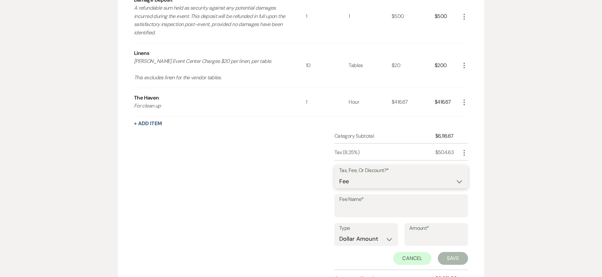
click at [344, 181] on select "Fee Discount Tax" at bounding box center [401, 181] width 124 height 13
select select "2"
click at [339, 175] on select "Fee Discount Tax" at bounding box center [401, 181] width 124 height 13
click at [362, 205] on input "Fee Name*" at bounding box center [401, 210] width 124 height 13
click at [405, 204] on input "Fee Name*" at bounding box center [401, 210] width 124 height 13
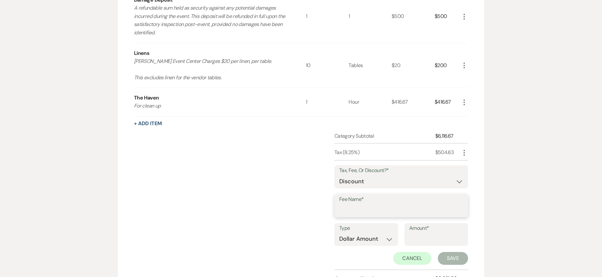
type input "D"
type input "CEO DISCOUNT"
click at [415, 238] on input "Amount*" at bounding box center [436, 239] width 54 height 13
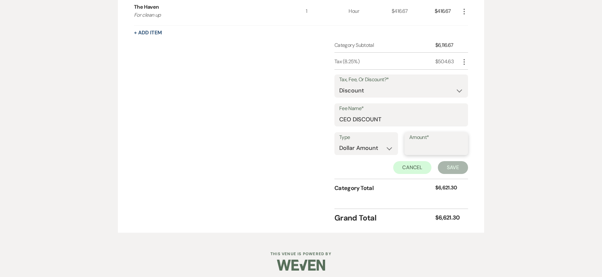
scroll to position [407, 0]
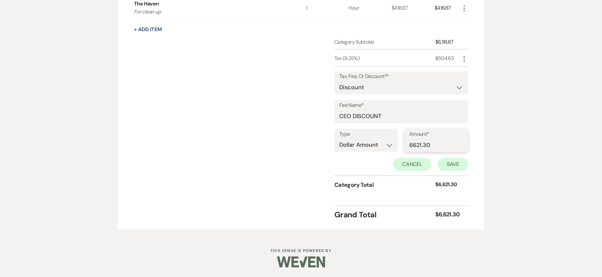
type input "6621.30"
click at [440, 162] on button "Save" at bounding box center [453, 164] width 30 height 13
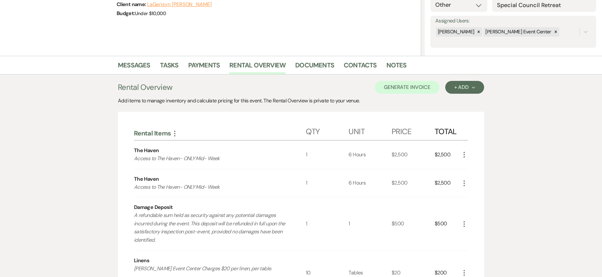
scroll to position [105, 0]
click at [406, 84] on button "Generate Invoice" at bounding box center [407, 87] width 65 height 13
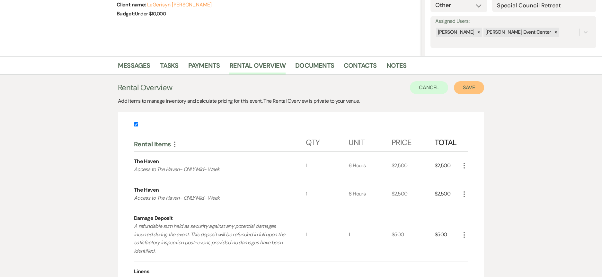
click at [473, 86] on button "Save" at bounding box center [469, 87] width 30 height 13
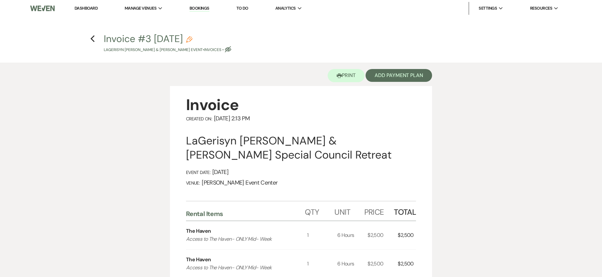
click at [192, 37] on use "button" at bounding box center [189, 39] width 6 height 6
select select "22"
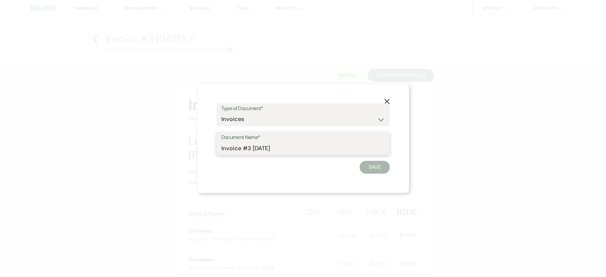
drag, startPoint x: 284, startPoint y: 149, endPoint x: 211, endPoint y: 145, distance: 73.6
click at [212, 145] on div "X Type of Document* Special Event Insurance Vendor Certificate of Insurance Con…" at bounding box center [303, 138] width 212 height 109
click at [218, 147] on div "Document Name* Invoice- City Council Retreat-9.12.25" at bounding box center [303, 143] width 173 height 23
click at [221, 147] on div "Document Name* Invoice- City Council Retreat-9.12.25" at bounding box center [303, 143] width 173 height 23
click at [222, 147] on input "Invoice- City Council Retreat-9.12.25" at bounding box center [304, 148] width 164 height 13
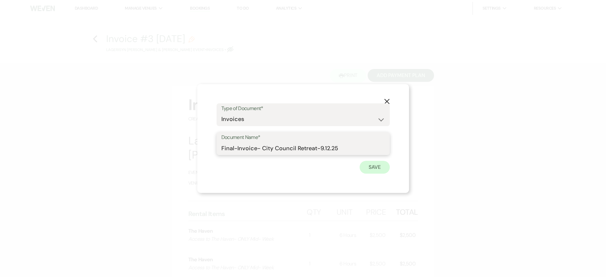
type input "Final-Invoice- City Council Retreat-9.12.25"
click at [369, 164] on button "Save" at bounding box center [375, 167] width 30 height 13
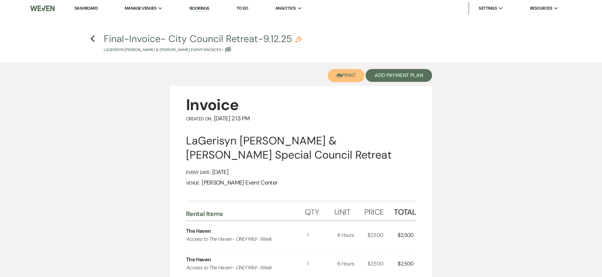
click at [345, 76] on button "Printer Print" at bounding box center [345, 75] width 37 height 13
click at [93, 40] on icon "Previous" at bounding box center [92, 39] width 5 height 8
select select "5"
select select "13"
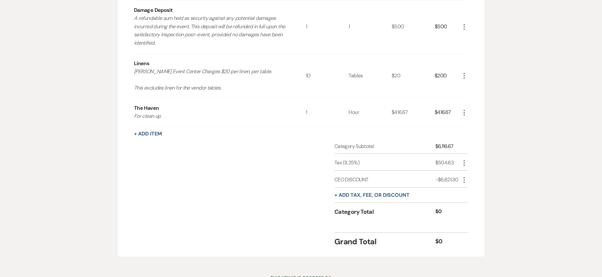
scroll to position [266, 0]
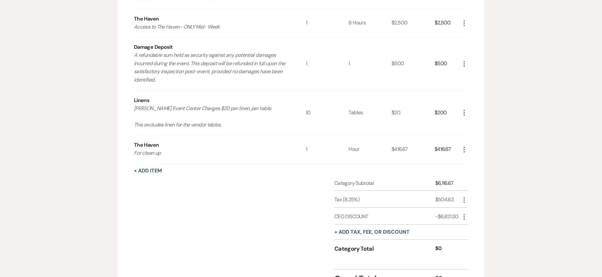
click at [465, 147] on icon "More" at bounding box center [464, 150] width 8 height 8
click at [474, 170] on button "X Delete" at bounding box center [477, 172] width 35 height 10
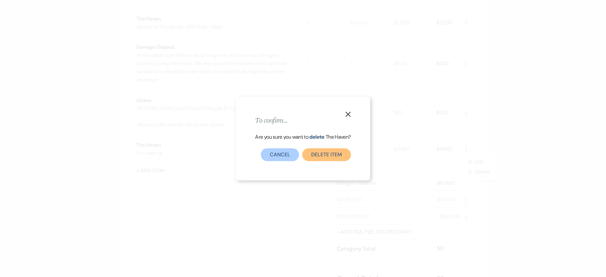
click at [327, 155] on button "Delete Item" at bounding box center [326, 154] width 48 height 13
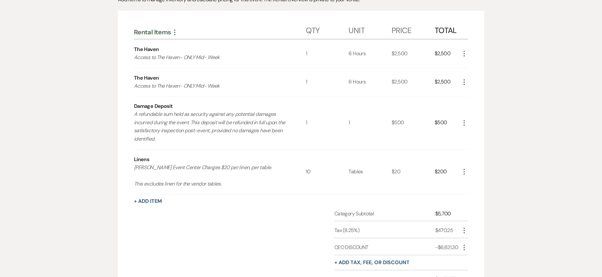
scroll to position [201, 0]
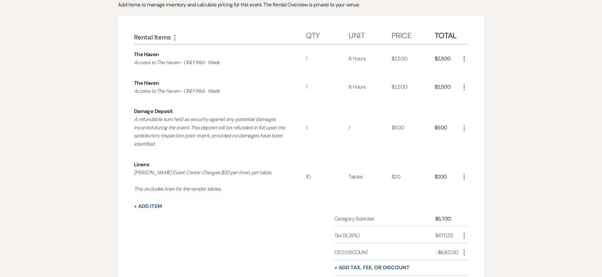
click at [465, 86] on icon "More" at bounding box center [464, 87] width 8 height 8
click at [475, 98] on button "Pencil Edit" at bounding box center [476, 100] width 33 height 10
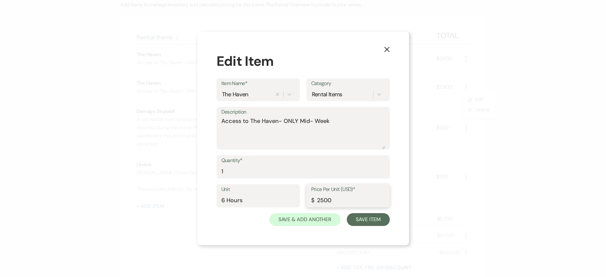
click at [334, 199] on input "2500" at bounding box center [348, 200] width 74 height 13
type input "2"
type input "1250"
click at [225, 199] on input "6 Hours" at bounding box center [259, 200] width 74 height 13
type input "Hours"
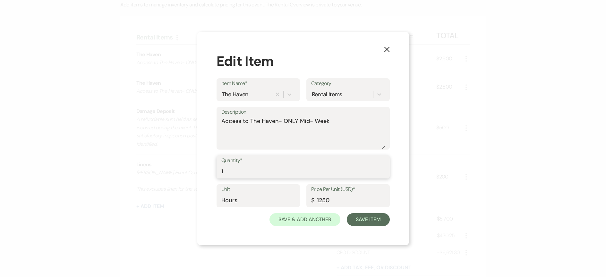
drag, startPoint x: 148, startPoint y: 161, endPoint x: 144, endPoint y: 160, distance: 4.3
click at [146, 161] on div "X Edit Item Item Name* The Haven Category Rental Items Description Access to Th…" at bounding box center [303, 138] width 606 height 277
drag, startPoint x: 245, startPoint y: 173, endPoint x: 157, endPoint y: 162, distance: 89.3
click at [157, 162] on div "X Edit Item Item Name* The Haven Category Rental Items Description Access to Th…" at bounding box center [303, 138] width 606 height 277
type input "3"
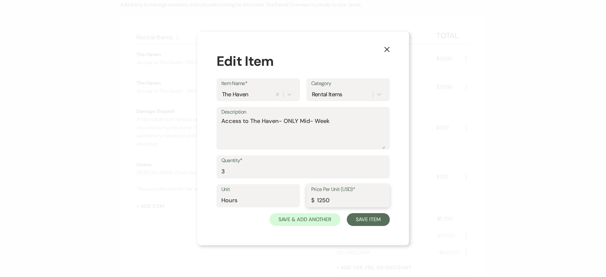
drag, startPoint x: 338, startPoint y: 202, endPoint x: 298, endPoint y: 194, distance: 40.6
click at [298, 194] on div "Unit Hours Price Per Unit (USD)* $ 1250" at bounding box center [303, 198] width 173 height 29
type input "419.99"
click at [355, 218] on button "Save Item" at bounding box center [368, 219] width 43 height 13
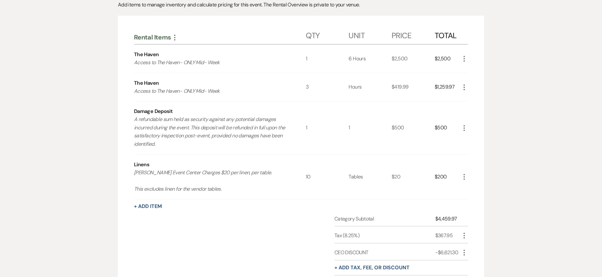
click at [465, 87] on icon "More" at bounding box center [464, 87] width 8 height 8
click at [470, 97] on button "Pencil Edit" at bounding box center [476, 100] width 33 height 10
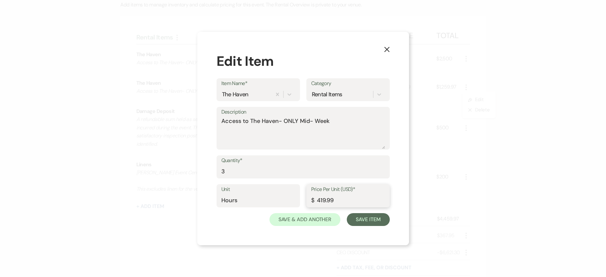
click at [346, 202] on input "419.99" at bounding box center [348, 200] width 74 height 13
type input "419.10"
click at [368, 217] on button "Save Item" at bounding box center [368, 219] width 43 height 13
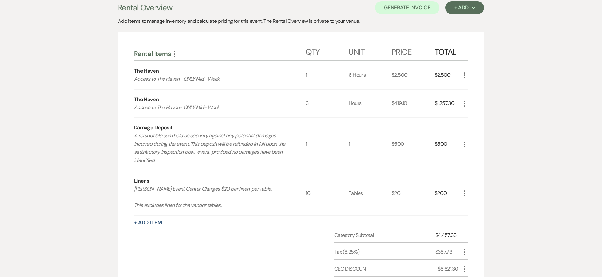
scroll to position [0, 0]
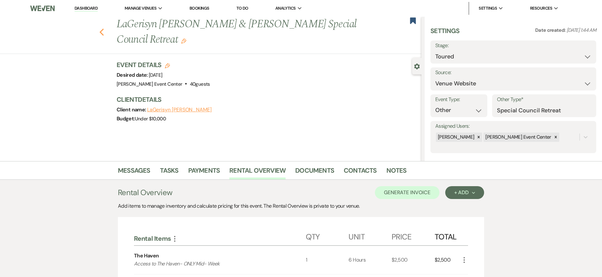
click at [103, 35] on icon "Previous" at bounding box center [101, 32] width 5 height 8
select select "5"
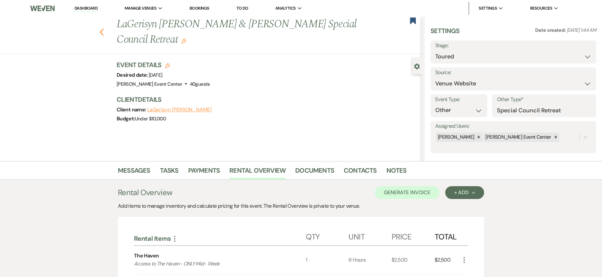
select select "5"
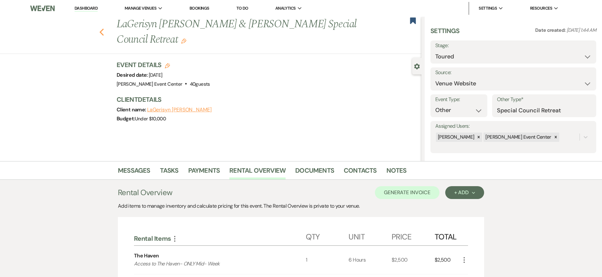
select select "5"
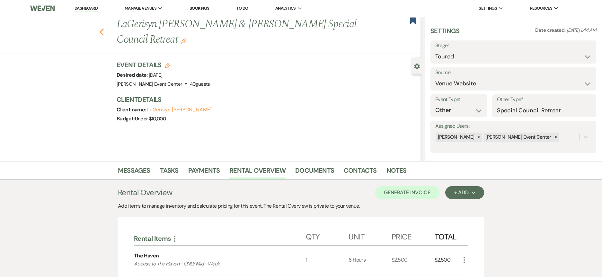
select select "5"
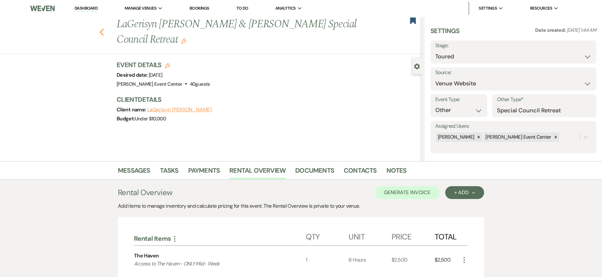
select select "5"
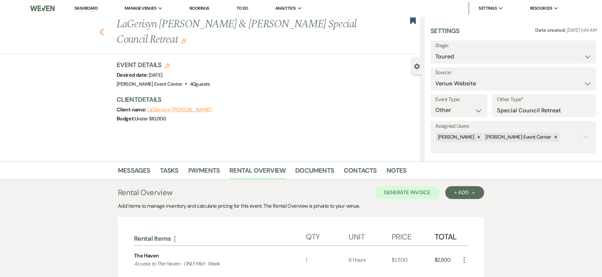
select select "5"
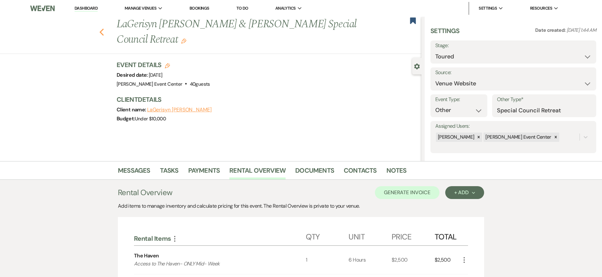
select select "5"
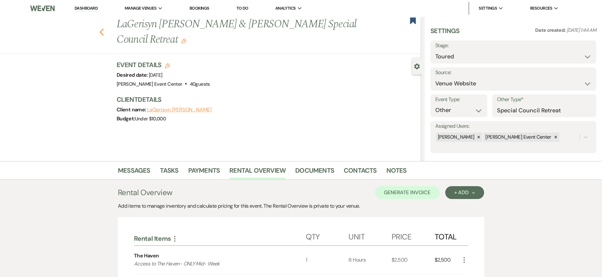
select select "5"
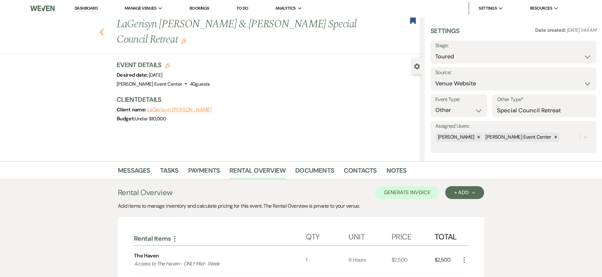
select select "5"
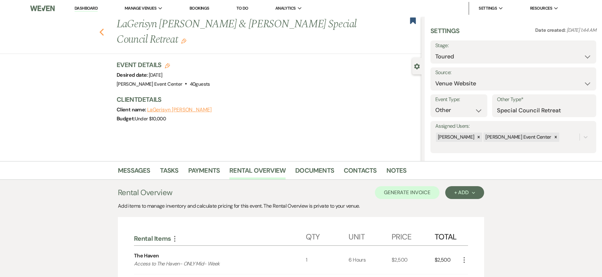
select select "5"
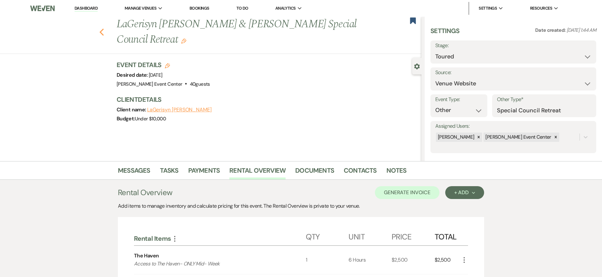
select select "5"
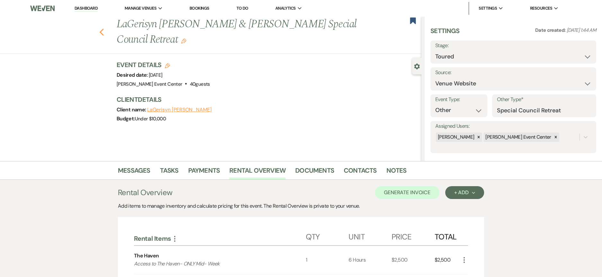
select select "5"
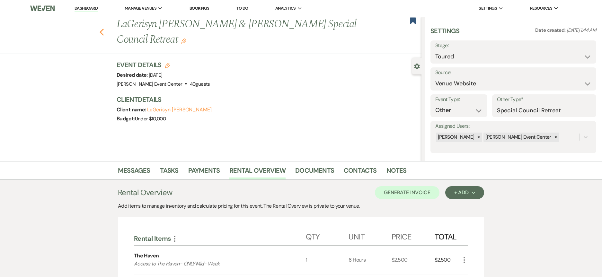
select select "5"
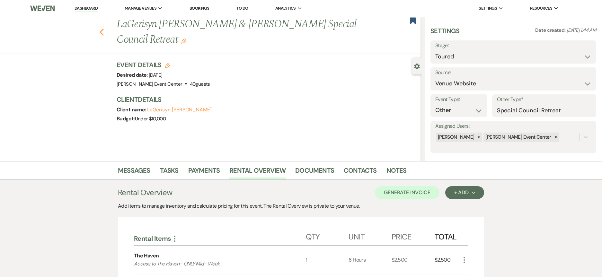
select select "5"
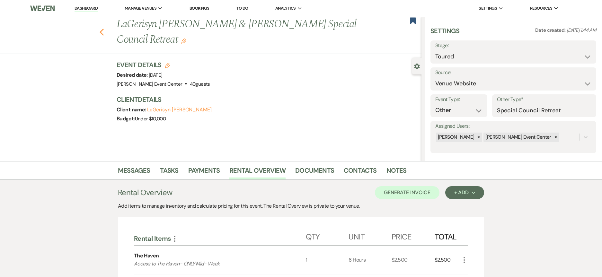
select select "5"
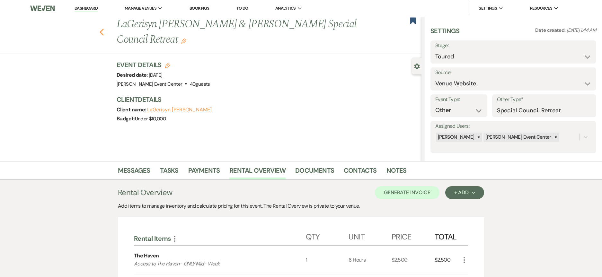
select select "5"
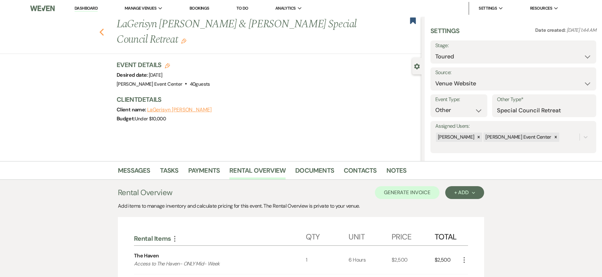
select select "5"
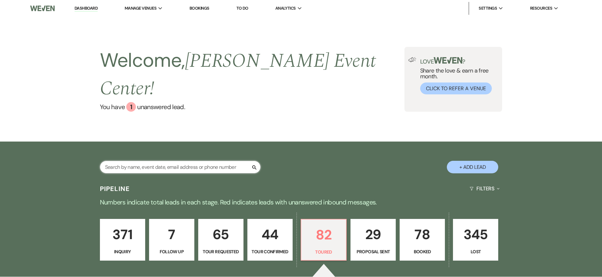
drag, startPoint x: 177, startPoint y: 146, endPoint x: 145, endPoint y: 133, distance: 34.7
click at [176, 161] on input "text" at bounding box center [180, 167] width 161 height 13
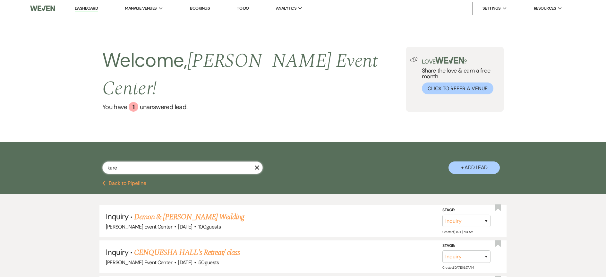
type input "[PERSON_NAME]"
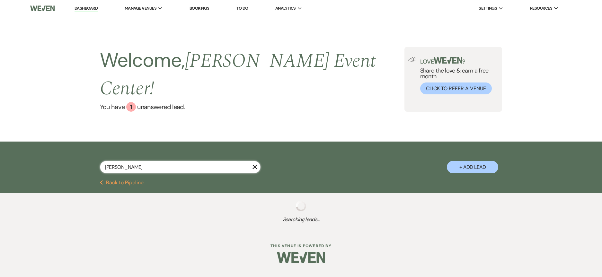
select select "6"
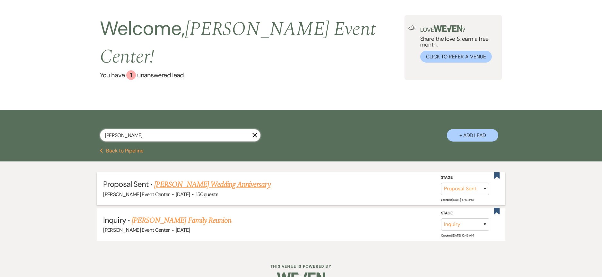
scroll to position [32, 0]
type input "[PERSON_NAME]"
click at [189, 179] on link "[PERSON_NAME] Wedding Anniversary" at bounding box center [212, 185] width 116 height 12
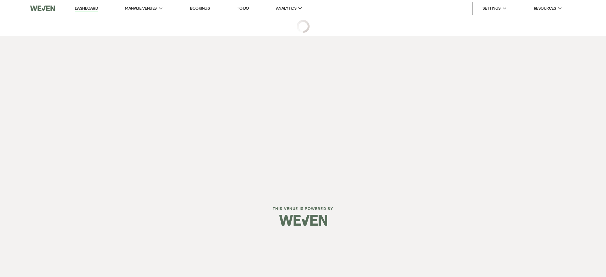
select select "6"
select select "5"
select select "13"
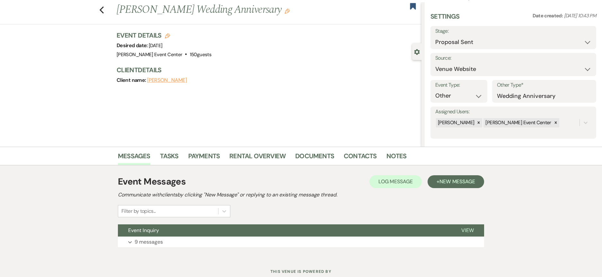
scroll to position [36, 0]
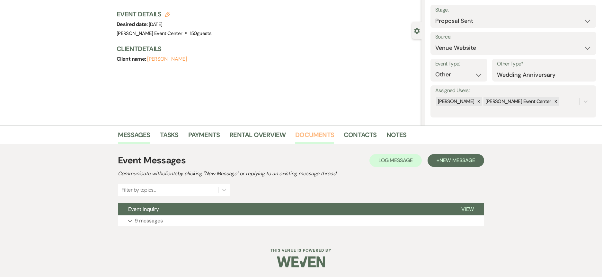
click at [311, 135] on link "Documents" at bounding box center [314, 137] width 39 height 14
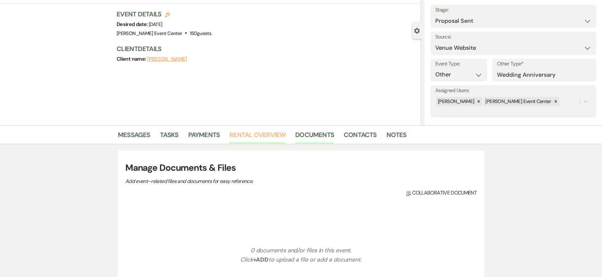
click at [263, 133] on link "Rental Overview" at bounding box center [257, 137] width 56 height 14
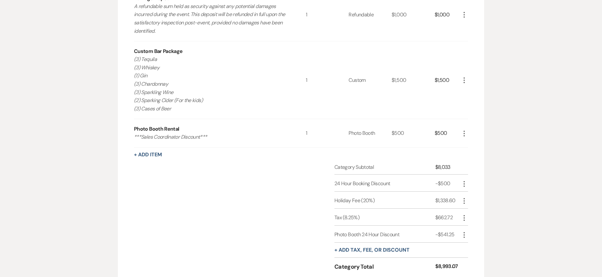
scroll to position [449, 0]
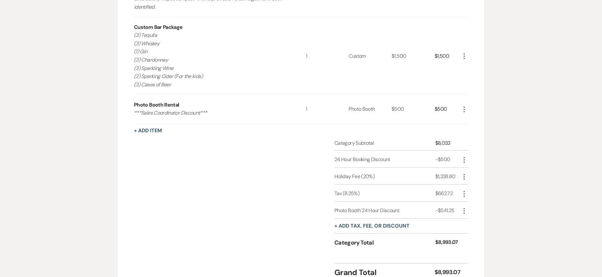
click at [464, 110] on icon "More" at bounding box center [464, 110] width 8 height 8
click at [479, 135] on button "X Delete" at bounding box center [477, 132] width 35 height 10
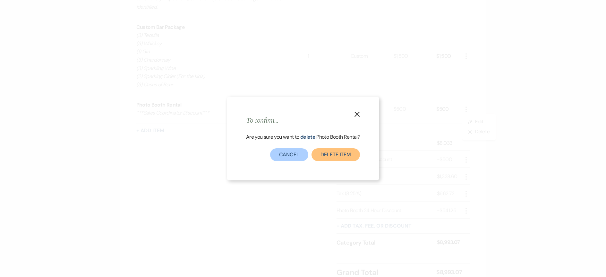
click at [341, 160] on button "Delete Item" at bounding box center [336, 154] width 48 height 13
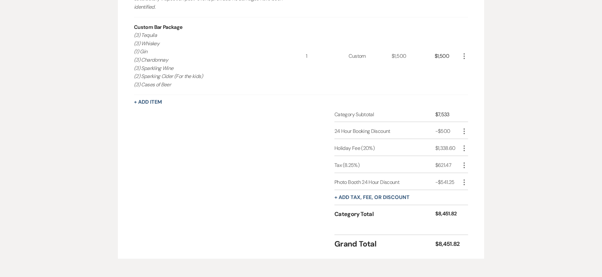
click at [469, 182] on div "Rental Items More Qty Unit Price Total Grand Opening- Wedding Rose Gold Package…" at bounding box center [301, 13] width 366 height 491
click at [463, 182] on icon "More" at bounding box center [464, 183] width 8 height 8
click at [466, 206] on button "Delete Delete" at bounding box center [477, 205] width 35 height 10
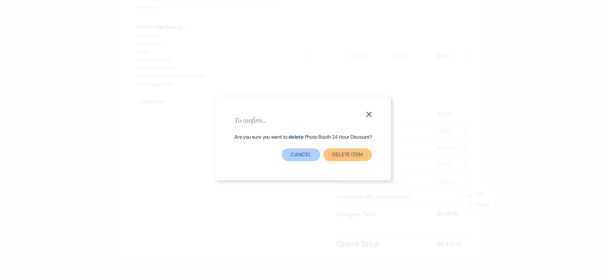
click at [341, 151] on button "Delete item" at bounding box center [348, 154] width 48 height 13
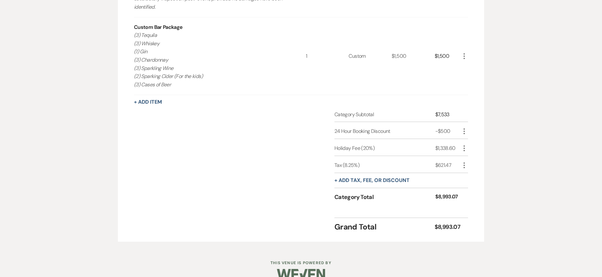
click at [461, 132] on icon "More" at bounding box center [464, 131] width 8 height 8
click at [472, 152] on button "Delete Delete" at bounding box center [477, 154] width 35 height 10
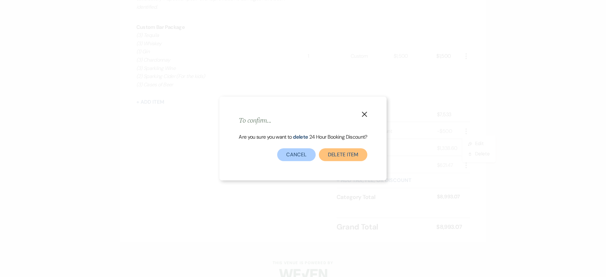
click at [337, 151] on button "Delete item" at bounding box center [343, 154] width 48 height 13
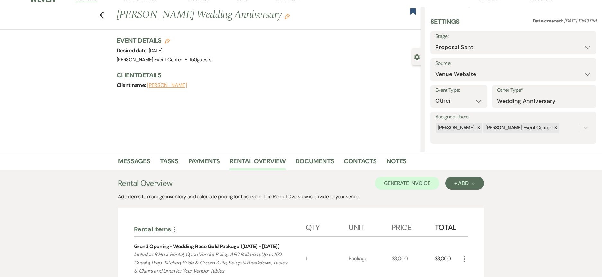
scroll to position [0, 0]
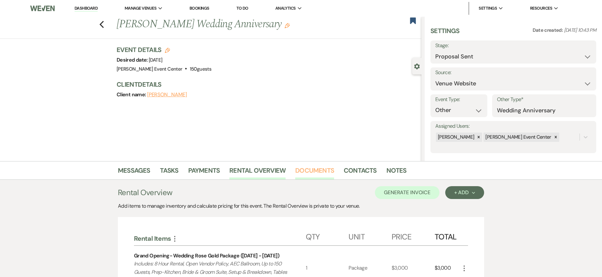
click at [322, 171] on link "Documents" at bounding box center [314, 172] width 39 height 14
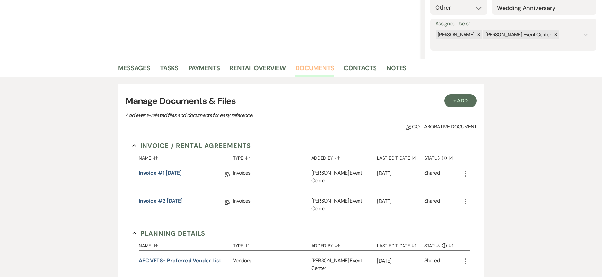
scroll to position [96, 0]
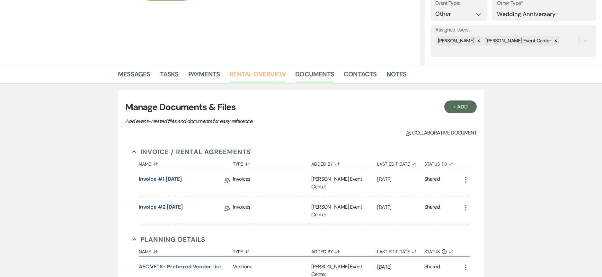
click at [270, 76] on link "Rental Overview" at bounding box center [257, 76] width 56 height 14
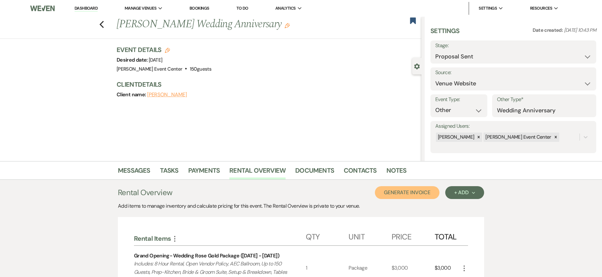
click at [400, 192] on button "Generate Invoice" at bounding box center [407, 192] width 65 height 13
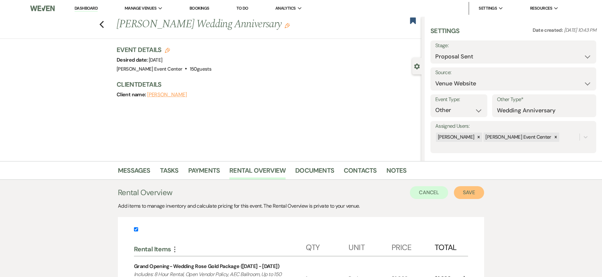
click at [468, 193] on button "Save" at bounding box center [469, 192] width 30 height 13
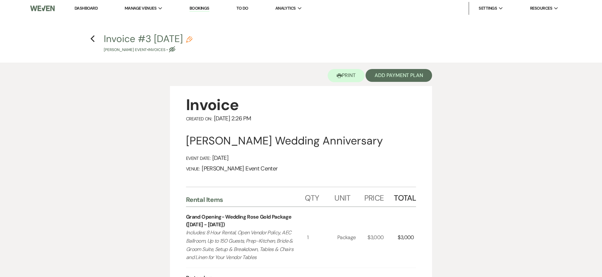
click at [192, 40] on icon "Pencil" at bounding box center [189, 39] width 6 height 6
select select "22"
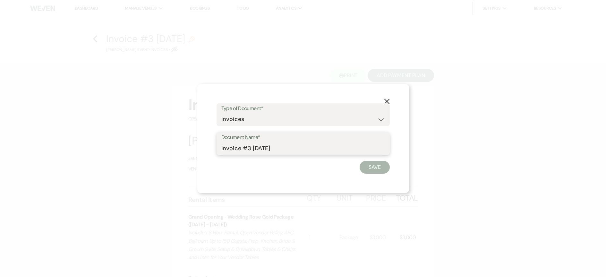
click at [290, 147] on input "Invoice #3 8-21-2025" at bounding box center [304, 148] width 164 height 13
click at [280, 146] on input "Invoice #3 8-21-202512.31.25" at bounding box center [304, 148] width 164 height 13
click at [247, 147] on input "Invoice #Karen Franklin-Rose Gold-12.31.25" at bounding box center [304, 148] width 164 height 13
type input "Invoice3-[PERSON_NAME] Gold-12.31.25"
click at [370, 168] on button "Save" at bounding box center [375, 167] width 30 height 13
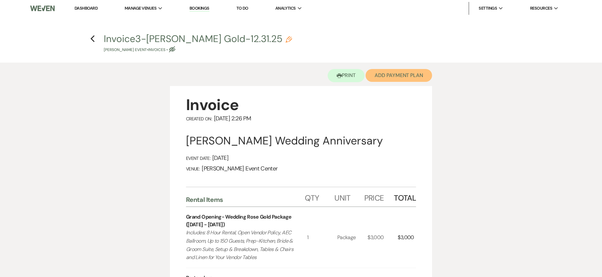
click at [407, 77] on button "Add Payment Plan" at bounding box center [398, 75] width 66 height 13
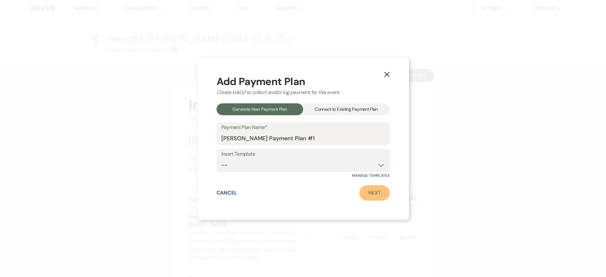
click at [365, 186] on link "Next" at bounding box center [375, 192] width 31 height 15
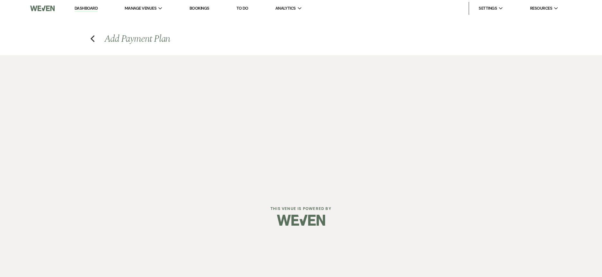
select select "27719"
select select "2"
select select "percentage"
select select "false"
select select "client"
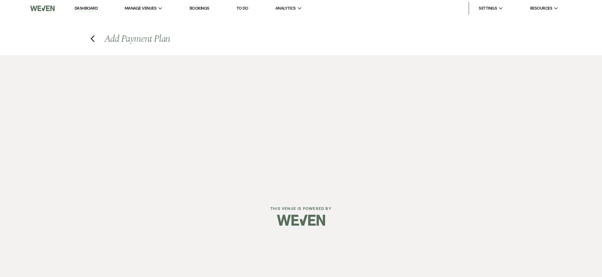
select select "weeks"
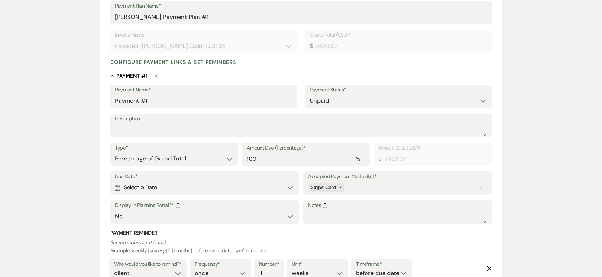
scroll to position [128, 0]
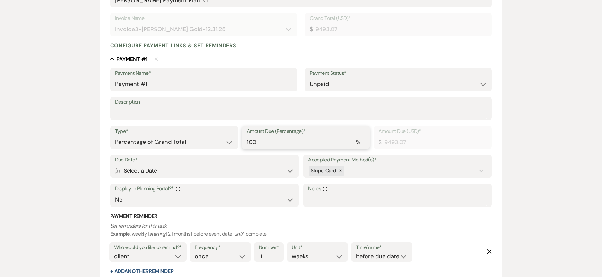
click at [267, 142] on input "100" at bounding box center [306, 142] width 118 height 13
type input "10"
type input "949.31"
type input "10"
click at [172, 171] on div "Calendar Select a Date Expand" at bounding box center [204, 171] width 179 height 13
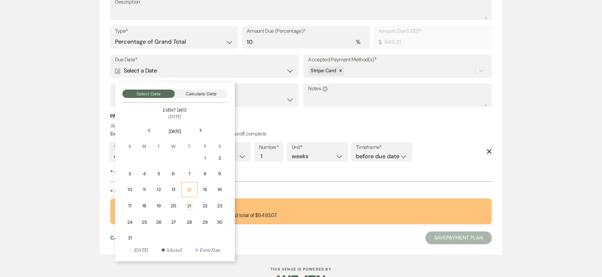
scroll to position [248, 0]
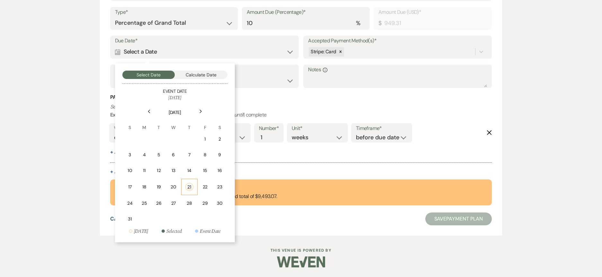
click at [189, 187] on div "21" at bounding box center [189, 187] width 8 height 8
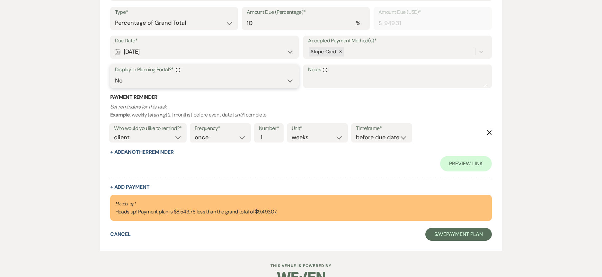
click at [150, 77] on select "Yes No" at bounding box center [204, 80] width 179 height 13
select select "true"
click at [115, 74] on select "Yes No" at bounding box center [204, 80] width 179 height 13
click at [145, 150] on button "+ Add Another Reminder" at bounding box center [142, 152] width 64 height 5
select select "client"
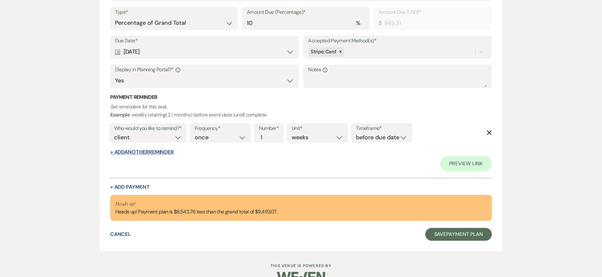
select select "days"
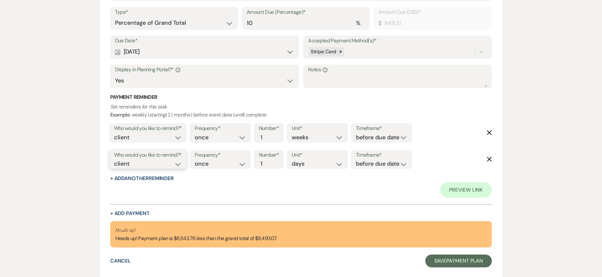
click at [143, 165] on select "client venue both" at bounding box center [148, 164] width 68 height 9
select select "both"
click at [114, 160] on select "client venue both" at bounding box center [148, 164] width 68 height 9
click at [368, 165] on select "before due date after due date on due date on custom date" at bounding box center [381, 164] width 51 height 9
select select "onDueDate"
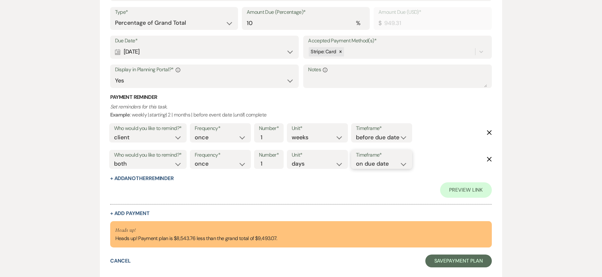
click at [356, 160] on select "before due date after due date on due date on custom date" at bounding box center [381, 164] width 51 height 9
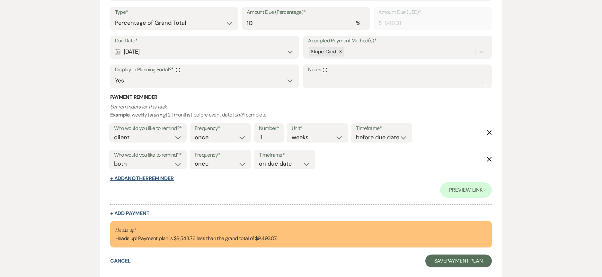
click at [162, 177] on button "+ Add Another Reminder" at bounding box center [142, 178] width 64 height 5
select select "client"
select select "days"
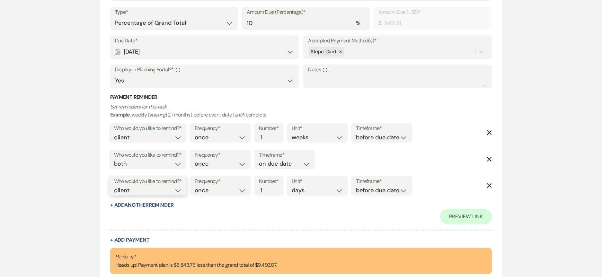
click at [157, 193] on select "client venue both" at bounding box center [148, 190] width 68 height 9
select select "host"
click at [114, 186] on select "client venue both" at bounding box center [148, 190] width 68 height 9
click at [269, 187] on input "2" at bounding box center [265, 190] width 13 height 9
type input "3"
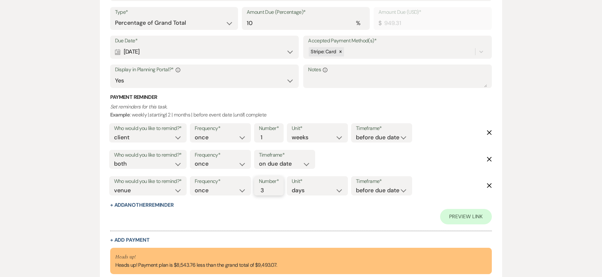
click at [269, 187] on input "3" at bounding box center [265, 190] width 13 height 9
click at [387, 192] on select "before due date after due date on due date on custom date" at bounding box center [381, 190] width 51 height 9
select select "afterDueDate"
click at [357, 186] on select "before due date after due date on due date on custom date" at bounding box center [381, 190] width 51 height 9
click at [342, 210] on div "Preview Link" at bounding box center [301, 216] width 382 height 15
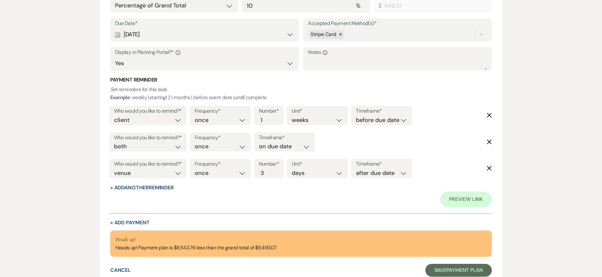
scroll to position [312, 0]
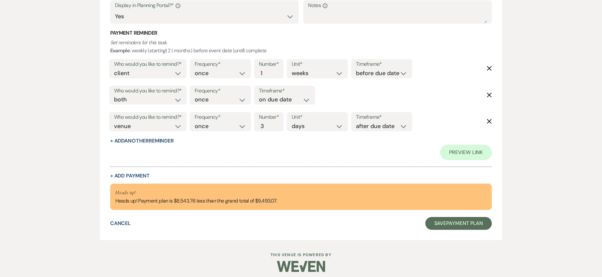
click at [126, 172] on div "Collapse Payment # 1 Delete Payment Name* Payment #1 Payment Status* Paid Unpai…" at bounding box center [301, 25] width 382 height 307
click at [132, 174] on button "+ Add Payment" at bounding box center [129, 175] width 39 height 5
select select "2"
select select "percentage"
select select "false"
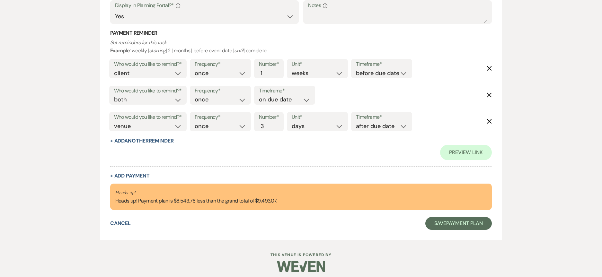
select select "client"
select select "weeks"
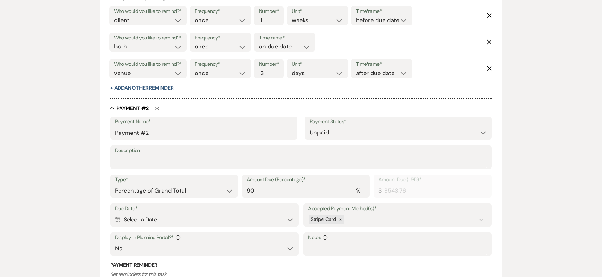
scroll to position [375, 0]
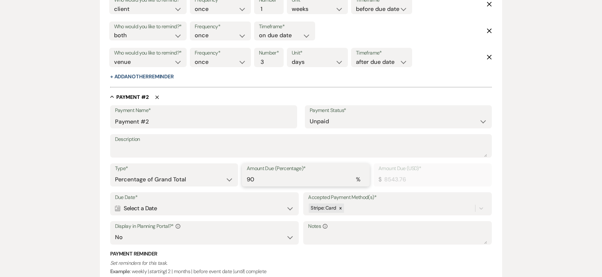
click at [187, 171] on div "Type* Dollar Amount Percentage of Grand Total Amount Due (Percentage)* % 90 Amo…" at bounding box center [301, 177] width 382 height 29
type input "45"
type input "4271.88"
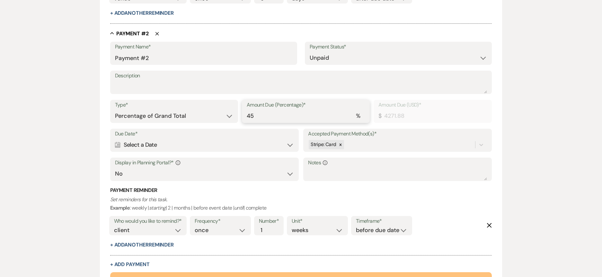
scroll to position [439, 0]
type input "45"
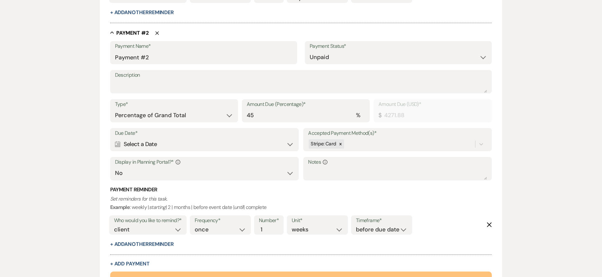
click at [189, 139] on div "Calendar Select a Date Expand" at bounding box center [204, 144] width 179 height 13
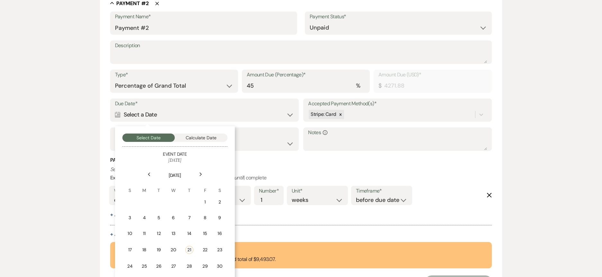
scroll to position [503, 0]
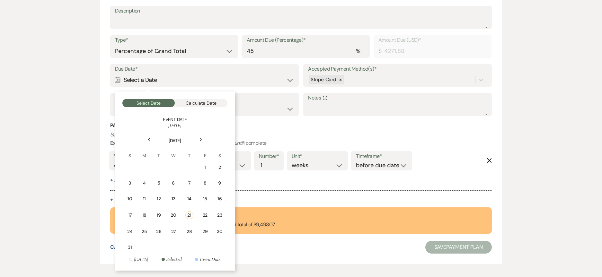
click at [199, 140] on icon "Next" at bounding box center [200, 140] width 3 height 4
click at [127, 217] on div "21" at bounding box center [130, 214] width 6 height 7
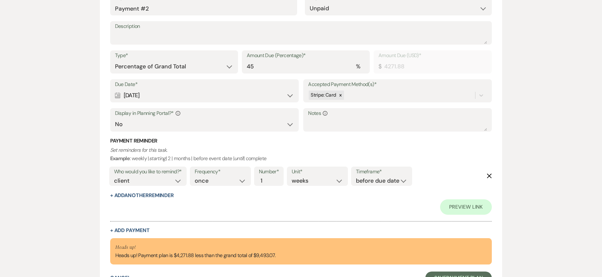
scroll to position [519, 0]
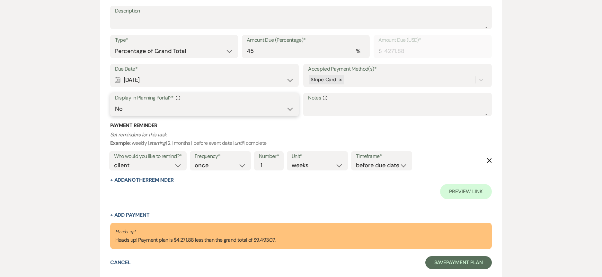
click at [187, 105] on select "Yes No" at bounding box center [204, 109] width 179 height 13
select select "true"
click at [115, 103] on select "Yes No" at bounding box center [204, 109] width 179 height 13
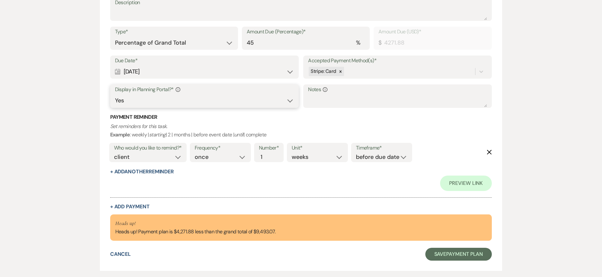
scroll to position [551, 0]
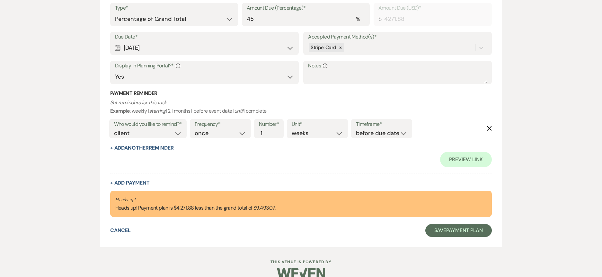
click at [148, 144] on div "Who would you like to remind?* client venue both" at bounding box center [148, 131] width 81 height 27
click at [153, 149] on button "+ Add Another Reminder" at bounding box center [142, 147] width 64 height 5
select select "client"
select select "days"
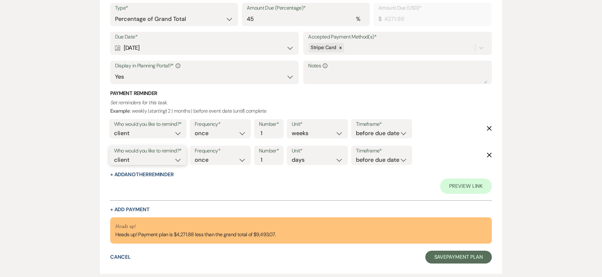
click at [147, 162] on select "client venue both" at bounding box center [148, 160] width 68 height 9
select select "both"
click at [114, 156] on select "client venue both" at bounding box center [148, 160] width 68 height 9
click at [395, 164] on select "before due date after due date on due date on custom date" at bounding box center [381, 160] width 51 height 9
select select "onDueDate"
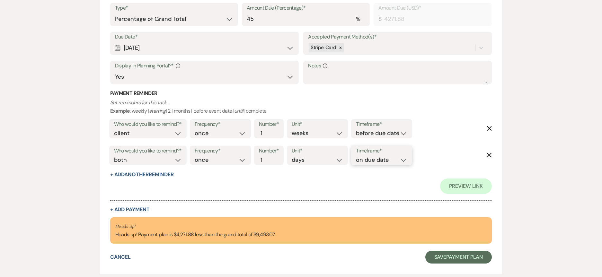
click at [356, 156] on select "before due date after due date on due date on custom date" at bounding box center [381, 160] width 51 height 9
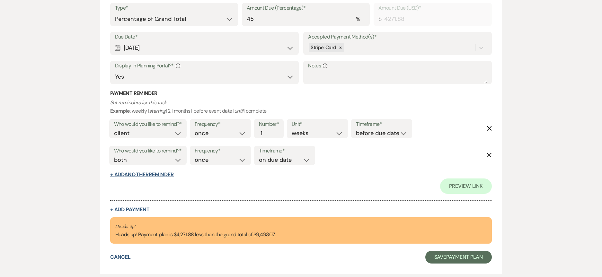
click at [160, 177] on button "+ Add Another Reminder" at bounding box center [142, 174] width 64 height 5
select select "client"
select select "days"
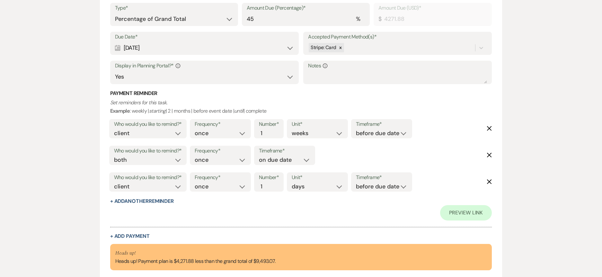
click at [161, 175] on label "Who would you like to remind?*" at bounding box center [148, 177] width 68 height 9
click at [157, 184] on select "client venue both" at bounding box center [148, 186] width 68 height 9
select select "host"
click at [114, 182] on select "client venue both" at bounding box center [148, 186] width 68 height 9
click at [269, 184] on input "2" at bounding box center [265, 186] width 13 height 9
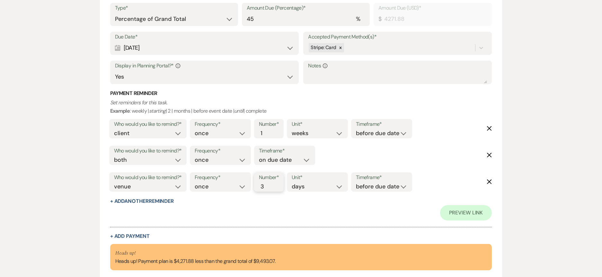
type input "3"
click at [269, 184] on input "3" at bounding box center [265, 186] width 13 height 9
click at [386, 192] on div "Frequency* once daily weekly monthly Number* 3 Unit* days weeks months Timefram…" at bounding box center [301, 184] width 226 height 27
click at [384, 190] on select "before due date after due date on due date on custom date" at bounding box center [381, 186] width 51 height 9
select select "afterDueDate"
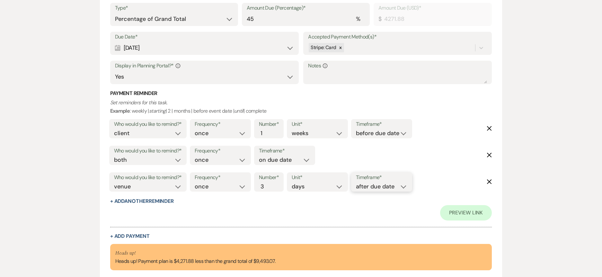
click at [357, 182] on select "before due date after due date on due date on custom date" at bounding box center [381, 186] width 51 height 9
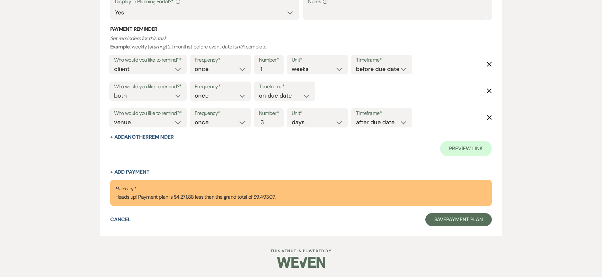
click at [137, 172] on button "+ Add Payment" at bounding box center [129, 172] width 39 height 5
select select "2"
select select "percentage"
select select "false"
select select "client"
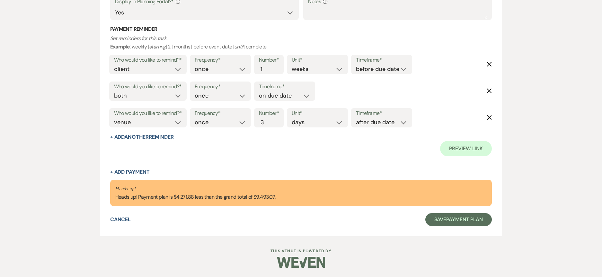
select select "weeks"
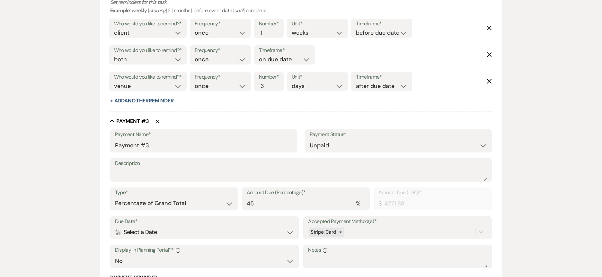
scroll to position [728, 0]
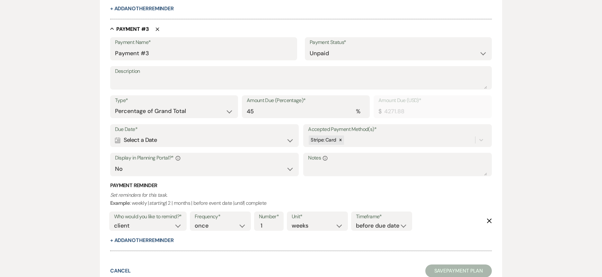
click at [156, 142] on div "Calendar Select a Date Expand" at bounding box center [204, 140] width 179 height 13
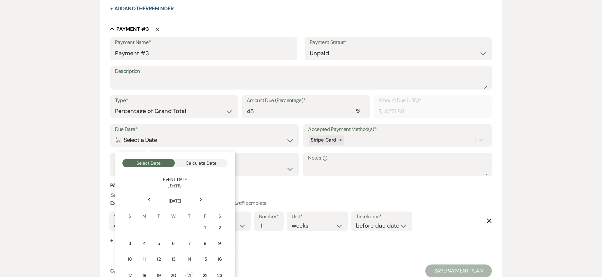
click at [200, 200] on icon "Next" at bounding box center [200, 200] width 3 height 4
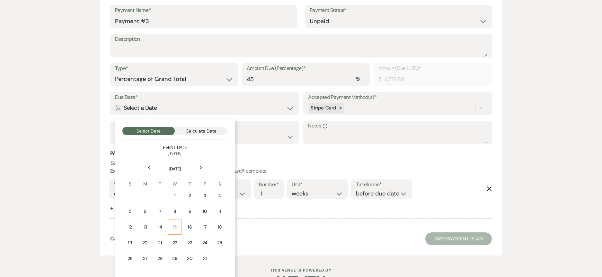
click at [170, 223] on td "15" at bounding box center [175, 227] width 14 height 15
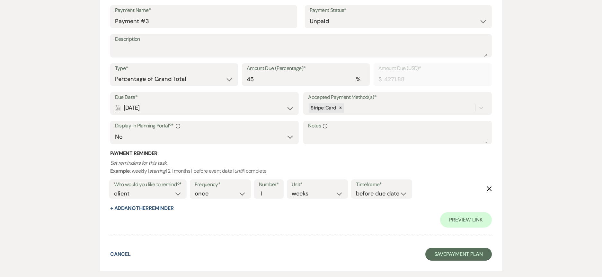
click at [159, 106] on div "Calendar Oct 15, 2025 Expand" at bounding box center [204, 108] width 179 height 13
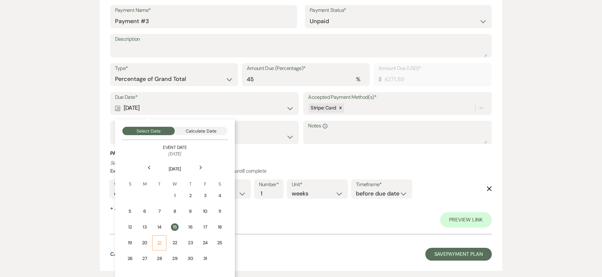
click at [160, 242] on div "21" at bounding box center [158, 243] width 5 height 7
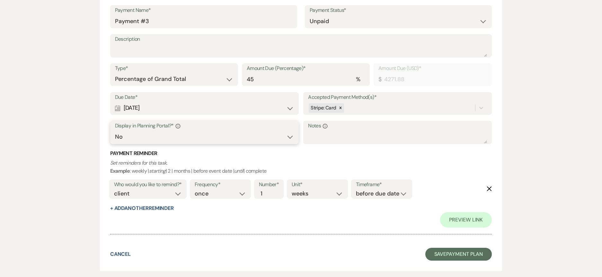
click at [158, 139] on select "Yes No" at bounding box center [204, 137] width 179 height 13
select select "true"
click at [115, 131] on select "Yes No" at bounding box center [204, 137] width 179 height 13
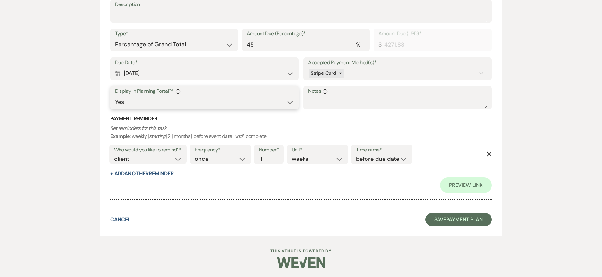
scroll to position [826, 0]
click at [154, 158] on select "client venue both" at bounding box center [148, 158] width 68 height 9
click at [114, 154] on select "client venue both" at bounding box center [148, 158] width 68 height 9
click at [384, 162] on select "before due date after due date on due date on custom date" at bounding box center [381, 158] width 51 height 9
click at [159, 160] on select "client venue both" at bounding box center [148, 158] width 68 height 9
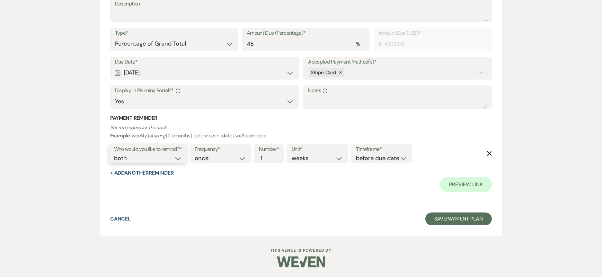
select select "client"
click at [114, 154] on select "client venue both" at bounding box center [148, 158] width 68 height 9
click at [140, 173] on button "+ Add Another Reminder" at bounding box center [142, 172] width 64 height 5
select select "client"
select select "days"
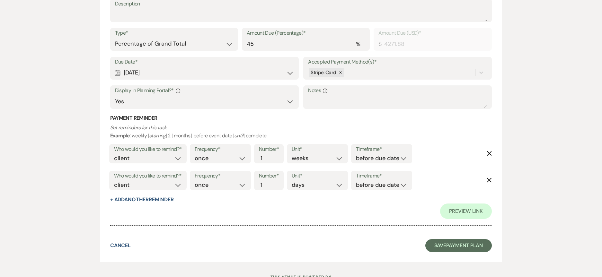
click at [140, 177] on label "Who would you like to remind?*" at bounding box center [148, 175] width 68 height 9
click at [140, 184] on select "client venue both" at bounding box center [148, 185] width 68 height 9
select select "both"
click at [114, 181] on select "client venue both" at bounding box center [148, 185] width 68 height 9
drag, startPoint x: 362, startPoint y: 182, endPoint x: 362, endPoint y: 187, distance: 5.1
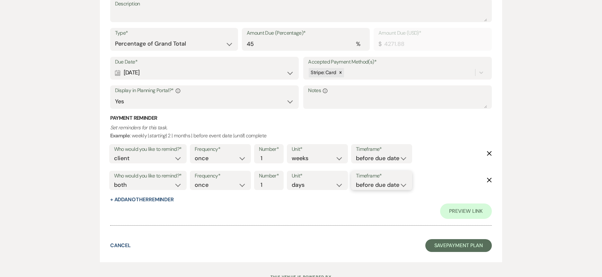
click at [362, 182] on select "before due date after due date on due date on custom date" at bounding box center [381, 185] width 51 height 9
select select "onDueDate"
click at [356, 181] on select "before due date after due date on due date on custom date" at bounding box center [381, 185] width 51 height 9
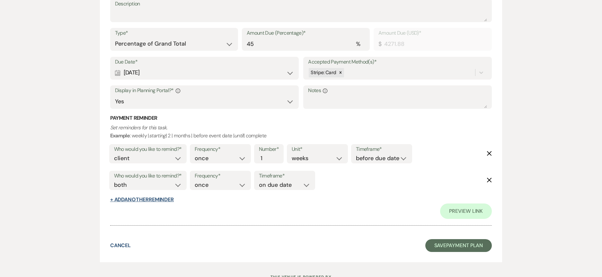
click at [138, 197] on button "+ Add Another Reminder" at bounding box center [142, 199] width 64 height 5
select select "client"
select select "days"
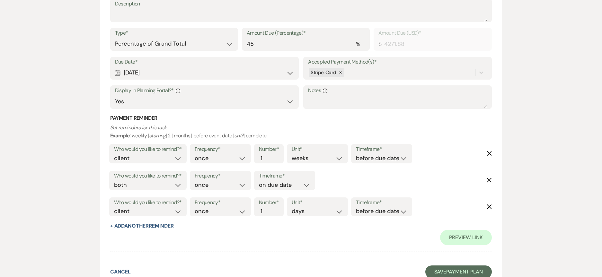
click at [142, 206] on label "Who would you like to remind?*" at bounding box center [148, 202] width 68 height 9
click at [141, 214] on select "client venue both" at bounding box center [148, 211] width 68 height 9
select select "host"
click at [114, 207] on select "client venue both" at bounding box center [148, 211] width 68 height 9
click at [268, 208] on input "2" at bounding box center [265, 211] width 13 height 9
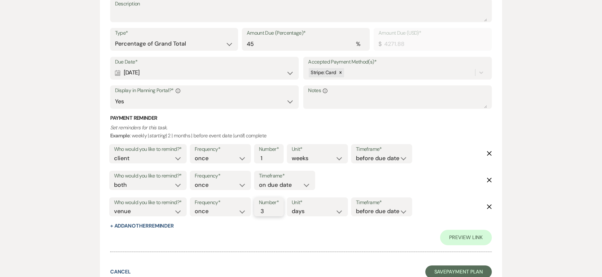
type input "3"
click at [268, 208] on input "3" at bounding box center [265, 211] width 13 height 9
click at [377, 212] on select "before due date after due date on due date on custom date" at bounding box center [381, 211] width 51 height 9
select select "afterDueDate"
click at [357, 207] on select "before due date after due date on due date on custom date" at bounding box center [381, 211] width 51 height 9
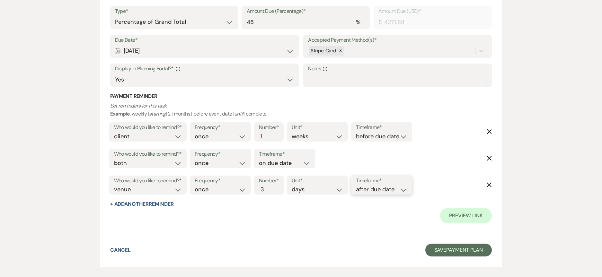
scroll to position [879, 0]
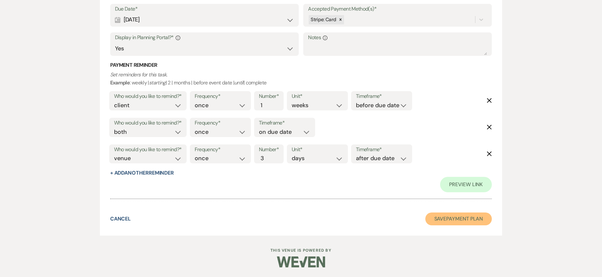
click at [441, 219] on button "Save Payment Plan" at bounding box center [458, 219] width 67 height 13
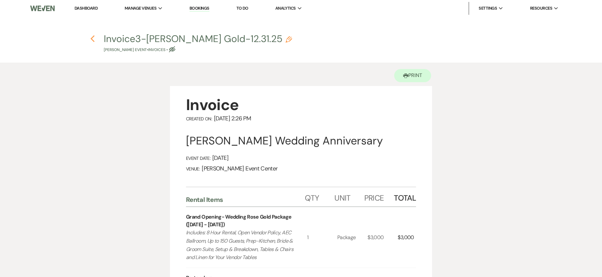
click at [93, 39] on icon "Previous" at bounding box center [92, 39] width 5 height 8
select select "6"
select select "5"
select select "13"
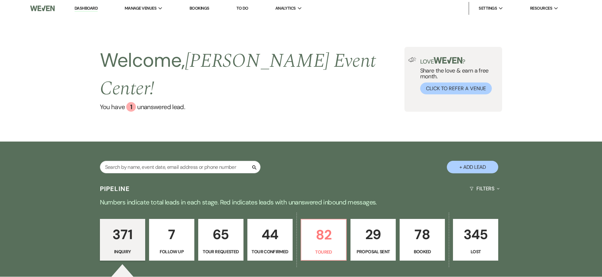
click at [134, 161] on div "Search" at bounding box center [180, 170] width 161 height 18
click at [201, 161] on input "text" at bounding box center [180, 167] width 161 height 13
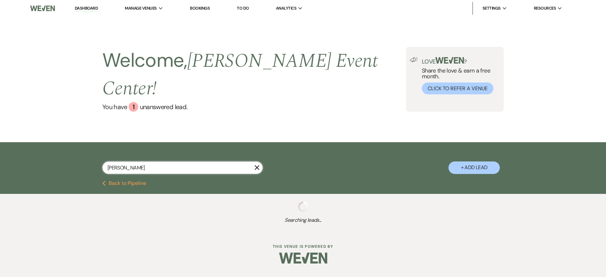
type input "[PERSON_NAME]"
select select "5"
select select "2"
select select "6"
select select "2"
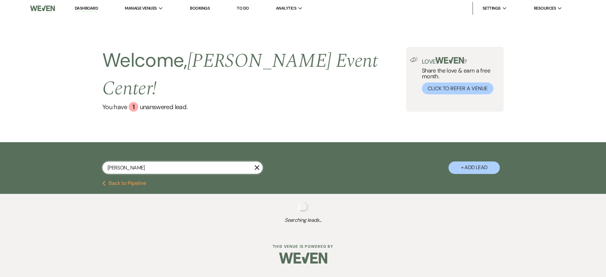
select select "6"
select select "5"
select select "2"
select select "8"
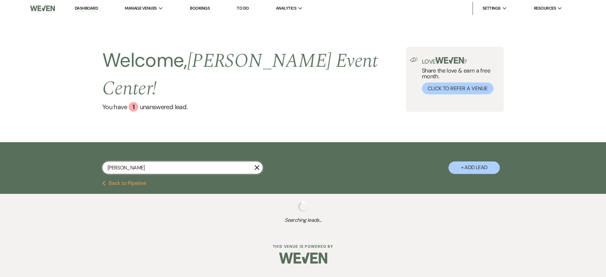
select select "1"
select select "4"
select select "6"
select select "2"
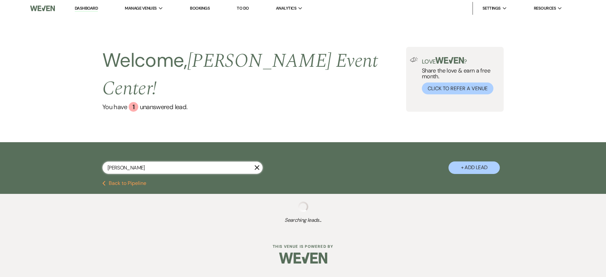
select select "5"
select select "6"
select select "2"
select select "6"
select select "8"
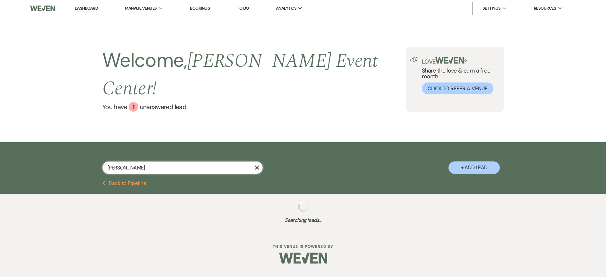
select select "4"
select select "8"
select select "4"
select select "8"
select select "11"
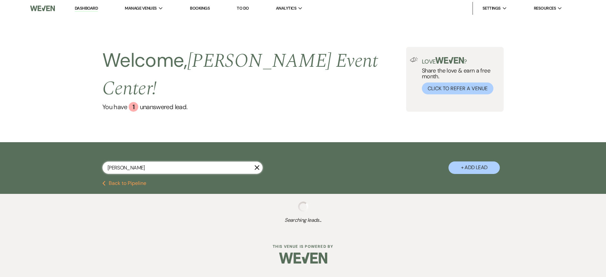
select select "2"
select select "5"
select select "4"
select select "5"
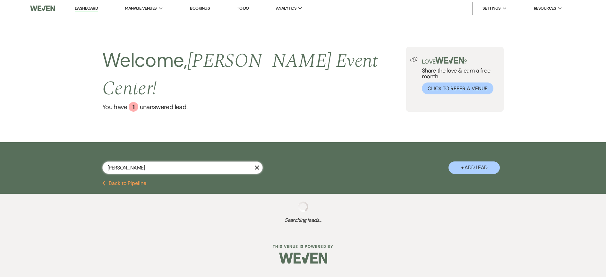
select select "8"
select select "6"
select select "5"
select select "8"
select select "6"
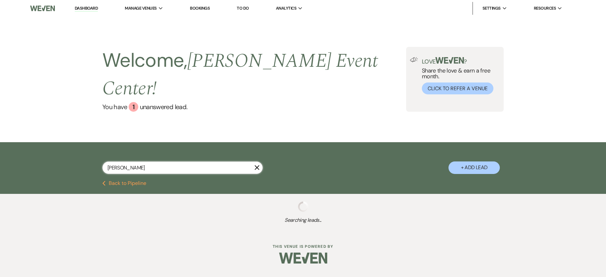
select select "6"
select select "8"
select select "7"
select select "9"
select select "2"
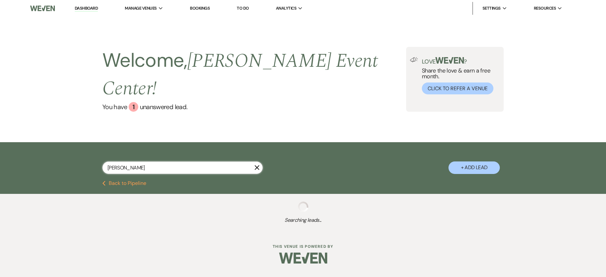
select select "2"
select select "8"
select select "6"
select select "5"
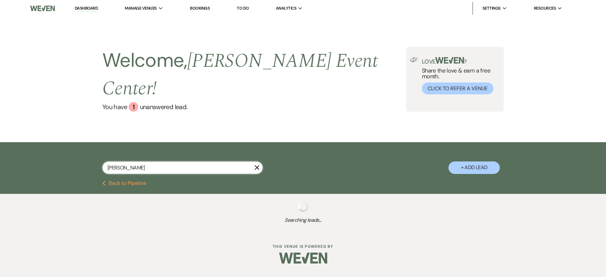
select select "8"
select select "5"
select select "6"
select select "8"
select select "4"
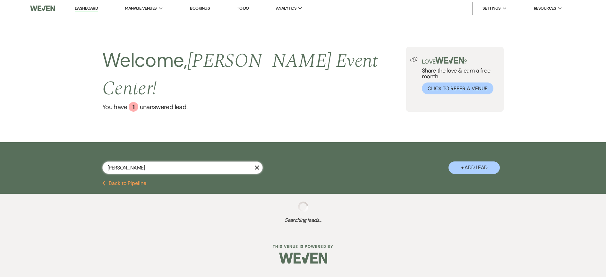
select select "5"
select select "8"
select select "4"
select select "8"
select select "4"
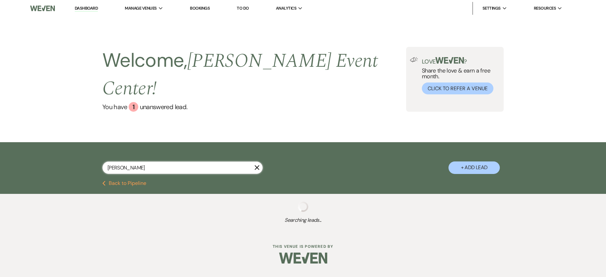
select select "2"
select select "8"
select select "6"
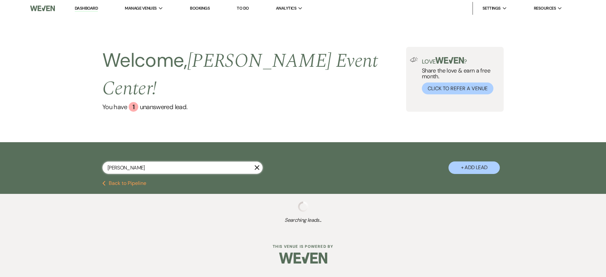
select select "4"
select select "8"
select select "4"
select select "8"
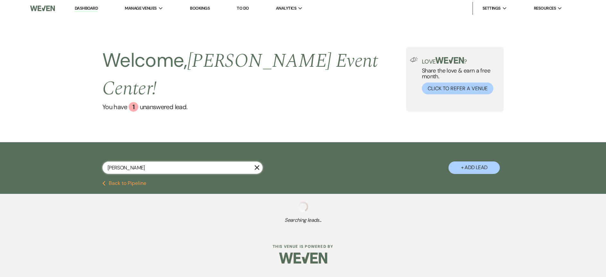
select select "7"
select select "8"
select select "4"
select select "6"
select select "4"
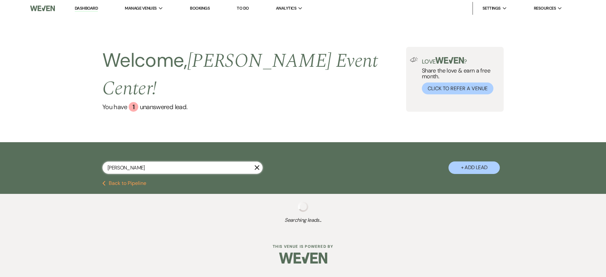
select select "8"
select select "5"
select select "8"
select select "10"
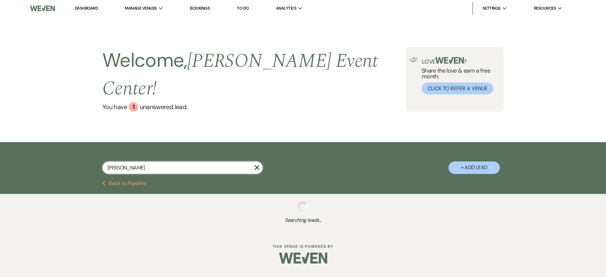
select select "8"
select select "4"
select select "8"
select select "10"
select select "8"
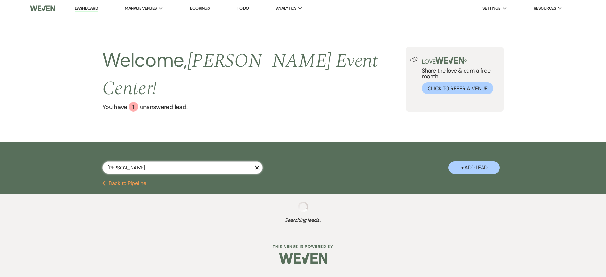
select select "7"
select select "8"
select select "4"
select select "8"
select select "6"
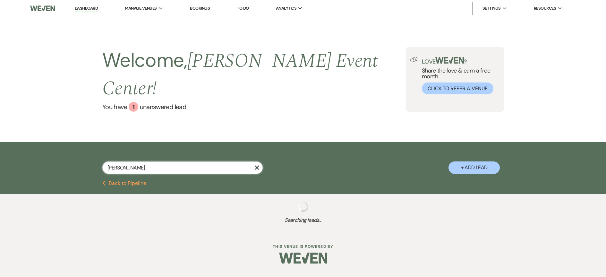
select select "8"
select select "7"
select select "4"
select select "8"
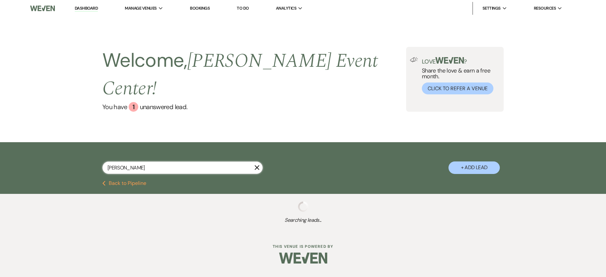
select select "8"
select select "10"
select select "8"
select select "4"
select select "9"
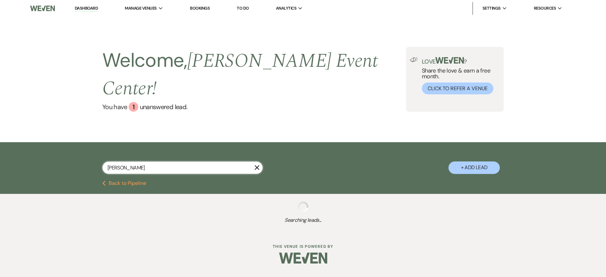
select select "8"
select select "7"
select select "8"
select select "6"
select select "5"
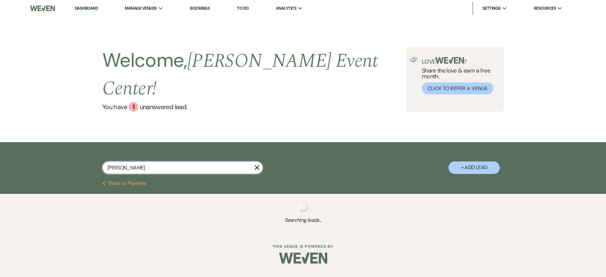
select select "8"
select select "4"
select select "8"
select select "6"
select select "2"
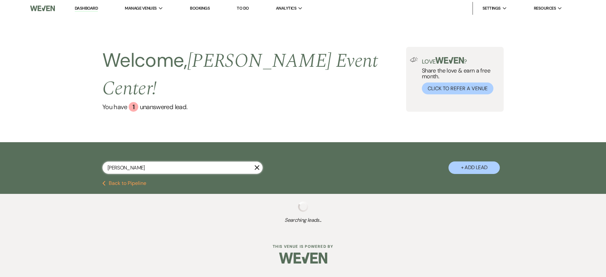
select select "8"
select select "6"
select select "8"
select select "7"
select select "8"
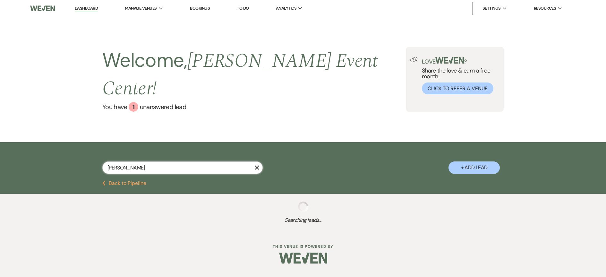
select select "6"
select select "8"
select select "6"
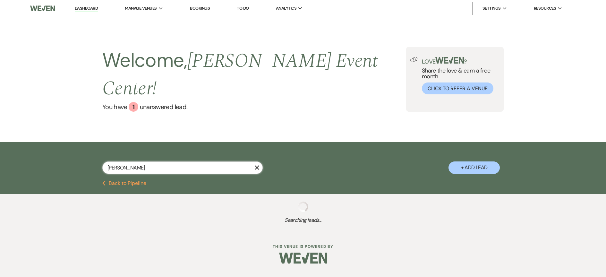
select select "5"
select select "8"
select select "2"
select select "8"
select select "2"
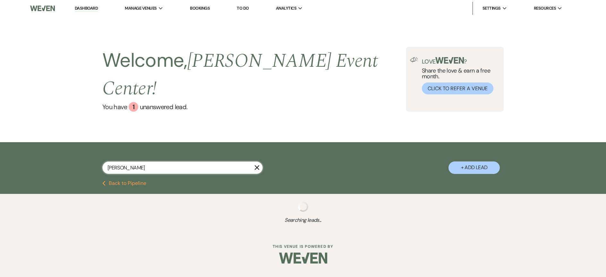
select select "5"
select select "8"
select select "6"
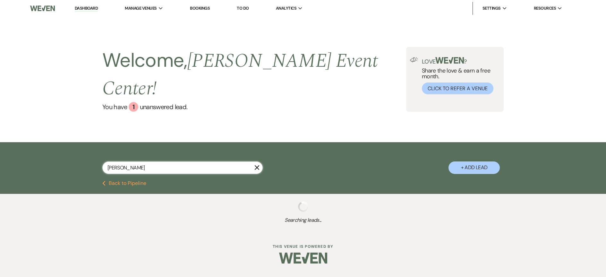
select select "8"
select select "6"
select select "8"
select select "5"
select select "8"
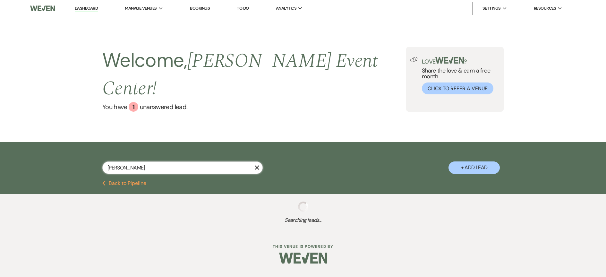
select select "1"
select select "8"
select select "6"
select select "8"
select select "10"
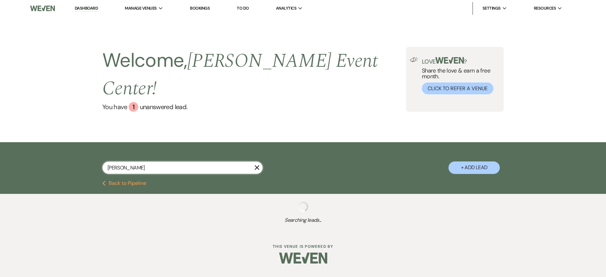
select select "8"
select select "6"
select select "2"
select select "8"
select select "1"
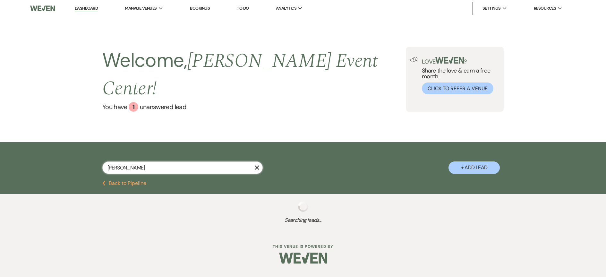
select select "5"
select select "8"
select select "4"
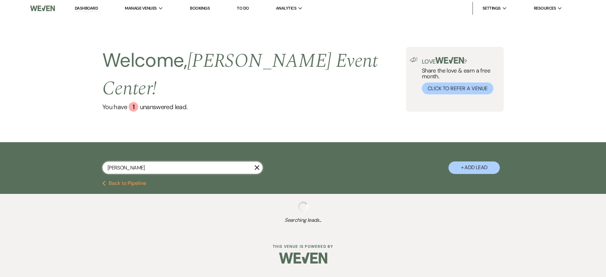
select select "4"
select select "8"
select select "4"
select select "5"
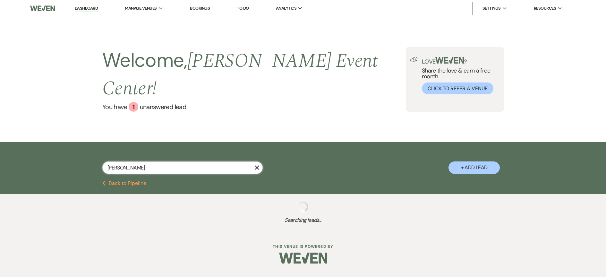
select select "5"
select select "4"
select select "8"
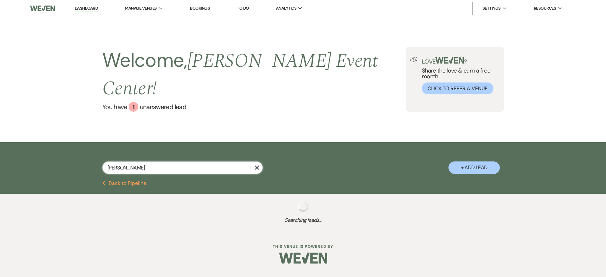
select select "4"
select select "8"
select select "1"
select select "8"
select select "9"
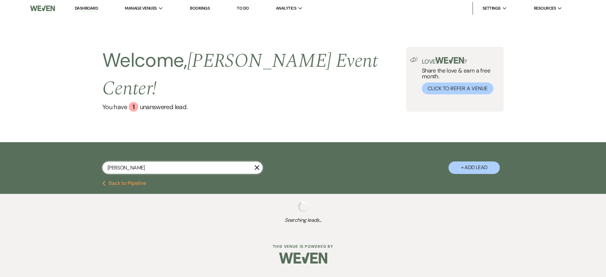
select select "2"
select select "6"
select select "2"
select select "4"
select select "8"
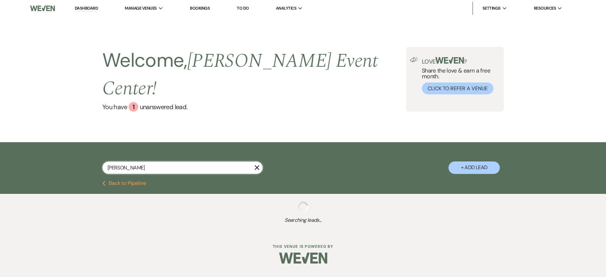
select select "6"
select select "5"
select select "8"
select select "2"
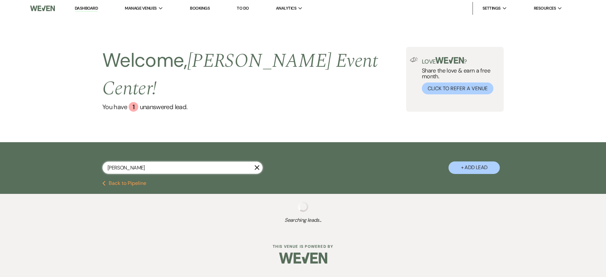
select select "8"
select select "5"
select select "8"
select select "7"
select select "8"
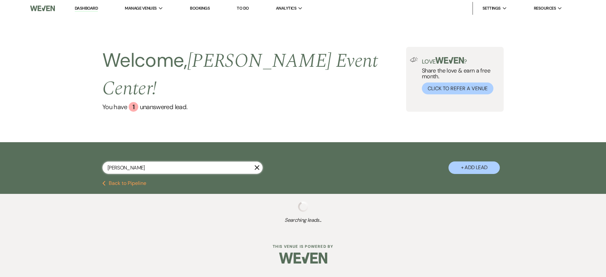
select select "6"
select select "8"
select select "6"
select select "8"
select select "5"
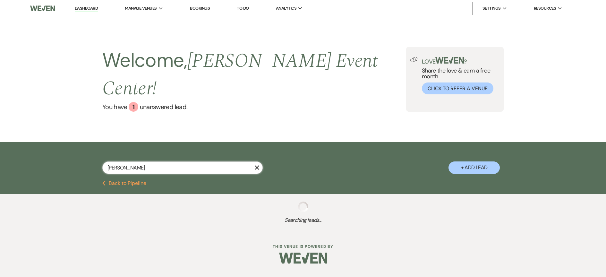
select select "8"
select select "7"
select select "8"
select select "5"
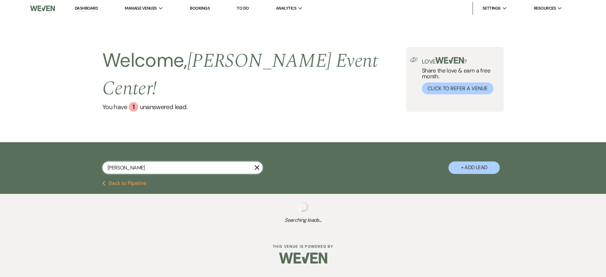
select select "2"
select select "8"
select select "11"
select select "8"
select select "4"
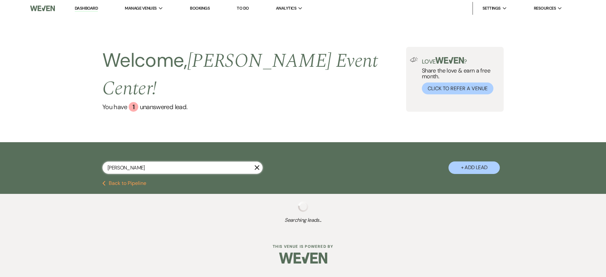
select select "2"
select select "8"
select select "5"
select select "8"
select select "5"
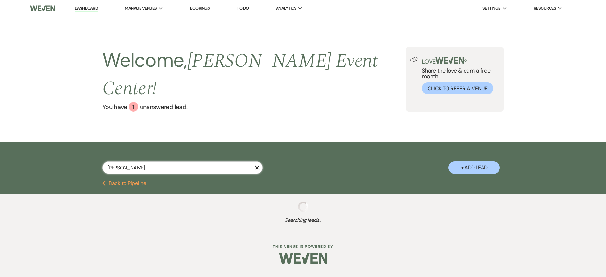
select select "8"
select select "10"
select select "8"
select select "7"
select select "8"
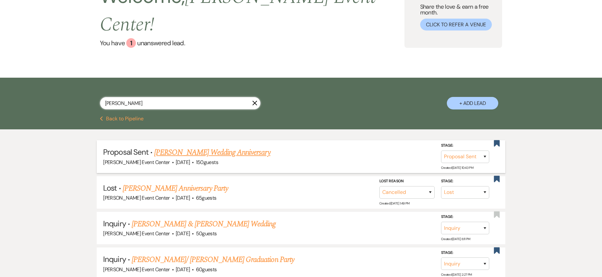
scroll to position [64, 0]
click at [206, 146] on link "Karen Franklin's Wedding Anniversary" at bounding box center [212, 152] width 116 height 12
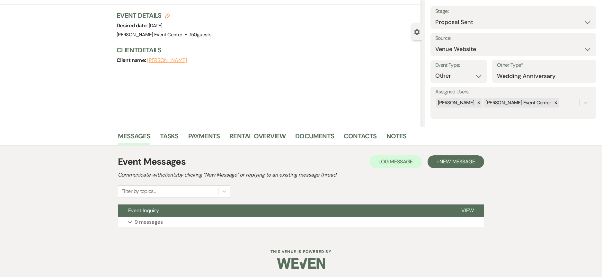
scroll to position [36, 0]
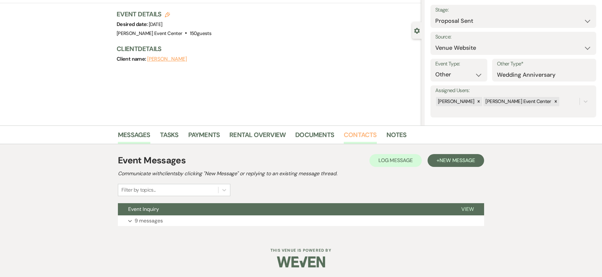
click at [365, 135] on link "Contacts" at bounding box center [360, 137] width 33 height 14
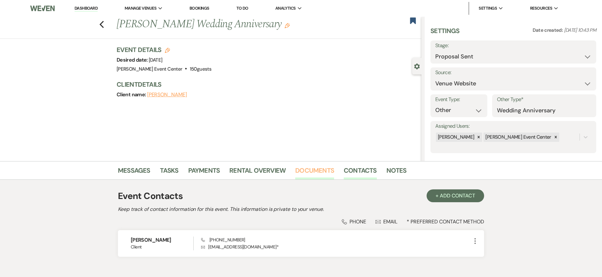
click at [315, 169] on link "Documents" at bounding box center [314, 172] width 39 height 14
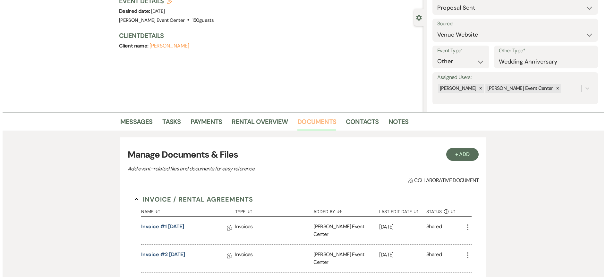
scroll to position [128, 0]
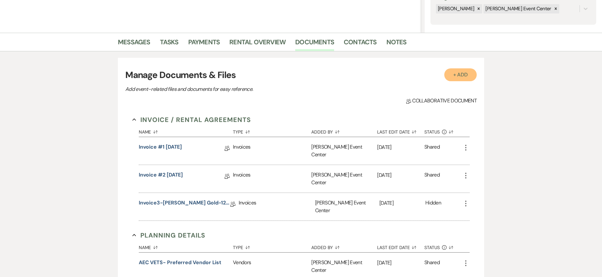
click at [470, 74] on button "+ Add" at bounding box center [460, 74] width 33 height 13
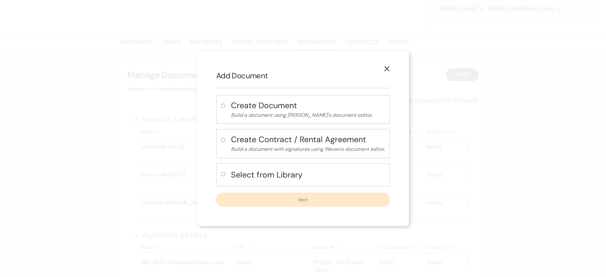
click at [283, 174] on h4 "Select from Library" at bounding box center [308, 174] width 154 height 11
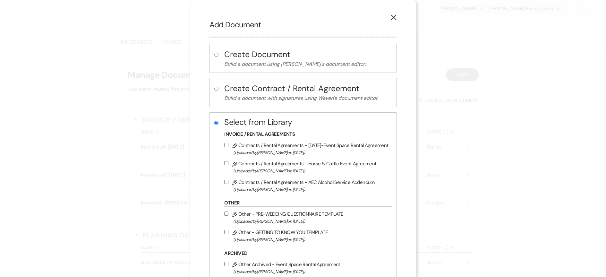
scroll to position [32, 0]
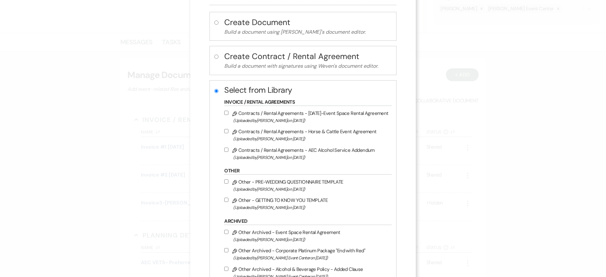
click at [229, 113] on label "Pencil Contracts / Rental Agreements - 8.11.25-Event Space Rental Agreement (Up…" at bounding box center [306, 116] width 164 height 15
click at [229, 113] on input "Pencil Contracts / Rental Agreements - 8.11.25-Event Space Rental Agreement (Up…" at bounding box center [226, 113] width 4 height 4
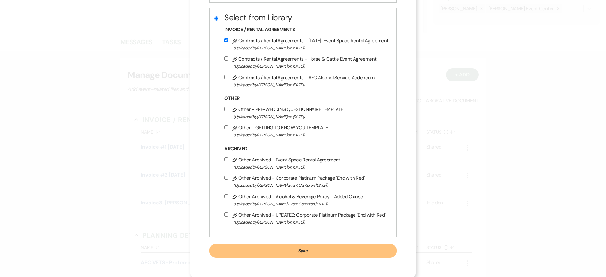
click at [327, 251] on button "Save" at bounding box center [303, 251] width 187 height 14
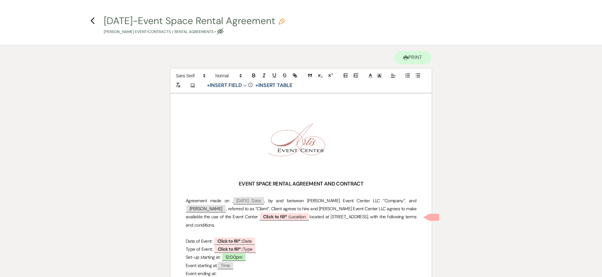
scroll to position [64, 0]
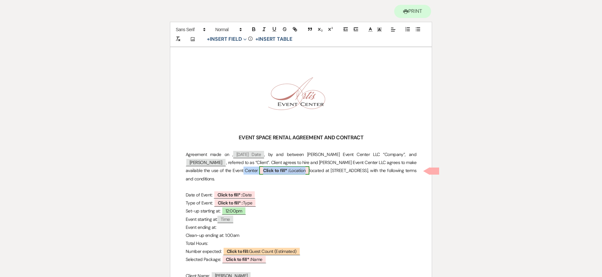
click at [263, 170] on b "Click to fill* :" at bounding box center [276, 171] width 26 height 6
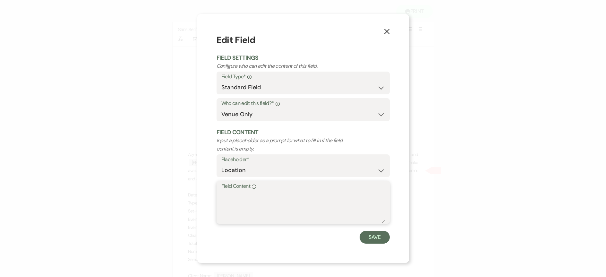
click at [241, 197] on textarea "Field Content Info" at bounding box center [304, 207] width 164 height 32
click at [369, 236] on button "Save" at bounding box center [375, 237] width 30 height 13
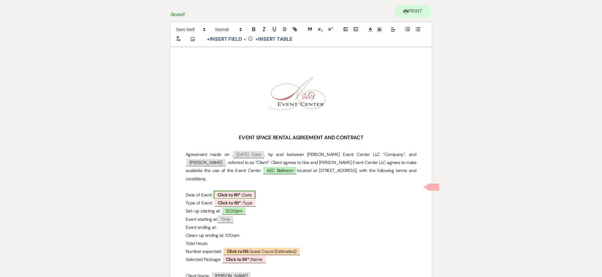
click at [236, 192] on b "Click to fill* :" at bounding box center [229, 195] width 25 height 6
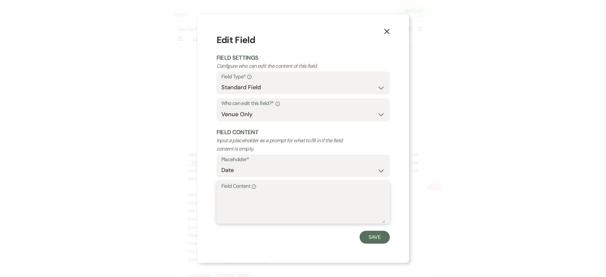
click at [244, 204] on textarea "Field Content Info" at bounding box center [304, 207] width 164 height 32
click at [369, 235] on button "Save" at bounding box center [375, 237] width 30 height 13
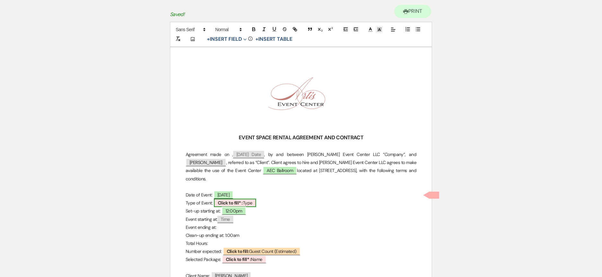
click at [248, 199] on span "Click to fill* : Type" at bounding box center [235, 203] width 42 height 8
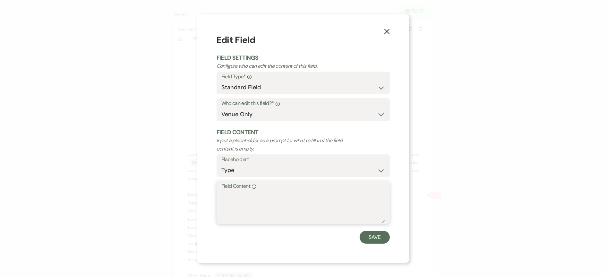
click at [237, 203] on textarea "Field Content Info" at bounding box center [304, 207] width 164 height 32
click at [375, 233] on button "Save" at bounding box center [375, 237] width 30 height 13
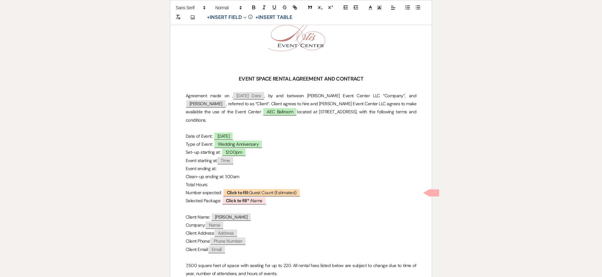
scroll to position [128, 0]
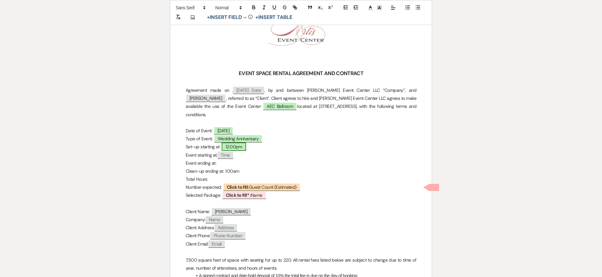
click at [238, 143] on span "12:00pm" at bounding box center [234, 147] width 24 height 8
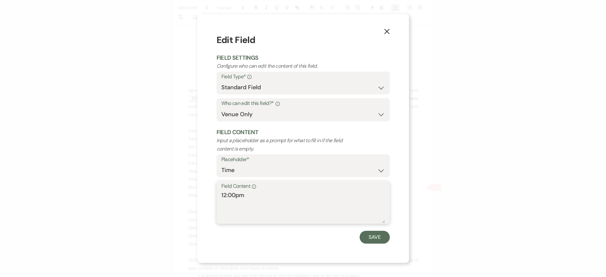
click at [225, 194] on textarea "12:00pm" at bounding box center [304, 207] width 164 height 32
click at [370, 239] on button "Save" at bounding box center [375, 237] width 30 height 13
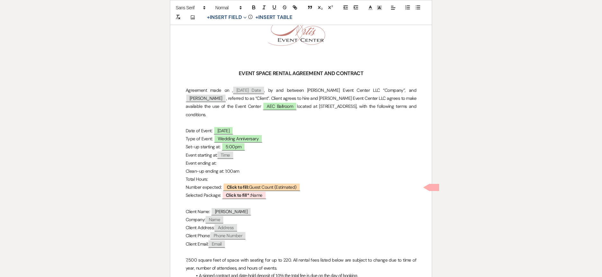
click at [219, 159] on p "Event ending at:" at bounding box center [301, 163] width 231 height 8
click at [225, 167] on p "Clean-up ending at: 1:00am" at bounding box center [301, 171] width 231 height 8
click at [220, 175] on p "Total Hours:" at bounding box center [301, 179] width 231 height 8
click at [243, 184] on b "Click to fill:" at bounding box center [238, 187] width 22 height 6
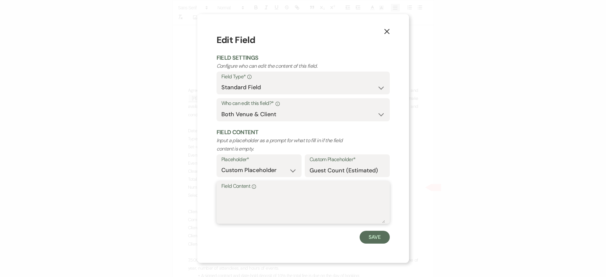
click at [260, 210] on textarea "Field Content Info" at bounding box center [304, 207] width 164 height 32
click at [367, 234] on button "Save" at bounding box center [375, 237] width 30 height 13
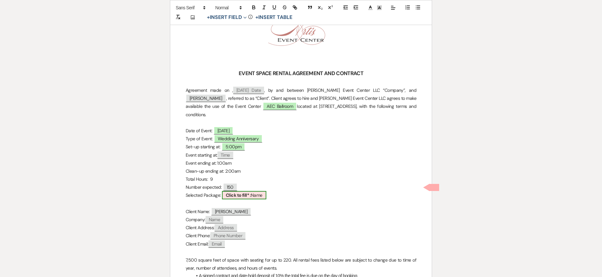
click at [237, 192] on b "Click to fill* :" at bounding box center [238, 195] width 25 height 6
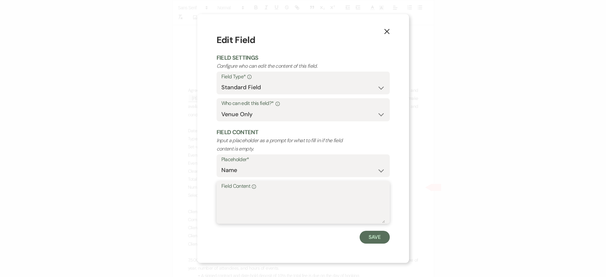
click at [241, 213] on textarea "Field Content Info" at bounding box center [304, 207] width 164 height 32
drag, startPoint x: 302, startPoint y: 195, endPoint x: 210, endPoint y: 197, distance: 92.8
click at [210, 197] on div "X Edit Field Field Settings Configure who can edit the content of this field. F…" at bounding box center [303, 138] width 212 height 249
click at [370, 238] on button "Save" at bounding box center [375, 237] width 30 height 13
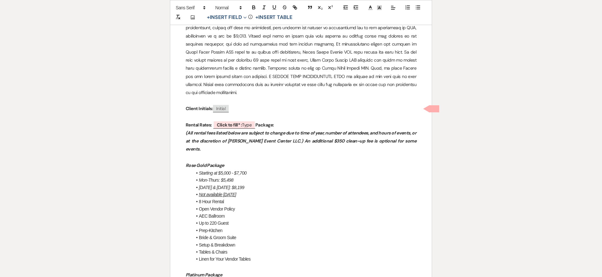
scroll to position [482, 0]
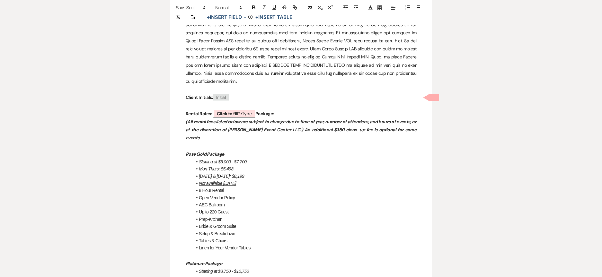
click at [285, 110] on p "Rental Rates: ﻿ Click to fill* : Type ﻿ Package:" at bounding box center [301, 114] width 231 height 8
click at [217, 111] on b "Click to fill* :" at bounding box center [229, 114] width 25 height 6
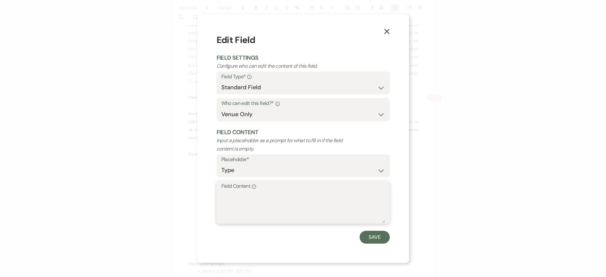
click at [239, 196] on textarea "Field Content Info" at bounding box center [304, 207] width 164 height 32
click at [370, 239] on button "Save" at bounding box center [375, 237] width 30 height 13
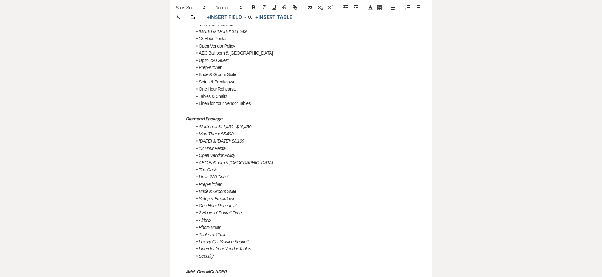
scroll to position [738, 0]
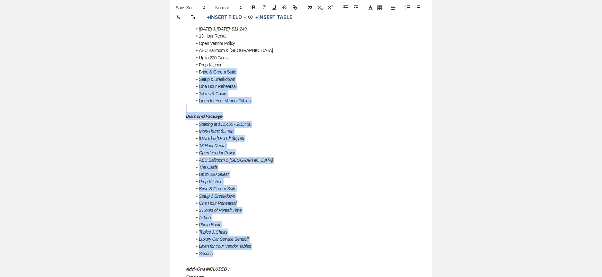
drag, startPoint x: 227, startPoint y: 231, endPoint x: 202, endPoint y: 51, distance: 181.4
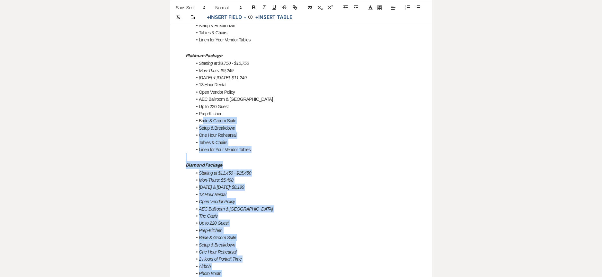
scroll to position [642, 0]
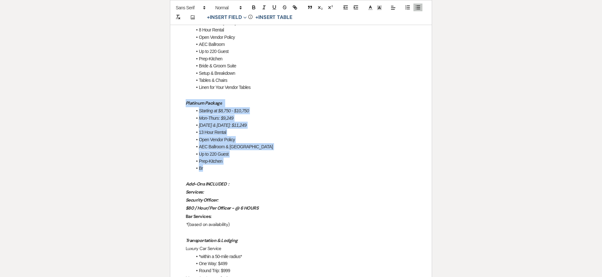
drag, startPoint x: 206, startPoint y: 135, endPoint x: 180, endPoint y: 80, distance: 60.8
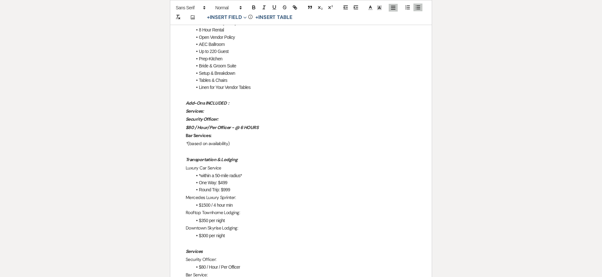
click at [232, 99] on p "Add-Ons INCLUDED :" at bounding box center [301, 103] width 231 height 8
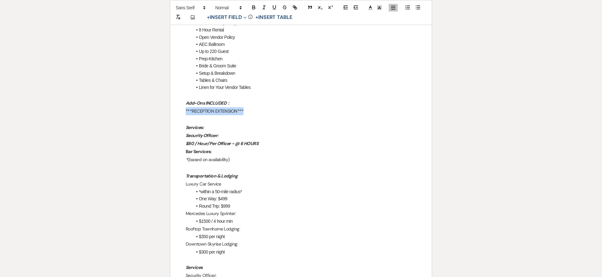
drag, startPoint x: 248, startPoint y: 87, endPoint x: 187, endPoint y: 89, distance: 62.0
click at [187, 107] on p "***RECEPTION EXTENSION***" at bounding box center [301, 111] width 231 height 8
click at [257, 115] on p at bounding box center [301, 119] width 231 height 8
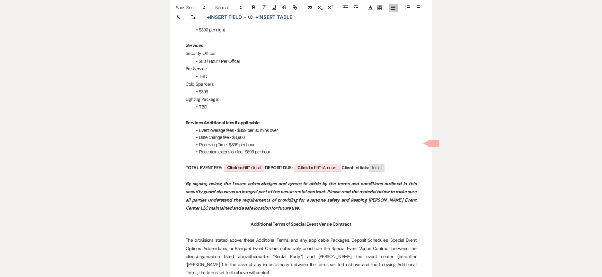
scroll to position [867, 0]
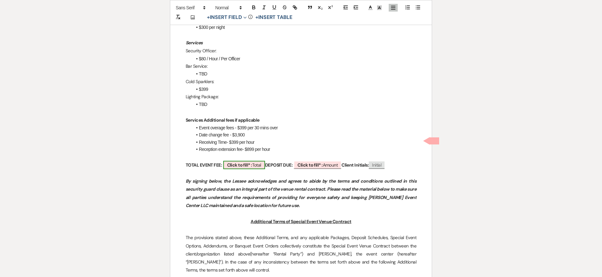
click at [248, 162] on b "Click to fill* :" at bounding box center [239, 165] width 25 height 6
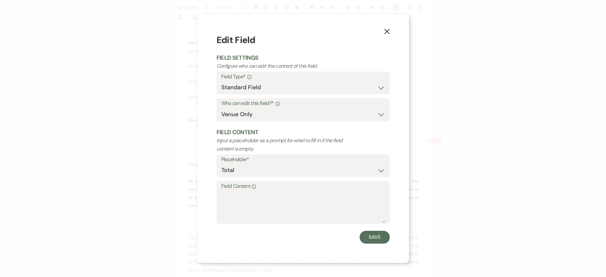
click at [245, 189] on label "Field Content Info" at bounding box center [304, 186] width 164 height 9
click at [245, 191] on textarea "Field Content Info" at bounding box center [304, 207] width 164 height 32
drag, startPoint x: 251, startPoint y: 195, endPoint x: 175, endPoint y: 194, distance: 76.7
click at [175, 194] on div "X Edit Field Field Settings Configure who can edit the content of this field. F…" at bounding box center [303, 138] width 606 height 277
click at [373, 235] on button "Save" at bounding box center [375, 237] width 30 height 13
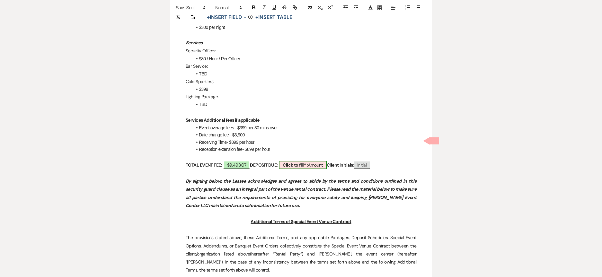
click at [316, 161] on span "Click to fill* : Amount" at bounding box center [303, 165] width 48 height 8
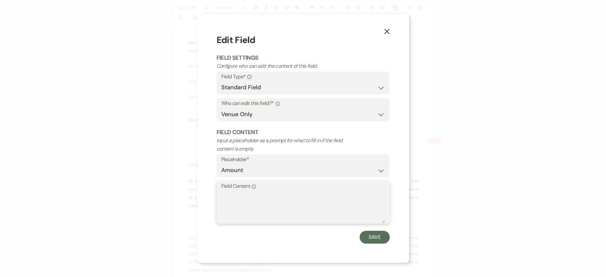
click at [238, 197] on textarea "Field Content Info" at bounding box center [304, 207] width 164 height 32
paste textarea "$9,493.07"
click at [230, 196] on textarea "$9,493.07" at bounding box center [304, 207] width 164 height 32
click at [246, 193] on textarea "$949.307" at bounding box center [304, 207] width 164 height 32
click at [374, 234] on button "Save" at bounding box center [375, 237] width 30 height 13
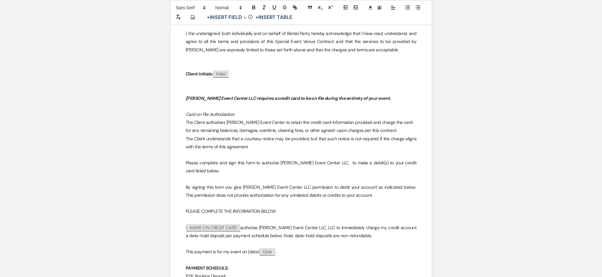
scroll to position [5073, 0]
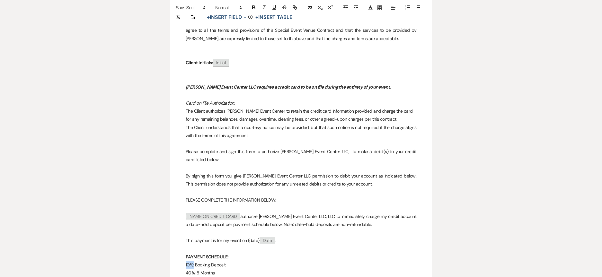
drag, startPoint x: 194, startPoint y: 111, endPoint x: 176, endPoint y: 111, distance: 18.0
click at [271, 261] on p "August 21, 2025: $949.31 (Booking Deposit" at bounding box center [301, 265] width 231 height 8
click at [223, 269] on p "40%: 8 Months" at bounding box center [301, 273] width 231 height 8
drag, startPoint x: 216, startPoint y: 145, endPoint x: 185, endPoint y: 119, distance: 40.4
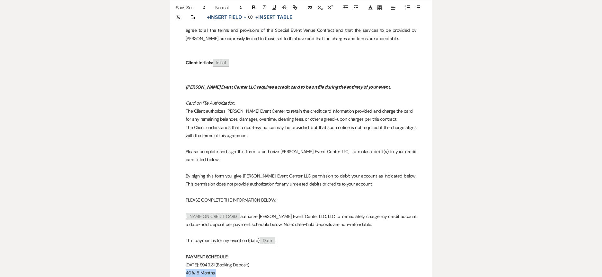
drag, startPoint x: 249, startPoint y: 119, endPoint x: 185, endPoint y: 116, distance: 64.0
copy p "[DATE]: $4,271.88"
click at [220, 269] on p "[DATE]: $4,271.88" at bounding box center [301, 273] width 231 height 8
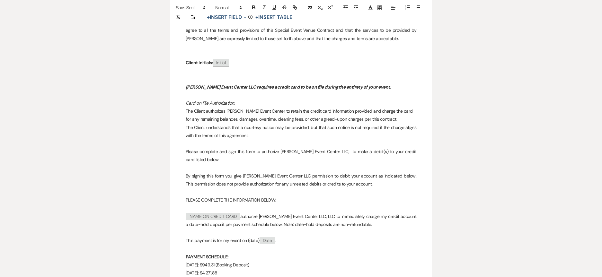
click at [246, 269] on p "[DATE]: $4,271.88" at bounding box center [301, 273] width 231 height 8
drag, startPoint x: 199, startPoint y: 127, endPoint x: 184, endPoint y: 126, distance: 15.5
click at [251, 277] on p "[DATE]: $4,271.88" at bounding box center [301, 281] width 231 height 8
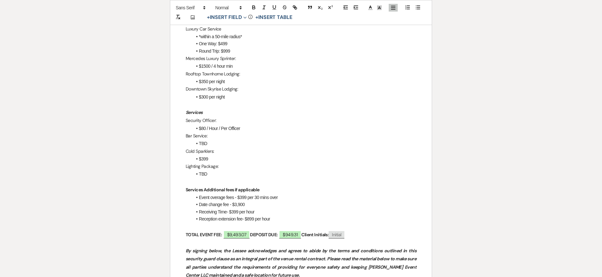
scroll to position [0, 0]
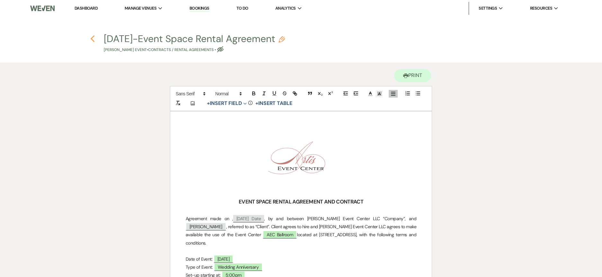
click at [93, 40] on use "button" at bounding box center [92, 38] width 4 height 7
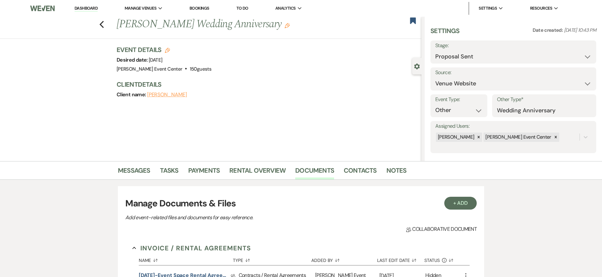
scroll to position [128, 0]
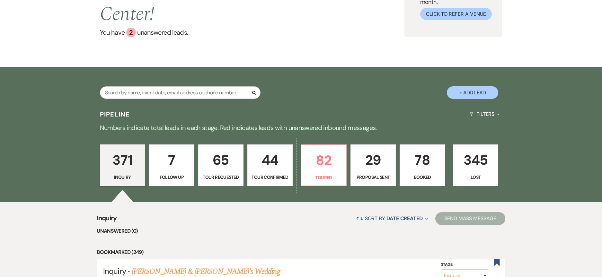
scroll to position [64, 0]
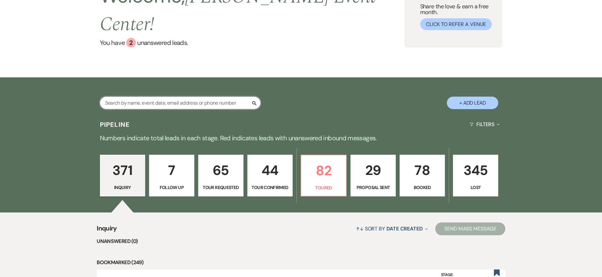
click at [175, 97] on input "text" at bounding box center [180, 103] width 161 height 13
type input "chic"
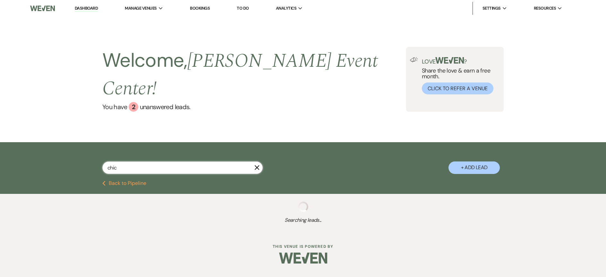
select select "9"
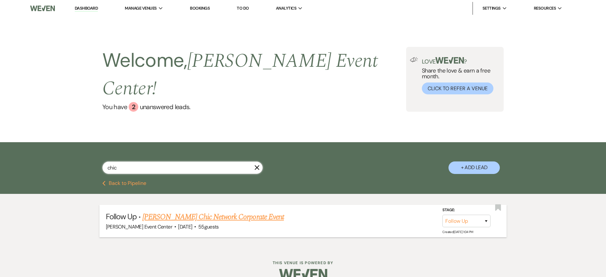
type input "chic"
click at [226, 211] on link "[PERSON_NAME] Chic Network Corporate Event" at bounding box center [214, 217] width 142 height 12
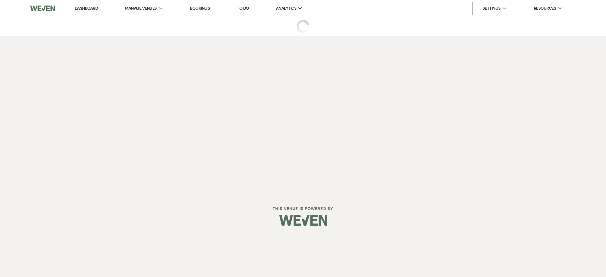
select select "9"
select select "12"
select select "9"
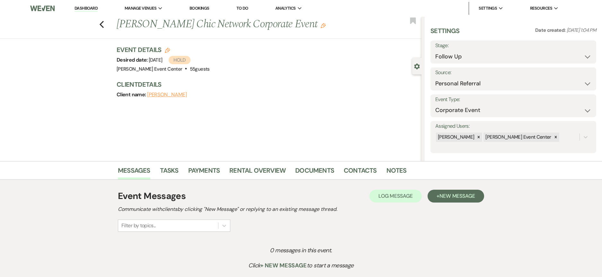
click at [170, 49] on icon "Edit" at bounding box center [167, 50] width 5 height 5
select select "754"
select select "false"
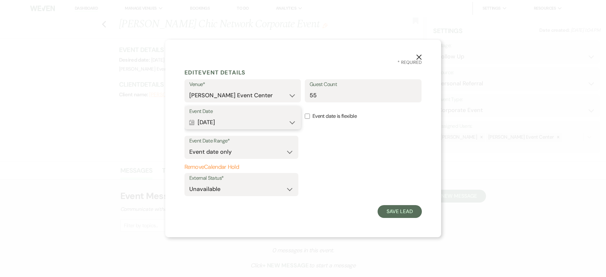
click at [211, 120] on button "Calendar [DATE] Expand" at bounding box center [242, 122] width 107 height 13
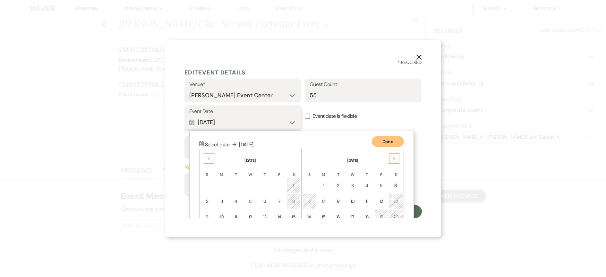
scroll to position [65, 0]
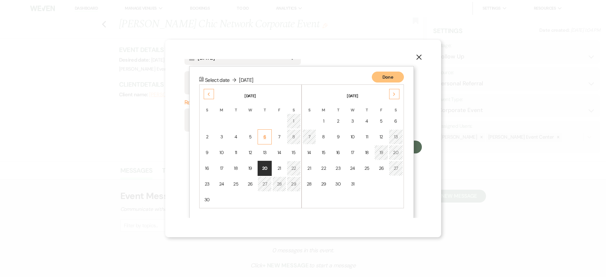
click at [263, 136] on div "6" at bounding box center [265, 137] width 6 height 7
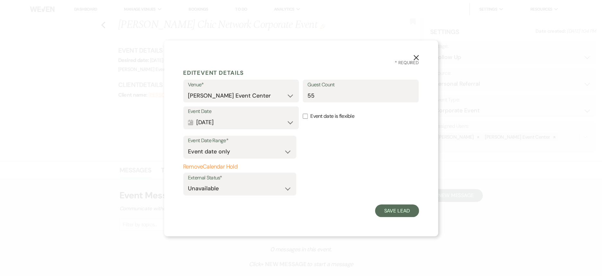
scroll to position [0, 0]
click at [409, 216] on button "Save Lead" at bounding box center [400, 211] width 44 height 13
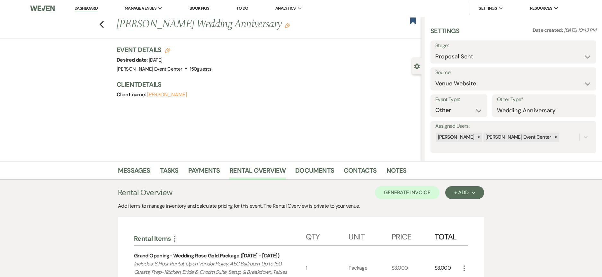
scroll to position [32, 0]
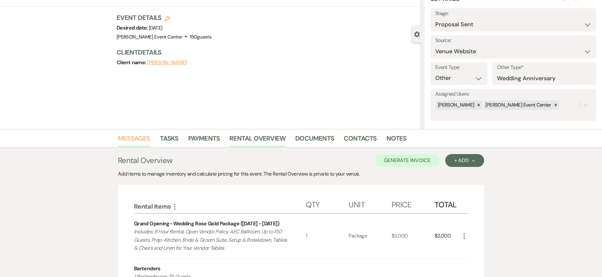
click at [125, 139] on link "Messages" at bounding box center [134, 140] width 32 height 14
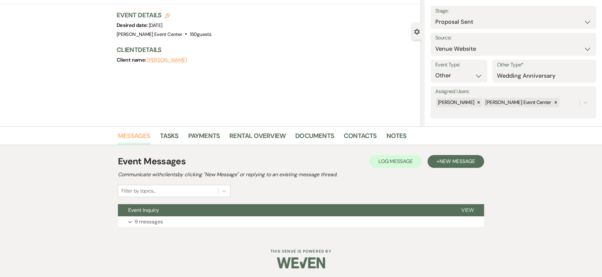
scroll to position [36, 0]
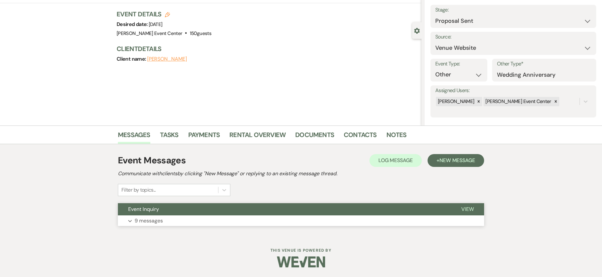
click at [154, 220] on p "9 messages" at bounding box center [149, 221] width 28 height 8
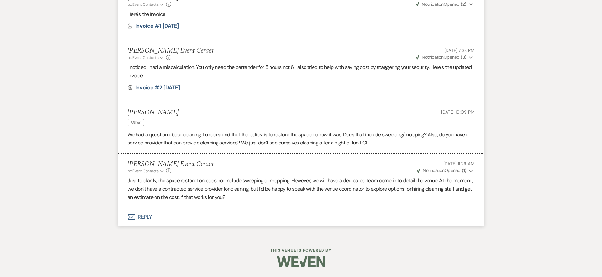
click at [148, 215] on button "Envelope Reply" at bounding box center [301, 217] width 366 height 18
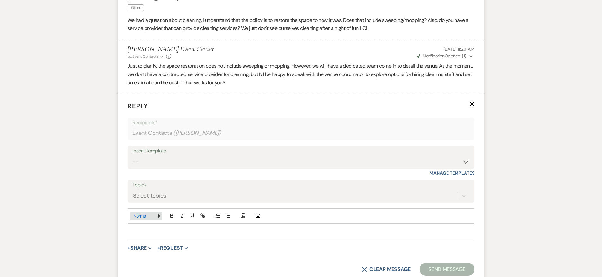
scroll to position [810, 0]
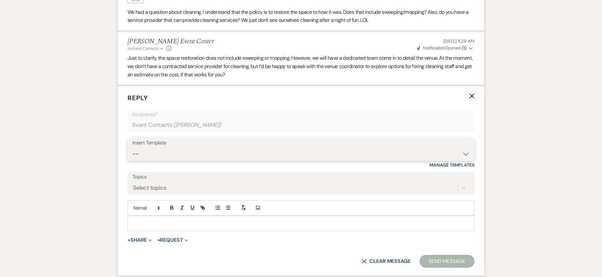
click at [170, 153] on select "-- Weven Planning Portal Introduction (Booked Events) Initial Inquiry Response …" at bounding box center [300, 154] width 337 height 13
select select "978"
click at [132, 148] on select "-- Weven Planning Portal Introduction (Booked Events) Initial Inquiry Response …" at bounding box center [300, 154] width 337 height 13
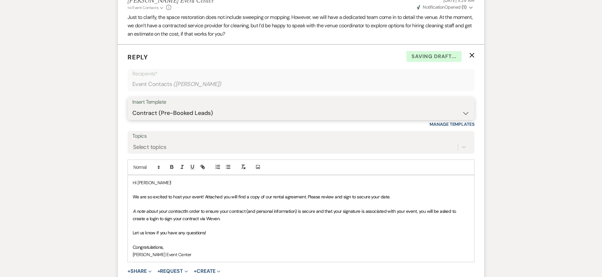
scroll to position [939, 0]
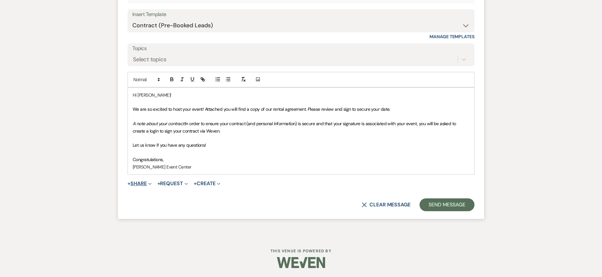
click at [138, 186] on button "+ Share Expand" at bounding box center [139, 183] width 24 height 5
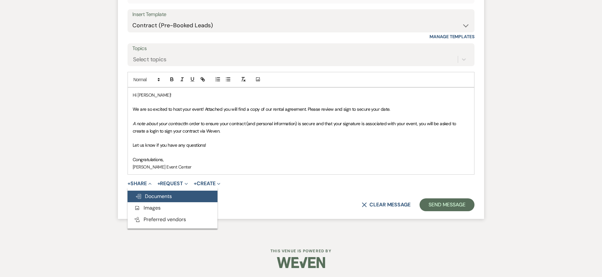
click at [146, 194] on span "Doc Upload Documents" at bounding box center [153, 196] width 37 height 7
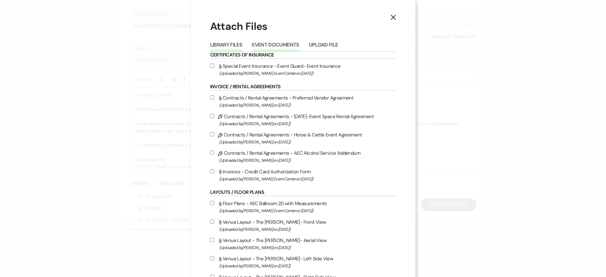
click at [270, 45] on button "Event Documents" at bounding box center [275, 46] width 47 height 9
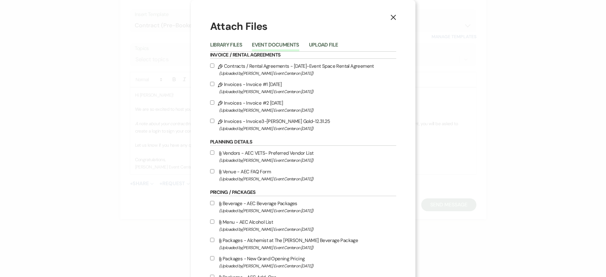
click at [210, 66] on input "Pencil Contracts / Rental Agreements - [DATE]-Event Space Rental Agreement (Upl…" at bounding box center [212, 66] width 4 height 4
click at [211, 65] on input "Pencil Contracts / Rental Agreements - [DATE]-Event Space Rental Agreement (Upl…" at bounding box center [212, 66] width 4 height 4
checkbox input "false"
click at [391, 17] on icon "X" at bounding box center [394, 17] width 6 height 6
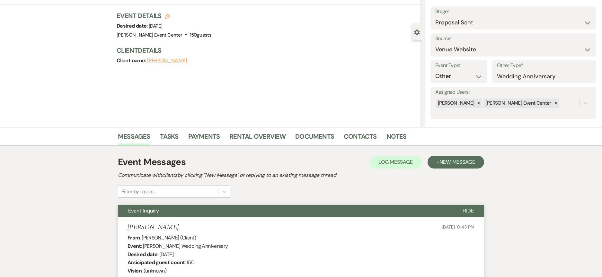
scroll to position [0, 0]
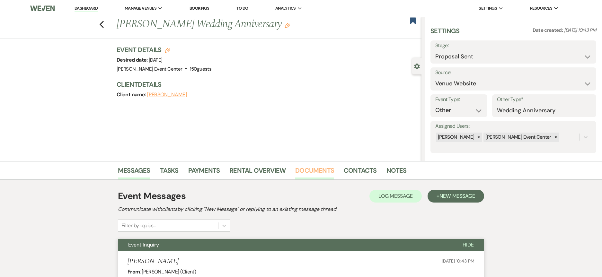
click at [319, 174] on link "Documents" at bounding box center [314, 172] width 39 height 14
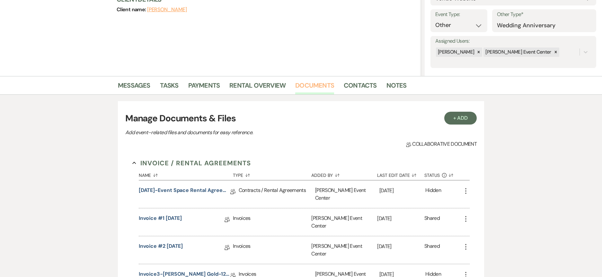
scroll to position [128, 0]
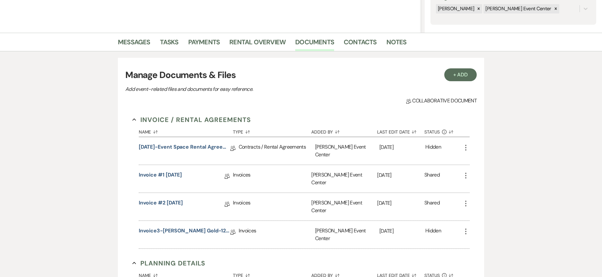
click at [467, 144] on icon "More" at bounding box center [466, 148] width 8 height 8
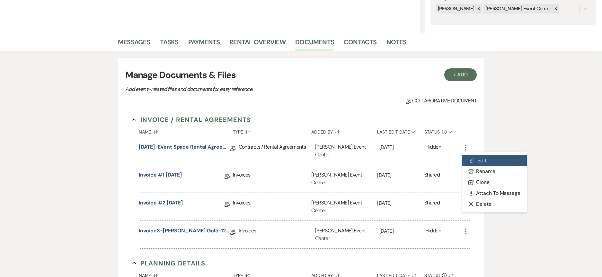
click at [469, 158] on link "Pencil Edit" at bounding box center [494, 160] width 65 height 11
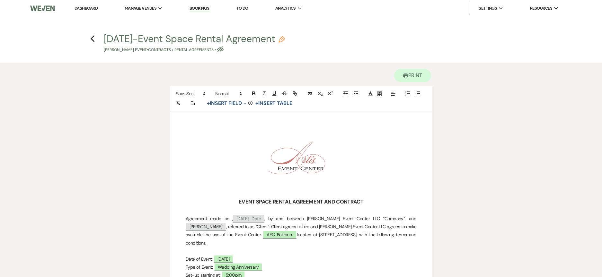
click at [280, 37] on icon "Pencil" at bounding box center [281, 39] width 6 height 6
select select "10"
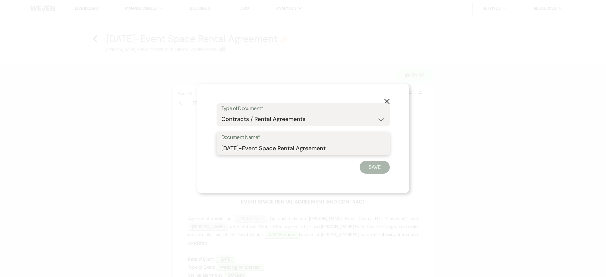
drag, startPoint x: 240, startPoint y: 147, endPoint x: 194, endPoint y: 134, distance: 48.4
click at [210, 144] on div "X Type of Document* Special Event Insurance Vendor Certificate of Insurance Con…" at bounding box center [303, 138] width 212 height 109
click at [313, 150] on input "Event Space Rental Agreement" at bounding box center [304, 148] width 164 height 13
type input "Event Space Rental Agreement-[PERSON_NAME]-12.31.25"
click at [381, 166] on button "Save" at bounding box center [375, 167] width 30 height 13
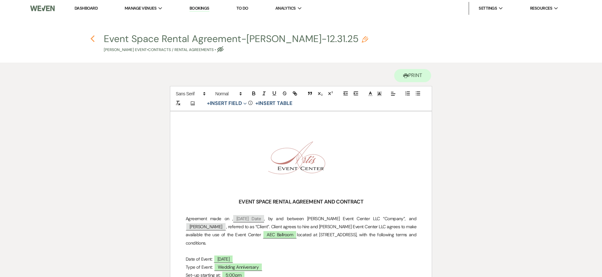
click at [90, 36] on icon "Previous" at bounding box center [92, 39] width 5 height 8
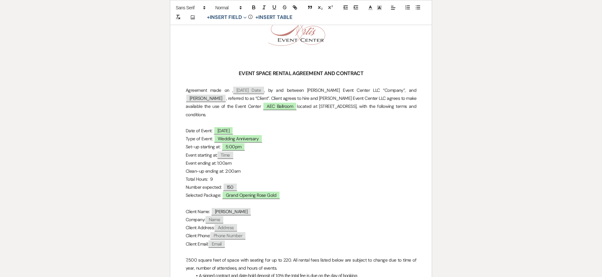
select select "6"
select select "5"
select select "13"
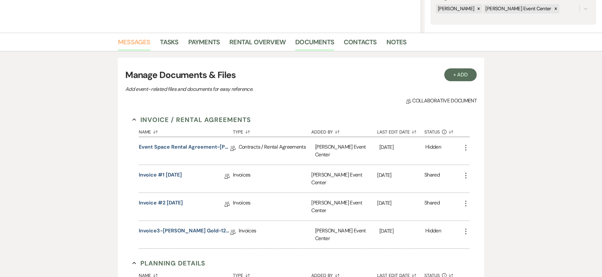
click at [131, 44] on link "Messages" at bounding box center [134, 44] width 32 height 14
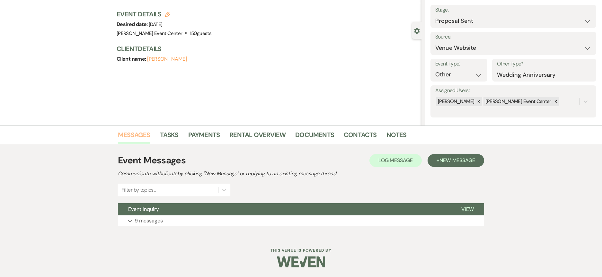
scroll to position [36, 0]
click at [173, 225] on div "Event Messages Log Log Message + New Message Communicate with clients by clicki…" at bounding box center [301, 190] width 366 height 79
click at [172, 215] on div "Event Inquiry View Expand 9 messages" at bounding box center [301, 214] width 366 height 23
click at [169, 221] on button "Expand 9 messages" at bounding box center [301, 220] width 366 height 11
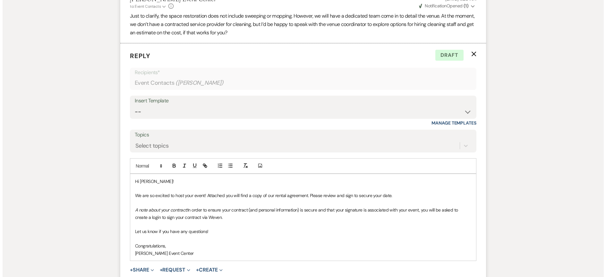
scroll to position [887, 0]
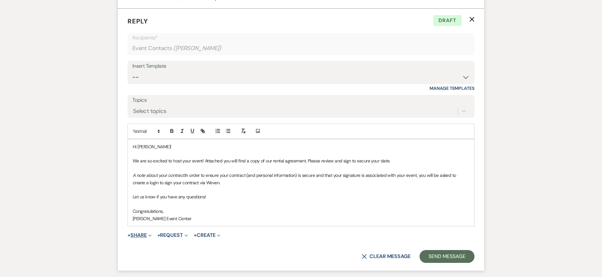
click at [144, 236] on button "+ Share Expand" at bounding box center [139, 235] width 24 height 5
click at [152, 245] on span "Doc Upload Documents" at bounding box center [153, 248] width 37 height 7
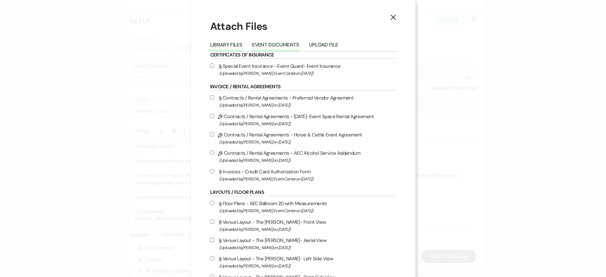
click at [253, 43] on button "Event Documents" at bounding box center [275, 46] width 47 height 9
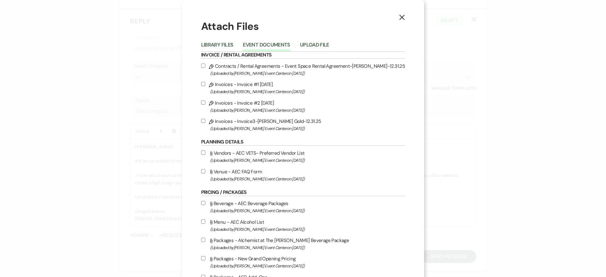
click at [209, 65] on label "Pencil Contracts / Rental Agreements - Event Space Rental Agreement-[PERSON_NAM…" at bounding box center [303, 69] width 204 height 15
click at [205, 65] on input "Pencil Contracts / Rental Agreements - Event Space Rental Agreement-[PERSON_NAM…" at bounding box center [203, 66] width 4 height 4
checkbox input "true"
click at [205, 122] on input "Pencil Invoices - Invoice3-[PERSON_NAME] Gold-12.31.25 (Uploaded by [PERSON_NAM…" at bounding box center [203, 121] width 4 height 4
checkbox input "true"
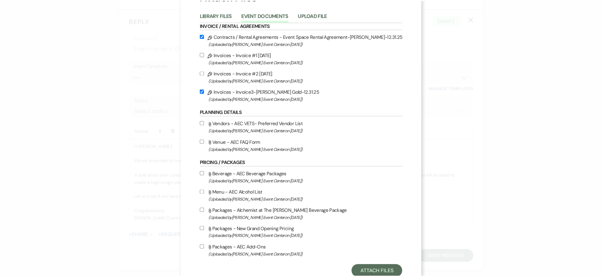
scroll to position [50, 0]
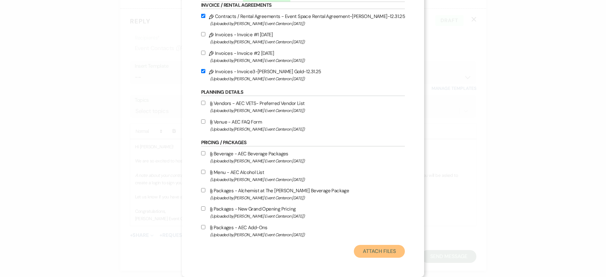
click at [368, 253] on button "Attach Files" at bounding box center [379, 251] width 51 height 13
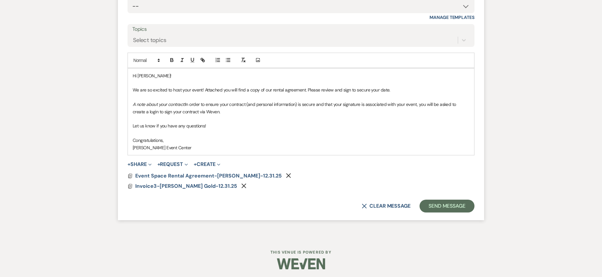
scroll to position [960, 0]
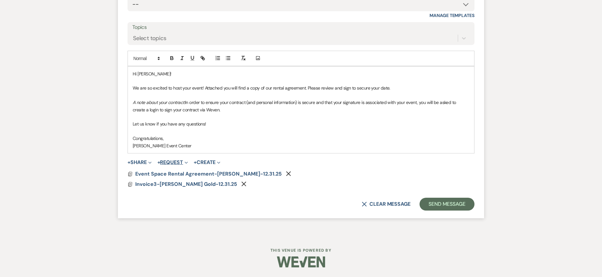
click at [172, 161] on button "+ Request Expand" at bounding box center [172, 162] width 31 height 5
click at [183, 175] on button "Generate Payment Payment" at bounding box center [202, 176] width 90 height 12
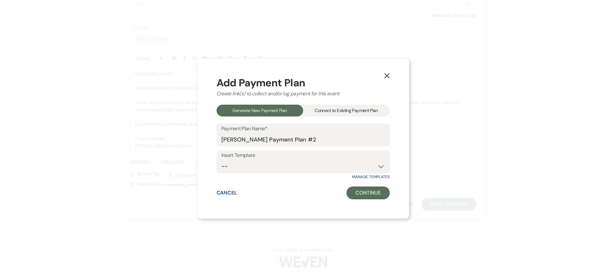
click at [318, 109] on div "Connect to Existing Payment Plan" at bounding box center [346, 111] width 87 height 12
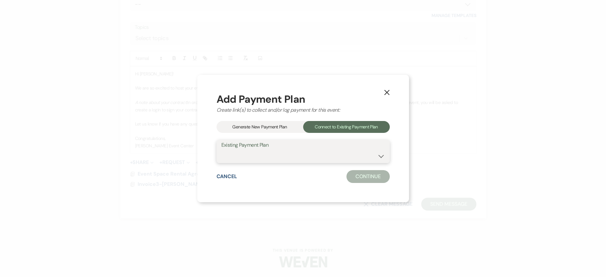
click at [286, 152] on select "[PERSON_NAME] Payment Plan #1" at bounding box center [304, 156] width 164 height 13
select select "24908"
click at [222, 150] on select "[PERSON_NAME] Payment Plan #1" at bounding box center [304, 156] width 164 height 13
click at [356, 174] on button "Continue" at bounding box center [368, 176] width 43 height 13
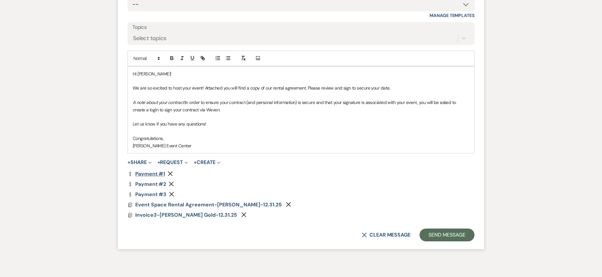
click at [140, 173] on link "Dollar Payment Payment #1" at bounding box center [146, 173] width 38 height 5
click at [148, 182] on link "Dollar Payment Payment #2" at bounding box center [146, 184] width 39 height 5
click at [154, 194] on link "Dollar Payment Payment #3" at bounding box center [146, 194] width 39 height 5
click at [453, 234] on button "Send Message" at bounding box center [446, 235] width 55 height 13
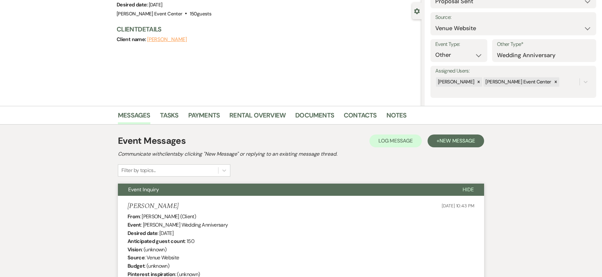
scroll to position [0, 0]
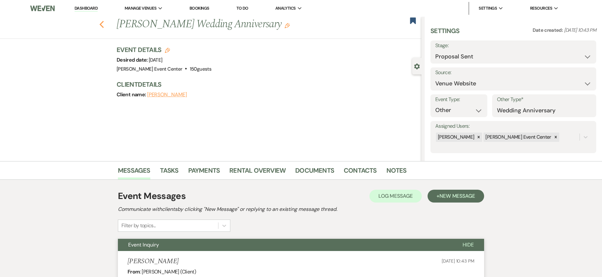
click at [104, 25] on use "button" at bounding box center [102, 24] width 4 height 7
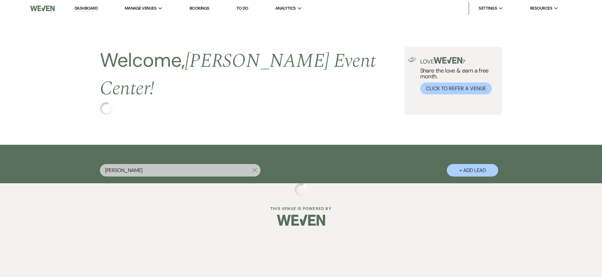
select select "6"
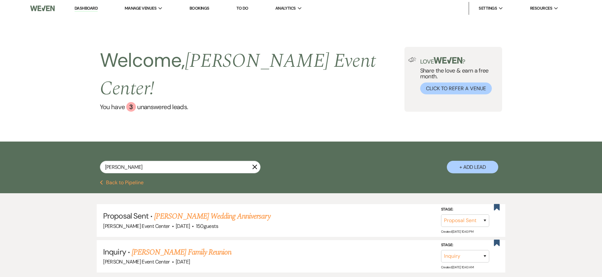
click at [84, 6] on link "Dashboard" at bounding box center [85, 8] width 23 height 6
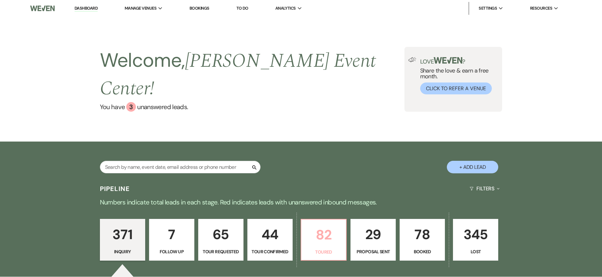
click at [330, 224] on p "82" at bounding box center [323, 235] width 37 height 22
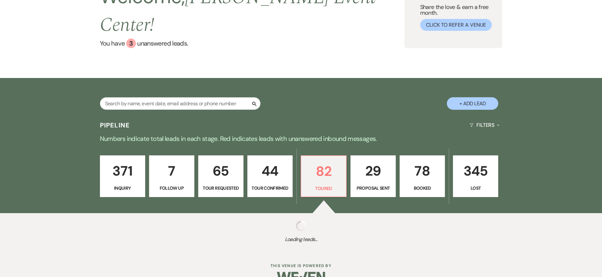
select select "5"
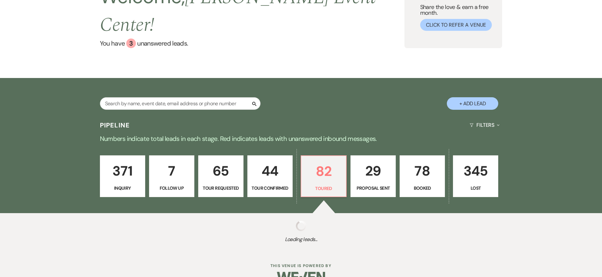
select select "5"
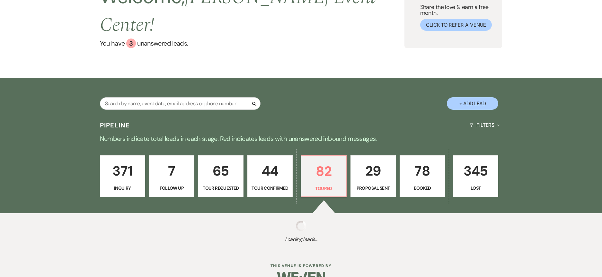
select select "5"
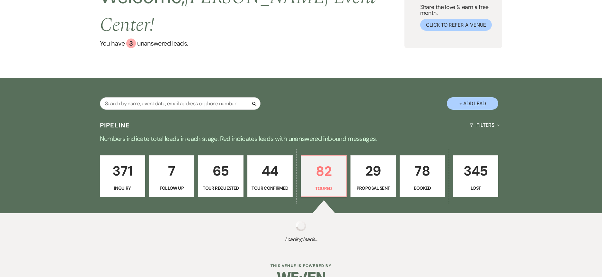
select select "5"
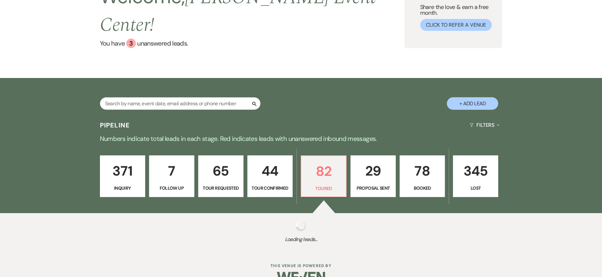
select select "5"
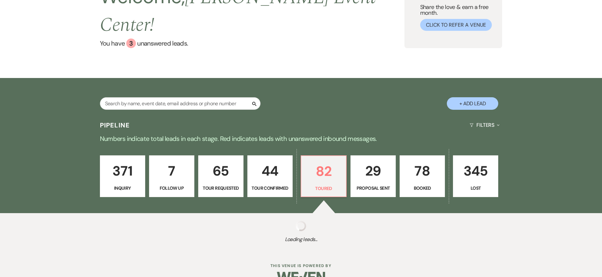
select select "5"
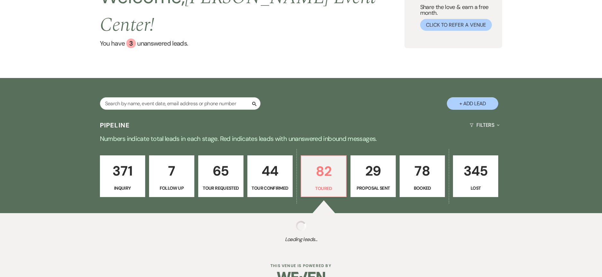
select select "5"
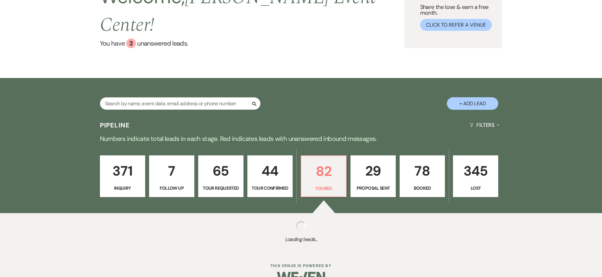
select select "5"
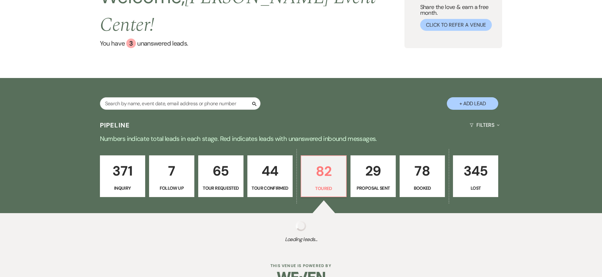
select select "5"
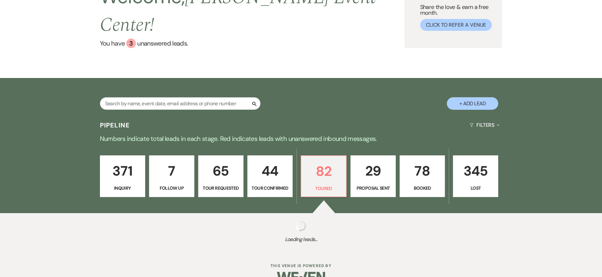
select select "5"
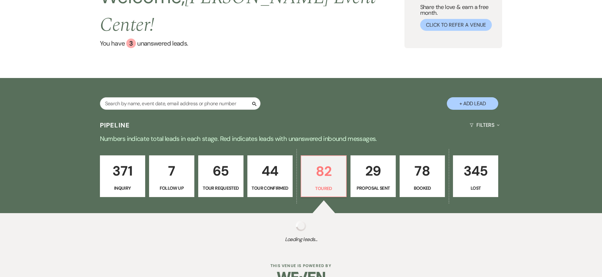
select select "5"
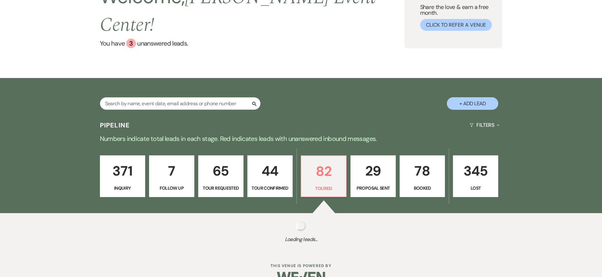
select select "5"
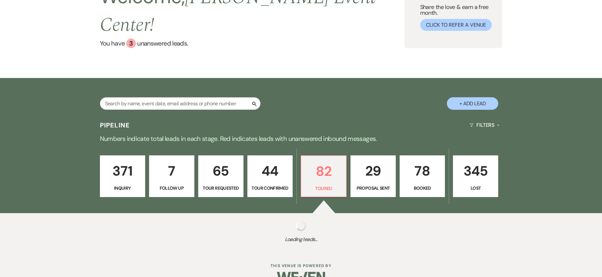
select select "5"
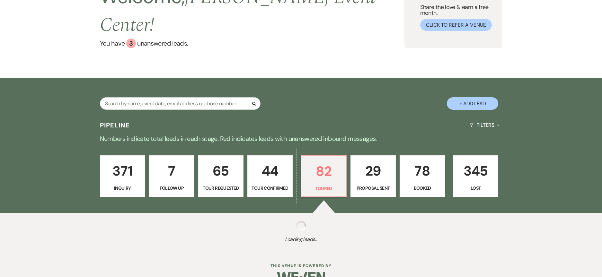
select select "5"
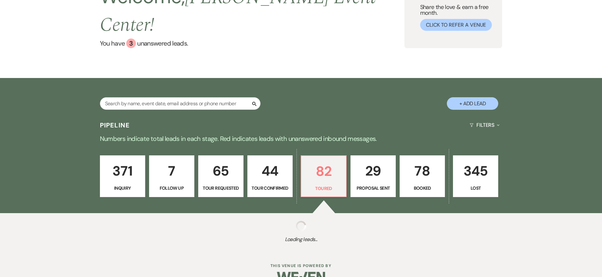
select select "5"
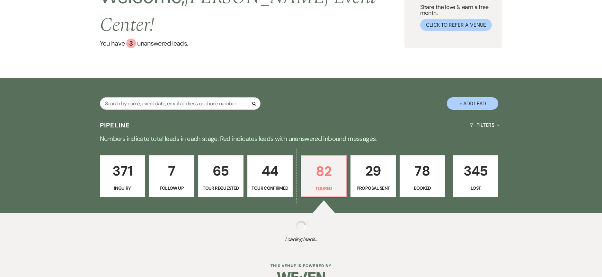
select select "5"
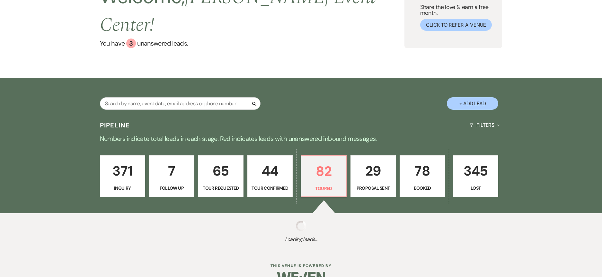
select select "5"
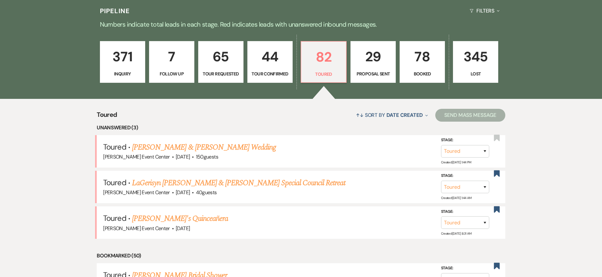
scroll to position [192, 0]
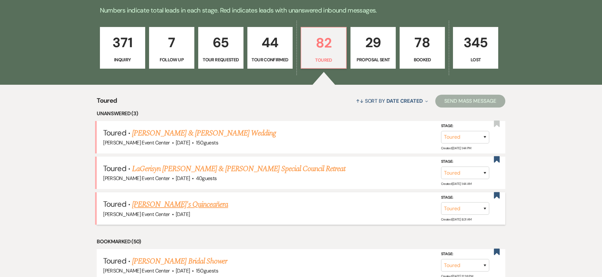
click at [170, 199] on link "[PERSON_NAME]'s Quinceañera" at bounding box center [180, 205] width 96 height 12
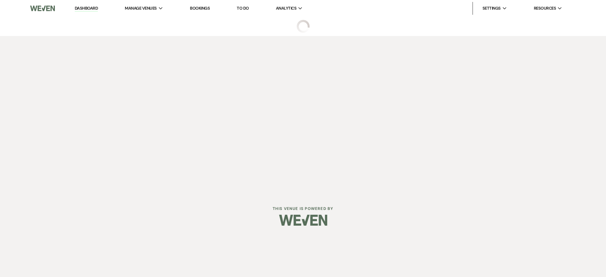
select select "5"
select select "15"
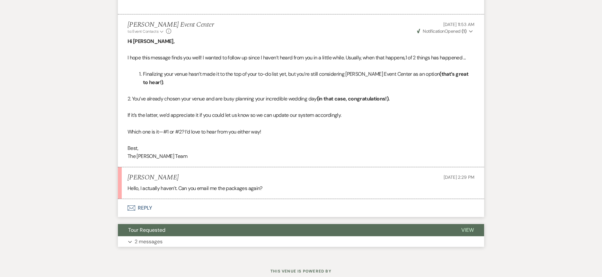
scroll to position [785, 0]
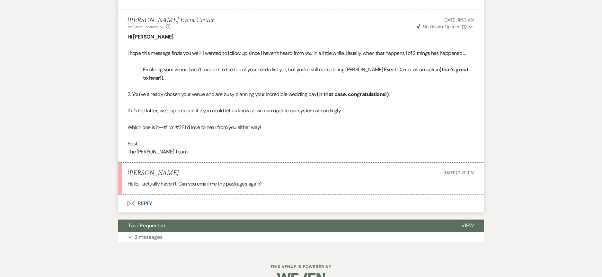
click at [149, 195] on button "Envelope Reply" at bounding box center [301, 204] width 366 height 18
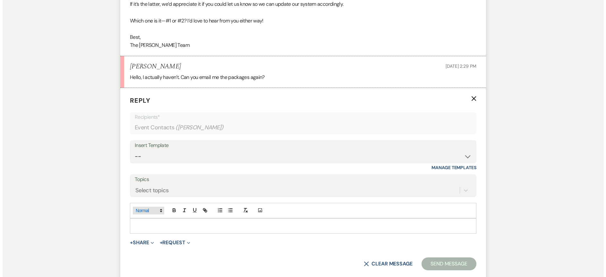
scroll to position [920, 0]
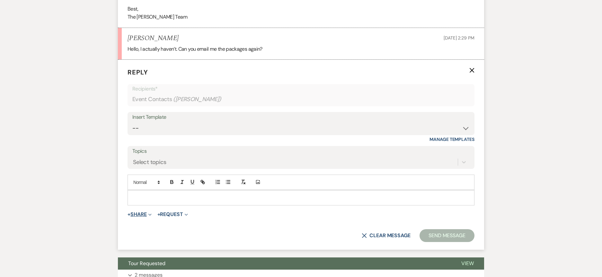
click at [143, 212] on button "+ Share Expand" at bounding box center [139, 214] width 24 height 5
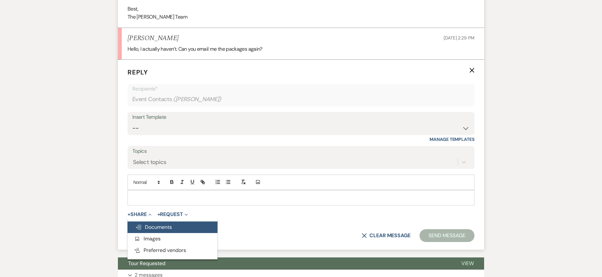
click at [165, 224] on span "Doc Upload Documents" at bounding box center [153, 227] width 37 height 7
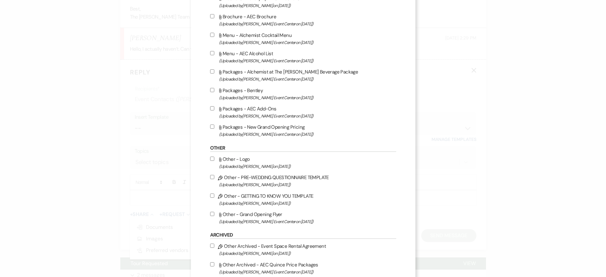
scroll to position [1027, 0]
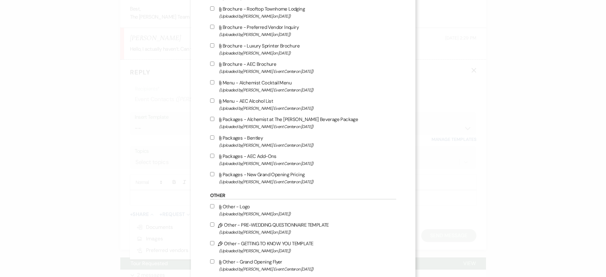
click at [210, 169] on div "Attach File Beverage - AEC Beverage Packages (Uploaded by [PERSON_NAME] Event C…" at bounding box center [303, 77] width 186 height 218
click at [210, 150] on div "Attach File Beverage - AEC Beverage Packages (Uploaded by [PERSON_NAME] Event C…" at bounding box center [303, 77] width 186 height 218
click at [210, 157] on input "Attach File Packages - AEC Add-Ons (Uploaded by [PERSON_NAME] Event Center on […" at bounding box center [212, 156] width 4 height 4
checkbox input "true"
click at [212, 174] on label "Attach File Packages - New Grand Opening Pricing (Uploaded by [PERSON_NAME] Eve…" at bounding box center [303, 177] width 186 height 15
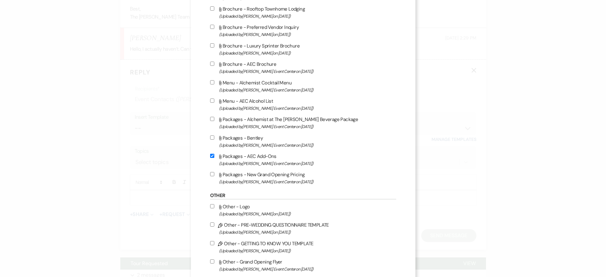
click at [212, 174] on input "Attach File Packages - New Grand Opening Pricing (Uploaded by [PERSON_NAME] Eve…" at bounding box center [212, 174] width 4 height 4
checkbox input "true"
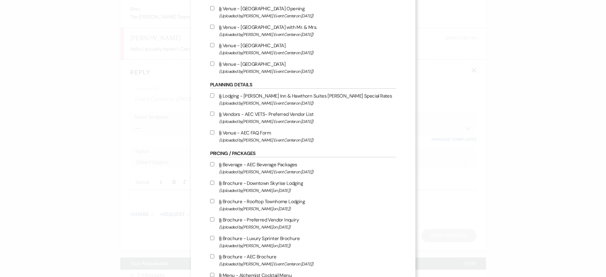
click at [211, 164] on input "Attach File Beverage - AEC Beverage Packages (Uploaded by [PERSON_NAME] Event C…" at bounding box center [212, 164] width 4 height 4
checkbox input "true"
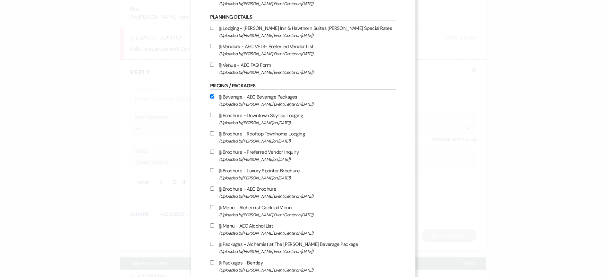
scroll to position [963, 0]
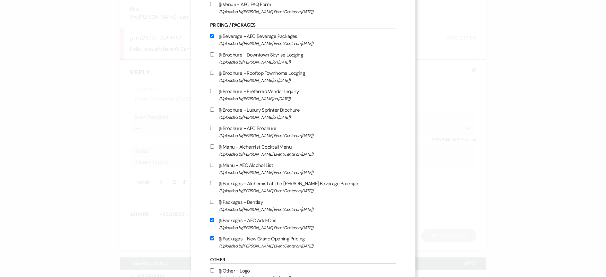
click at [210, 164] on input "Attach File Menu - AEC Alcohol List (Uploaded by [PERSON_NAME] Event Center on …" at bounding box center [212, 165] width 4 height 4
checkbox input "true"
click at [210, 183] on input "Attach File Packages - Alchemist at The [PERSON_NAME] Beverage Package (Uploade…" at bounding box center [212, 183] width 4 height 4
checkbox input "true"
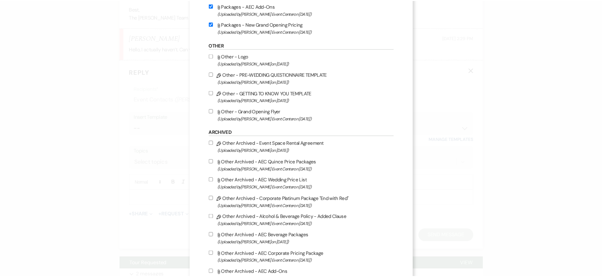
scroll to position [1315, 0]
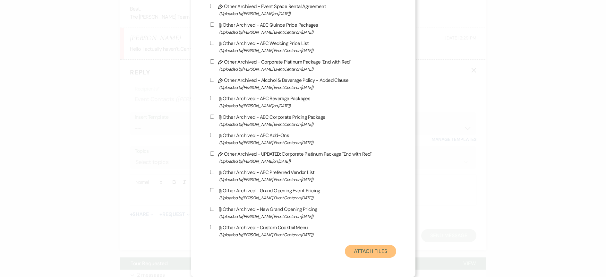
click at [365, 251] on button "Attach Files" at bounding box center [370, 251] width 51 height 13
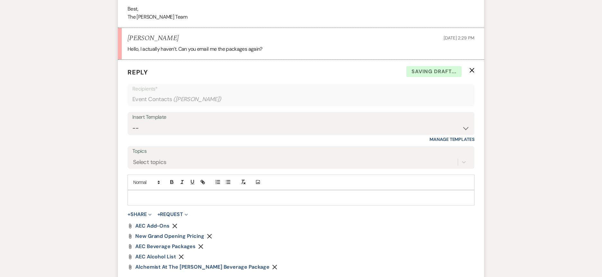
click at [179, 194] on p at bounding box center [301, 197] width 336 height 7
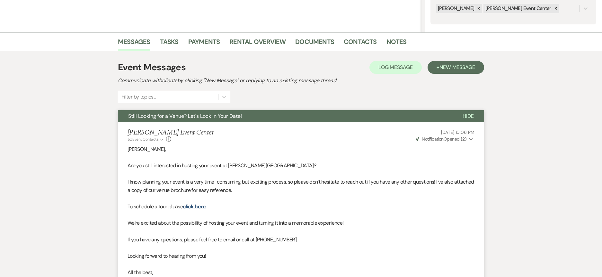
scroll to position [45, 0]
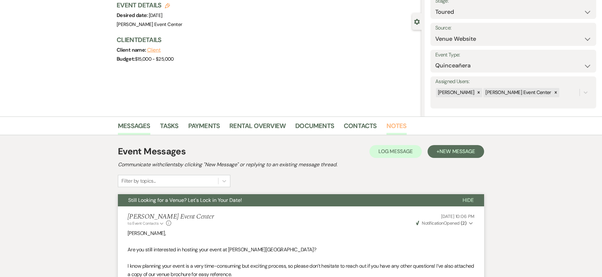
click at [400, 126] on link "Notes" at bounding box center [396, 128] width 20 height 14
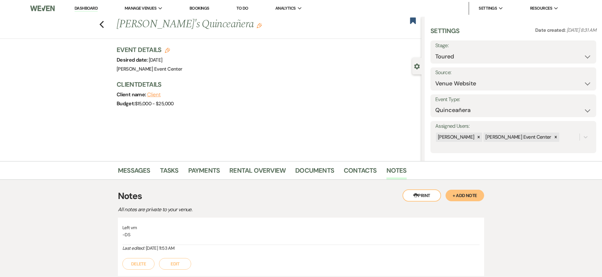
click at [456, 193] on button "+ Add Note" at bounding box center [464, 196] width 39 height 12
click at [217, 244] on p at bounding box center [300, 246] width 347 height 7
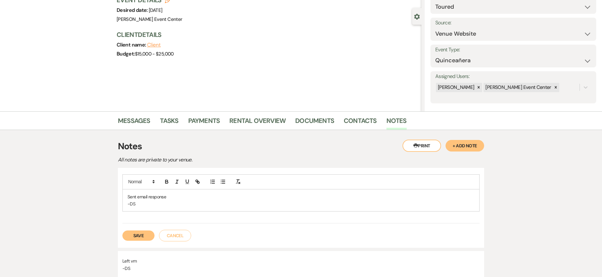
scroll to position [96, 0]
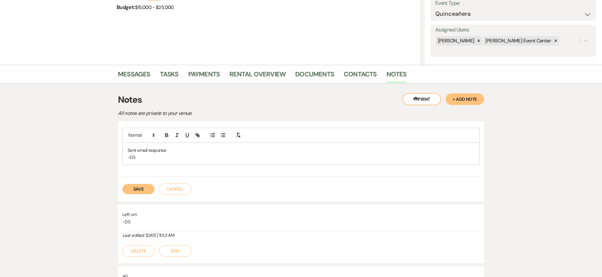
click at [135, 192] on button "Save" at bounding box center [138, 189] width 32 height 10
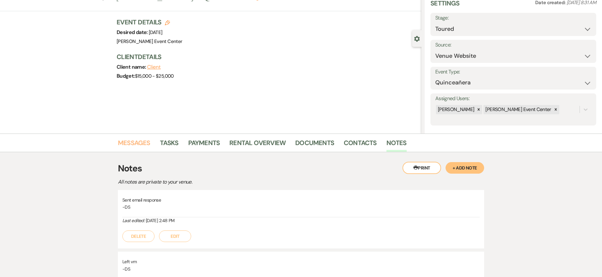
scroll to position [0, 0]
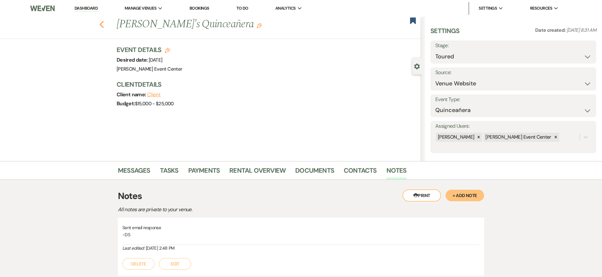
click at [104, 23] on icon "Previous" at bounding box center [101, 25] width 5 height 8
select select "5"
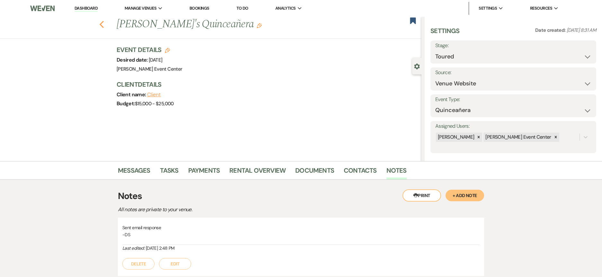
select select "5"
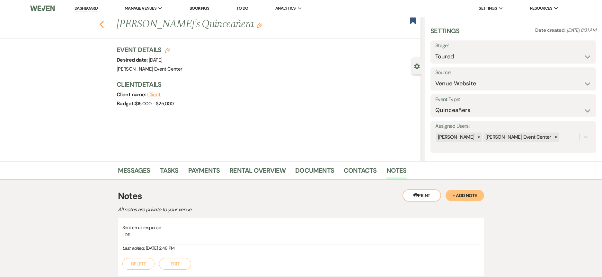
select select "5"
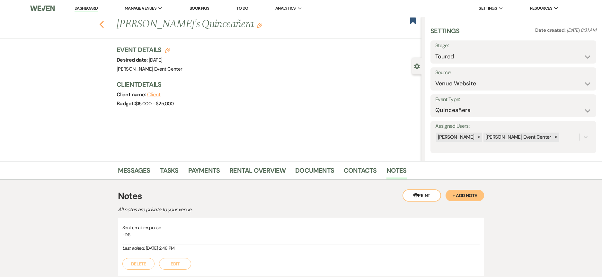
select select "5"
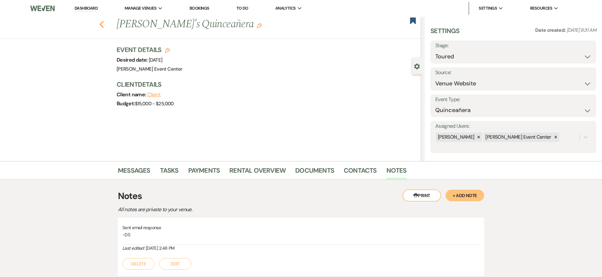
select select "5"
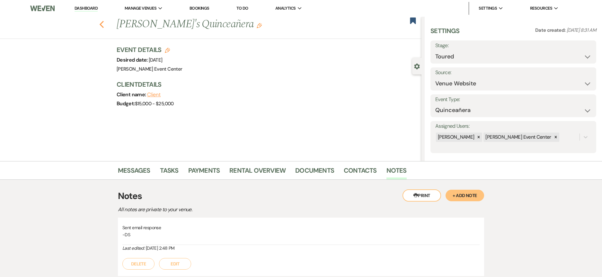
select select "5"
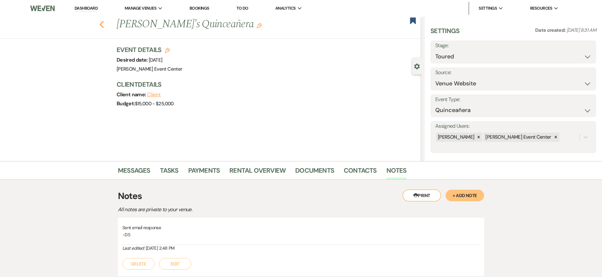
select select "5"
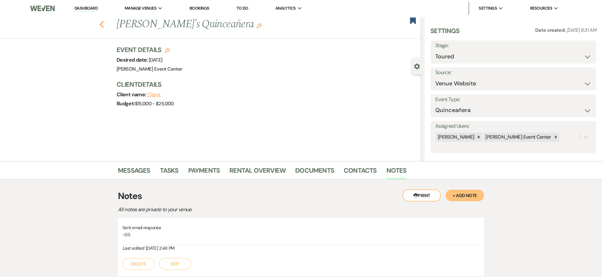
select select "5"
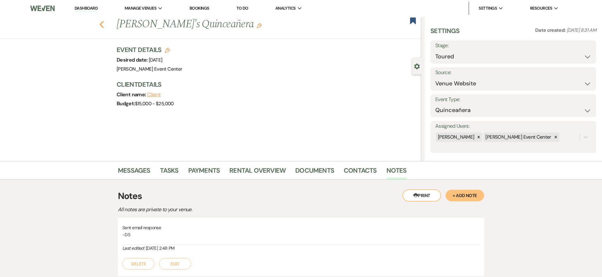
select select "5"
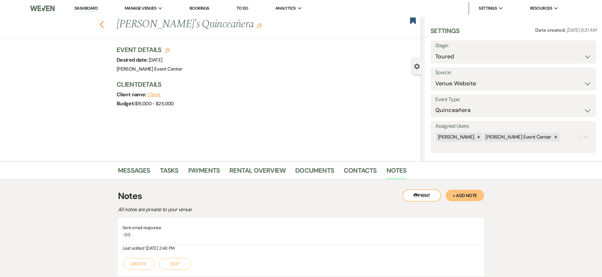
select select "5"
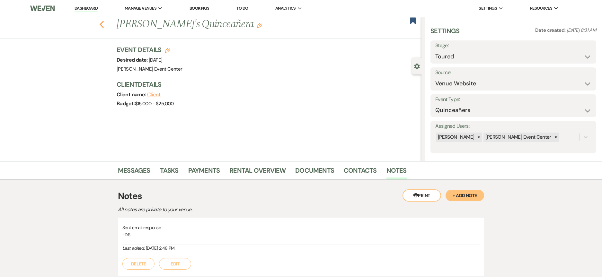
select select "5"
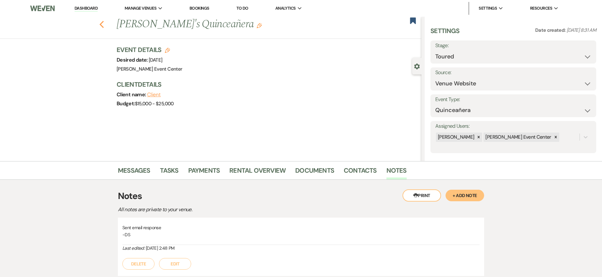
select select "5"
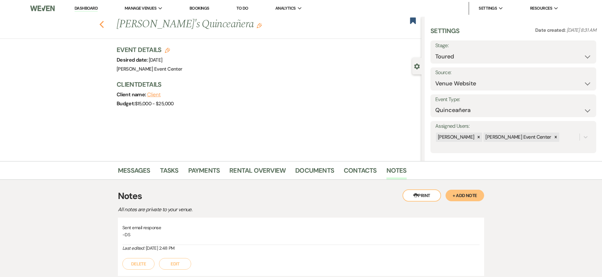
select select "5"
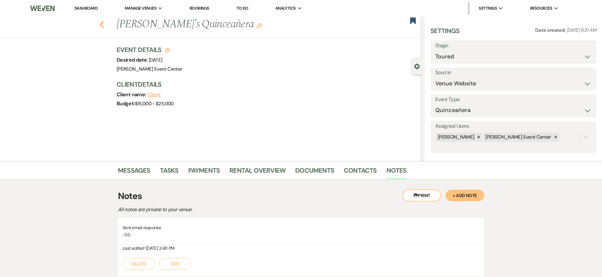
select select "5"
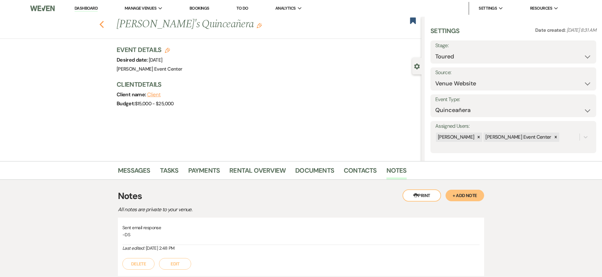
select select "5"
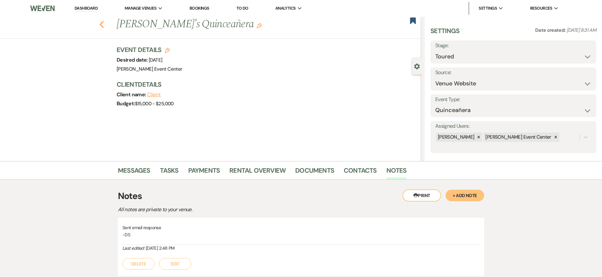
select select "5"
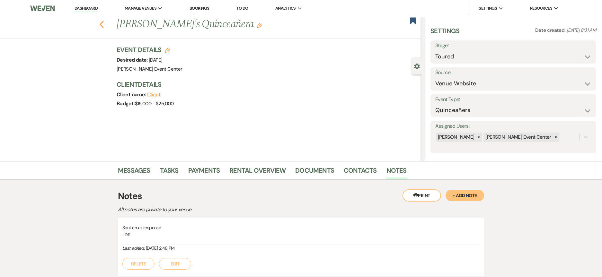
select select "5"
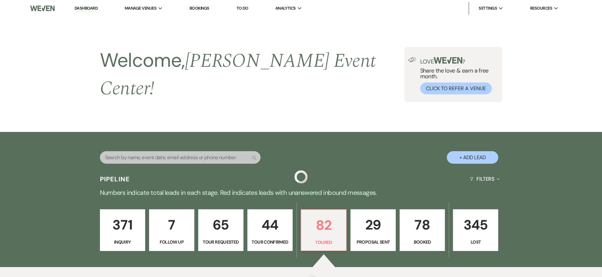
scroll to position [192, 0]
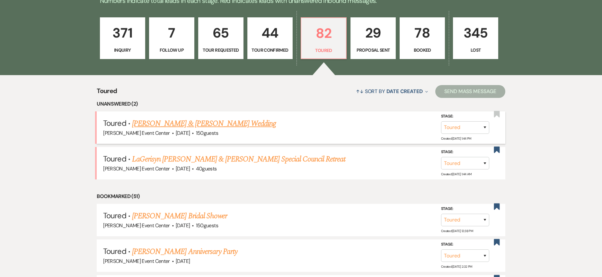
click at [205, 120] on link "[PERSON_NAME] & [PERSON_NAME] Wedding" at bounding box center [204, 124] width 144 height 12
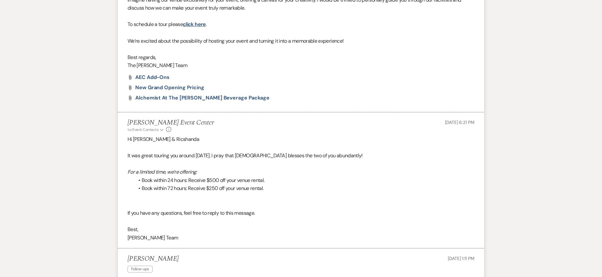
select select "5"
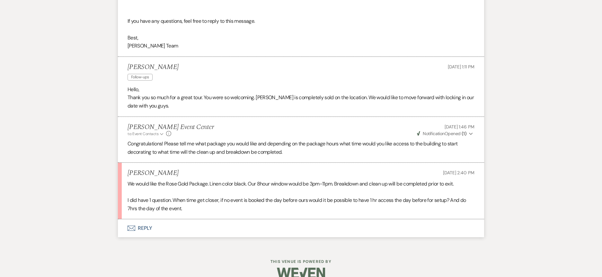
scroll to position [637, 0]
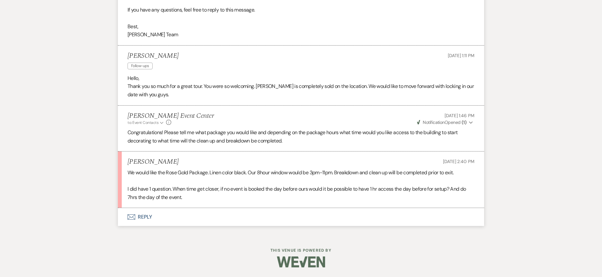
click at [150, 215] on button "Envelope Reply" at bounding box center [301, 217] width 366 height 18
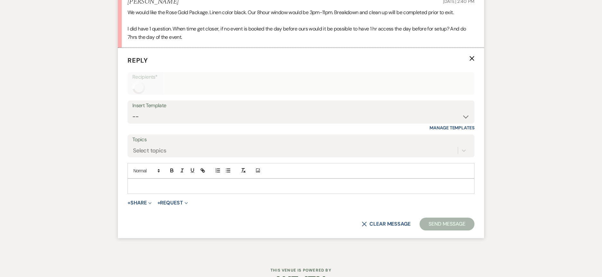
scroll to position [801, 0]
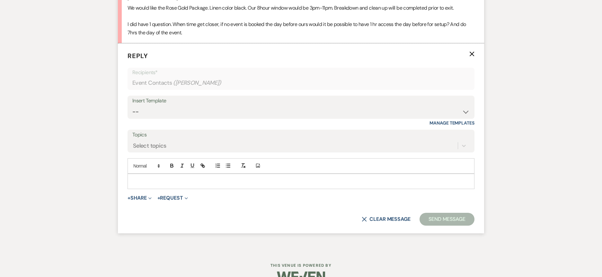
click at [177, 184] on p at bounding box center [301, 181] width 336 height 7
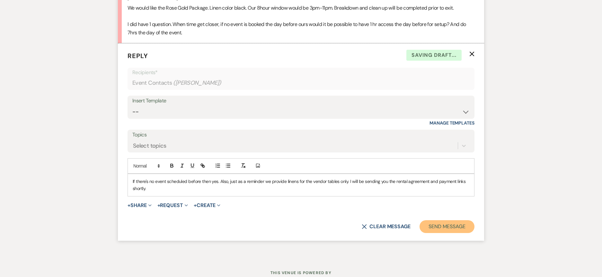
click at [458, 223] on button "Send Message" at bounding box center [446, 226] width 55 height 13
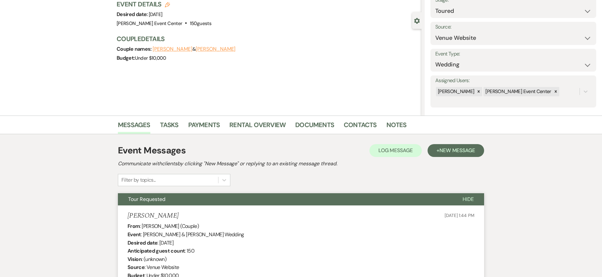
scroll to position [0, 0]
